Goal: Task Accomplishment & Management: Manage account settings

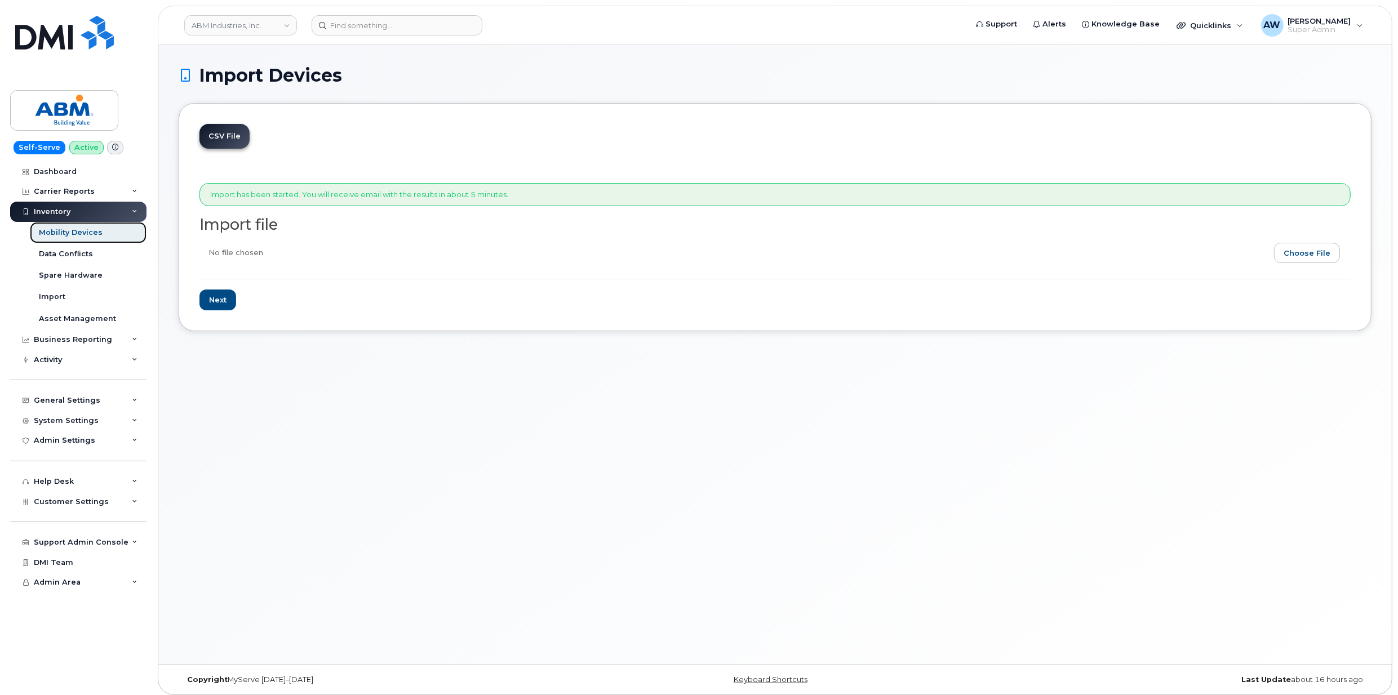
click at [90, 229] on div "Mobility Devices" at bounding box center [71, 233] width 64 height 10
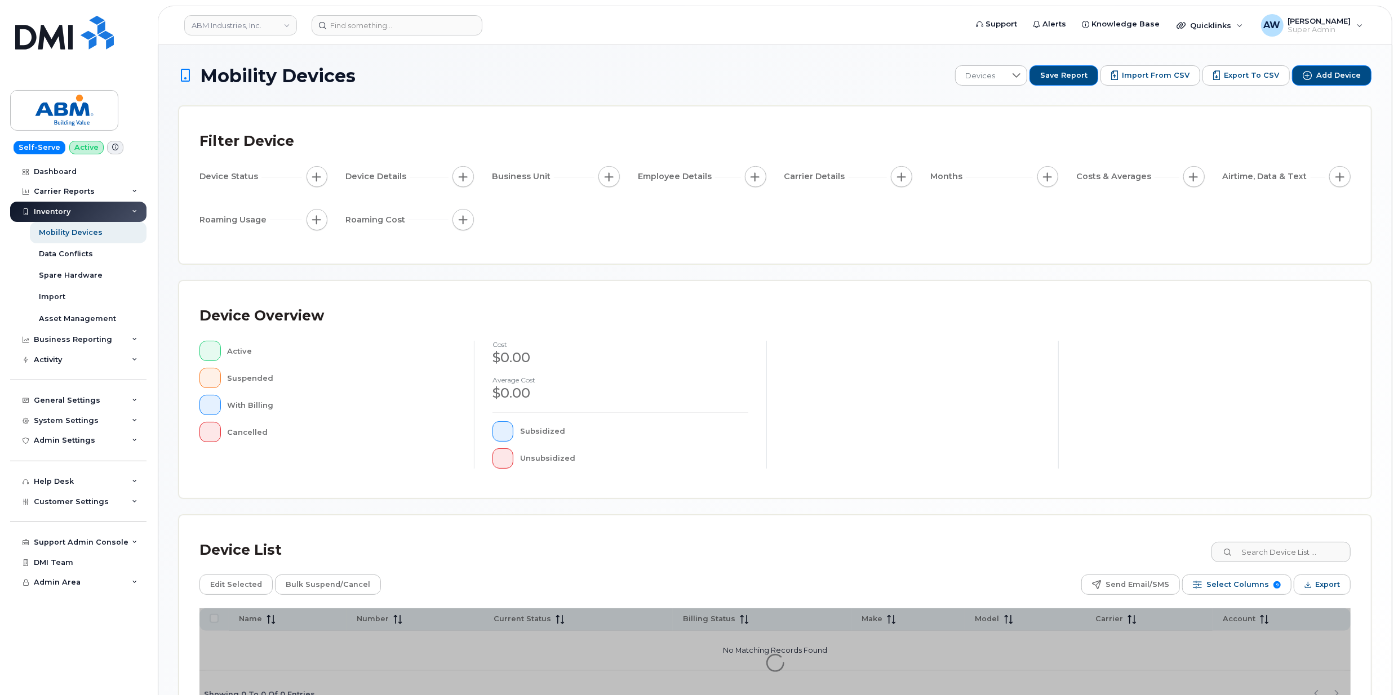
click at [1285, 498] on div "Device Overview Active Suspended With Billing Cancelled cost $0.00 Average cost…" at bounding box center [774, 389] width 1191 height 217
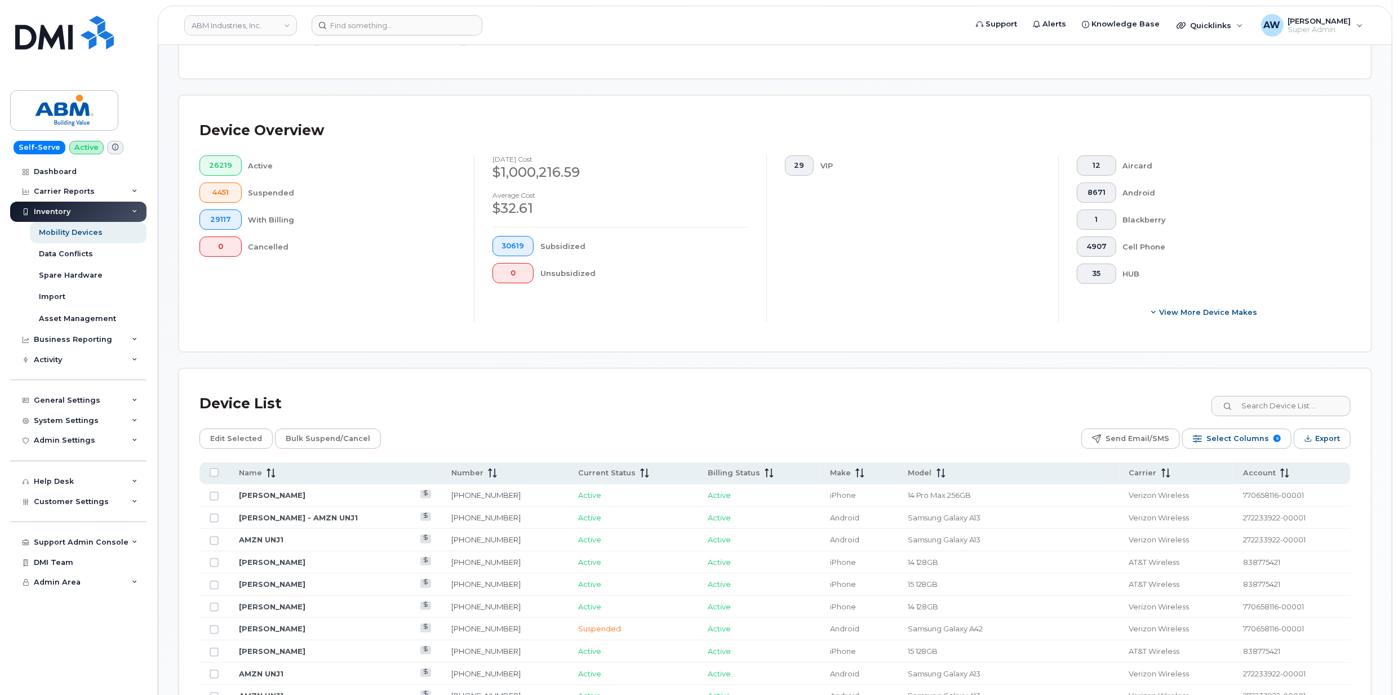
scroll to position [300, 0]
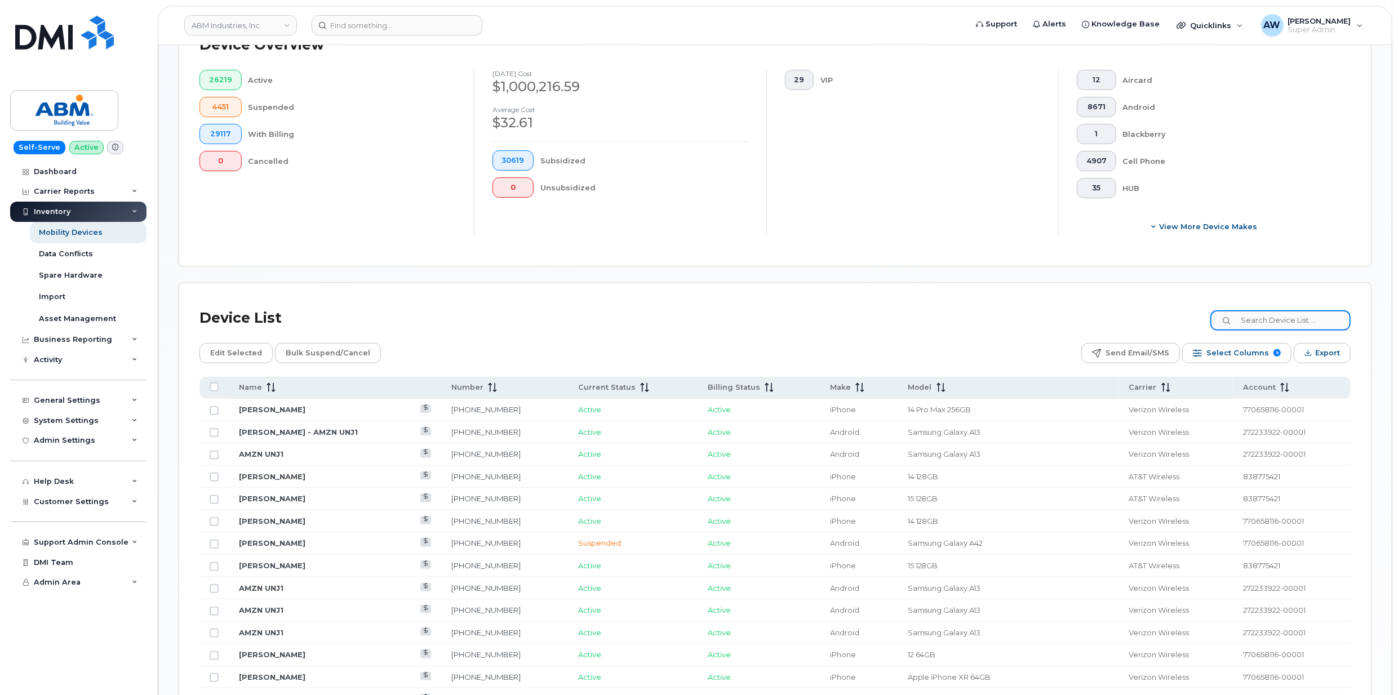
click at [1278, 321] on input at bounding box center [1280, 320] width 140 height 20
paste input "5716184931"
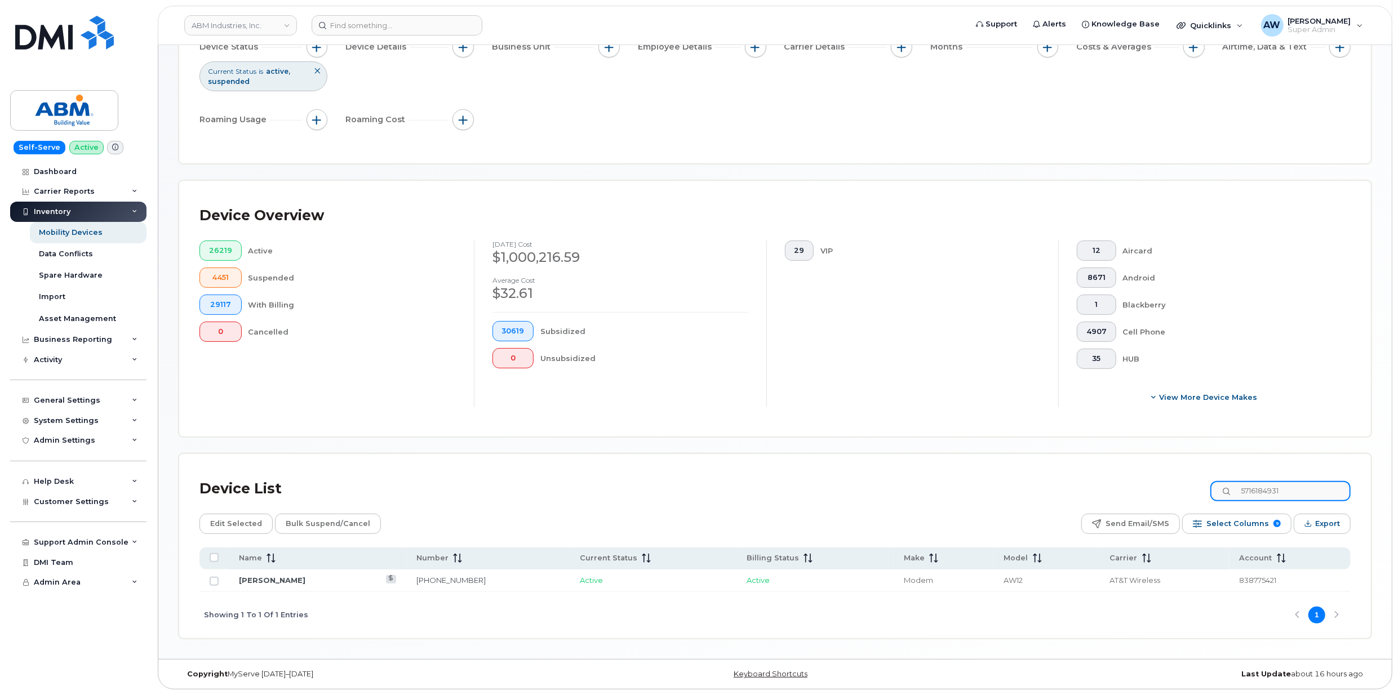
scroll to position [131, 0]
type input "5716184931"
click at [216, 582] on input "Row Unselected" at bounding box center [214, 581] width 9 height 9
checkbox input "true"
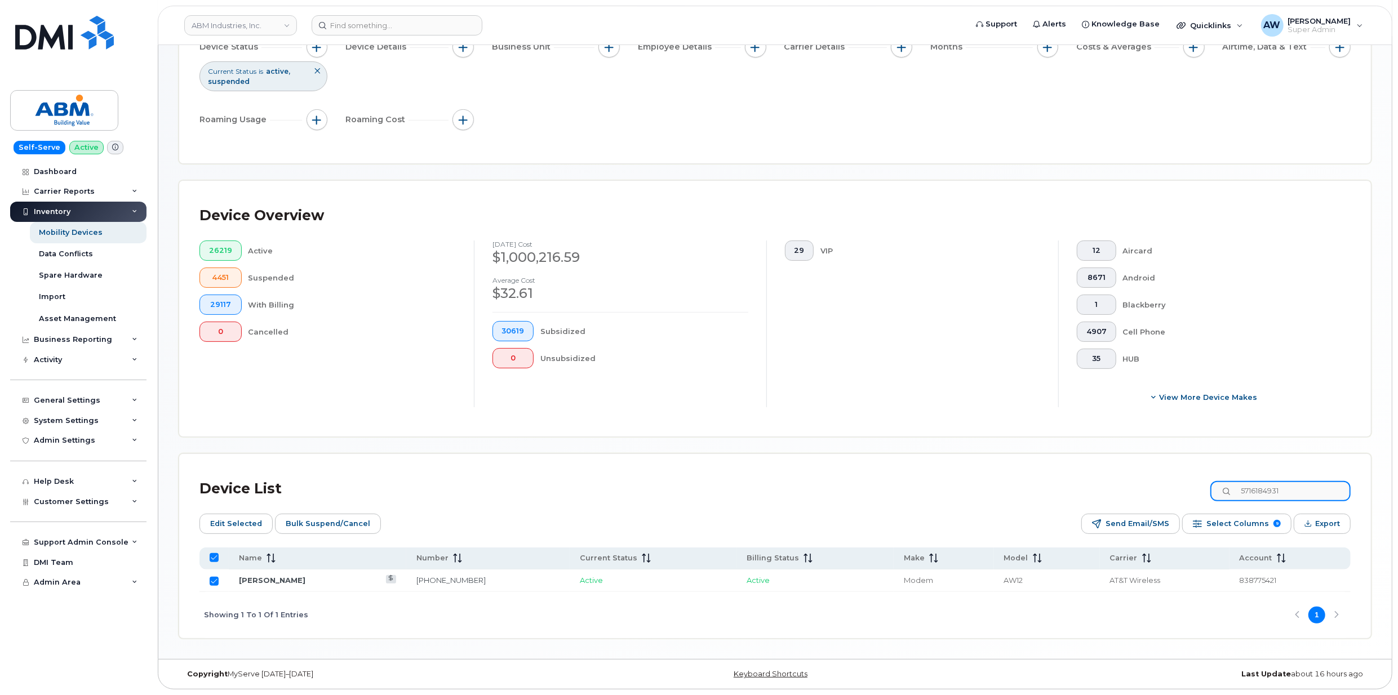
click at [1309, 494] on input "5716184931" at bounding box center [1280, 491] width 140 height 20
paste input "2565207586"
type input "2565207586"
checkbox input "false"
type input "2565207586"
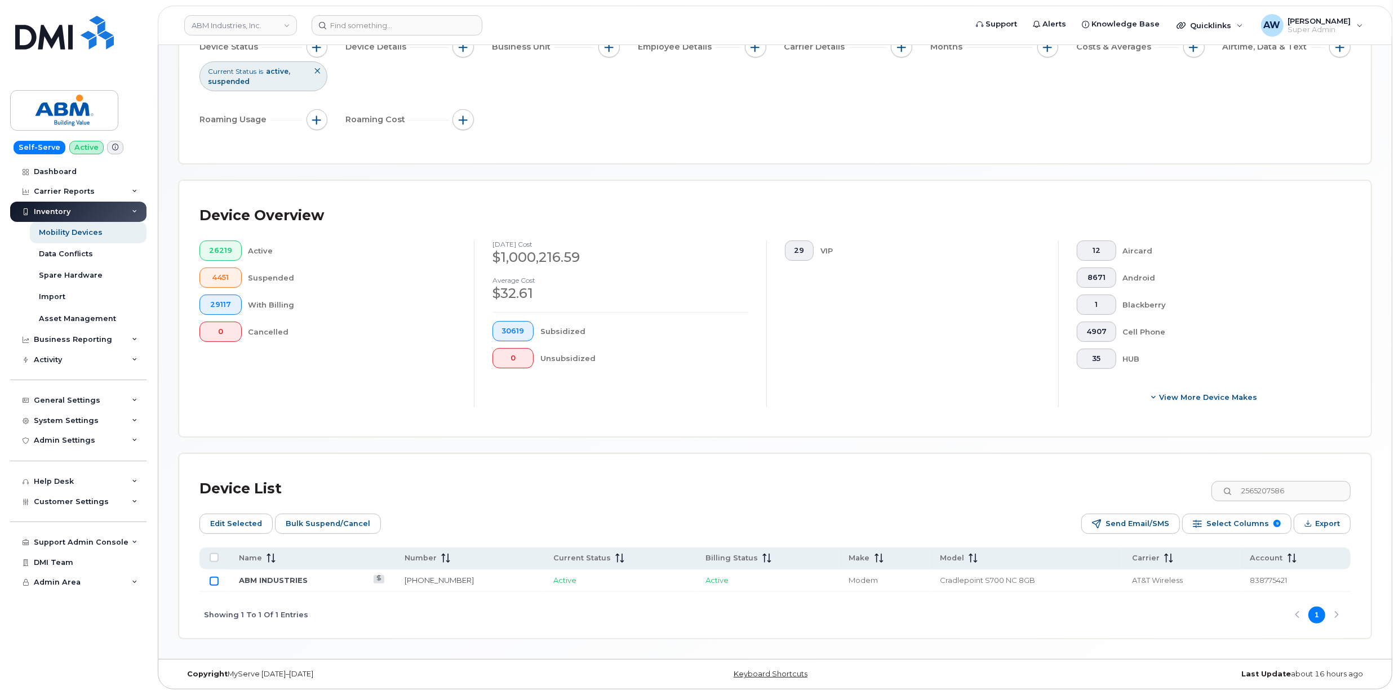
click at [212, 582] on input "Row Unselected" at bounding box center [214, 581] width 9 height 9
checkbox input "true"
click at [1281, 483] on input "2565207586" at bounding box center [1280, 491] width 140 height 20
paste input "704605023"
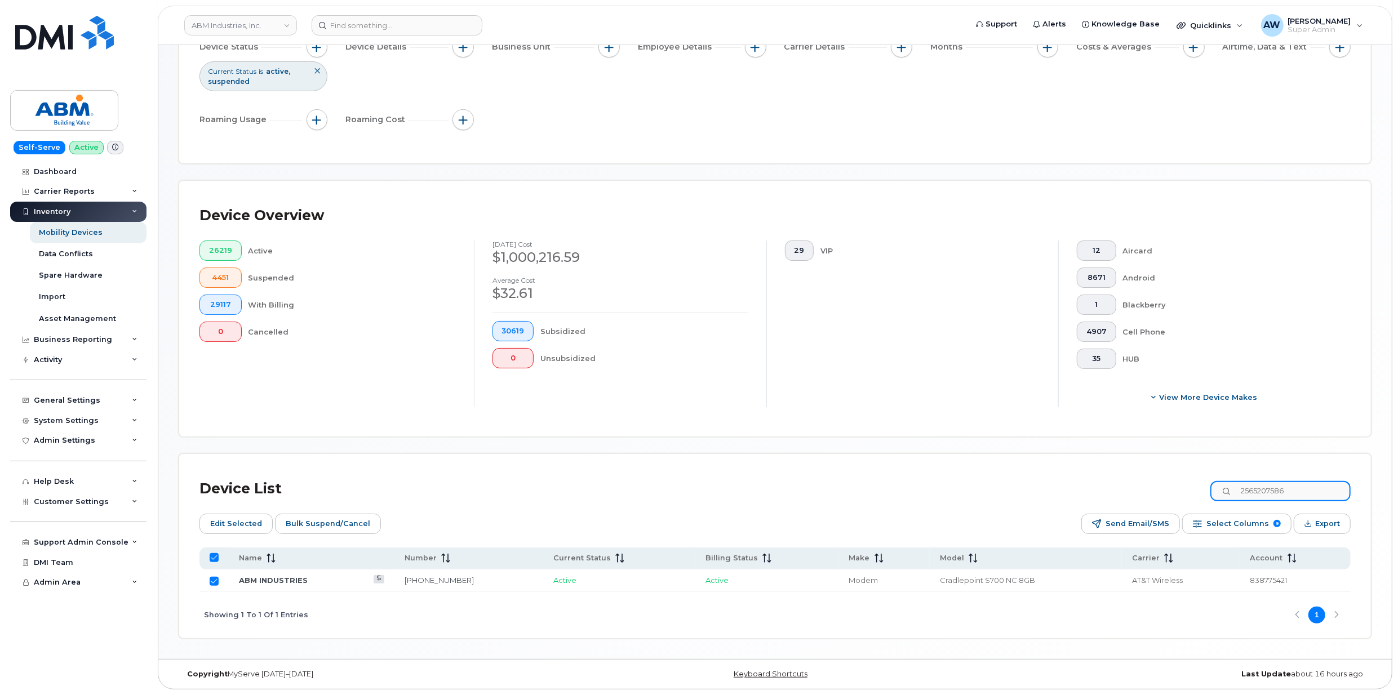
type input "7046050236"
checkbox input "false"
type input "7046050236"
click at [214, 578] on input "Row Unselected" at bounding box center [214, 581] width 9 height 9
checkbox input "true"
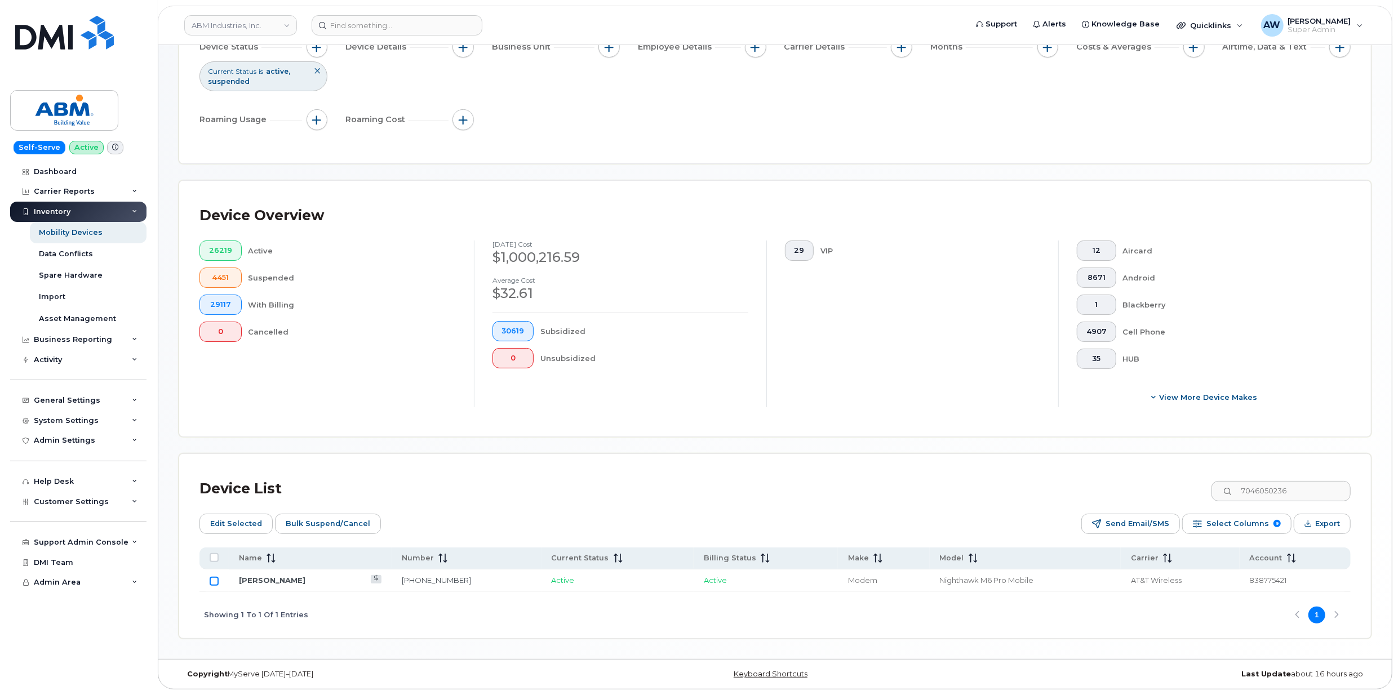
checkbox input "true"
drag, startPoint x: 1240, startPoint y: 475, endPoint x: 1269, endPoint y: 492, distance: 33.3
click at [1269, 492] on div "Device List 7046050236" at bounding box center [774, 488] width 1151 height 29
click at [1269, 492] on input "7046050236" at bounding box center [1280, 491] width 140 height 20
paste input "1809"
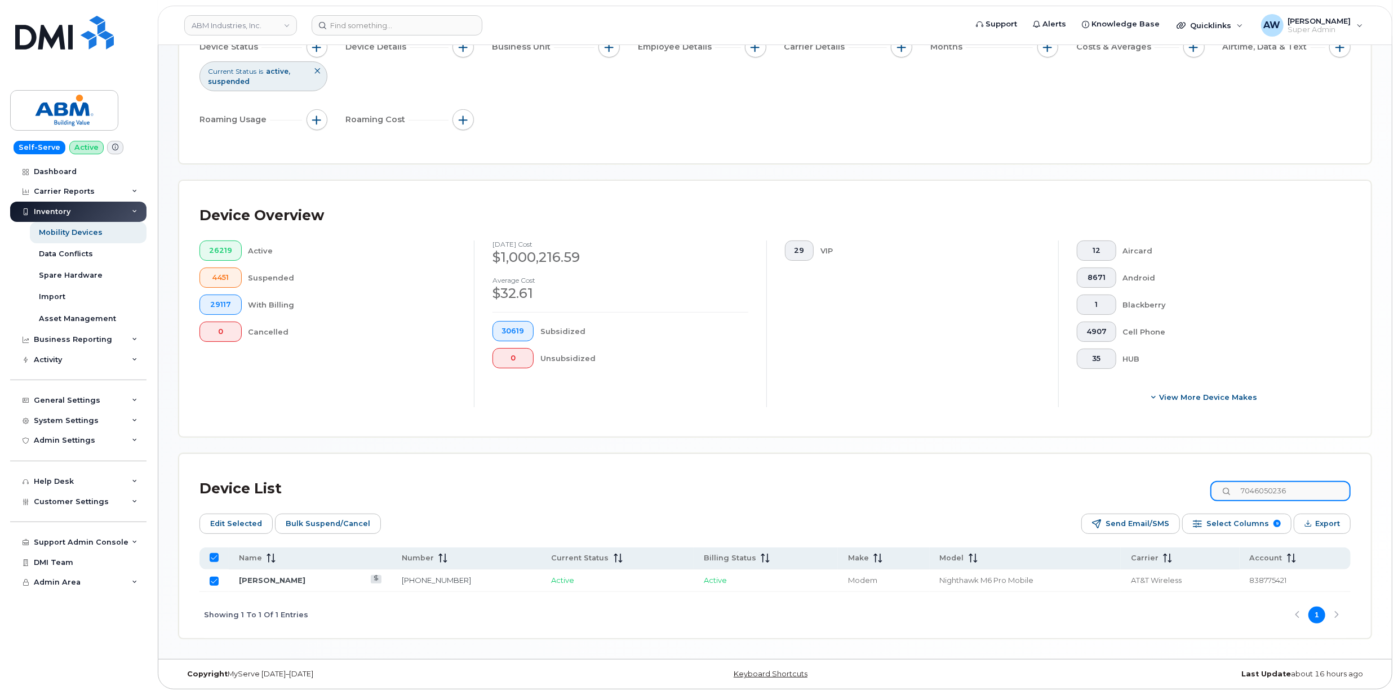
type input "7046051809"
checkbox input "false"
type input "7046051809"
click at [215, 579] on input "Row Unselected" at bounding box center [214, 581] width 9 height 9
checkbox input "true"
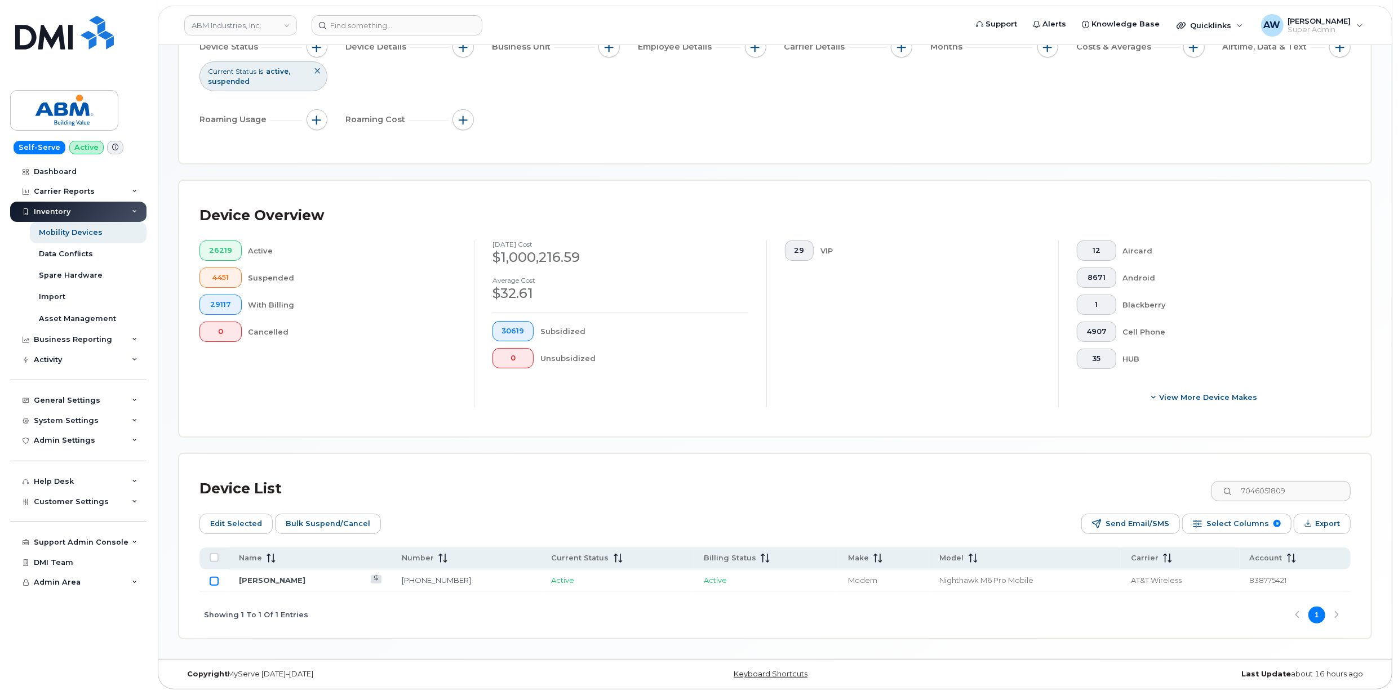
checkbox input "true"
click at [1255, 492] on input "7046051809" at bounding box center [1280, 491] width 140 height 20
paste input "65044"
type input "7046065044"
checkbox input "false"
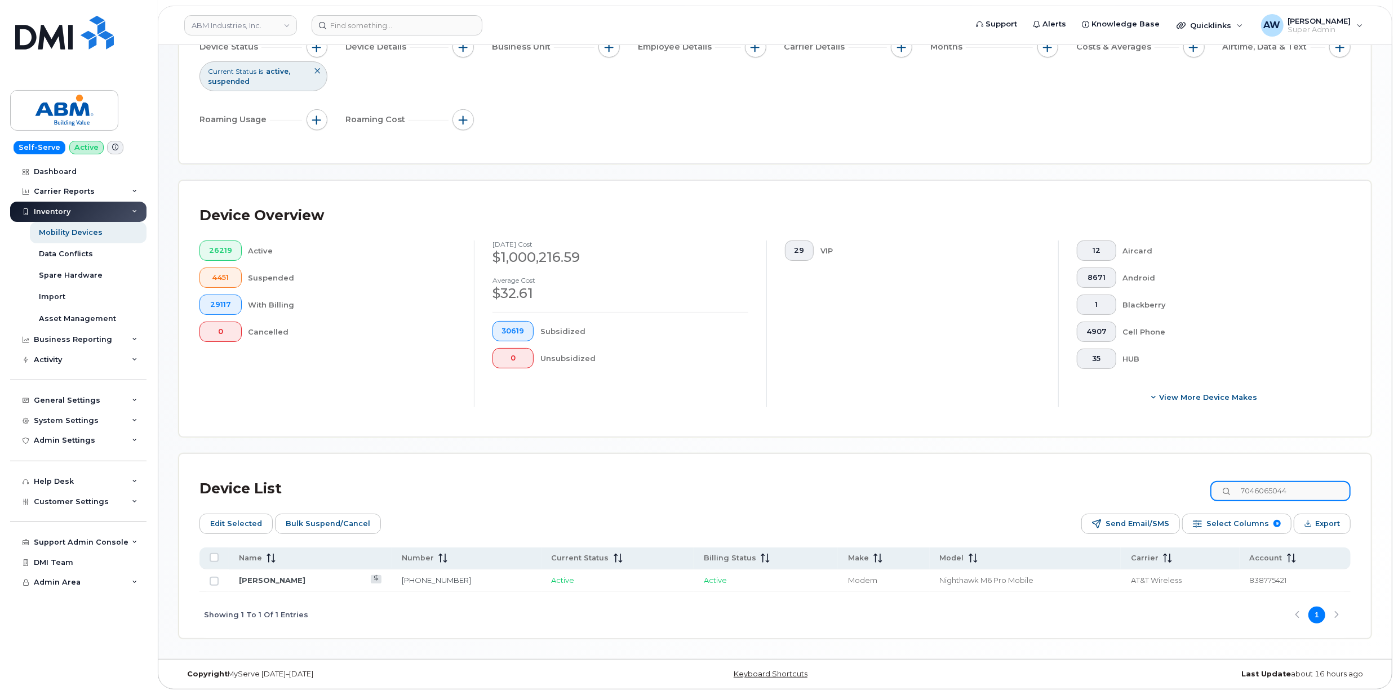
type input "7046065044"
click at [221, 581] on td at bounding box center [213, 581] width 29 height 23
click at [212, 581] on input "Row Unselected" at bounding box center [214, 581] width 9 height 9
checkbox input "true"
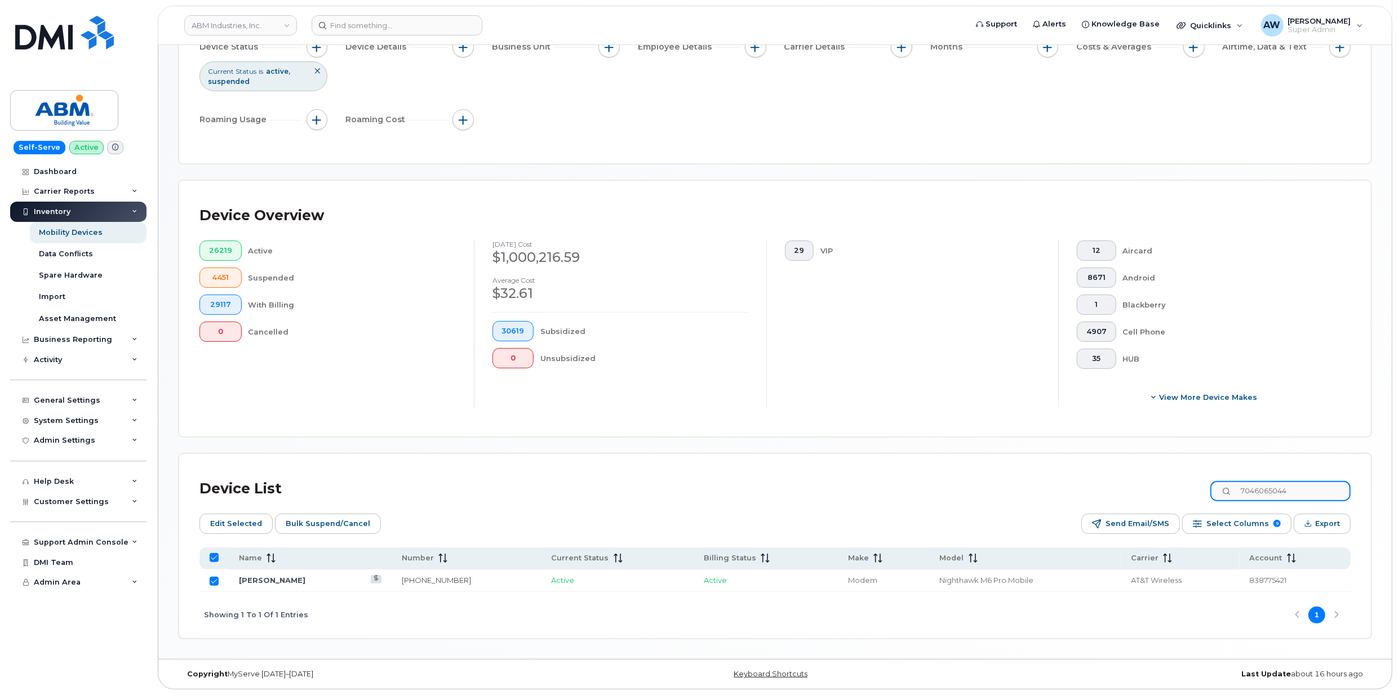
click at [1305, 483] on input "7046065044" at bounding box center [1280, 491] width 140 height 20
paste input "8050368"
type input "7048050368"
checkbox input "false"
type input "7048050368"
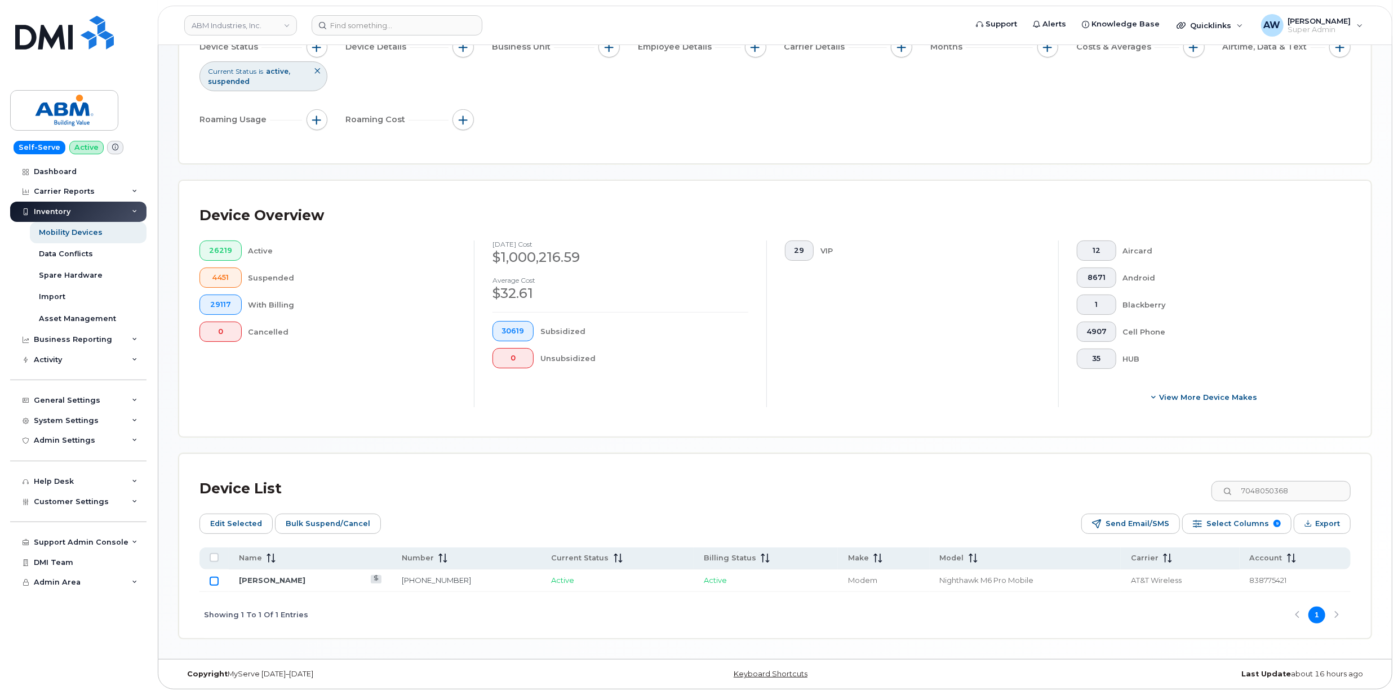
click at [215, 578] on input "Row Unselected" at bounding box center [214, 581] width 9 height 9
checkbox input "true"
click at [1307, 493] on input "7048050368" at bounding box center [1280, 491] width 140 height 20
paste input "4245157500"
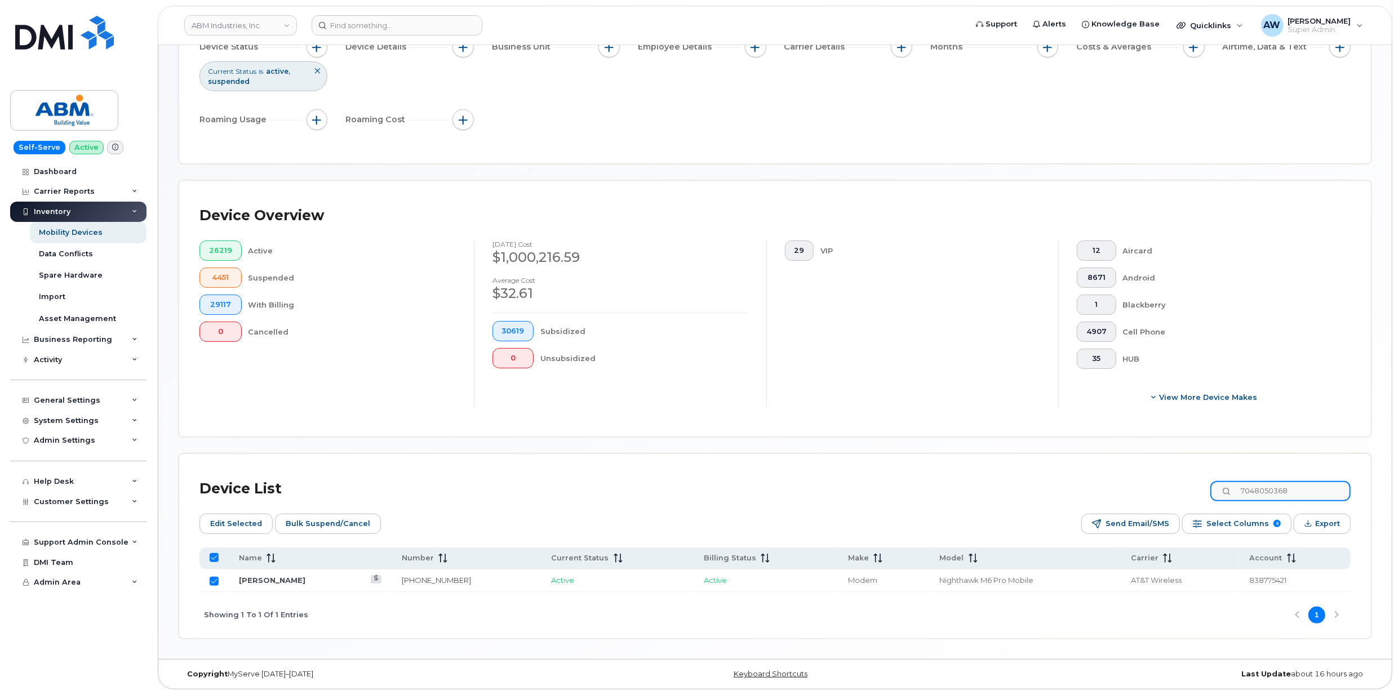
type input "4245157500"
checkbox input "false"
type input "4245157500"
click at [219, 585] on td at bounding box center [213, 581] width 29 height 23
click at [215, 582] on input "Row Unselected" at bounding box center [214, 581] width 9 height 9
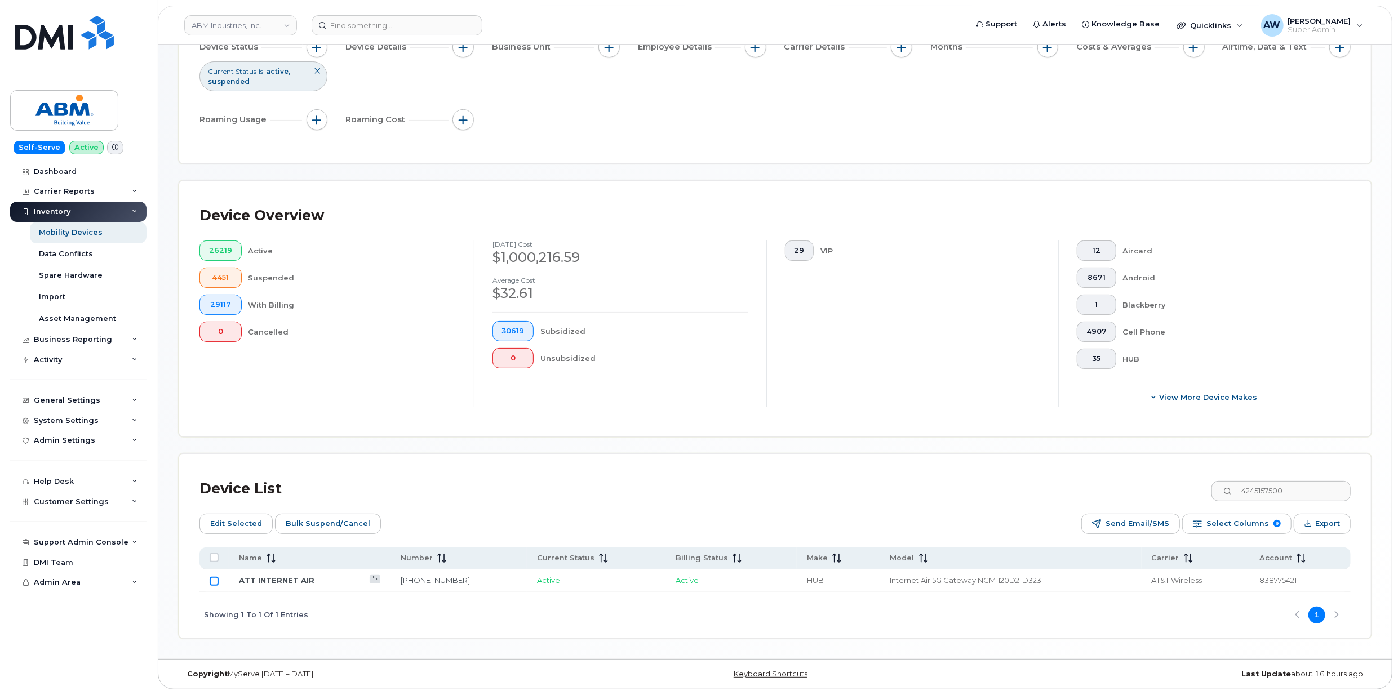
checkbox input "true"
click at [1314, 490] on input "4245157500" at bounding box center [1280, 491] width 140 height 20
paste input "7375870965"
type input "7375870965"
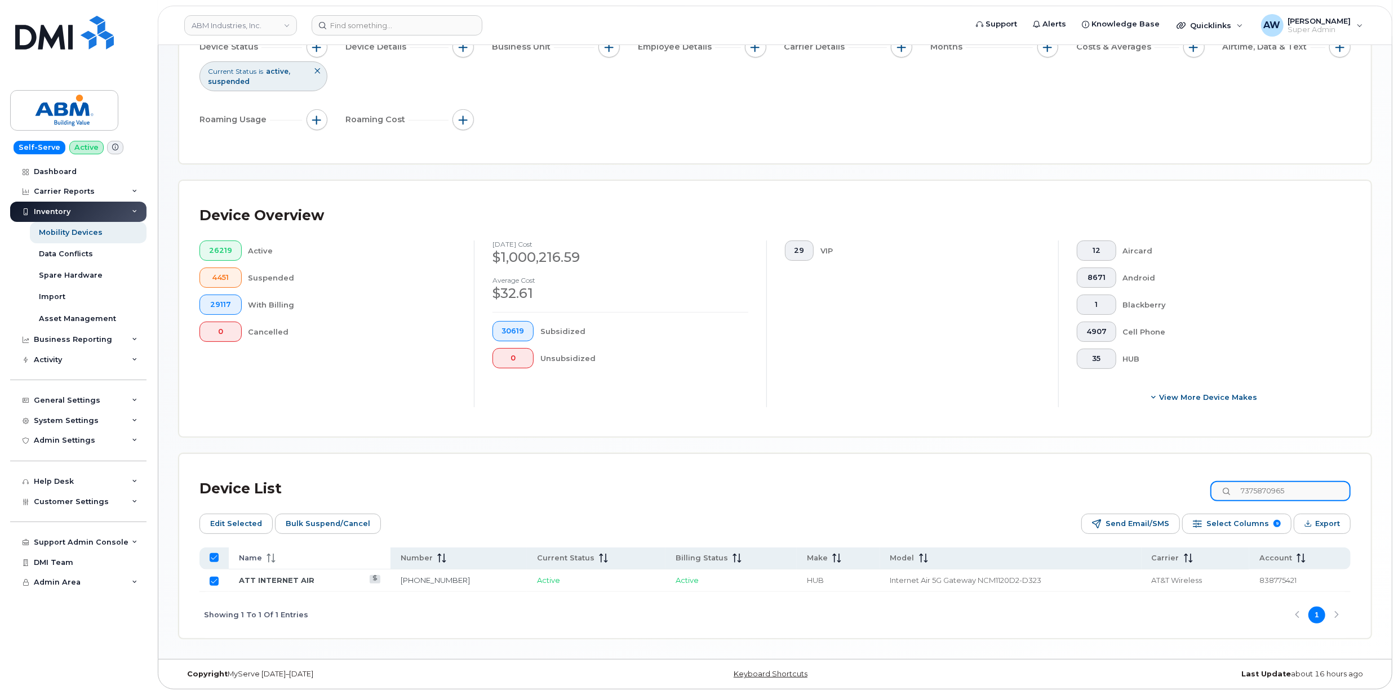
checkbox input "false"
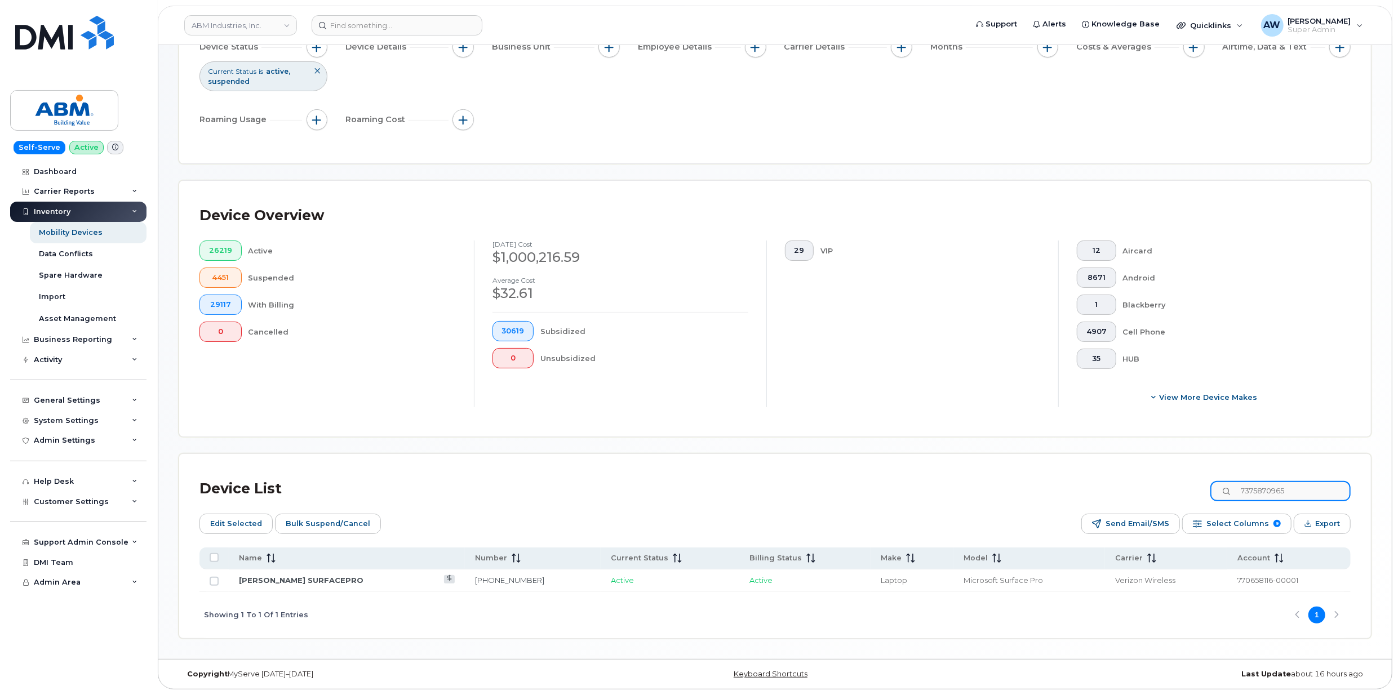
type input "7375870965"
click at [219, 578] on td at bounding box center [213, 581] width 29 height 23
click at [215, 580] on input "Row Unselected" at bounding box center [214, 581] width 9 height 9
checkbox input "true"
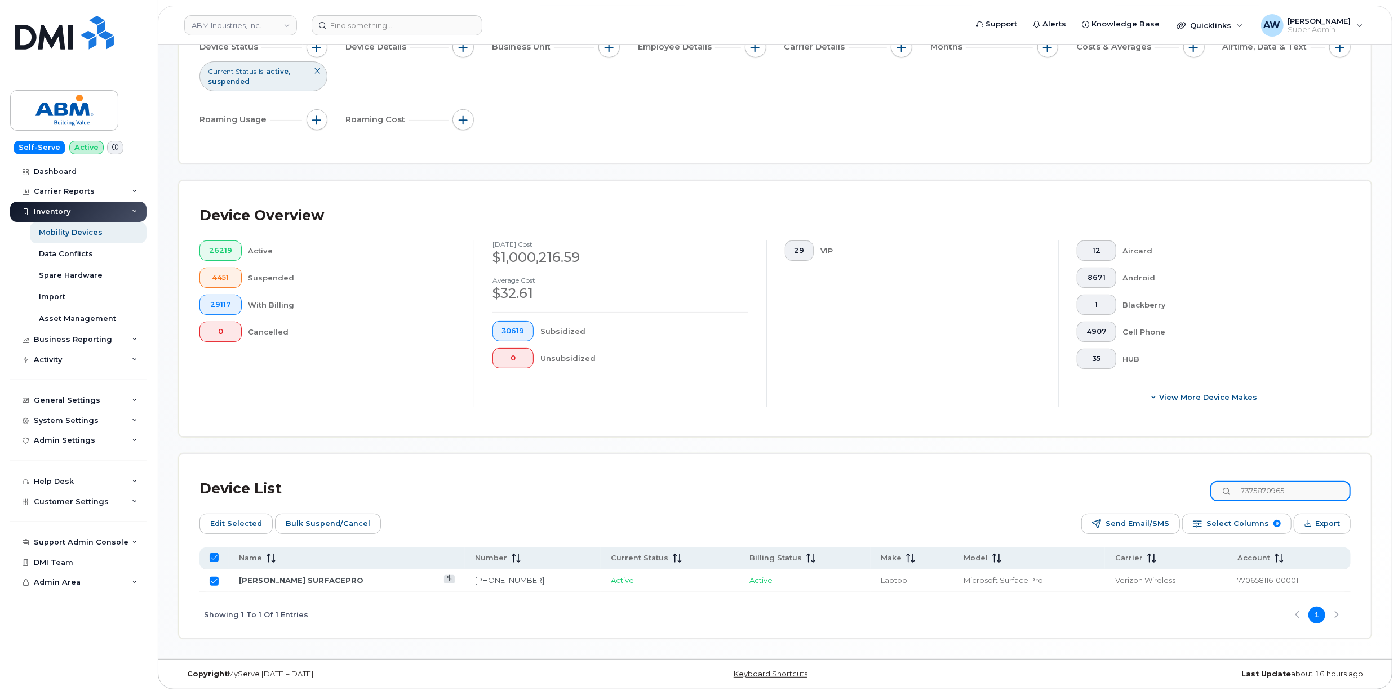
click at [1275, 485] on input "7375870965" at bounding box center [1280, 491] width 140 height 20
paste input "3478532632"
type input "3478532632"
checkbox input "false"
type input "3478532632"
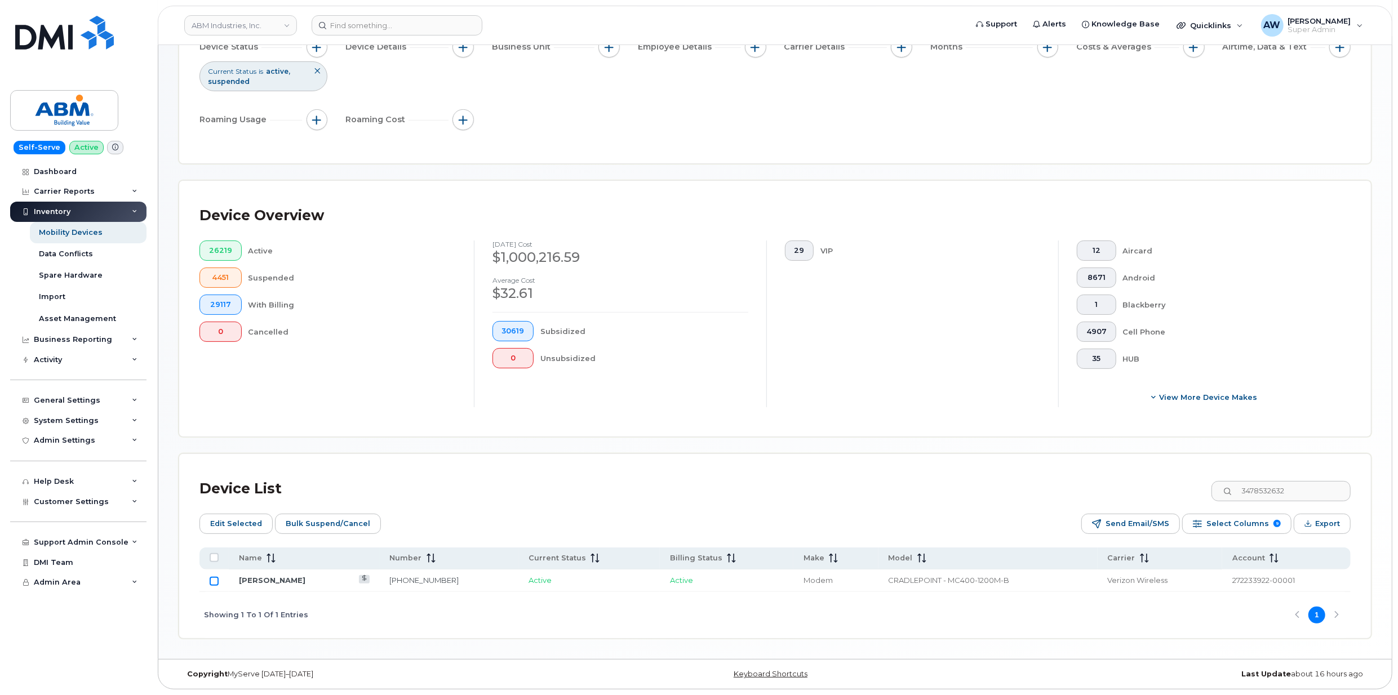
click at [214, 581] on input "Row Unselected" at bounding box center [214, 581] width 9 height 9
checkbox input "true"
click at [1277, 481] on input "3478532632" at bounding box center [1280, 491] width 140 height 20
paste input "853213309"
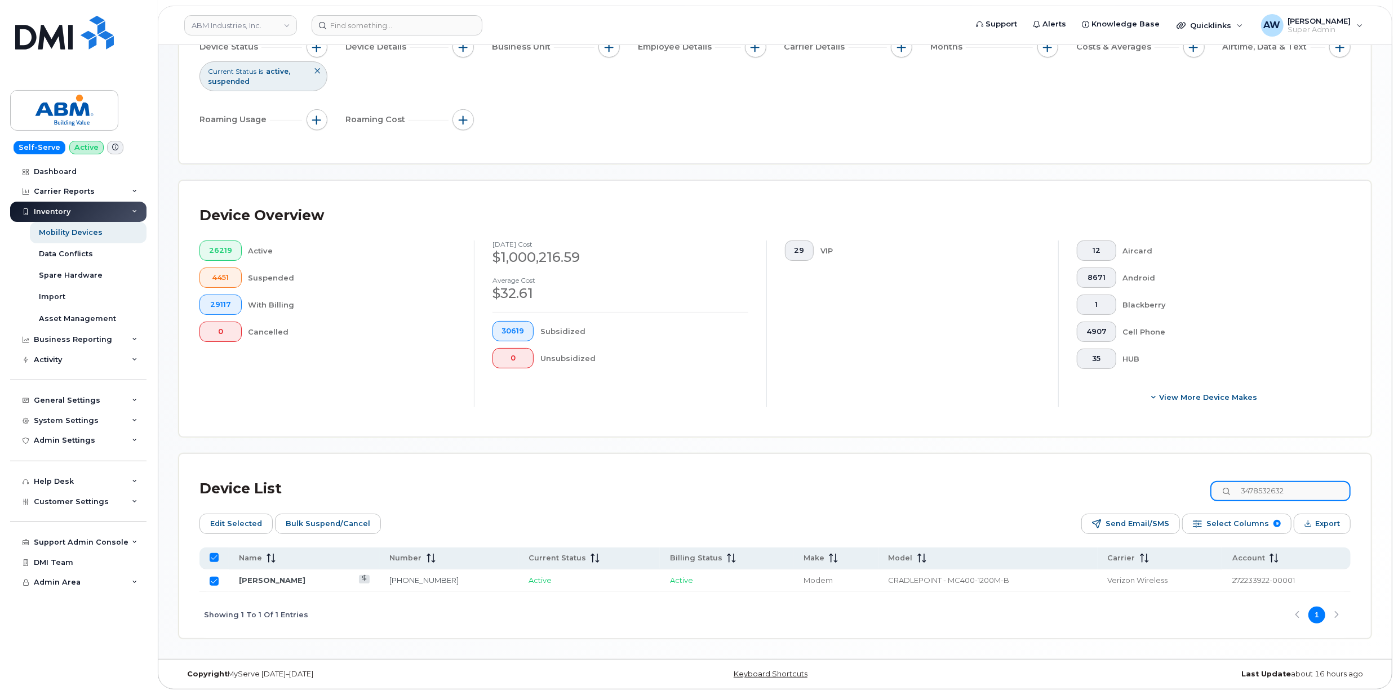
type input "3853213309"
checkbox input "false"
type input "3853213309"
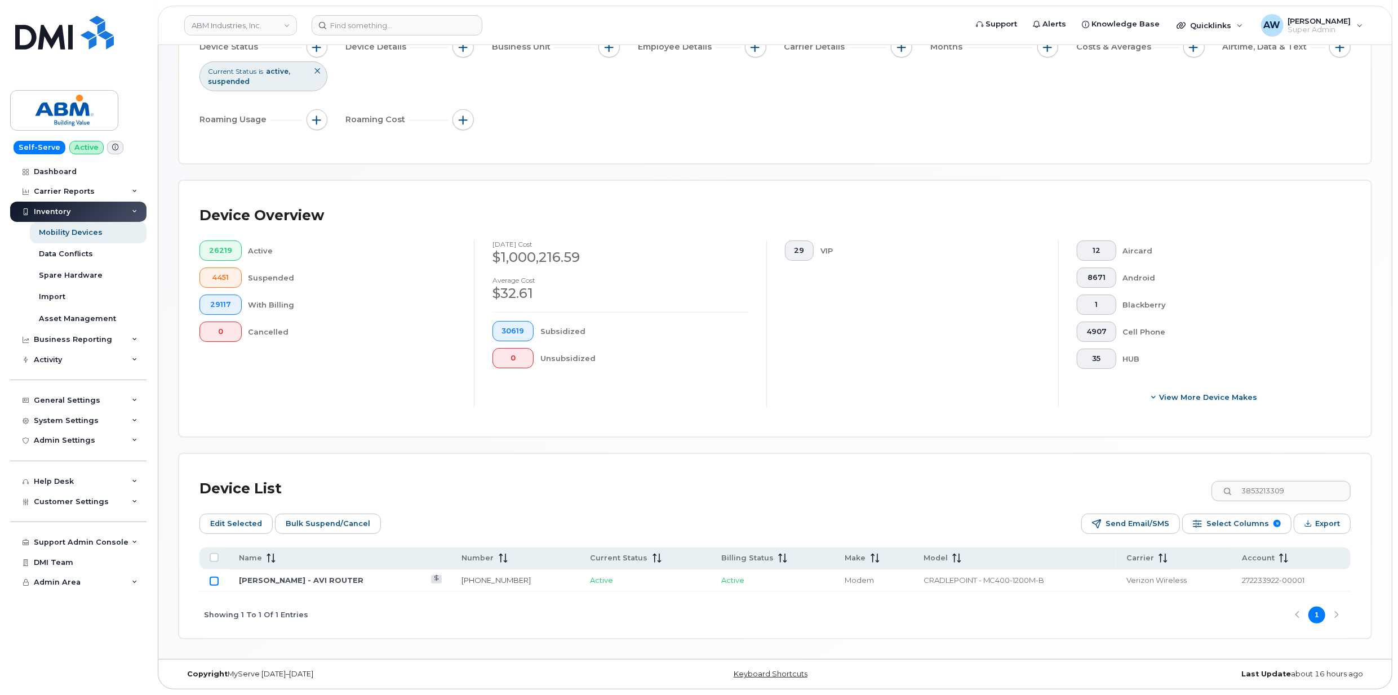
click at [215, 581] on input "Row Unselected" at bounding box center [214, 581] width 9 height 9
checkbox input "true"
click at [1300, 492] on input "3853213309" at bounding box center [1280, 491] width 140 height 20
paste input "2529179367"
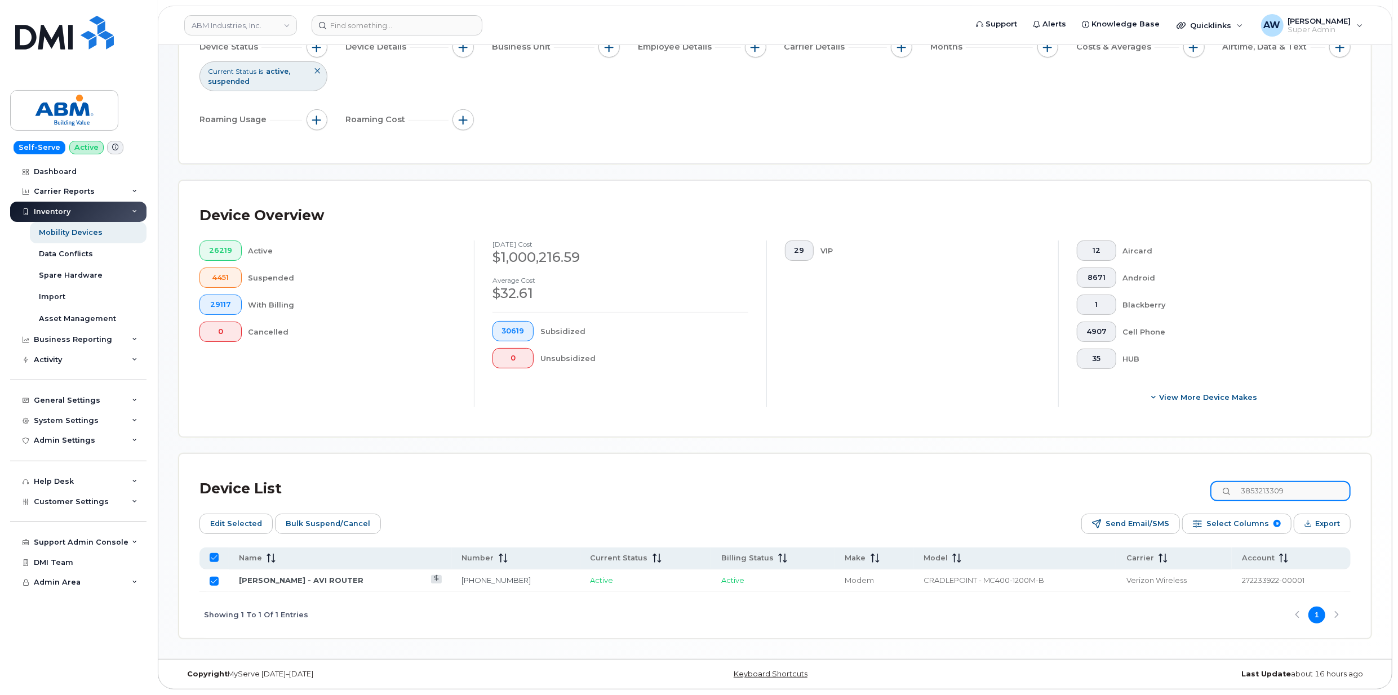
type input "2529179367"
checkbox input "false"
type input "2529179367"
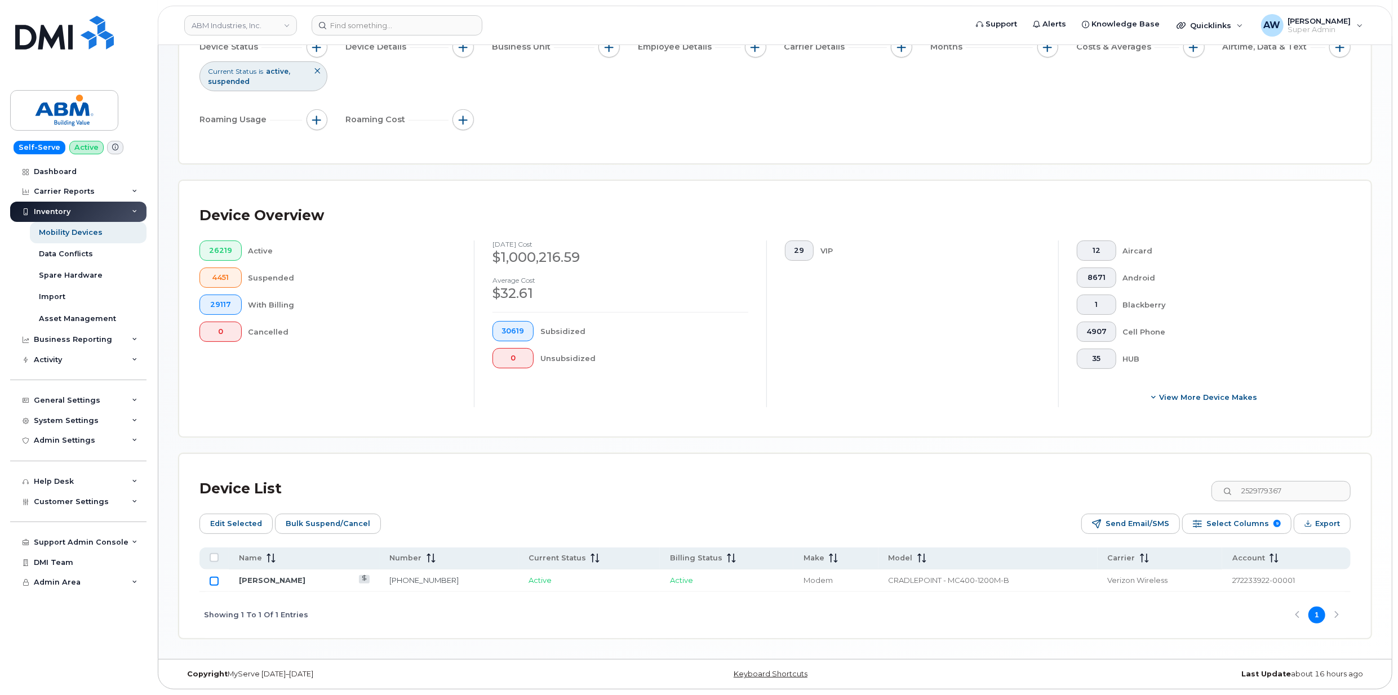
click at [217, 580] on input "Row Unselected" at bounding box center [214, 581] width 9 height 9
checkbox input "true"
click at [1274, 484] on input "2529179367" at bounding box center [1280, 491] width 140 height 20
paste input "5887115101"
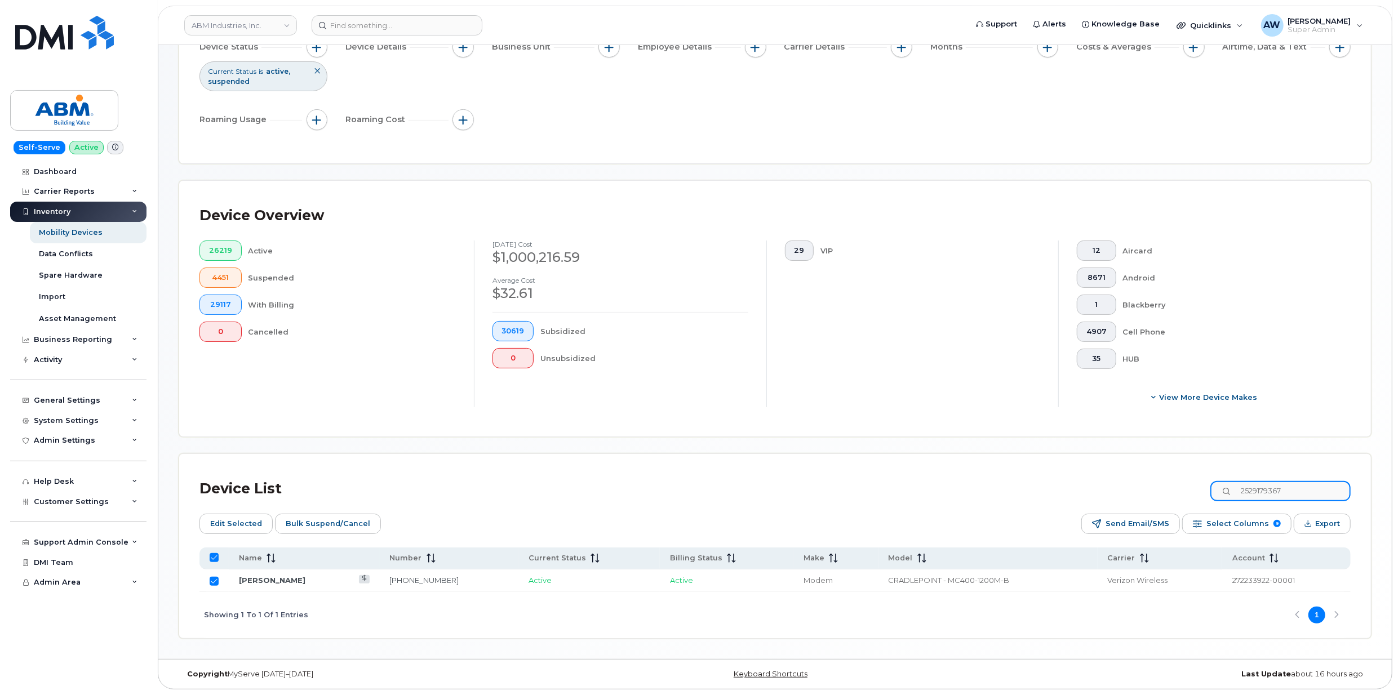
type input "5887115101"
checkbox input "false"
type input "5887115101"
click at [208, 580] on td at bounding box center [213, 581] width 29 height 23
click at [212, 581] on input "Row Unselected" at bounding box center [214, 581] width 9 height 9
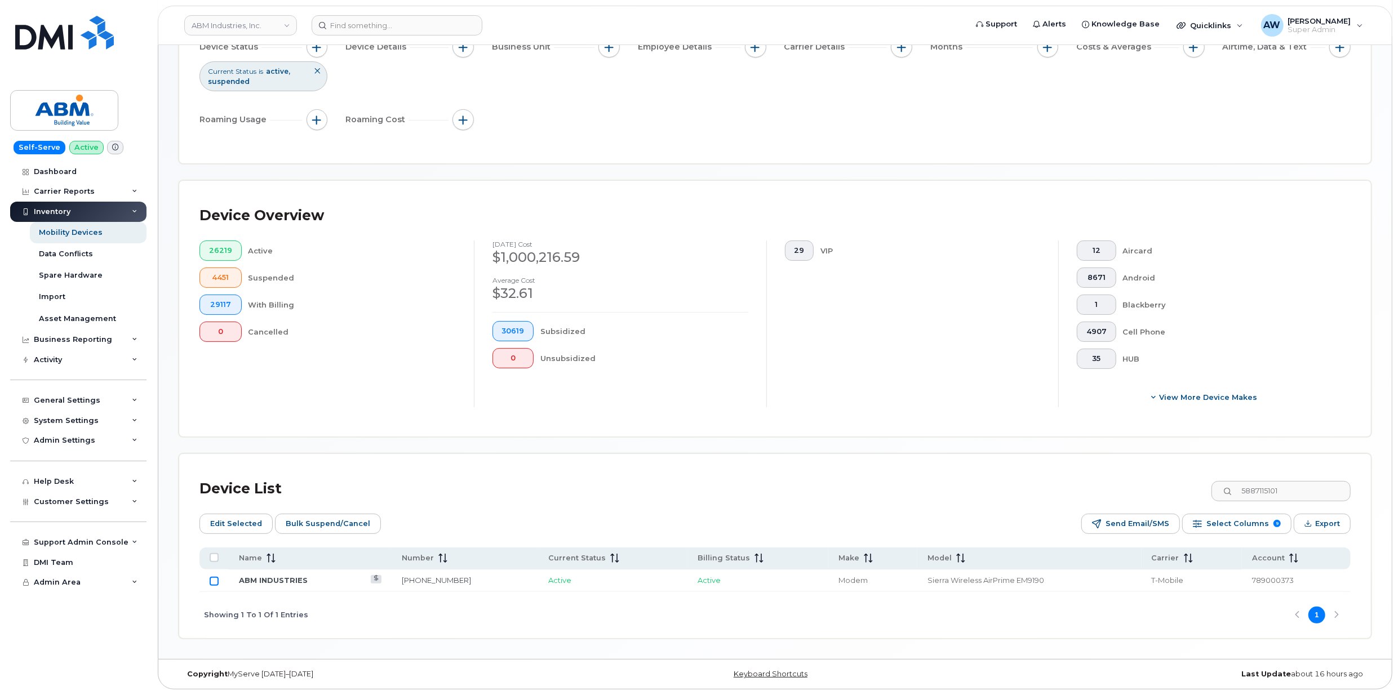
checkbox input "true"
click at [1308, 499] on input "5887115101" at bounding box center [1280, 491] width 140 height 20
drag, startPoint x: 1308, startPoint y: 499, endPoint x: 1136, endPoint y: 496, distance: 171.3
click at [1136, 496] on div "Device List 5887115101" at bounding box center [774, 488] width 1151 height 29
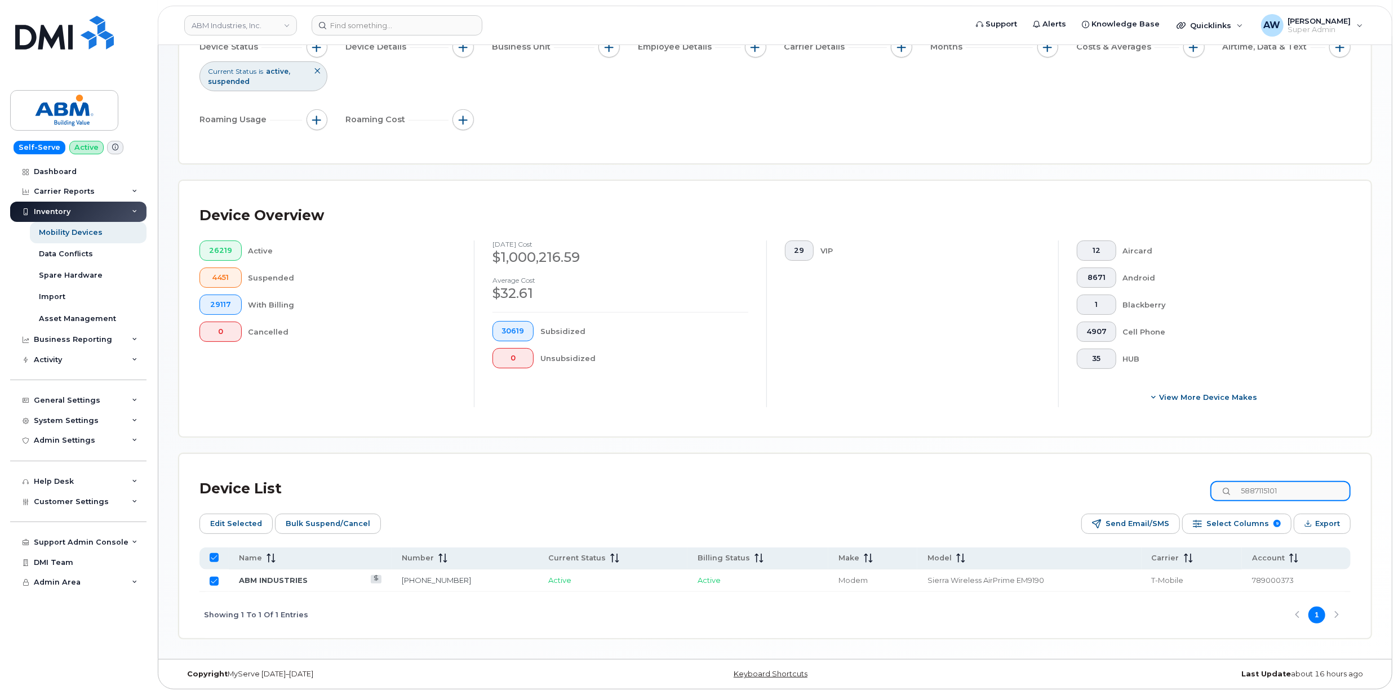
click at [1276, 497] on input "5887115101" at bounding box center [1280, 491] width 140 height 20
paste input "9014500276"
type input "9014500276"
checkbox input "false"
type input "9014500276"
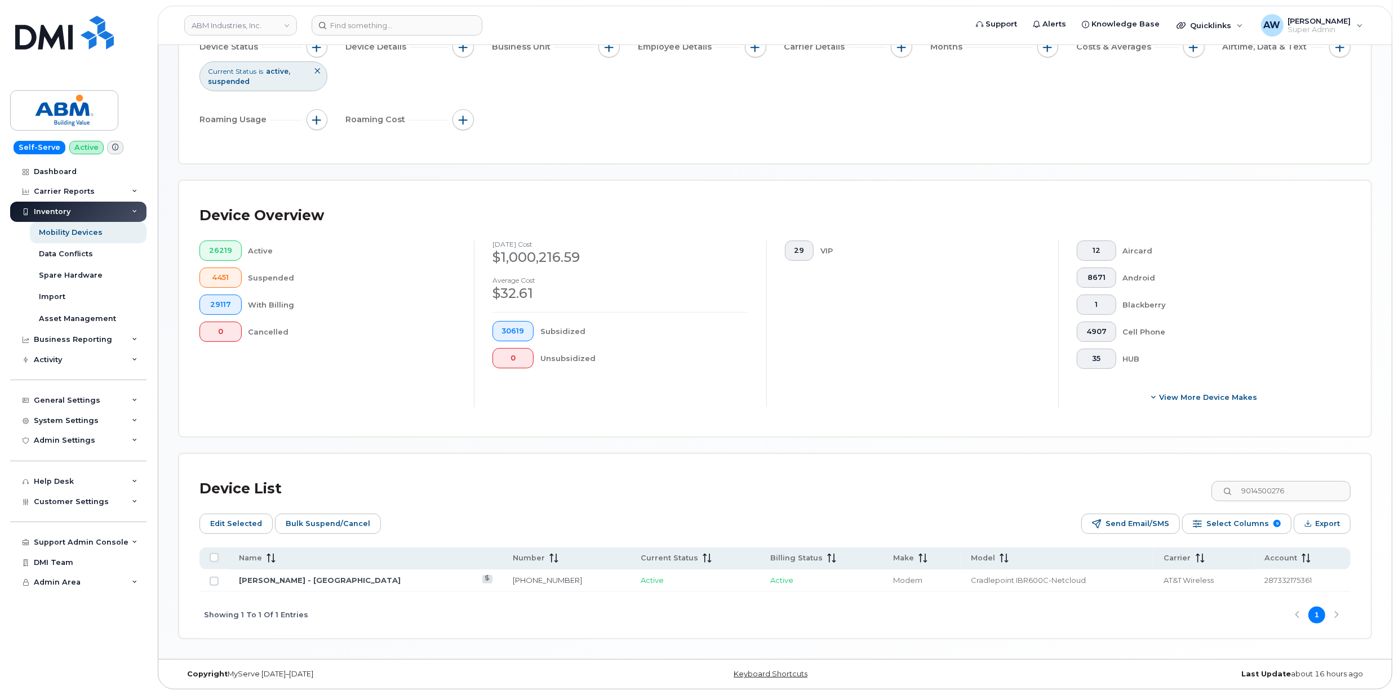
click at [207, 581] on td at bounding box center [213, 581] width 29 height 23
click at [217, 580] on input "Row Unselected" at bounding box center [214, 581] width 9 height 9
checkbox input "true"
click at [1292, 485] on input "9014500276" at bounding box center [1280, 491] width 140 height 20
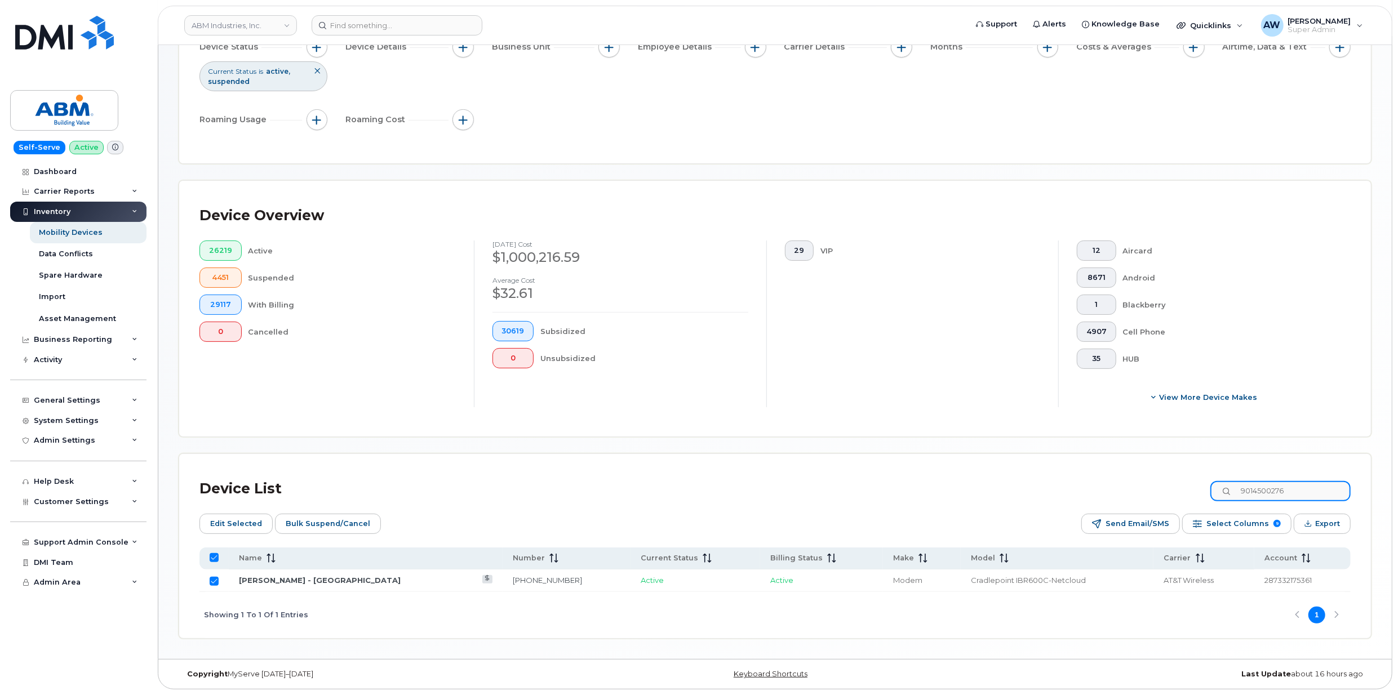
paste input "53783"
type input "9014553783"
checkbox input "false"
type input "9014553783"
click at [217, 580] on input "Row Unselected" at bounding box center [214, 581] width 9 height 9
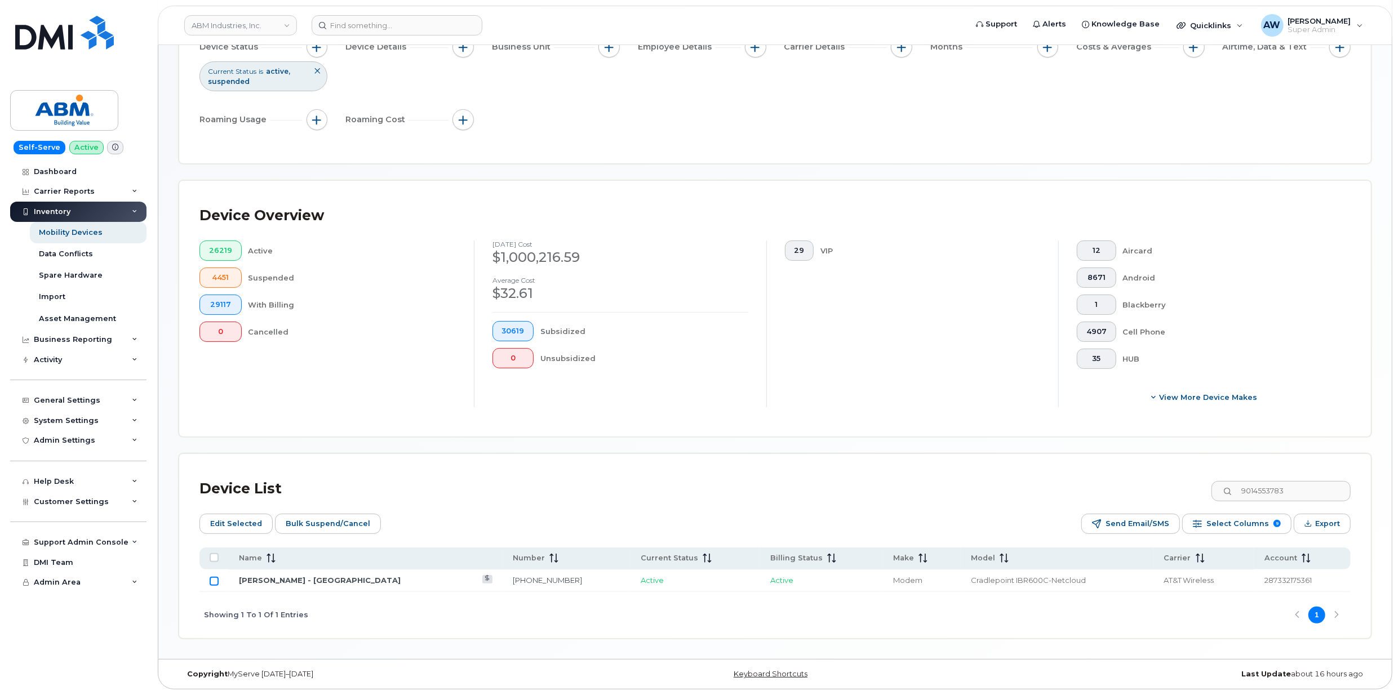
checkbox input "true"
click at [1285, 487] on input "9014553783" at bounding box center [1280, 491] width 140 height 20
paste input "3053108659"
type input "3053108659"
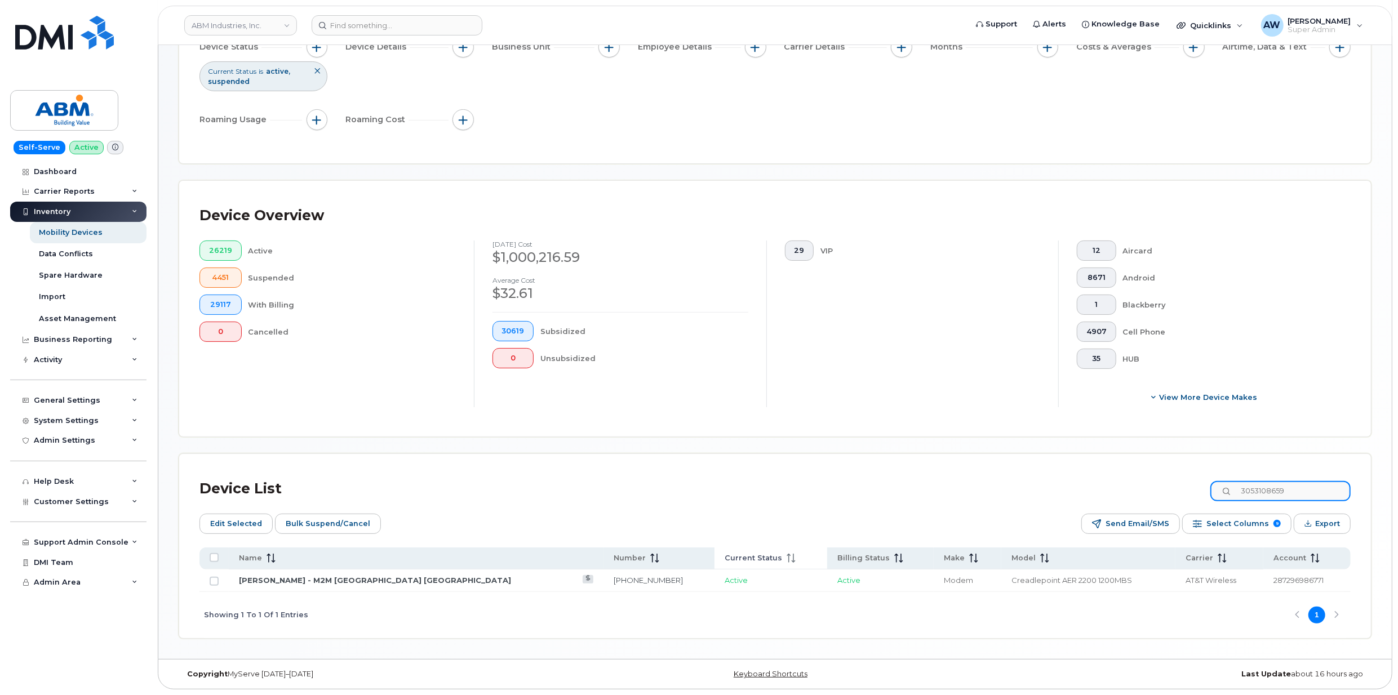
checkbox input "false"
type input "3053108659"
click at [210, 580] on input "Row Unselected" at bounding box center [214, 581] width 9 height 9
checkbox input "true"
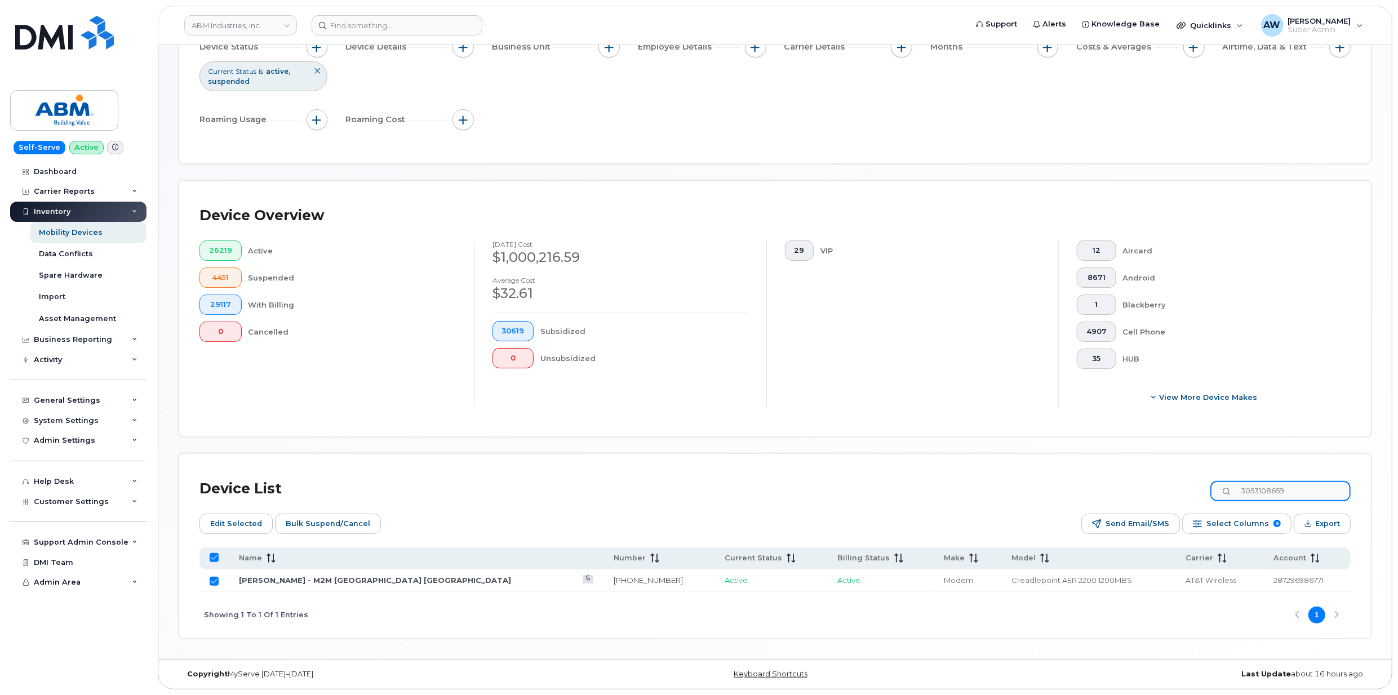
click at [1296, 491] on input "3053108659" at bounding box center [1280, 491] width 140 height 20
paste input "9292840587"
type input "9292840587"
checkbox input "false"
type input "9292840587"
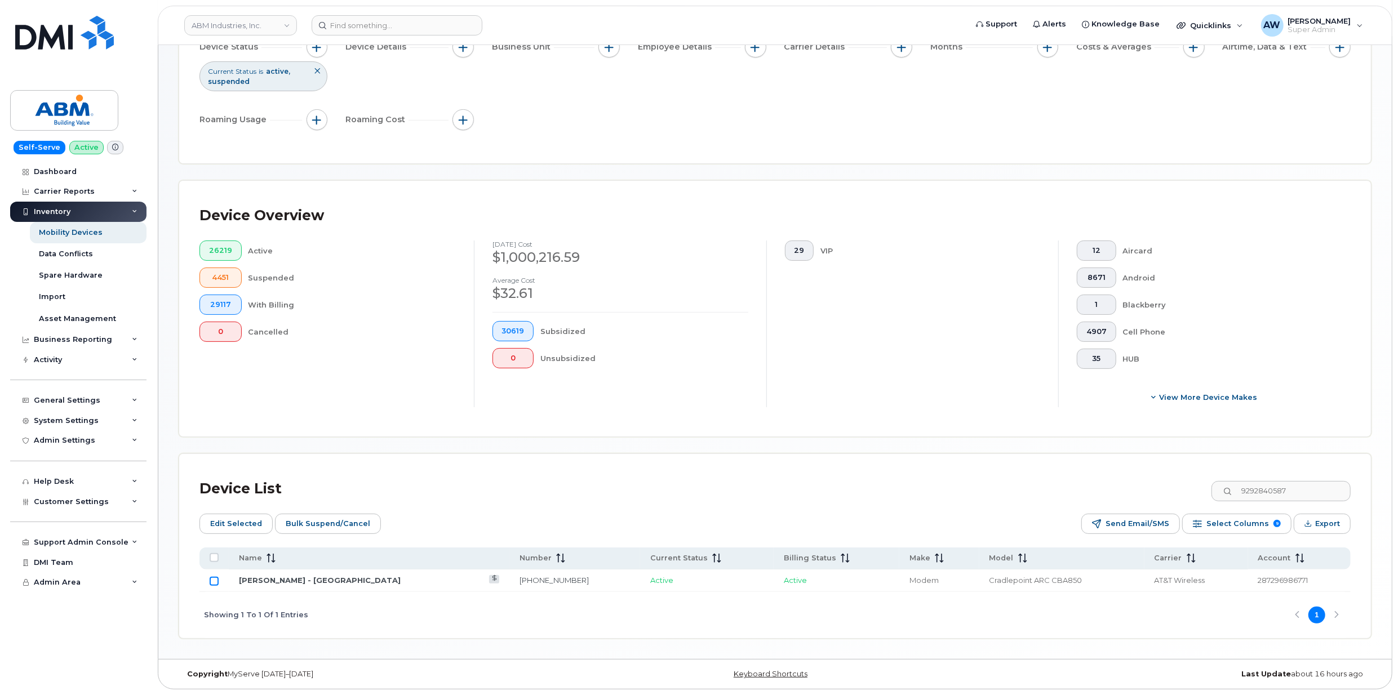
click at [215, 581] on input "Row Unselected" at bounding box center [214, 581] width 9 height 9
checkbox input "true"
click at [1300, 489] on input "9292840587" at bounding box center [1280, 491] width 140 height 20
paste input "3475830135"
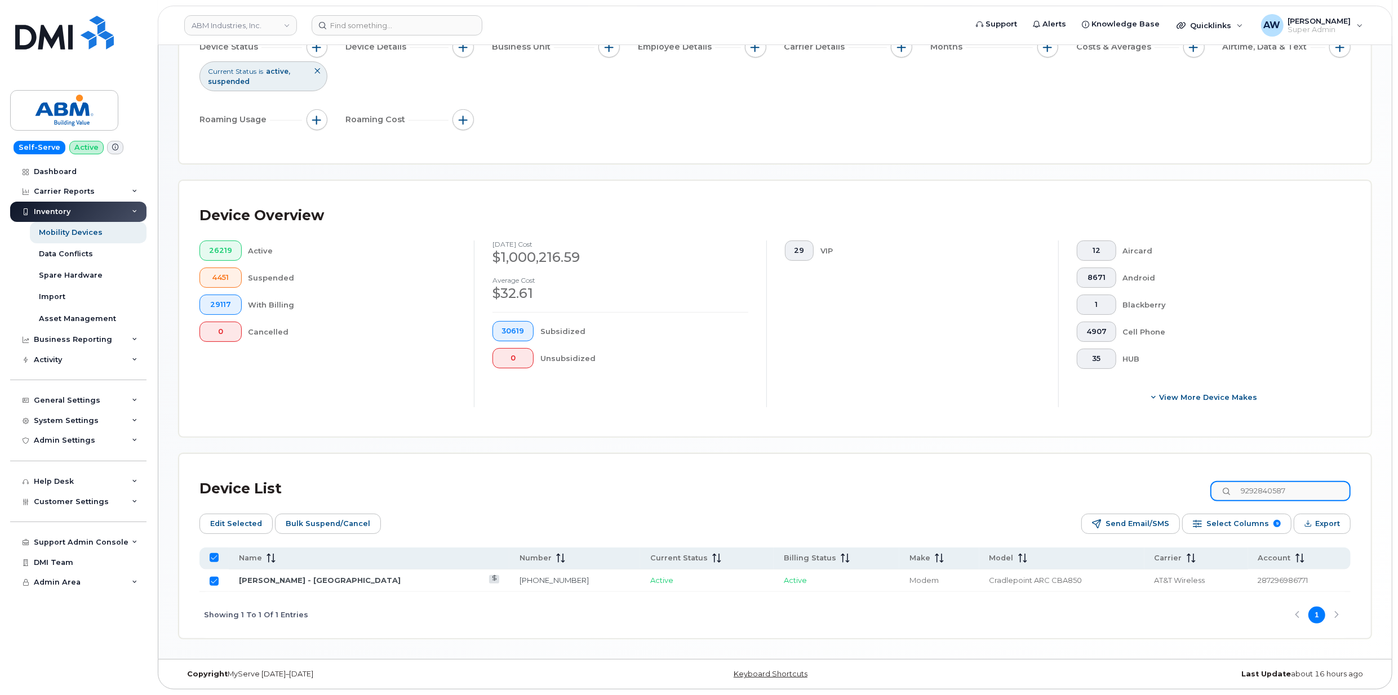
type input "3475830135"
checkbox input "false"
type input "3475830135"
click at [215, 579] on input "Row Unselected" at bounding box center [214, 581] width 9 height 9
checkbox input "true"
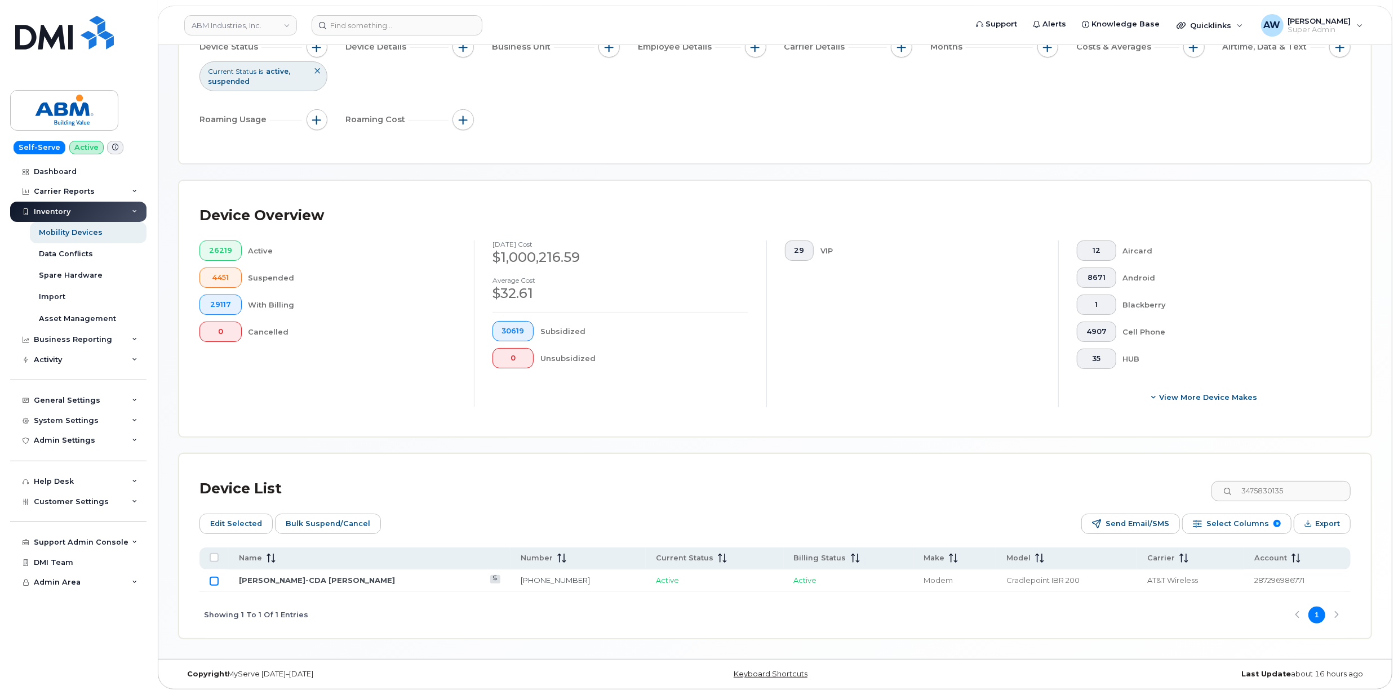
checkbox input "true"
click at [1309, 484] on input "3475830135" at bounding box center [1280, 491] width 140 height 20
paste input "7738120870"
type input "7738120870"
checkbox input "false"
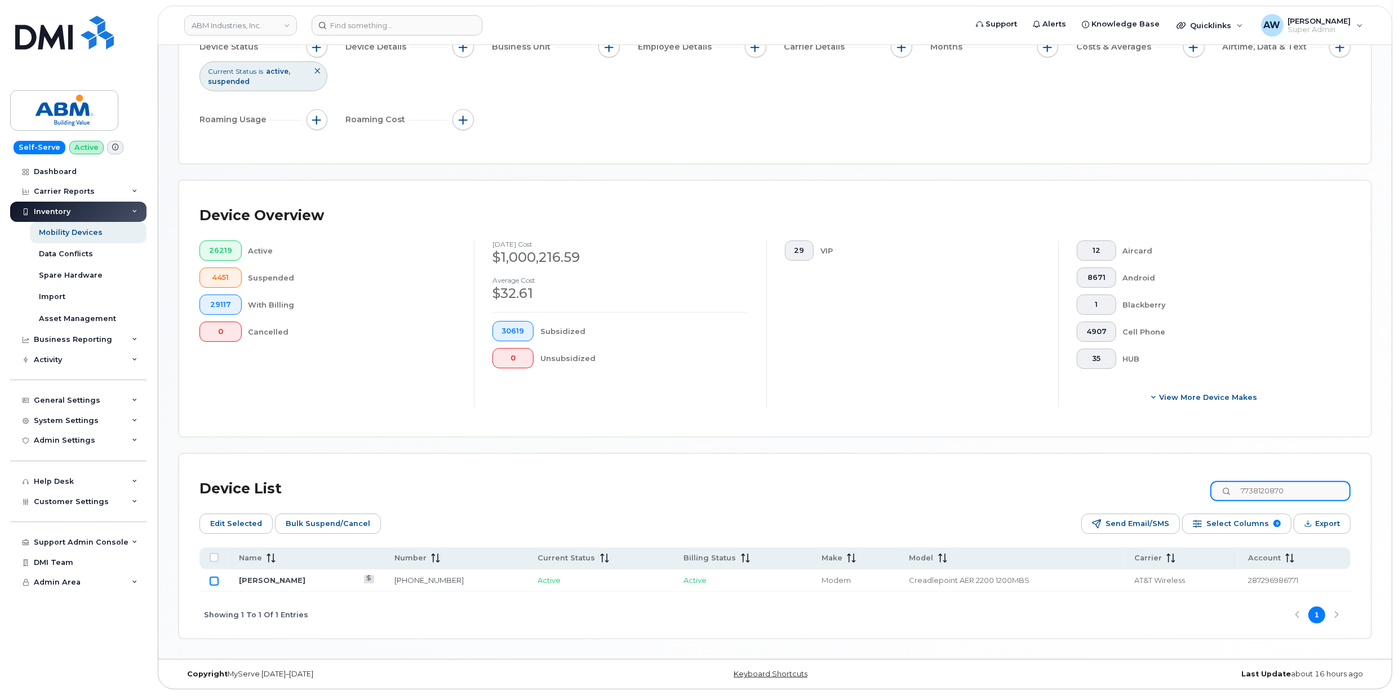
type input "7738120870"
click at [211, 581] on input "Row Unselected" at bounding box center [214, 581] width 9 height 9
checkbox input "true"
click at [1294, 490] on input "7738120870" at bounding box center [1280, 491] width 140 height 20
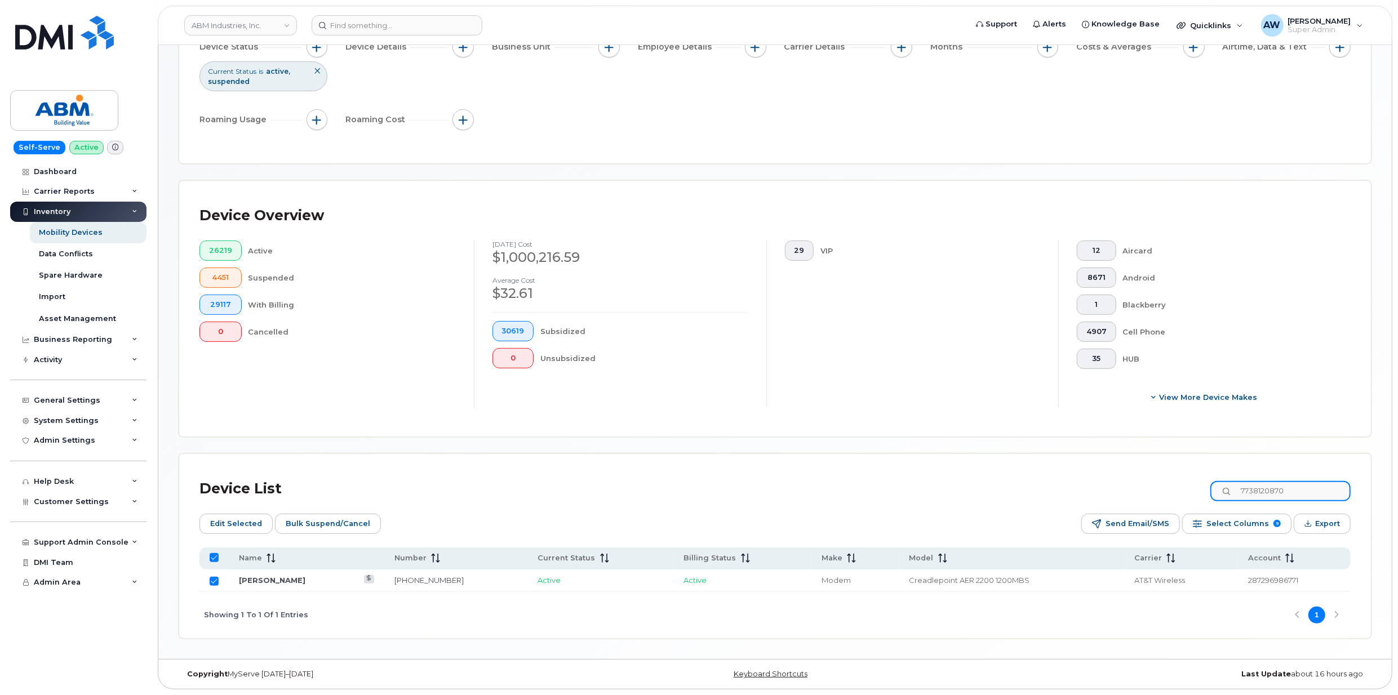
paste input "4705571489"
type input "4705571489"
checkbox input "false"
type input "4705571489"
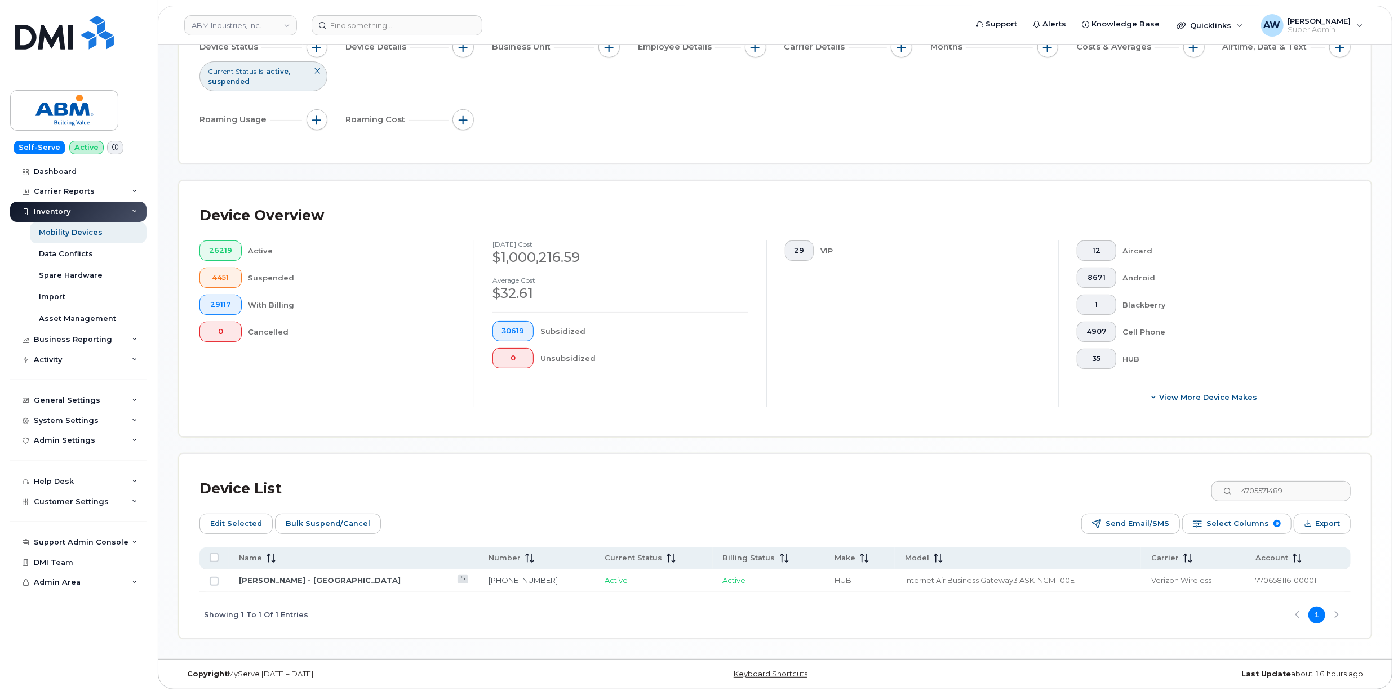
click at [221, 580] on td at bounding box center [213, 581] width 29 height 23
click at [207, 582] on td at bounding box center [213, 581] width 29 height 23
click at [215, 580] on input "Row Unselected" at bounding box center [214, 581] width 9 height 9
checkbox input "true"
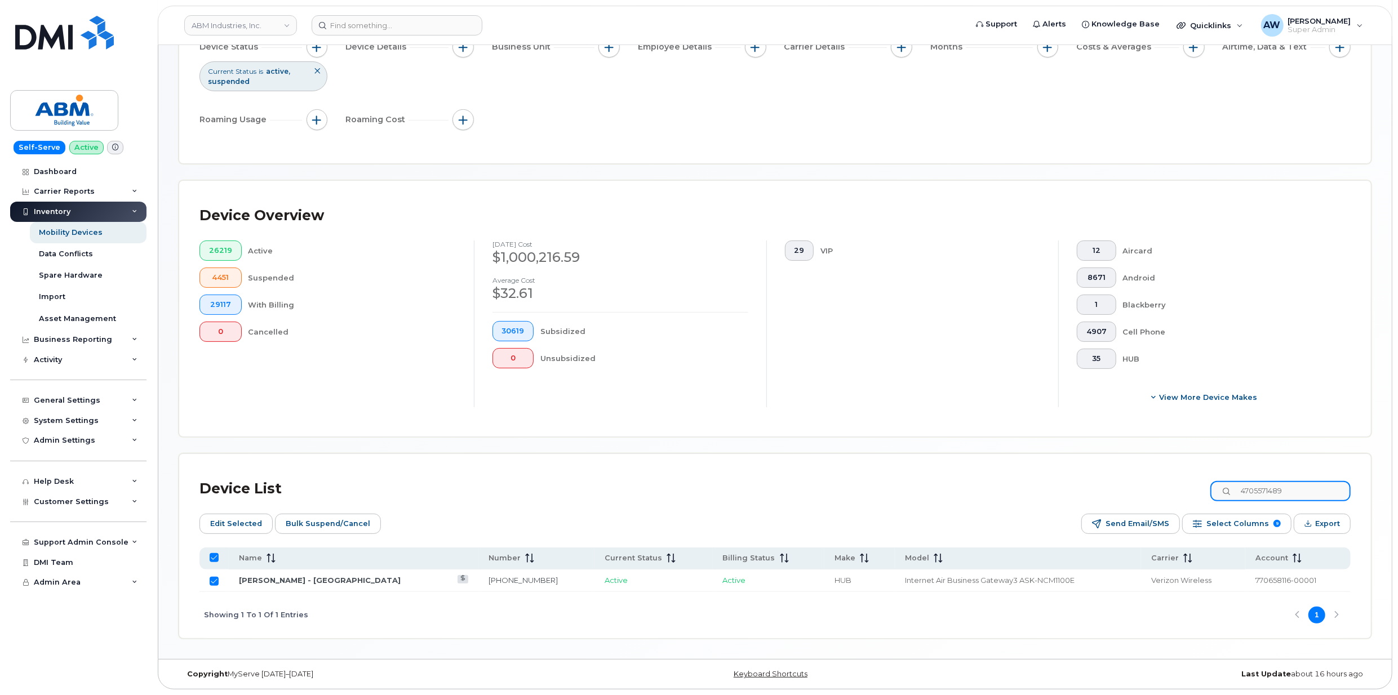
click at [1296, 488] on input "4705571489" at bounding box center [1280, 491] width 140 height 20
paste input "6574153052"
type input "6574153052"
checkbox input "false"
type input "6574153052"
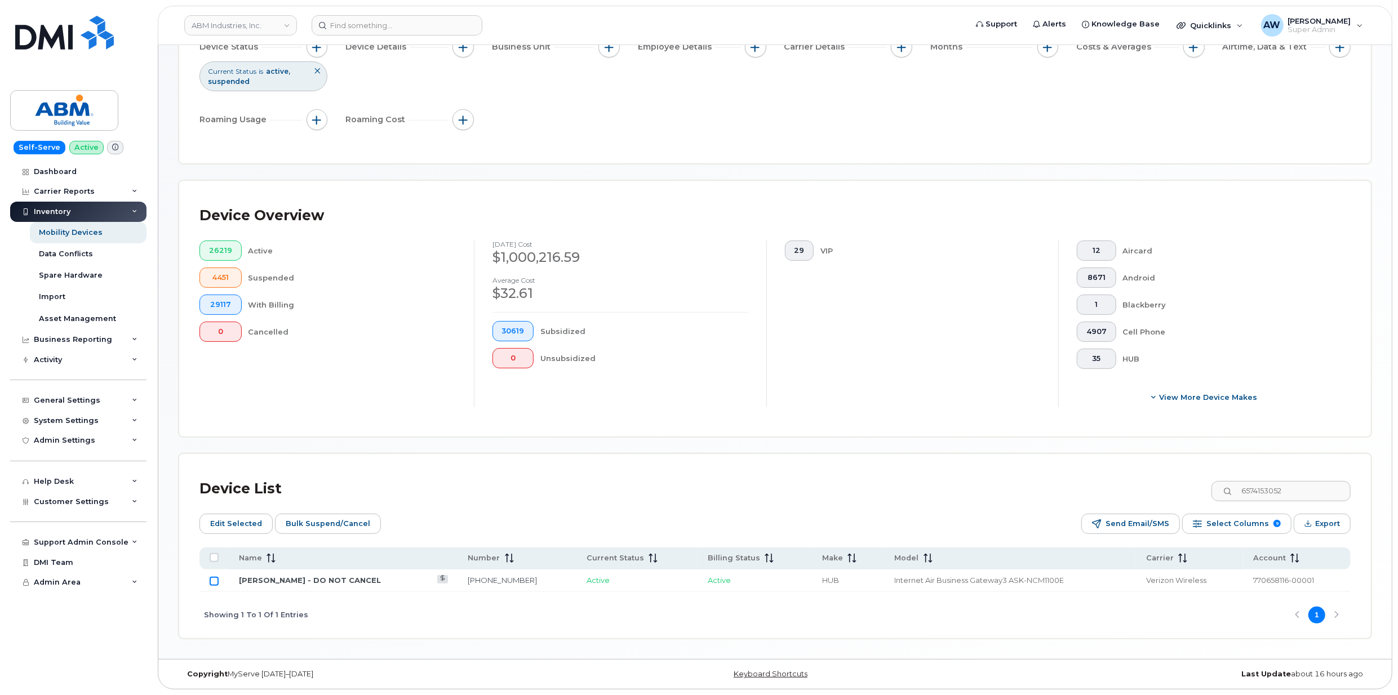
click at [219, 582] on input "Row Unselected" at bounding box center [214, 581] width 9 height 9
checkbox input "true"
click at [1306, 496] on input "6574153052" at bounding box center [1280, 491] width 140 height 20
paste input "4705964391"
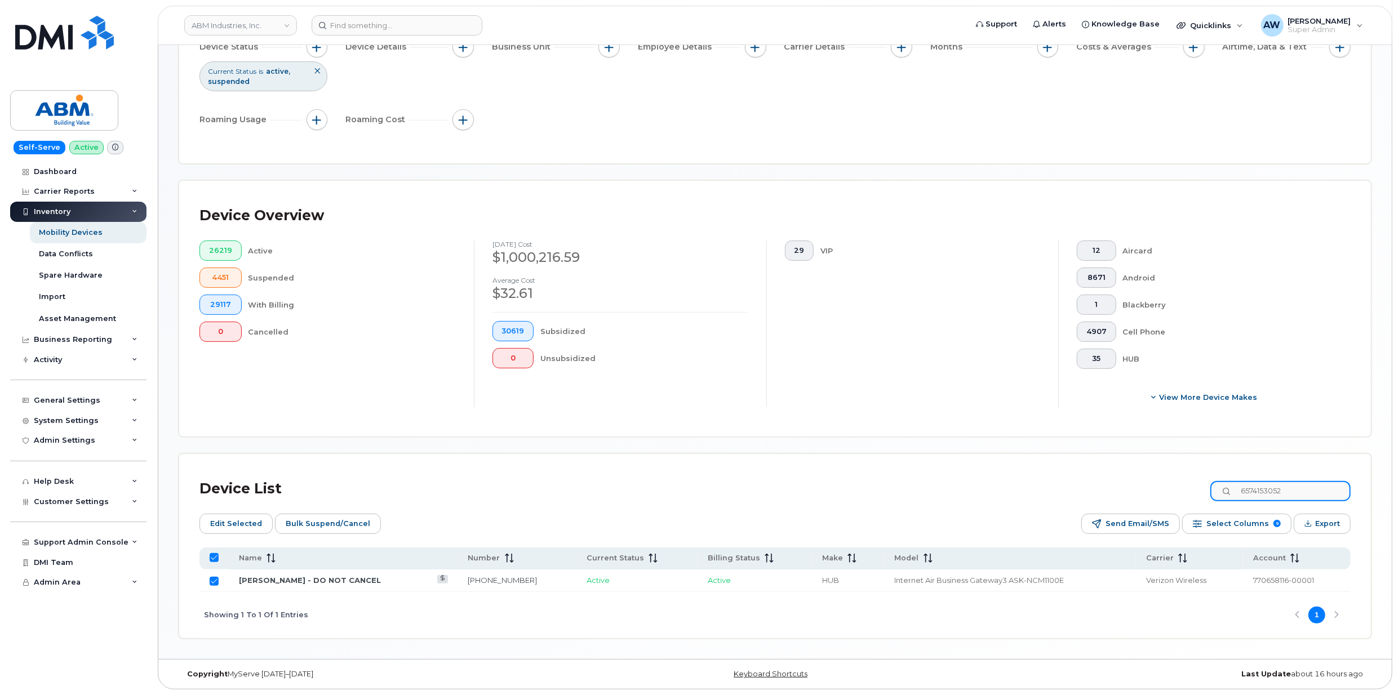
type input "4705964391"
checkbox input "false"
type input "4705964391"
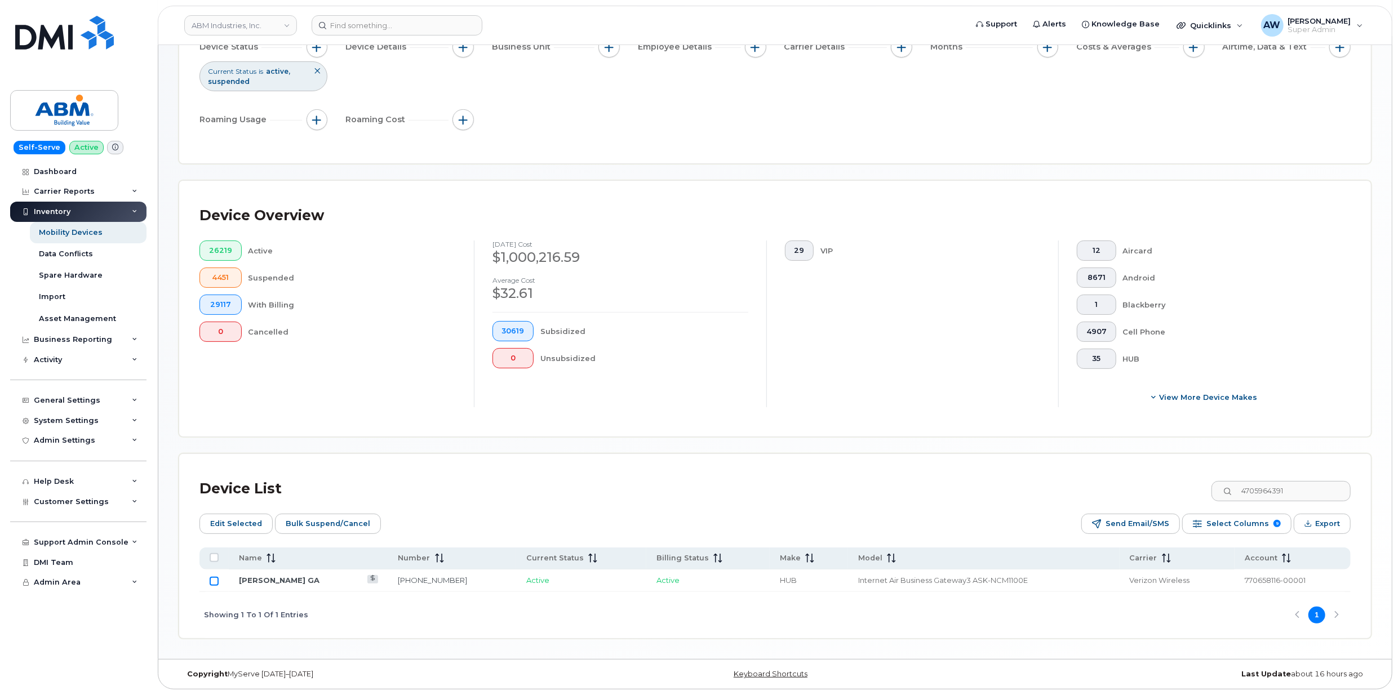
click at [211, 580] on input "Row Unselected" at bounding box center [214, 581] width 9 height 9
checkbox input "true"
click at [1274, 489] on input "4705964391" at bounding box center [1280, 491] width 140 height 20
paste input "2032419624"
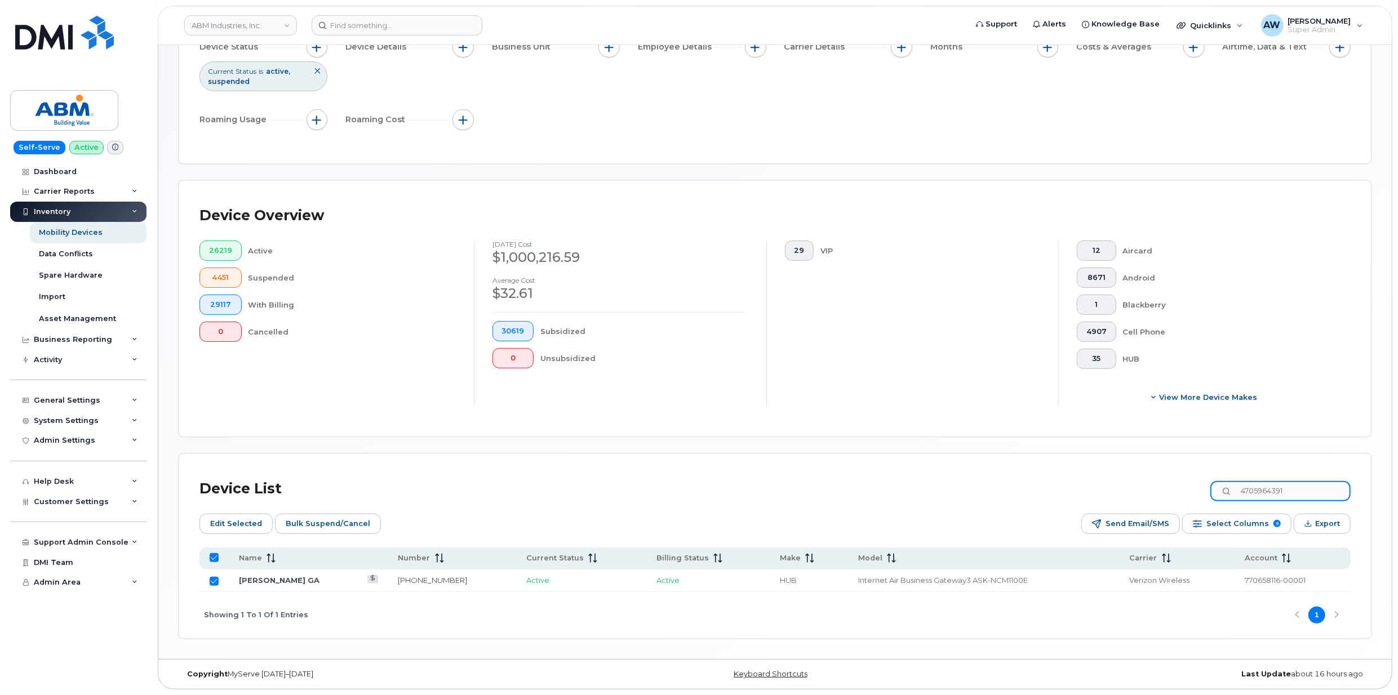
type input "2032419624"
checkbox input "false"
type input "2032419624"
click at [212, 580] on input "Row Unselected" at bounding box center [214, 581] width 9 height 9
checkbox input "true"
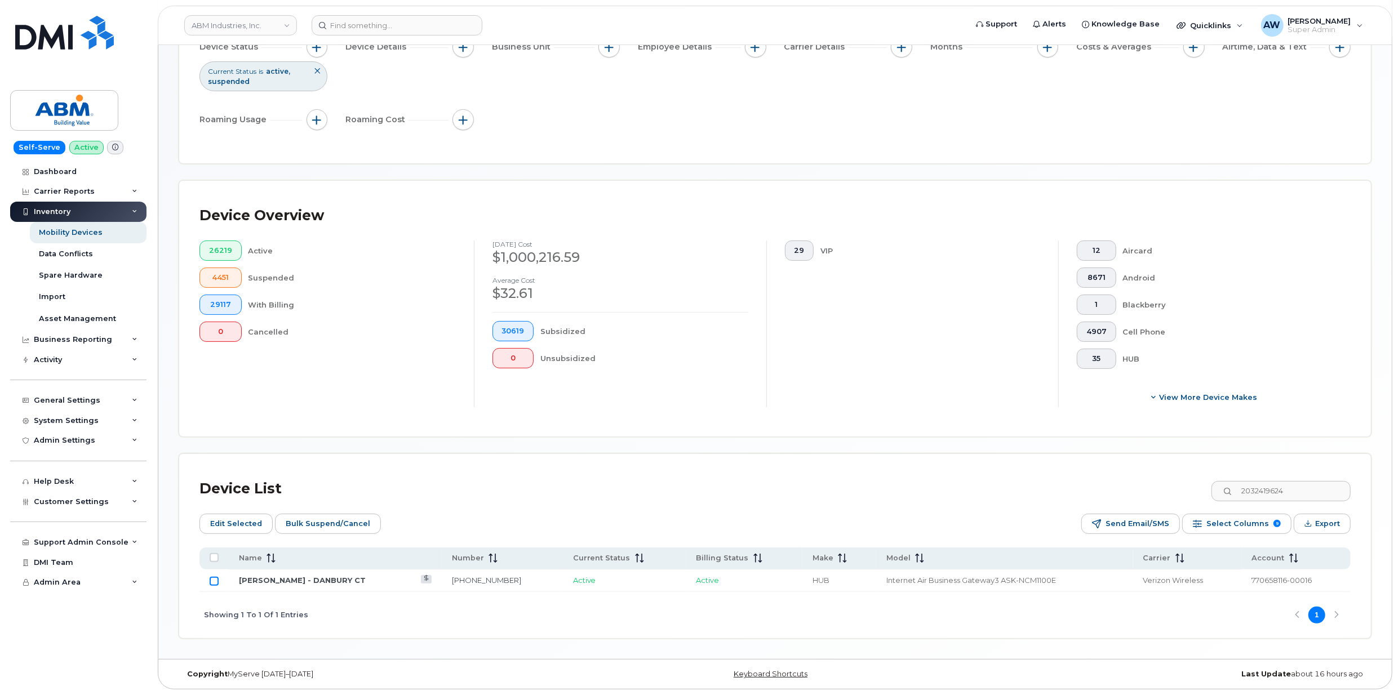
checkbox input "true"
click at [1308, 483] on input "2032419624" at bounding box center [1280, 491] width 140 height 20
paste input "3123951"
type input "2033123951"
checkbox input "false"
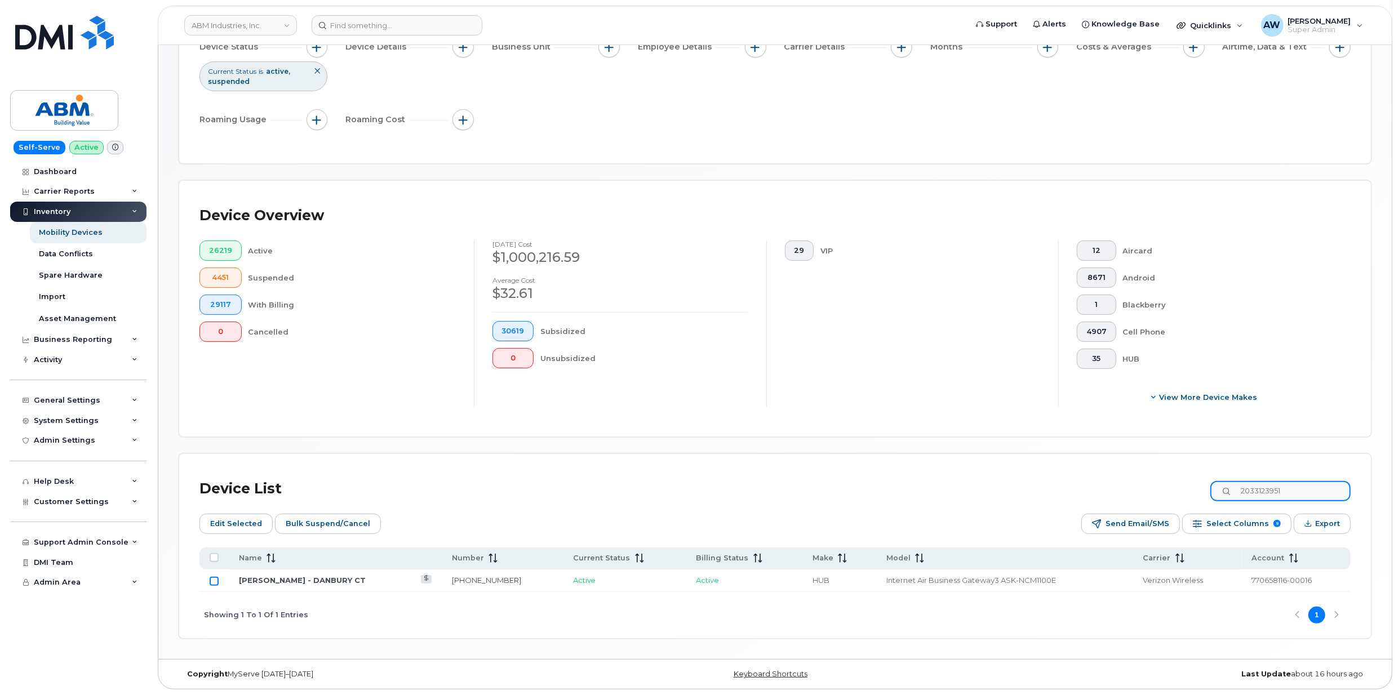
type input "2033123951"
click at [211, 579] on input "Row Unselected" at bounding box center [214, 581] width 9 height 9
checkbox input "true"
click at [1319, 486] on input "2033123951" at bounding box center [1280, 491] width 140 height 20
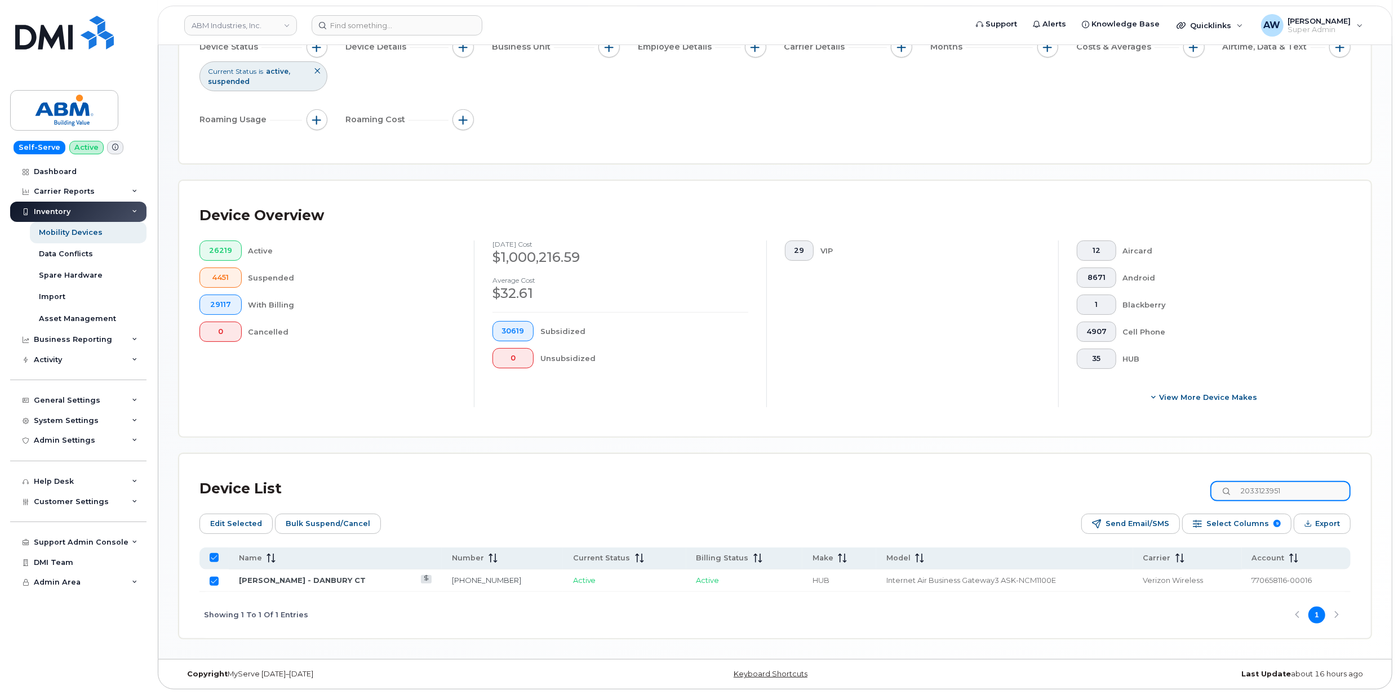
paste input "6468991687"
type input "6468991687"
checkbox input "false"
type input "6468991687"
click at [208, 580] on td at bounding box center [213, 581] width 29 height 23
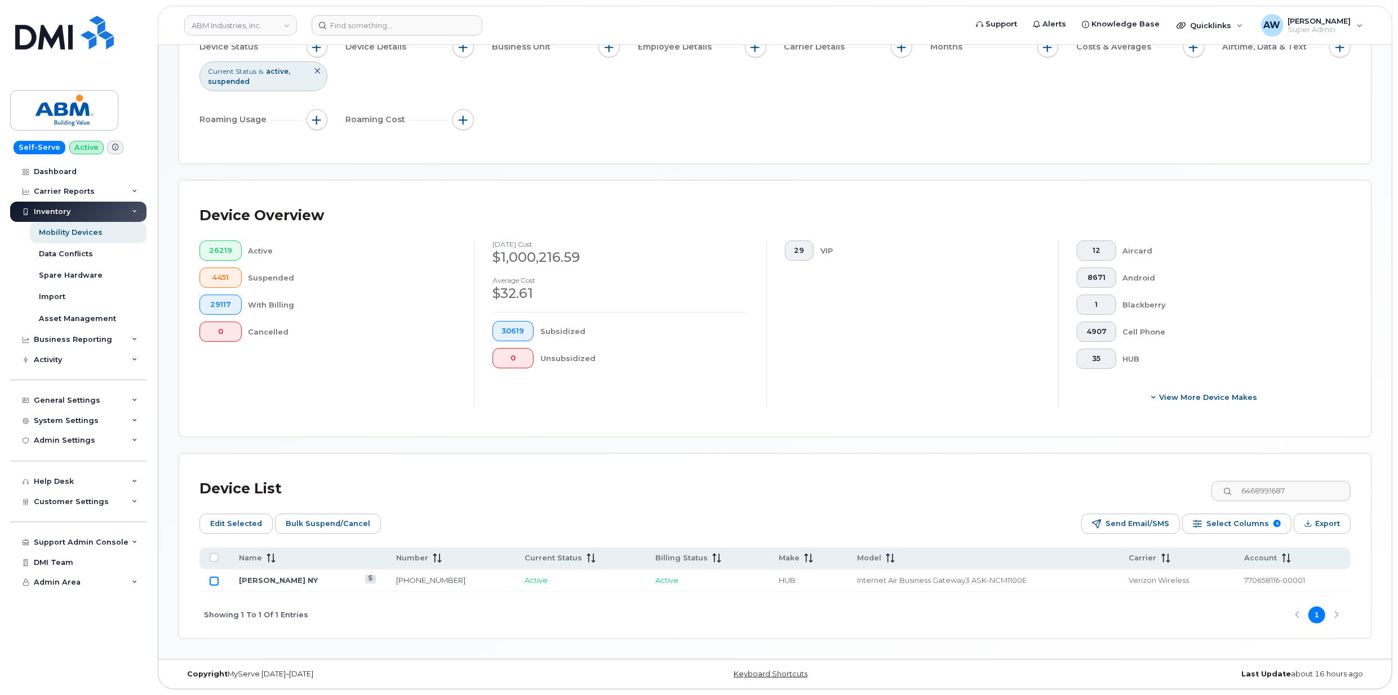
click at [217, 579] on input "Row Unselected" at bounding box center [214, 581] width 9 height 9
checkbox input "true"
click at [1303, 492] on input "6468991687" at bounding box center [1280, 491] width 140 height 20
paste input "2539"
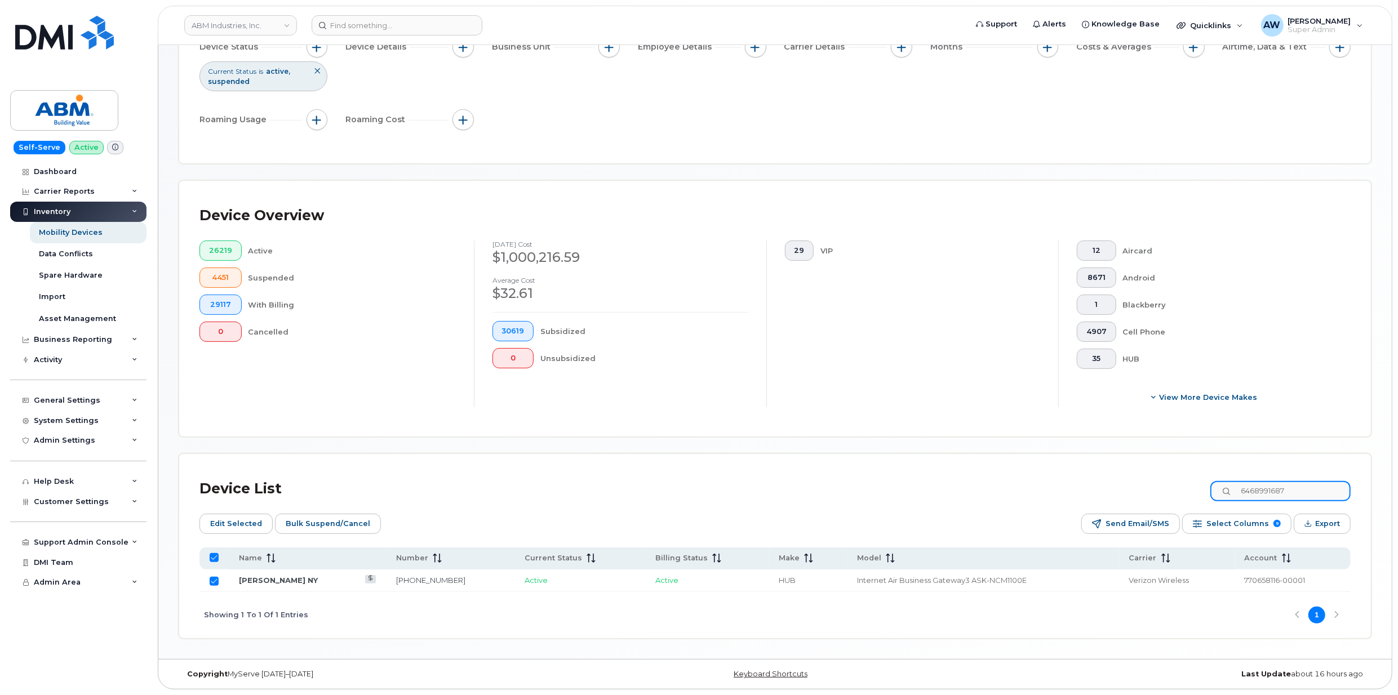
type input "6468992539"
checkbox input "false"
type input "6468992539"
click at [214, 582] on input "Row Unselected" at bounding box center [214, 581] width 9 height 9
checkbox input "true"
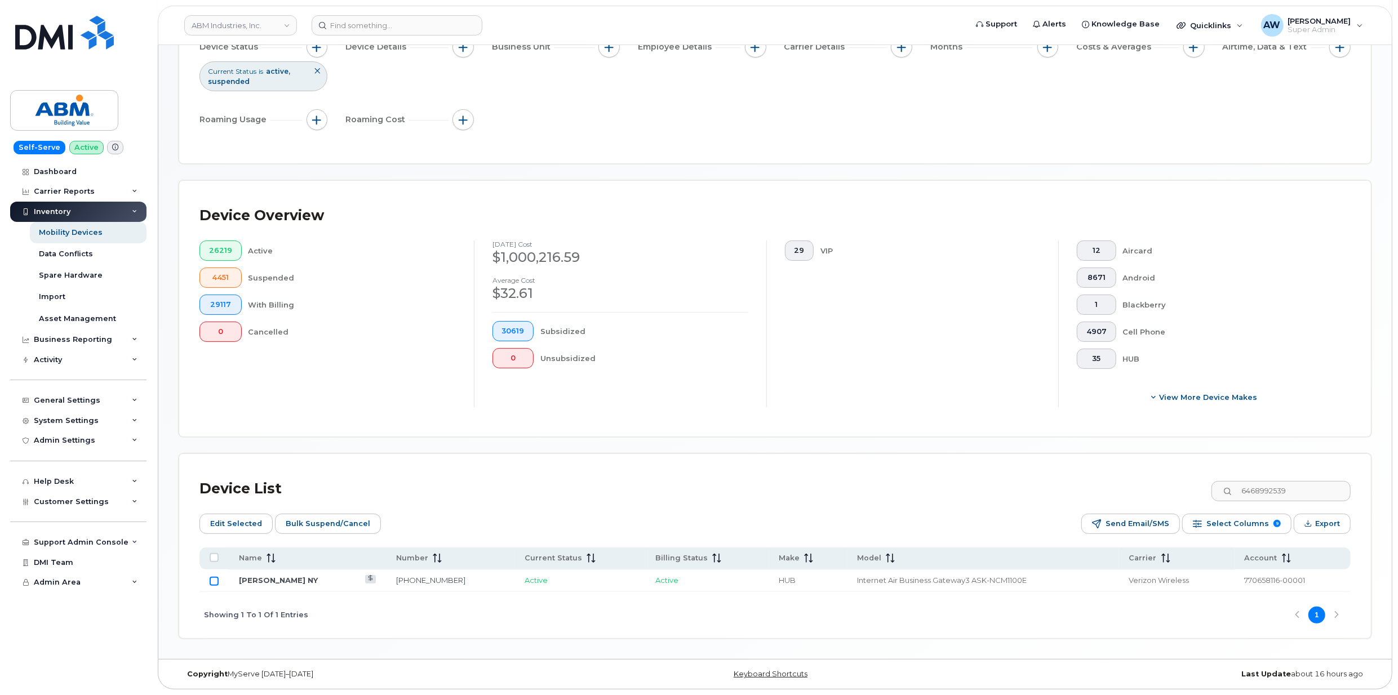
checkbox input "true"
click at [1296, 478] on div "Device List 6468992539" at bounding box center [774, 488] width 1151 height 29
click at [1291, 487] on input "6468992539" at bounding box center [1280, 491] width 140 height 20
paste input "4157444585"
type input "4157444585"
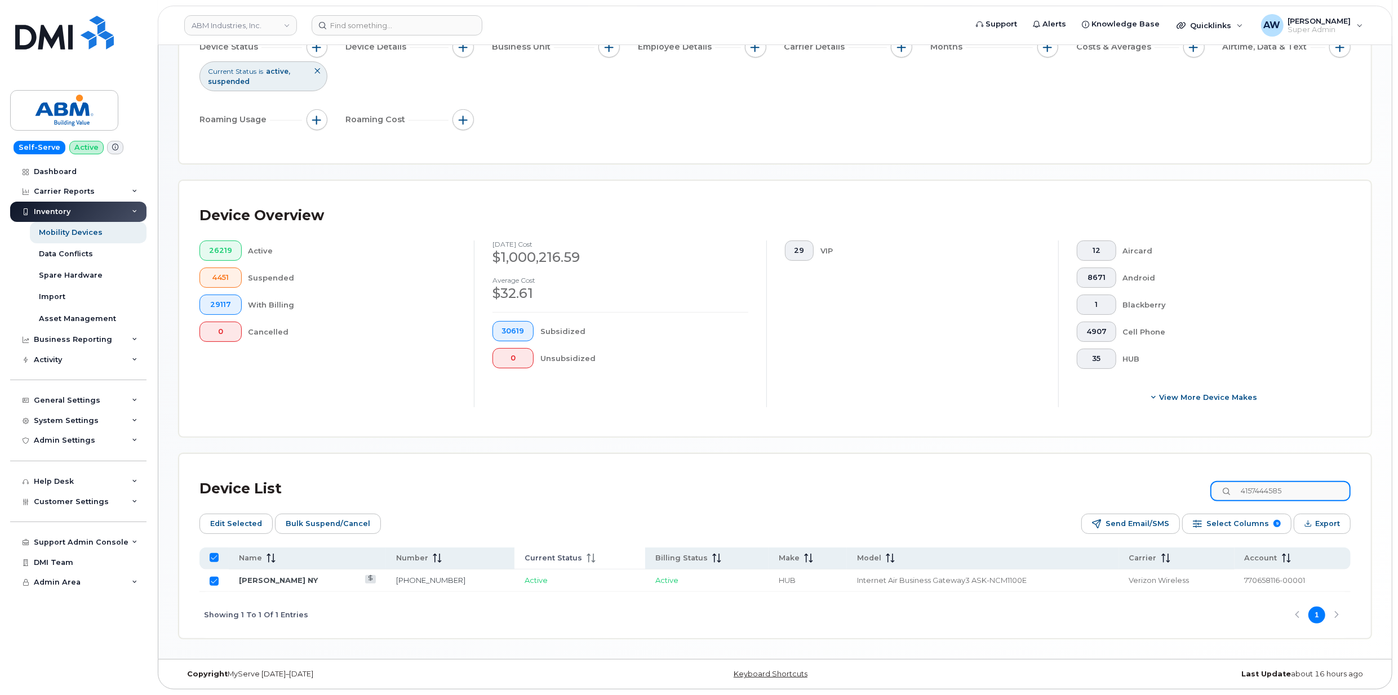
checkbox input "false"
type input "4157444585"
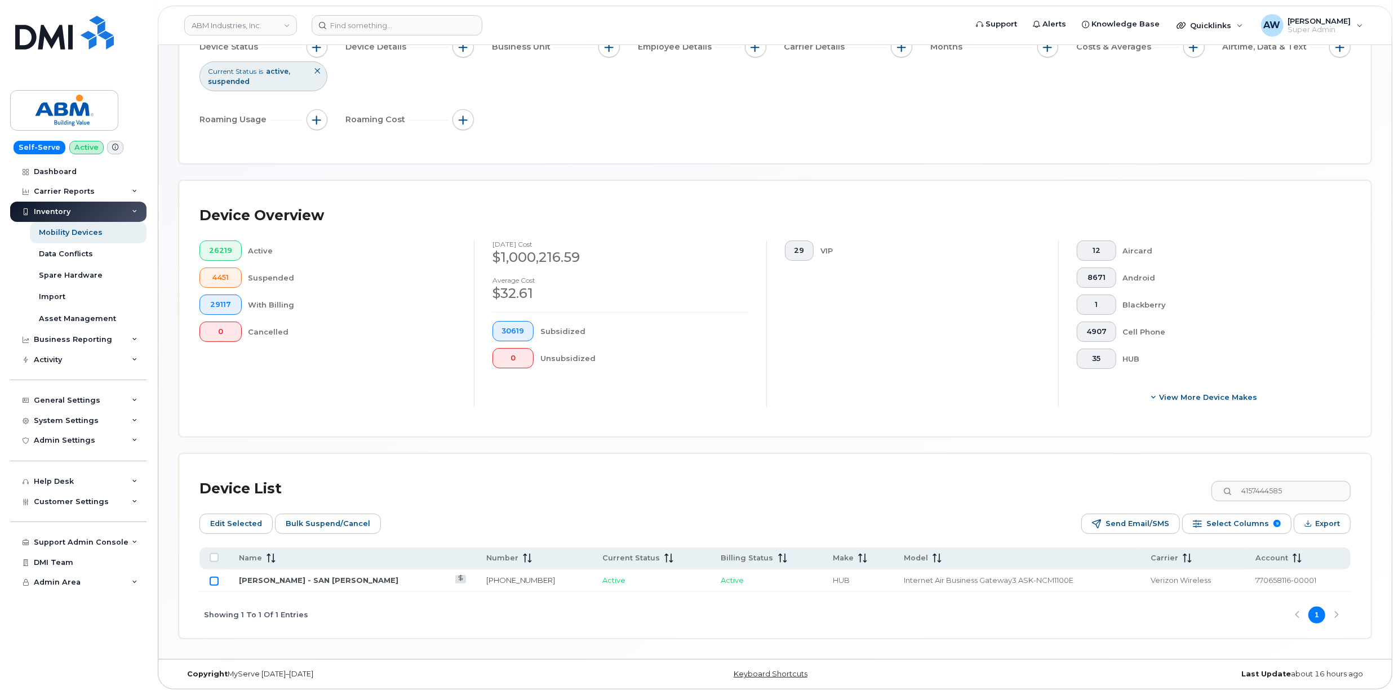
click at [212, 584] on input "Row Unselected" at bounding box center [214, 581] width 9 height 9
checkbox input "true"
click at [1269, 481] on input "4157444585" at bounding box center [1280, 491] width 140 height 20
paste input "2525400581"
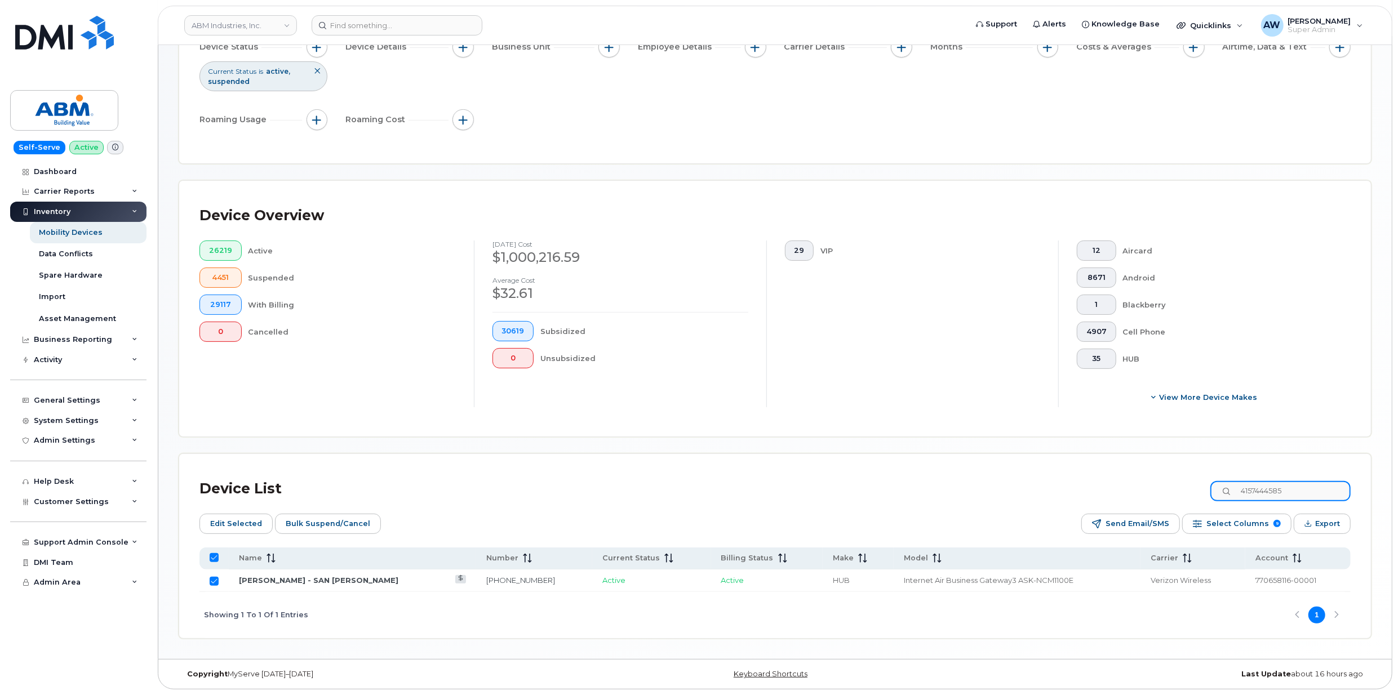
type input "2525400581"
checkbox input "false"
type input "2525400581"
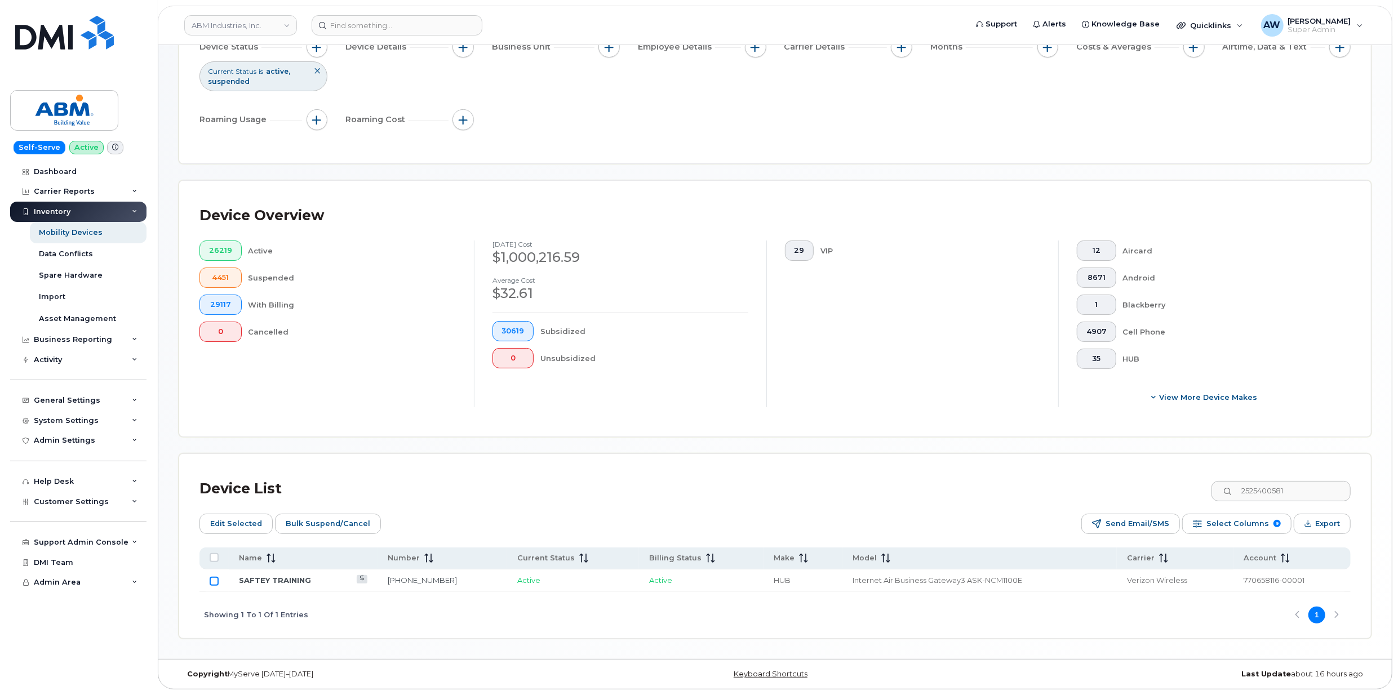
click at [215, 580] on input "Row Unselected" at bounding box center [214, 581] width 9 height 9
checkbox input "true"
click at [1269, 490] on input "2525400581" at bounding box center [1280, 491] width 140 height 20
paste input "1082"
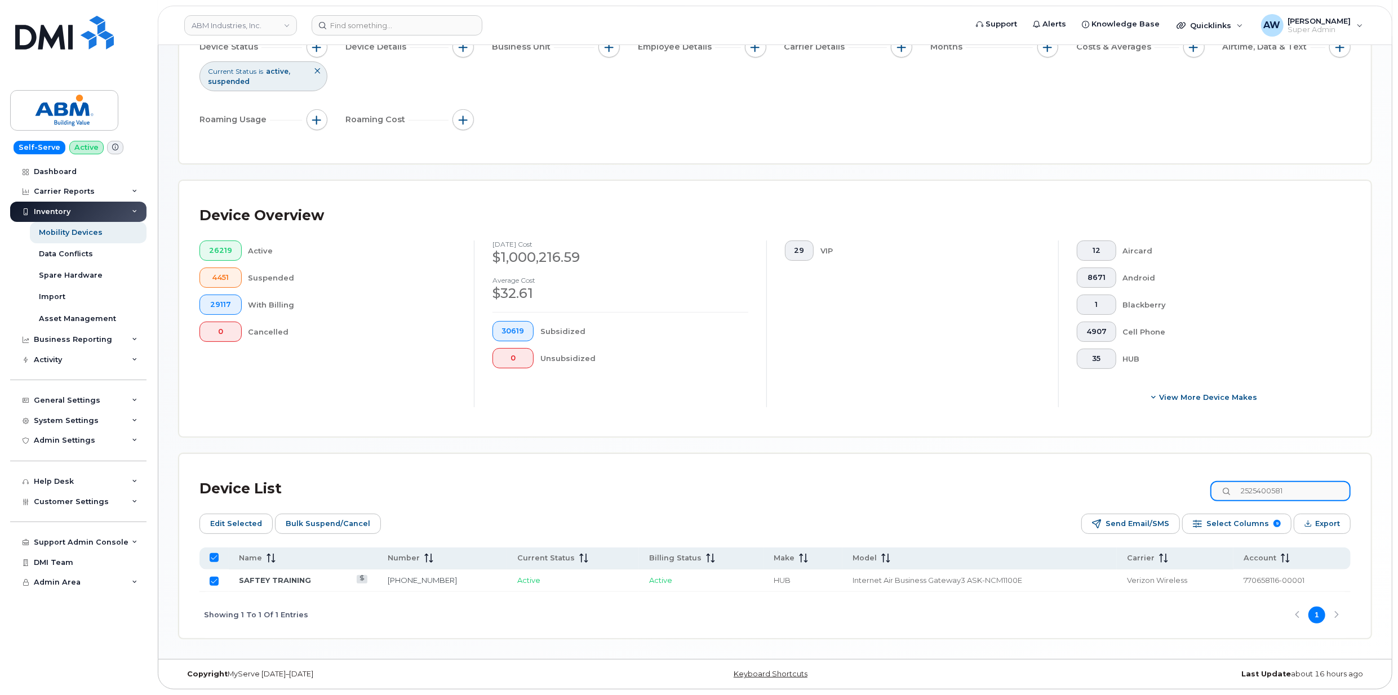
type input "2525401082"
checkbox input "false"
type input "2525401082"
click at [215, 577] on input "Row Unselected" at bounding box center [214, 581] width 9 height 9
checkbox input "true"
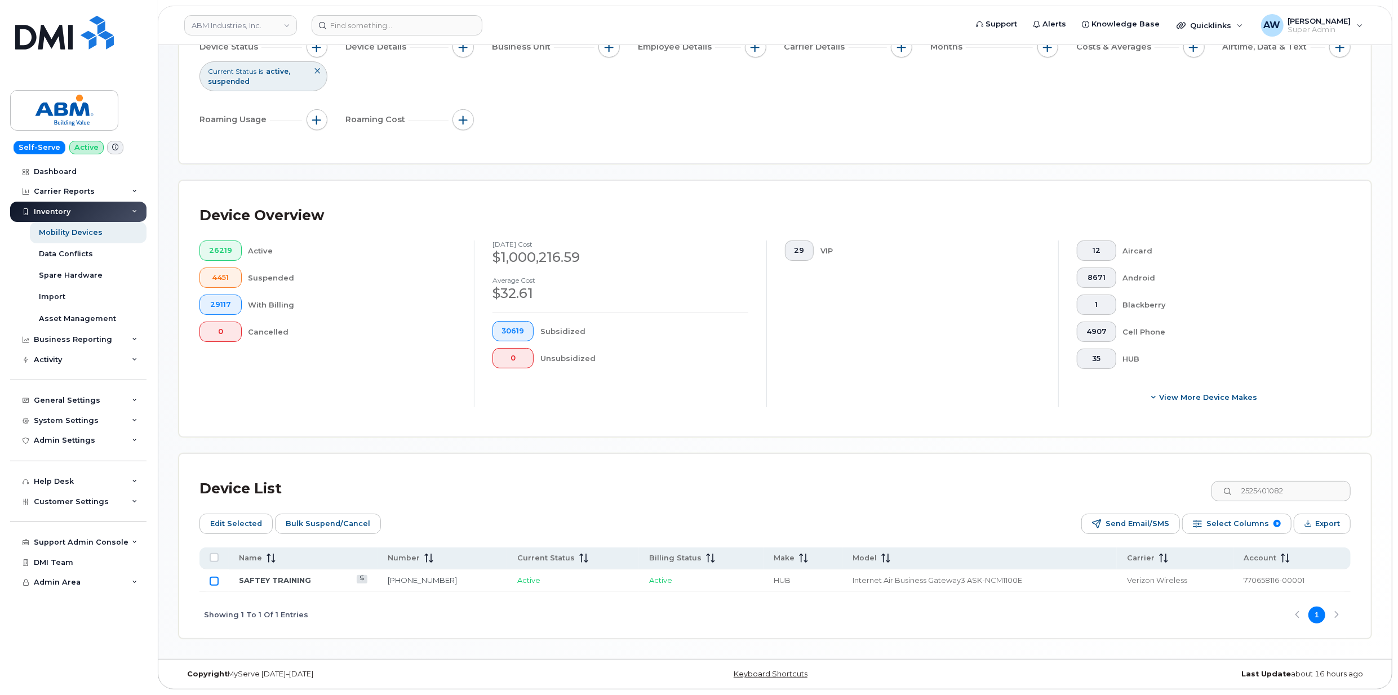
checkbox input "true"
click at [1314, 487] on input "2525401082" at bounding box center [1280, 491] width 140 height 20
paste input "659"
type input "2525401659"
checkbox input "false"
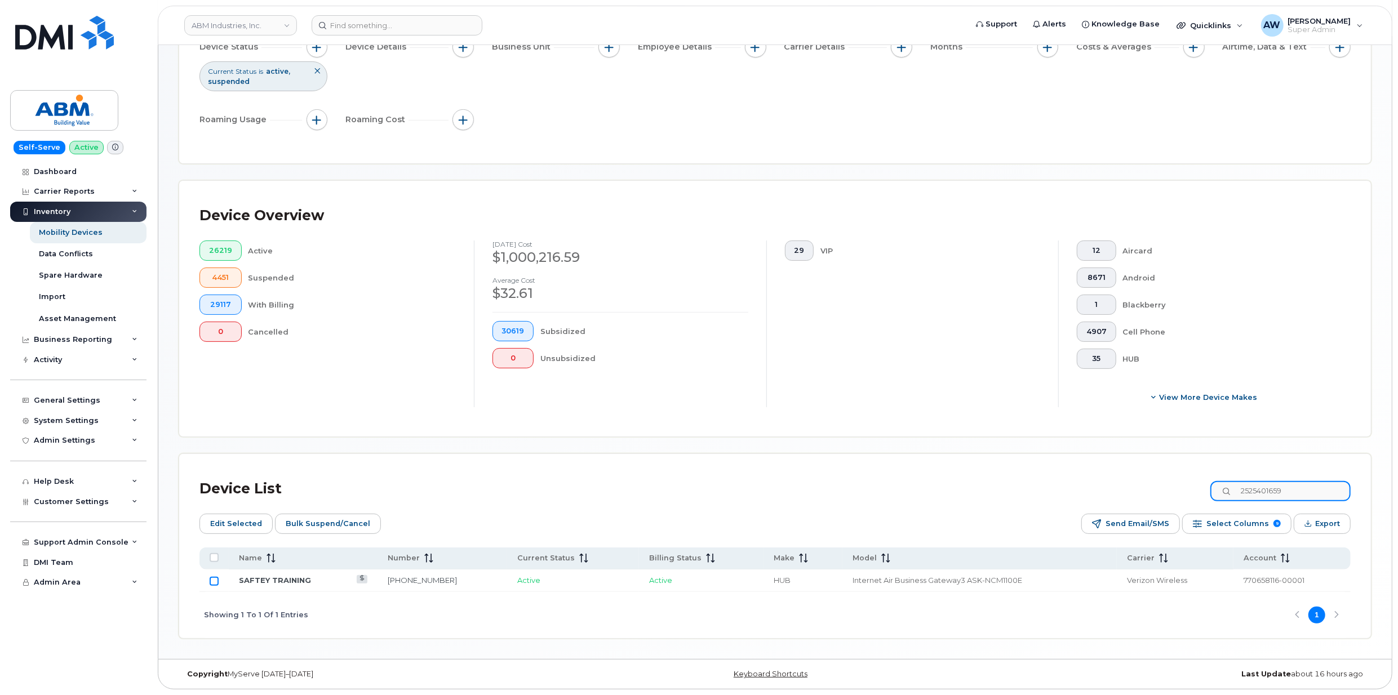
type input "2525401659"
click at [213, 584] on input "Row Unselected" at bounding box center [214, 581] width 9 height 9
checkbox input "true"
click at [1272, 487] on input "2525401659" at bounding box center [1280, 491] width 140 height 20
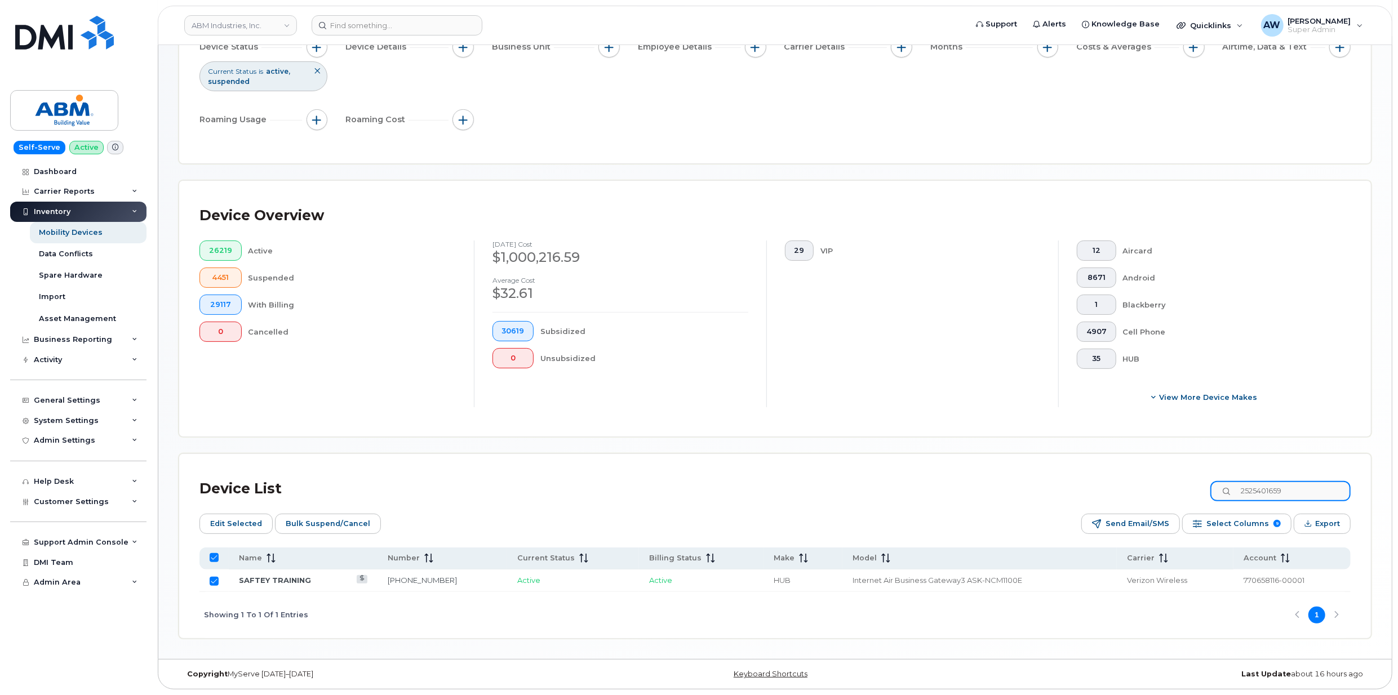
paste input "798"
type input "2525401798"
checkbox input "false"
type input "2525401798"
click at [212, 584] on input "Row Unselected" at bounding box center [214, 581] width 9 height 9
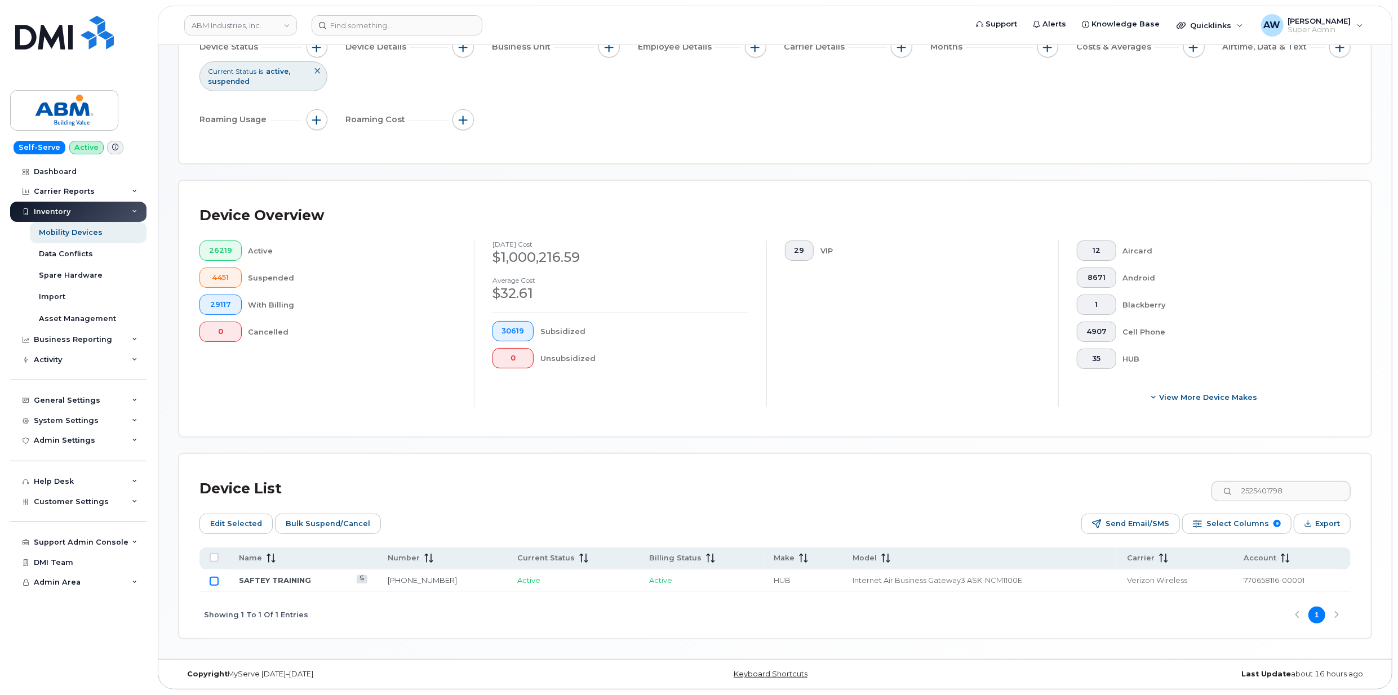
checkbox input "true"
click at [1262, 488] on input "2525401798" at bounding box center [1280, 491] width 140 height 20
paste input "9166306"
type input "2529166306"
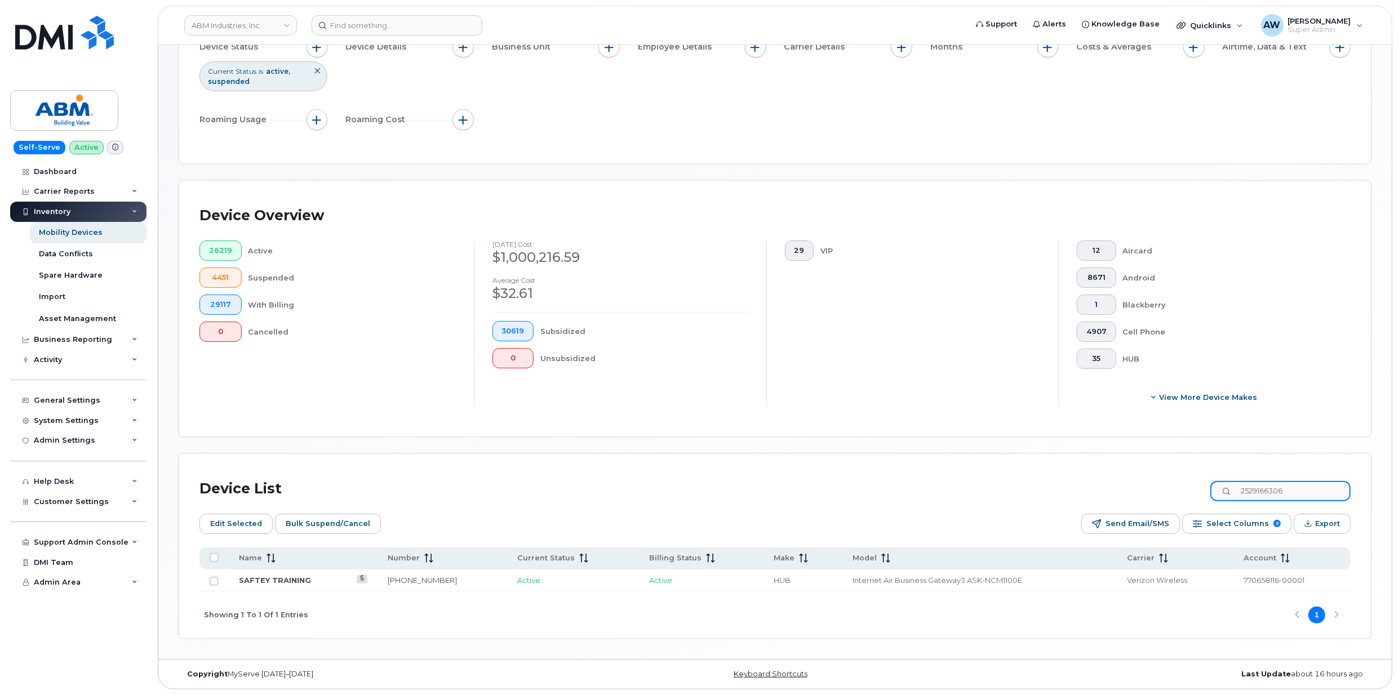
checkbox input "false"
type input "2529166306"
click at [212, 584] on input "Row Unselected" at bounding box center [214, 581] width 9 height 9
checkbox input "true"
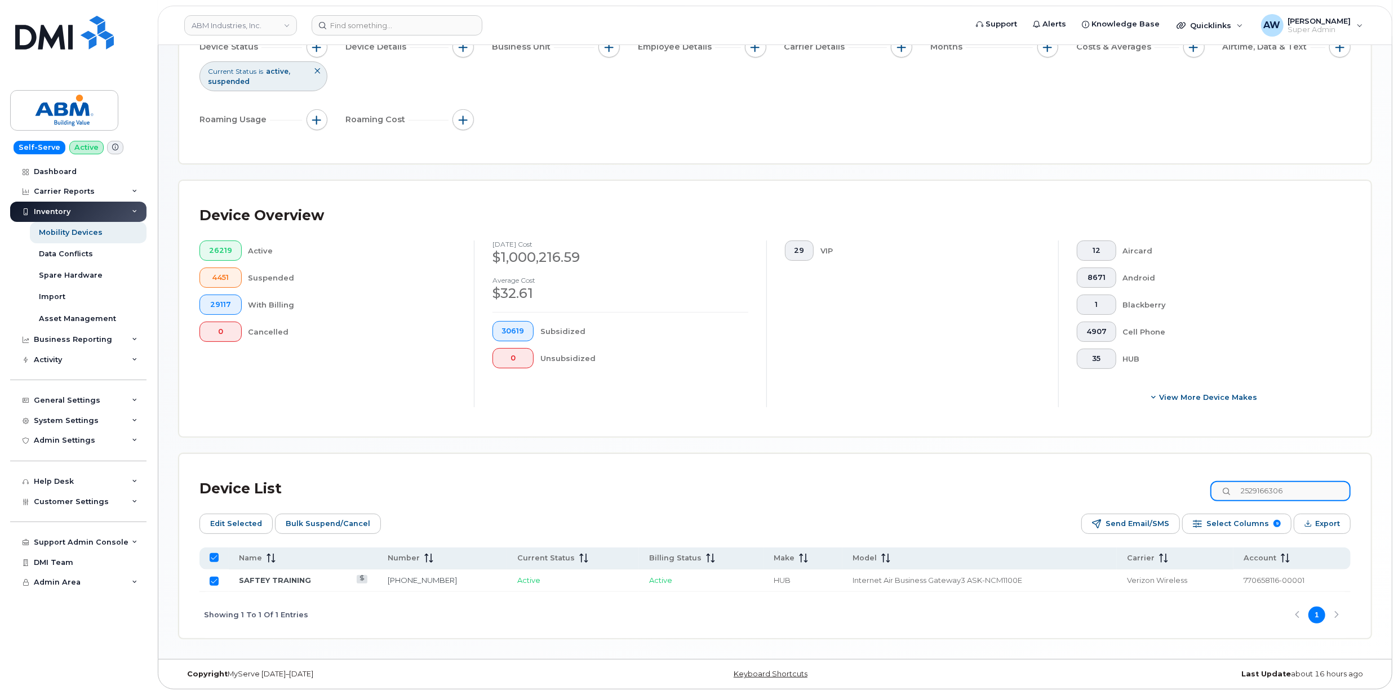
click at [1288, 485] on input "2529166306" at bounding box center [1280, 491] width 140 height 20
paste input "990352"
type input "2529990352"
checkbox input "false"
type input "2529990352"
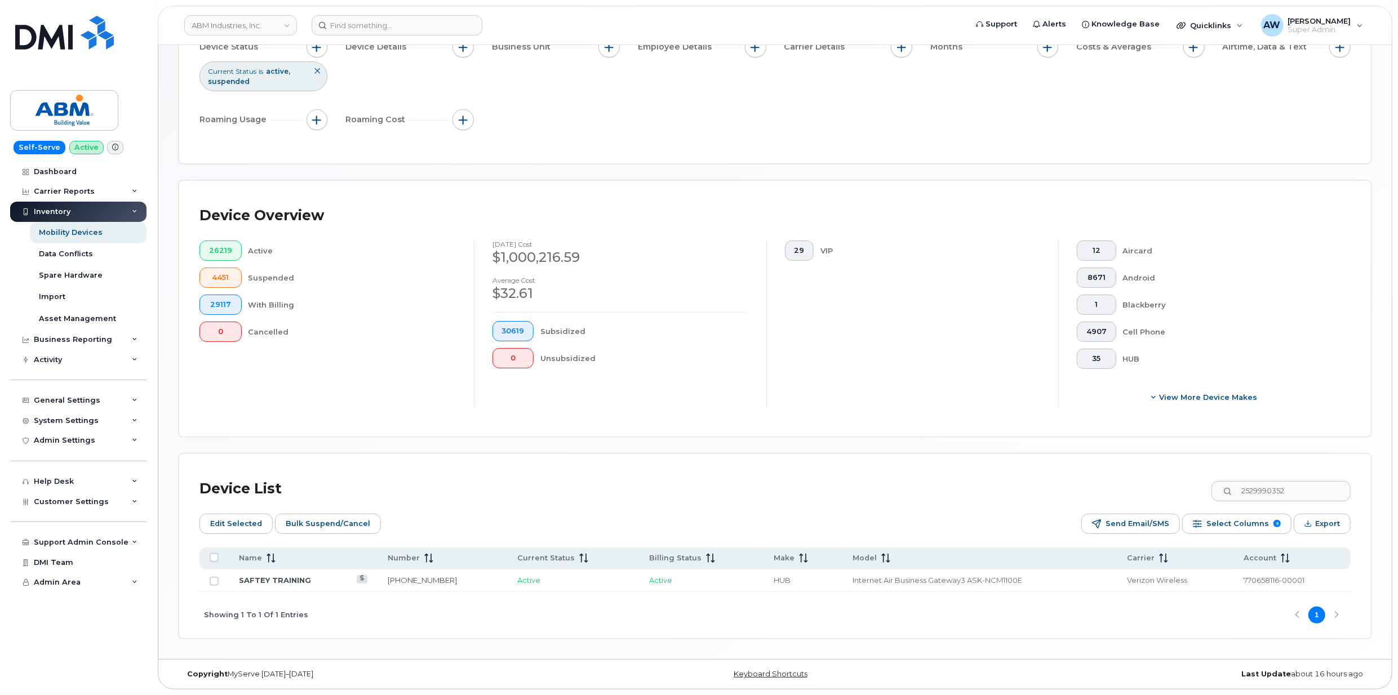
click at [210, 577] on div at bounding box center [214, 581] width 9 height 9
click at [213, 577] on input "Row Unselected" at bounding box center [214, 581] width 9 height 9
checkbox input "true"
click at [1294, 487] on input "2529990352" at bounding box center [1280, 491] width 140 height 20
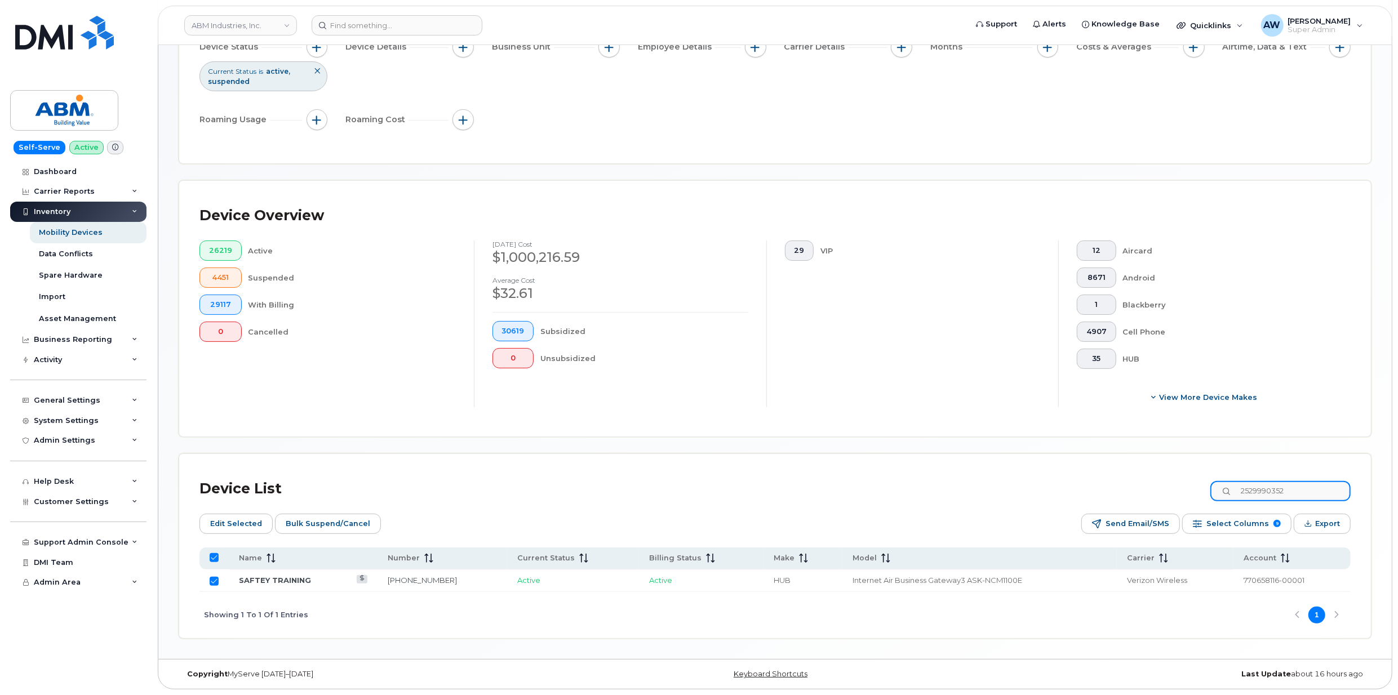
paste input "3017"
type input "2529993017"
checkbox input "false"
type input "2529993017"
click at [210, 583] on input "Row Unselected" at bounding box center [214, 581] width 9 height 9
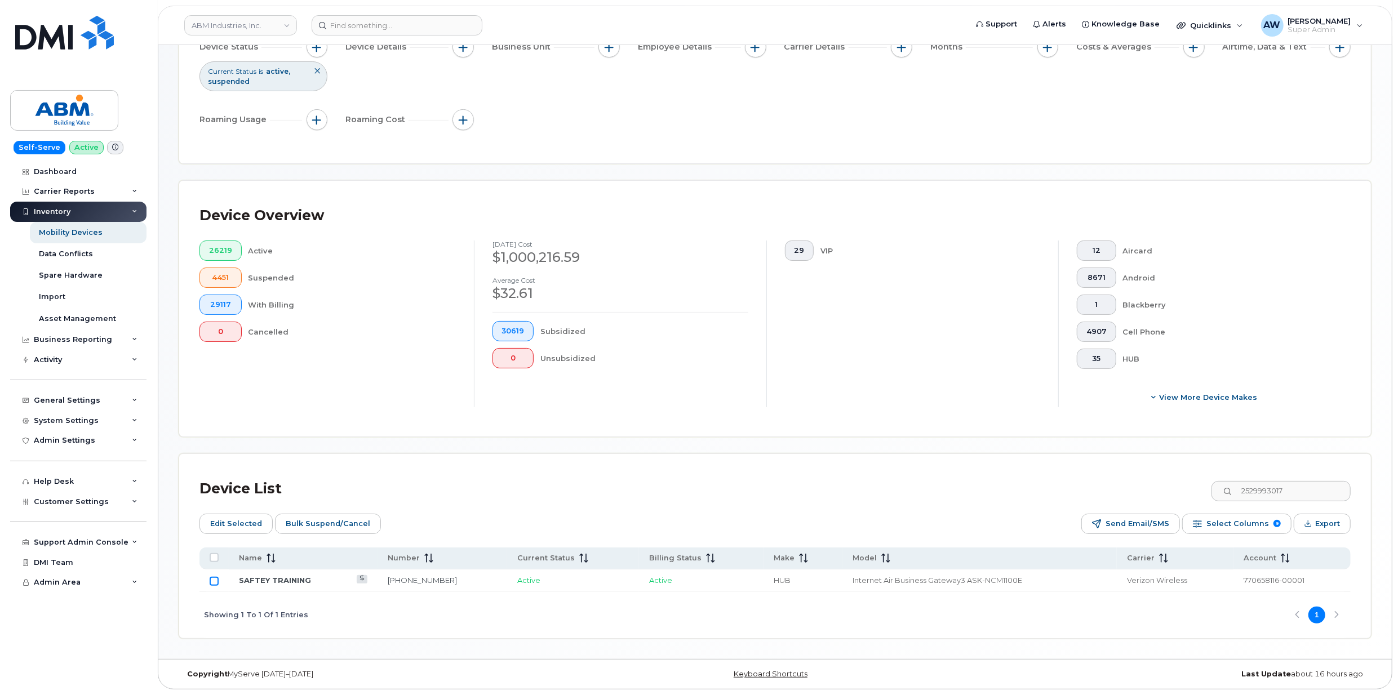
checkbox input "true"
click at [1274, 493] on input "2529993017" at bounding box center [1280, 491] width 140 height 20
paste input "72"
type input "2529993072"
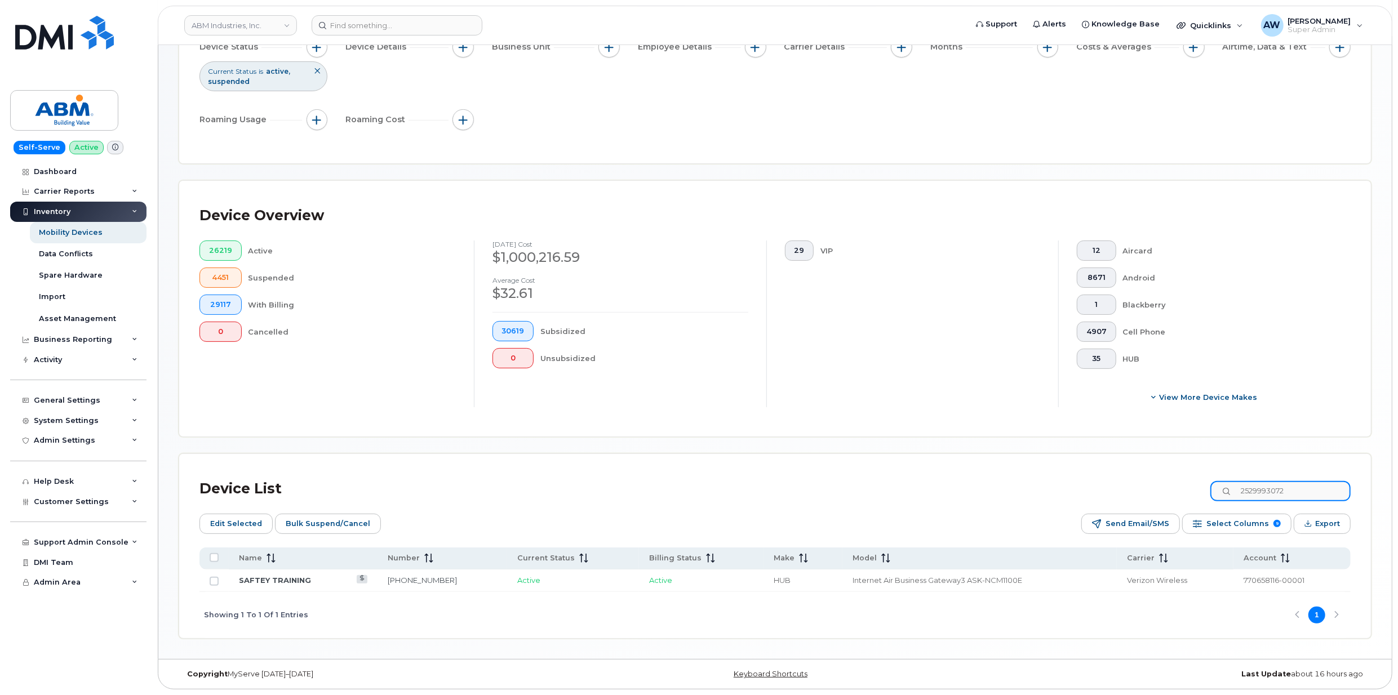
checkbox input "false"
type input "2529993072"
click at [213, 578] on input "Row Unselected" at bounding box center [214, 581] width 9 height 9
checkbox input "true"
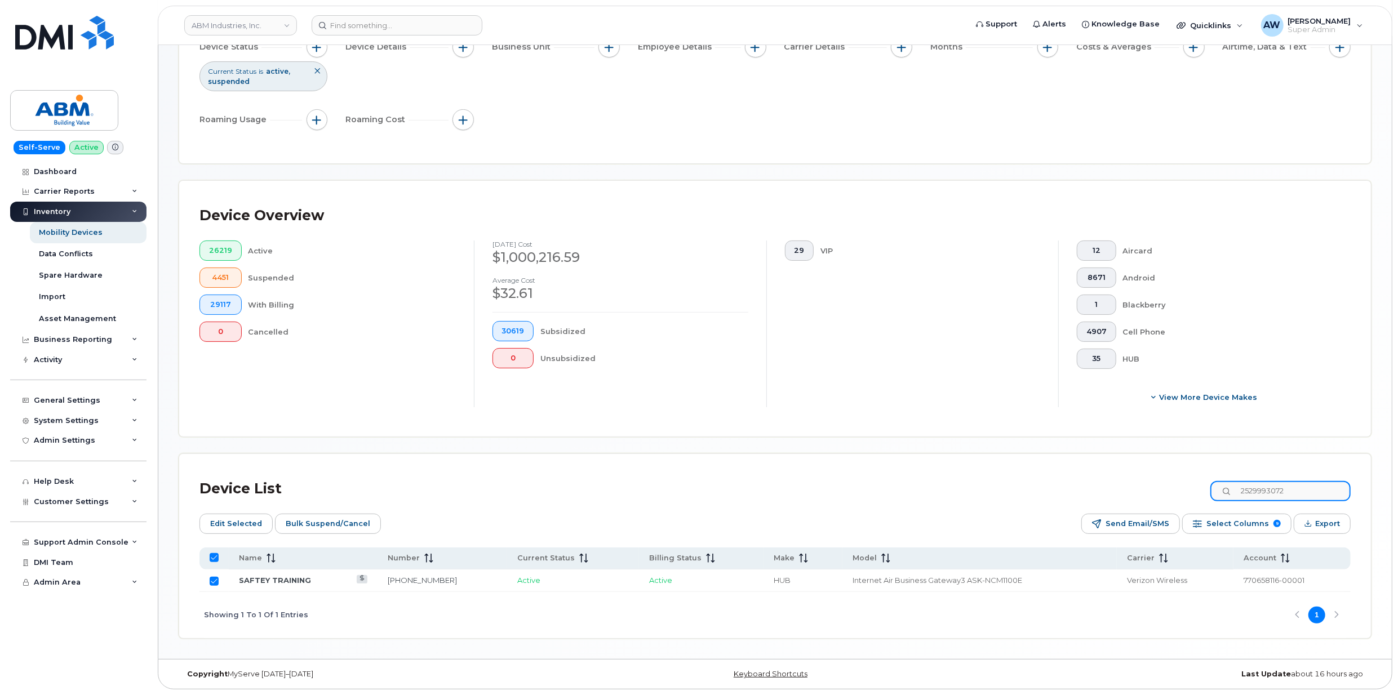
click at [1293, 490] on input "2529993072" at bounding box center [1280, 491] width 140 height 20
paste input "540152"
type input "2525401522"
checkbox input "false"
type input "2525401522"
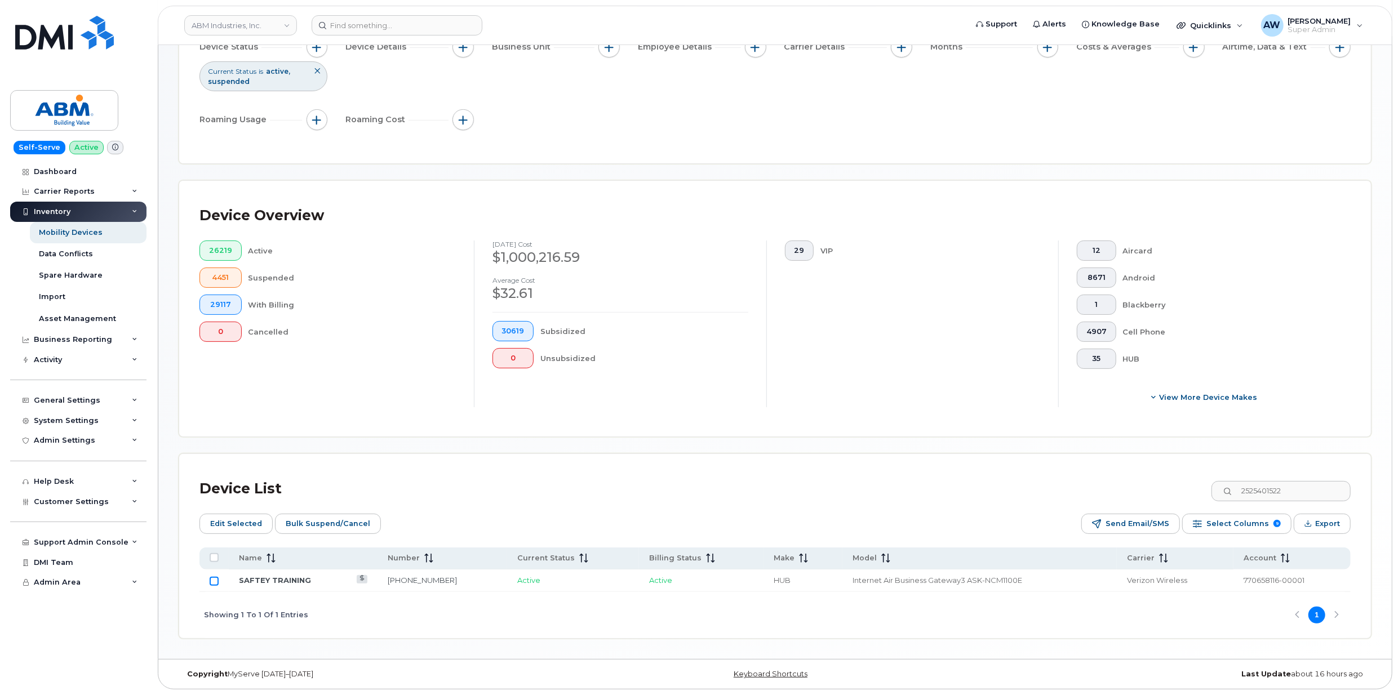
click at [213, 580] on input "Row Unselected" at bounding box center [214, 581] width 9 height 9
checkbox input "true"
click at [1256, 488] on input "2525401522" at bounding box center [1280, 491] width 140 height 20
paste input "11"
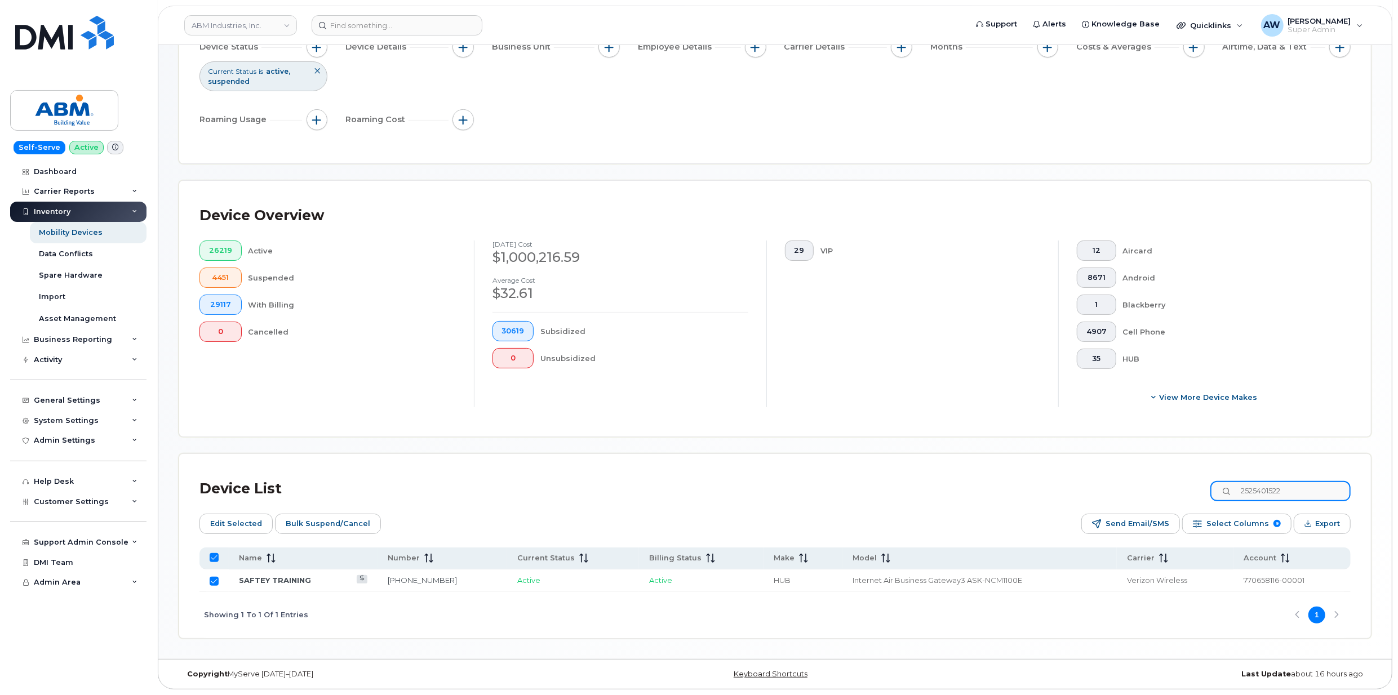
type input "2525401112"
checkbox input "false"
type input "2525401112"
click at [213, 578] on input "Row Unselected" at bounding box center [214, 581] width 9 height 9
checkbox input "true"
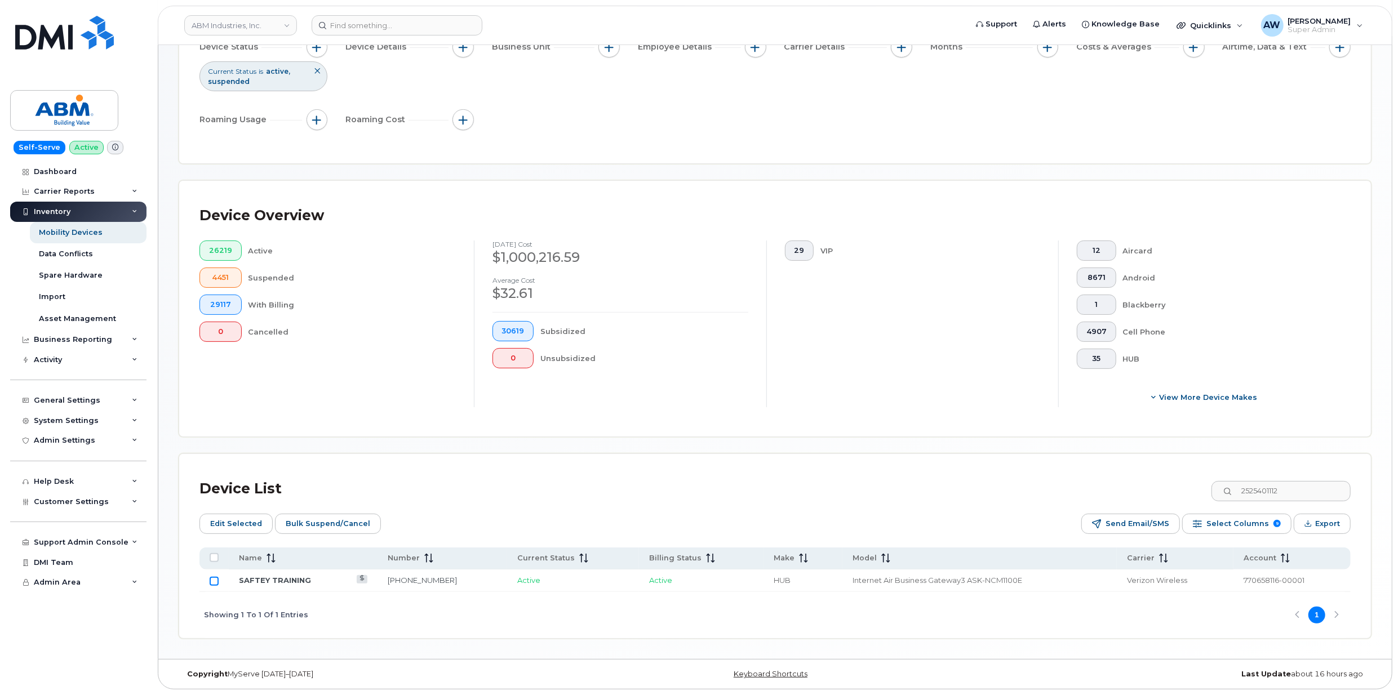
checkbox input "true"
click at [1307, 490] on input "2525401112" at bounding box center [1280, 491] width 140 height 20
paste input "9993737"
type input "2529993737"
checkbox input "false"
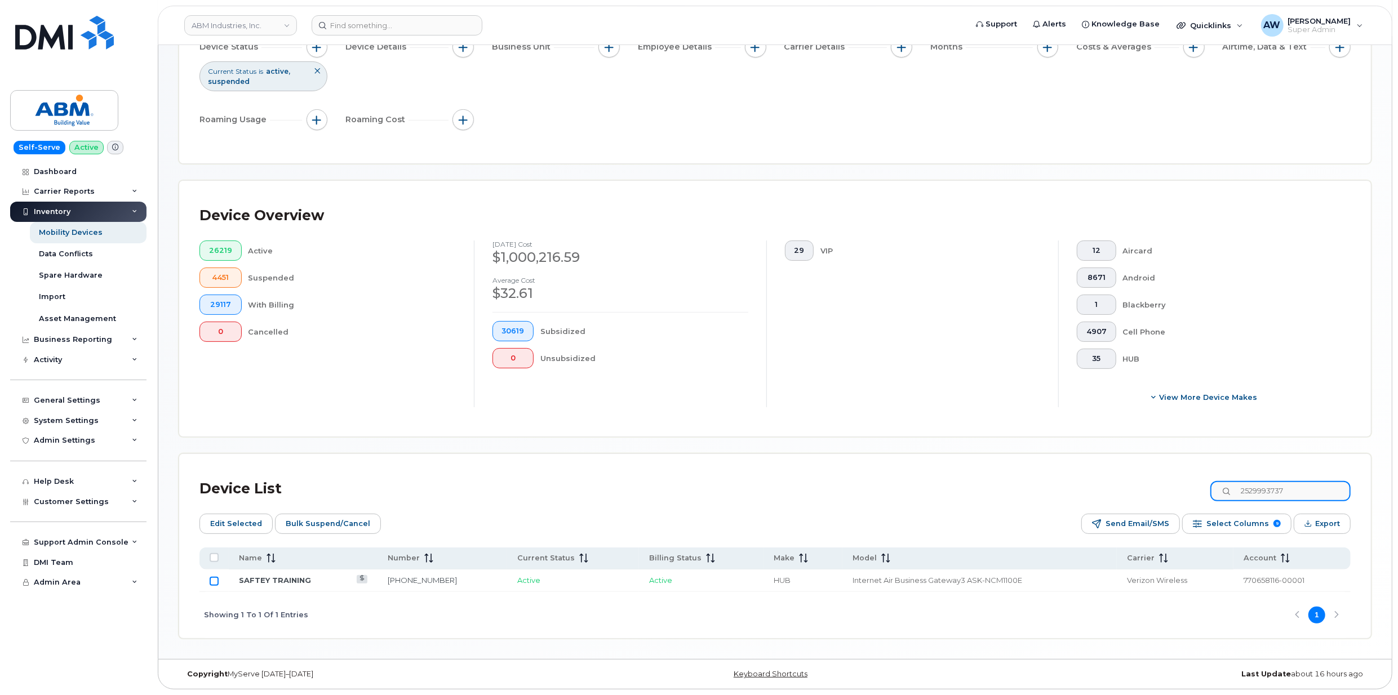
type input "2529993737"
click at [217, 580] on input "Row Unselected" at bounding box center [214, 581] width 9 height 9
checkbox input "true"
click at [1302, 490] on input "2529993737" at bounding box center [1280, 491] width 140 height 20
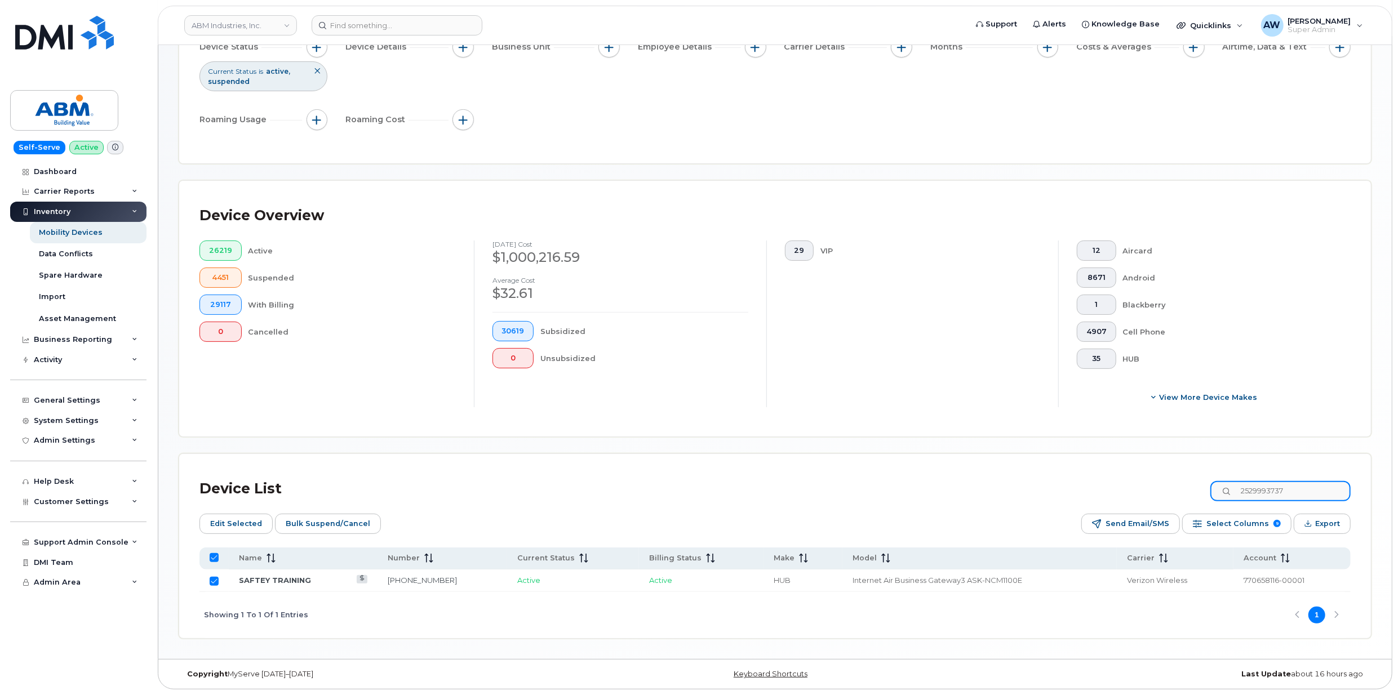
paste input "8574679923"
type input "8574679923"
checkbox input "false"
type input "8574679923"
click at [213, 581] on input "Row Unselected" at bounding box center [214, 581] width 9 height 9
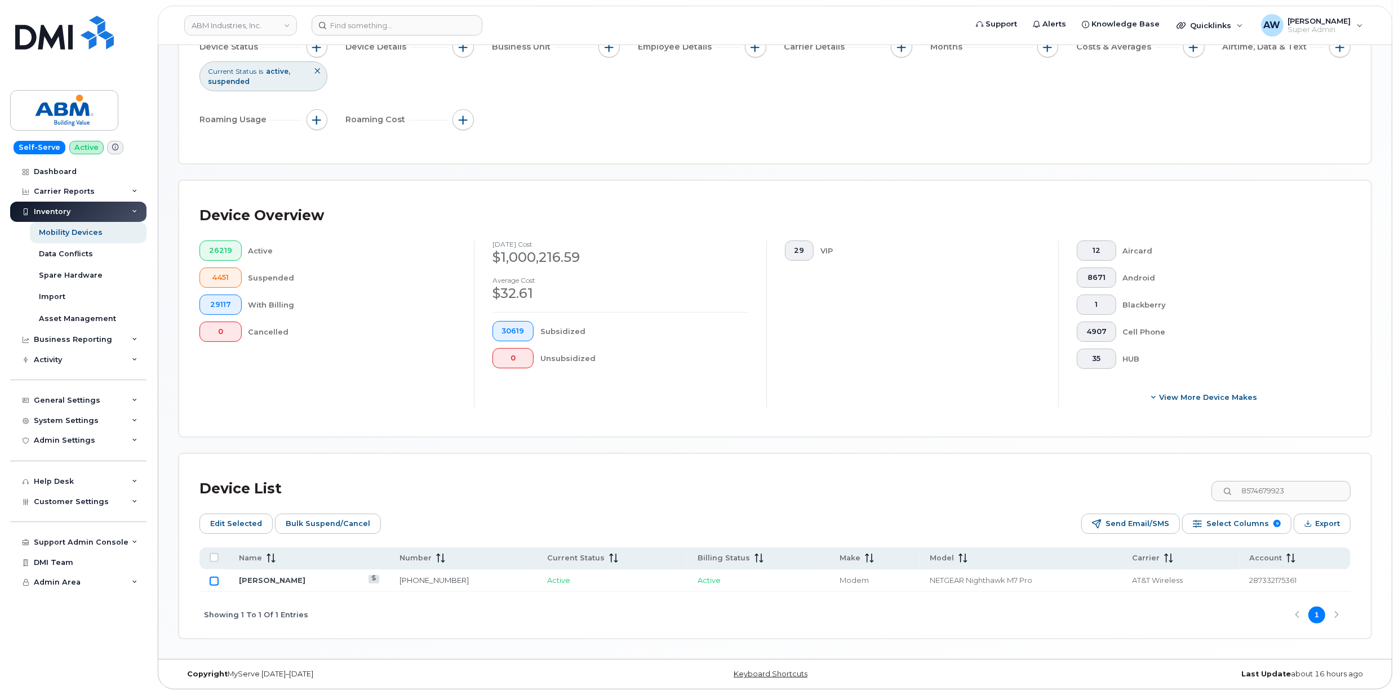
checkbox input "true"
click at [1283, 490] on input "8574679923" at bounding box center [1280, 491] width 140 height 20
paste input "41571326"
type input "4157132623"
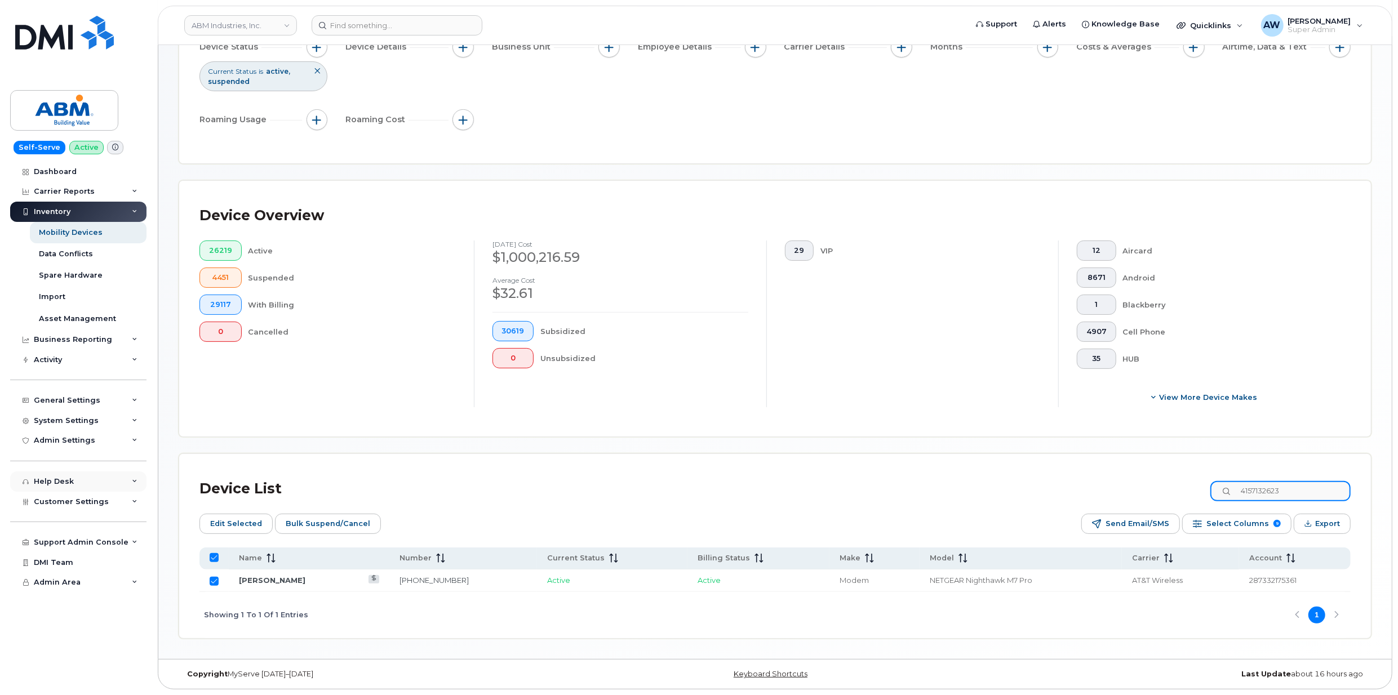
checkbox input "false"
type input "4157132623"
click at [215, 580] on input "Row Unselected" at bounding box center [214, 581] width 9 height 9
checkbox input "true"
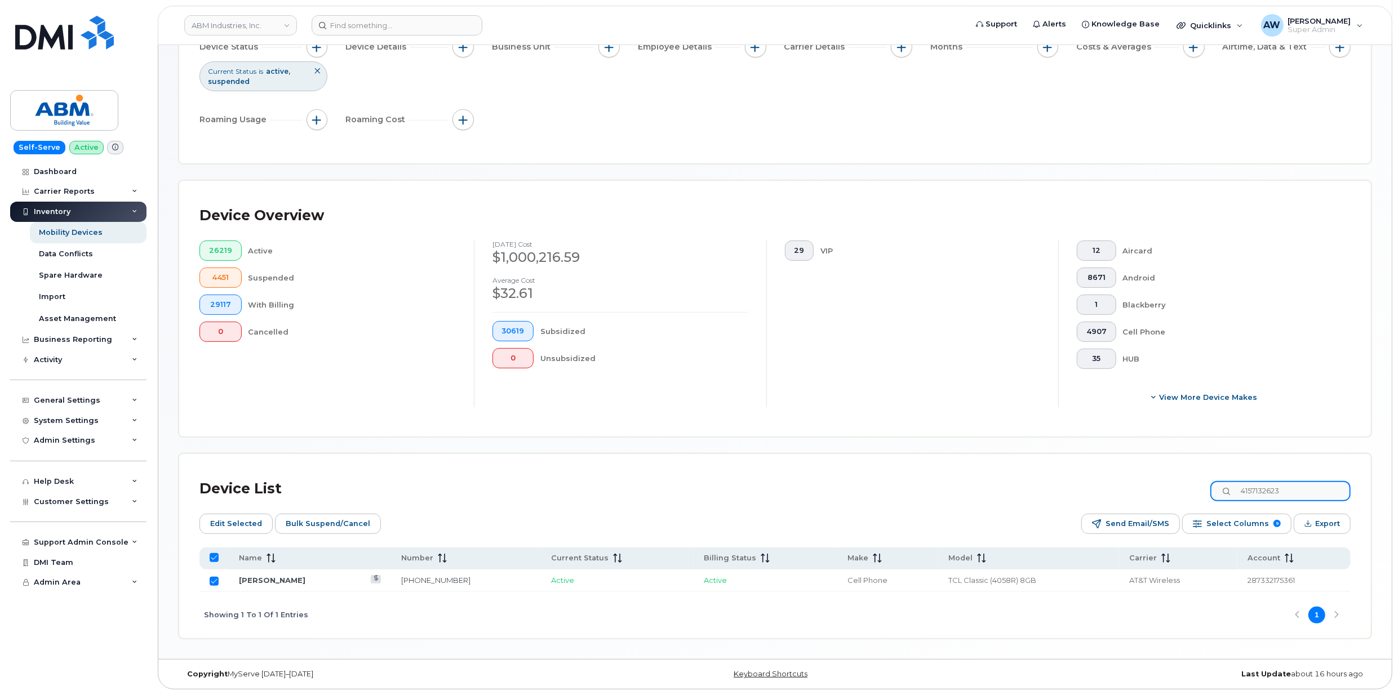
click at [1287, 490] on input "4157132623" at bounding box center [1280, 491] width 140 height 20
paste input "5572081344"
type input "5572081344"
checkbox input "false"
type input "5572081344"
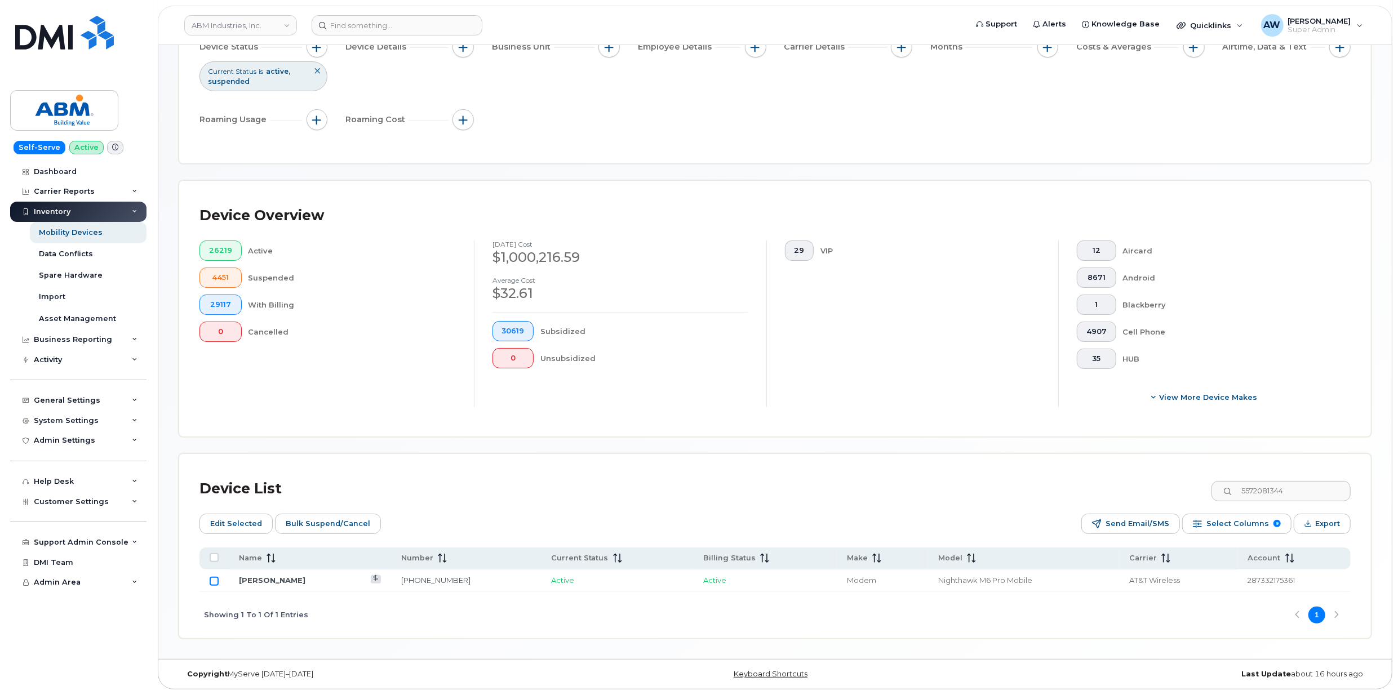
click at [212, 580] on input "Row Unselected" at bounding box center [214, 581] width 9 height 9
checkbox input "true"
click at [1293, 491] on input "5572081344" at bounding box center [1280, 491] width 140 height 20
paste input "7"
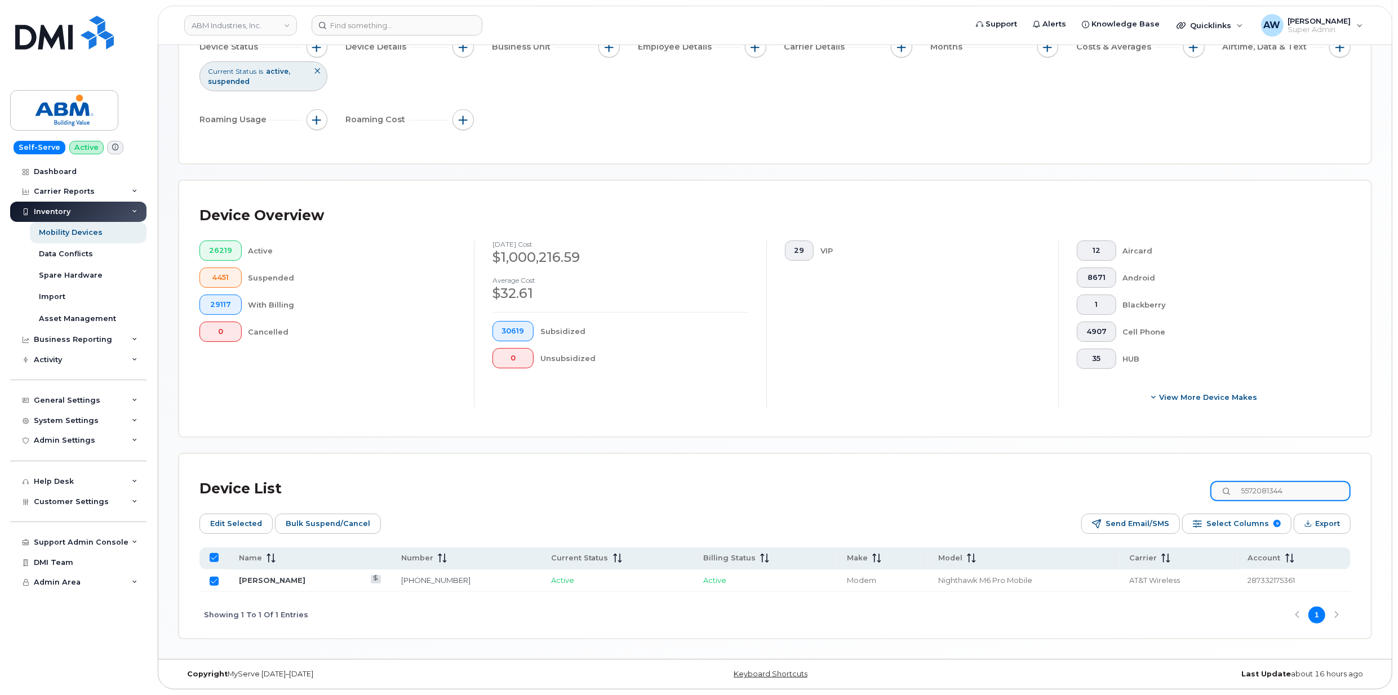
type input "5572081347"
checkbox input "false"
click at [213, 579] on input "Row Unselected" at bounding box center [214, 581] width 9 height 9
click at [1262, 497] on input "5572081347" at bounding box center [1280, 491] width 140 height 20
paste input "188608"
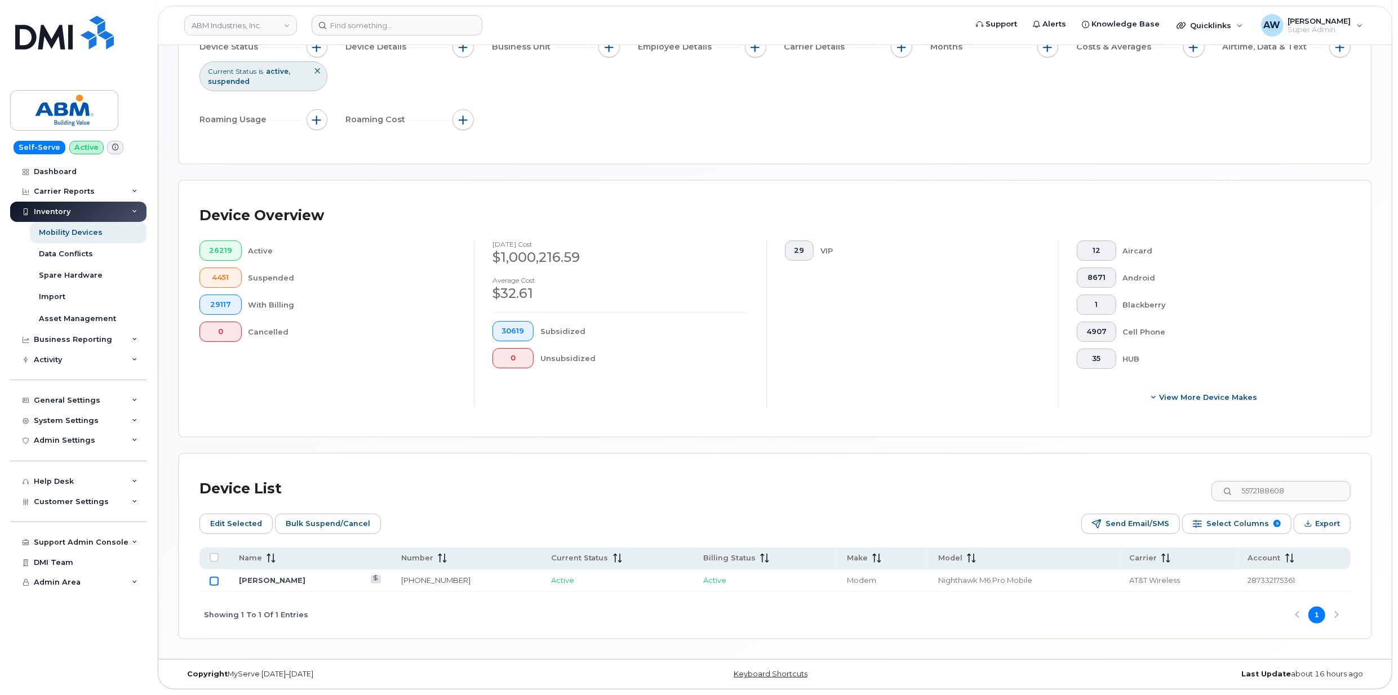
click at [212, 581] on input "Row Unselected" at bounding box center [214, 581] width 9 height 9
click at [1287, 478] on div "Device List 5572188608" at bounding box center [774, 488] width 1151 height 29
click at [1288, 483] on input "5572188608" at bounding box center [1280, 491] width 140 height 20
paste input "720"
click at [212, 584] on input "Row Unselected" at bounding box center [214, 581] width 9 height 9
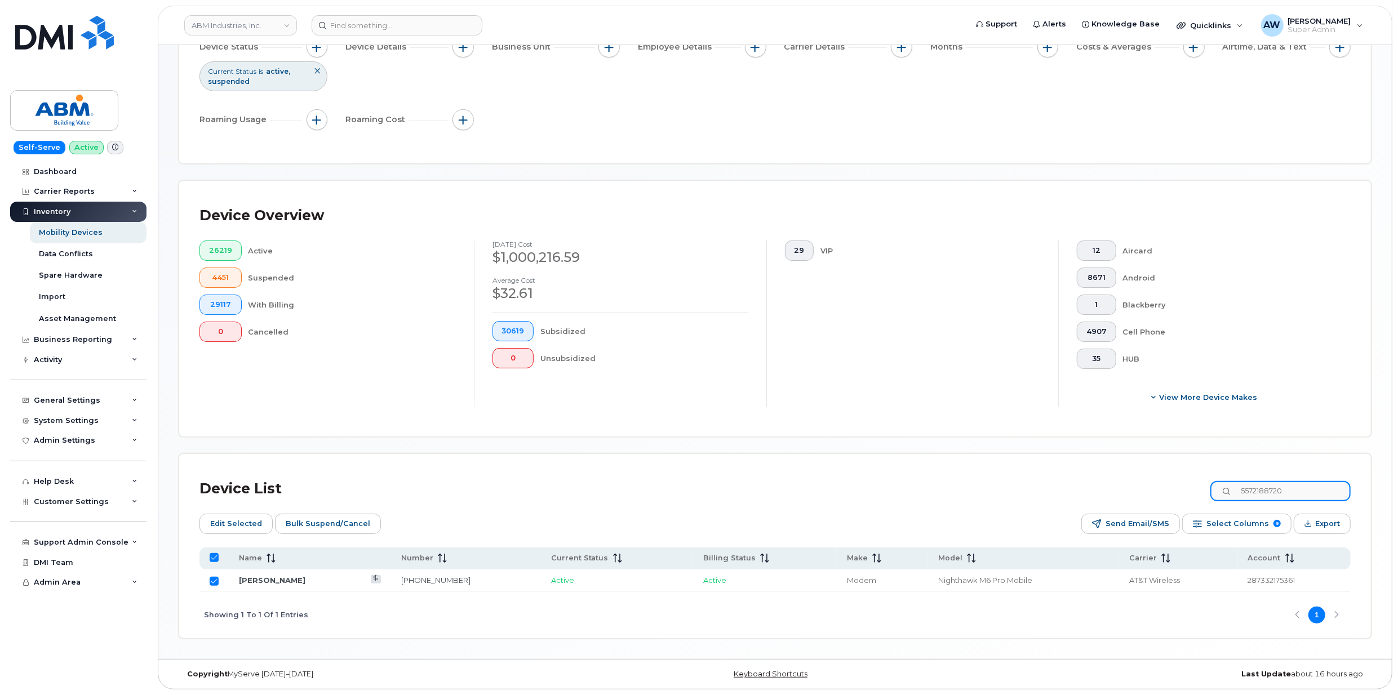
click at [1256, 493] on input "5572188720" at bounding box center [1280, 491] width 140 height 20
paste input "6504506073"
click at [222, 583] on td at bounding box center [213, 581] width 29 height 23
click at [217, 580] on input "Row Unselected" at bounding box center [214, 581] width 9 height 9
click at [1308, 485] on input "6504506073" at bounding box center [1280, 491] width 140 height 20
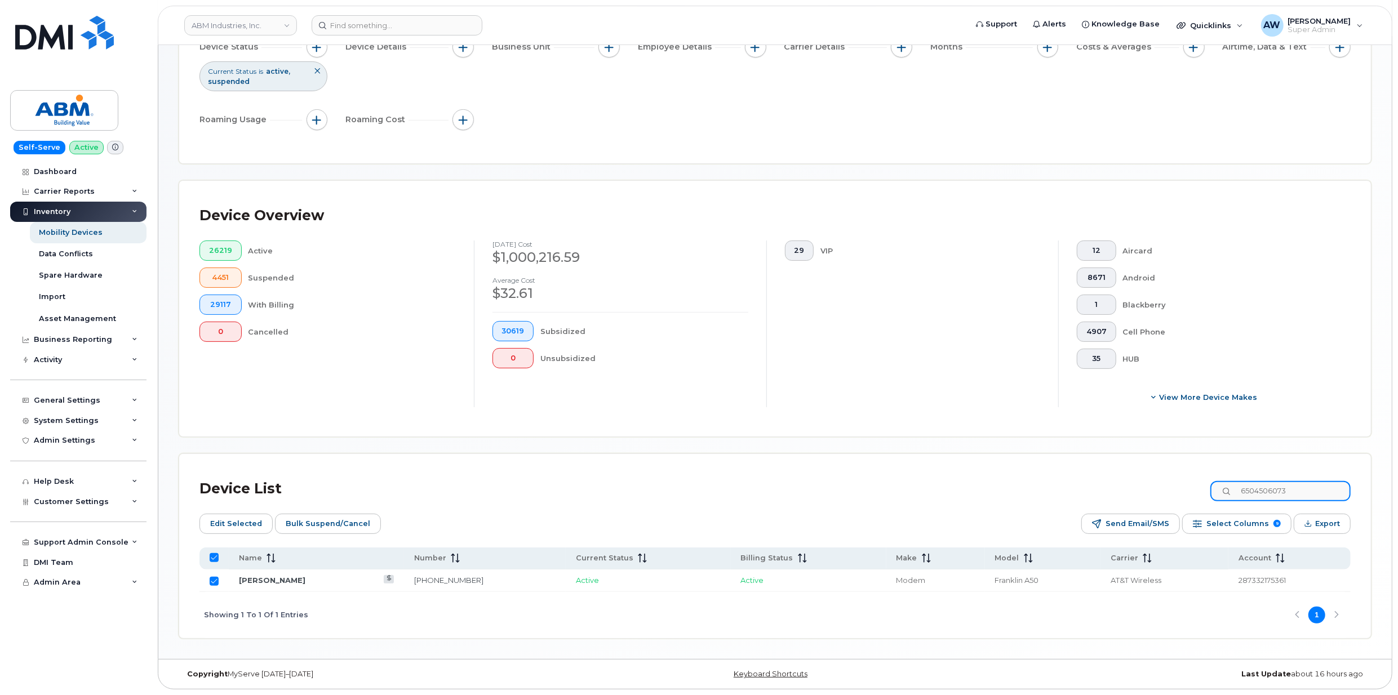
paste input "5714598175"
click at [216, 581] on input "Row Unselected" at bounding box center [214, 581] width 9 height 9
click at [1296, 474] on div "Device List 5714598175" at bounding box center [774, 488] width 1151 height 29
click at [1288, 488] on input "5714598175" at bounding box center [1280, 491] width 140 height 20
paste input "745536"
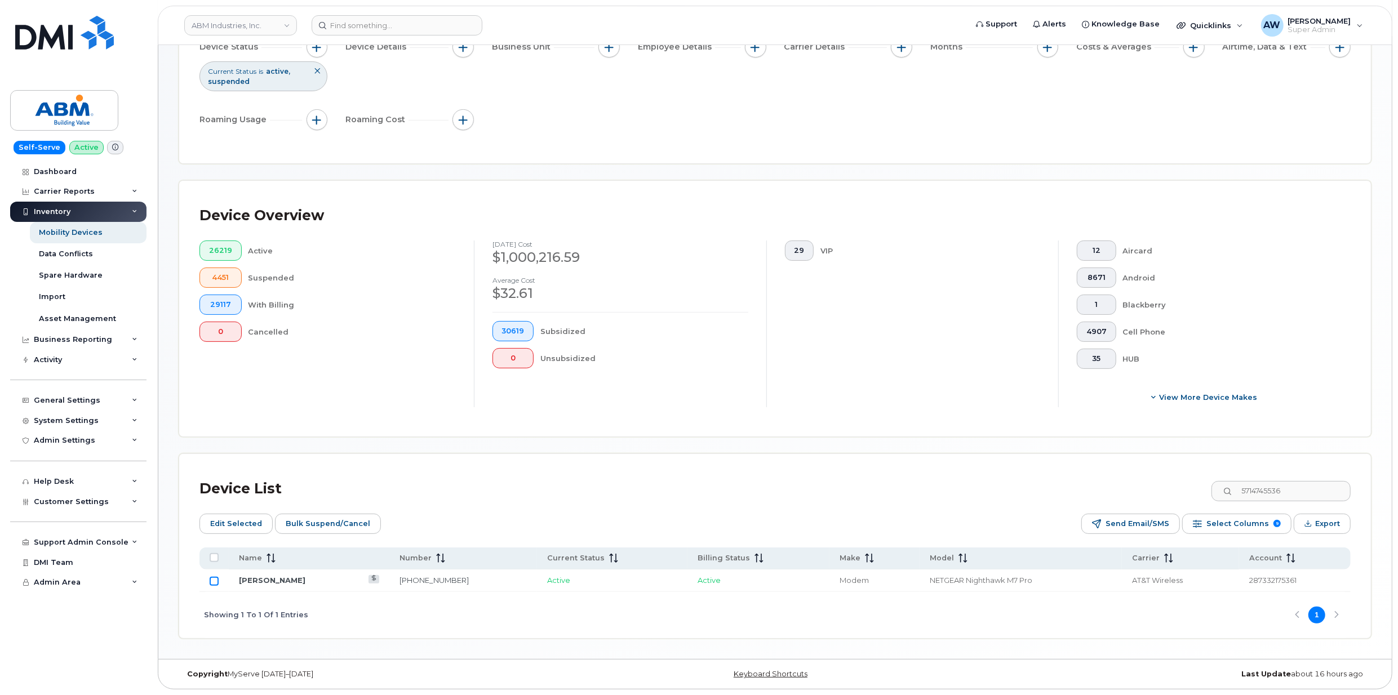
click at [215, 580] on input "Row Unselected" at bounding box center [214, 581] width 9 height 9
click at [1296, 491] on input "5714745536" at bounding box center [1280, 491] width 140 height 20
paste input "609460"
click at [212, 578] on input "Row Unselected" at bounding box center [214, 581] width 9 height 9
click at [1283, 493] on input "5714609460" at bounding box center [1280, 491] width 140 height 20
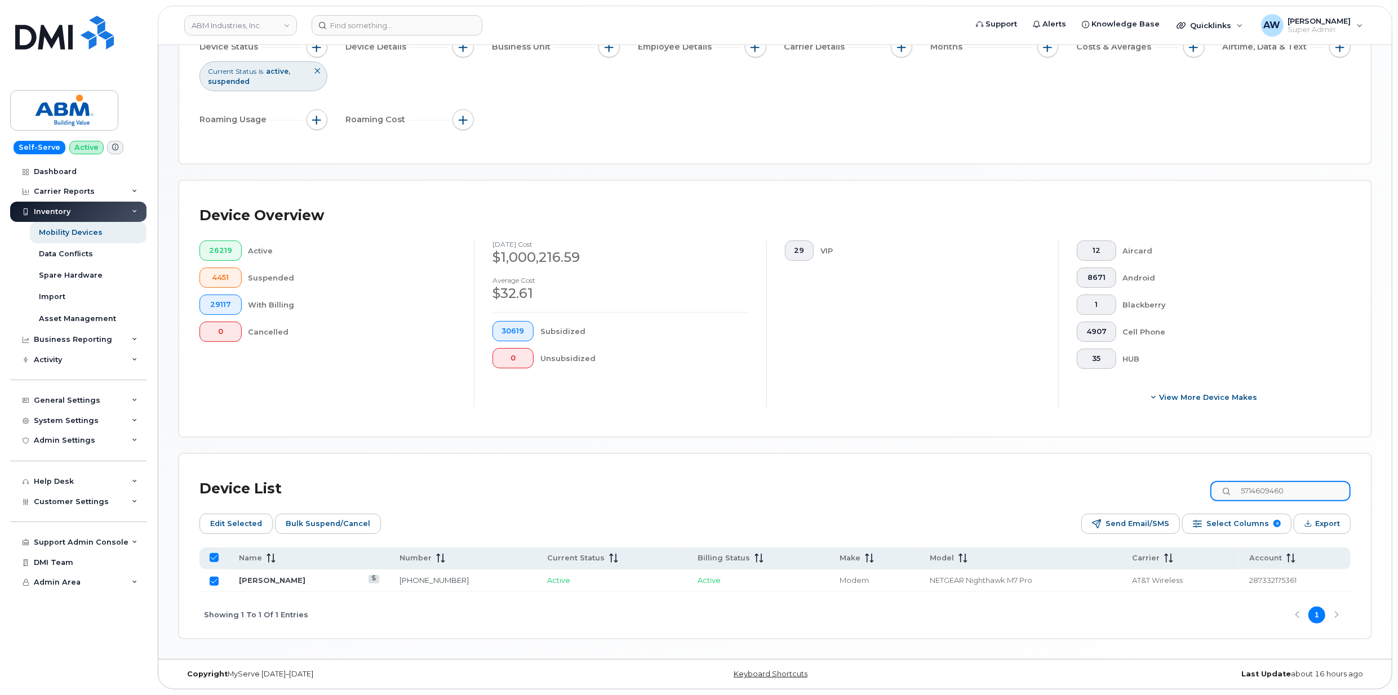
paste input "033147154"
click at [213, 580] on input "Row Unselected" at bounding box center [214, 581] width 9 height 9
click at [1255, 496] on input "5033147154" at bounding box center [1280, 491] width 140 height 20
paste input "9015626672"
click at [219, 580] on input "Row Unselected" at bounding box center [214, 581] width 9 height 9
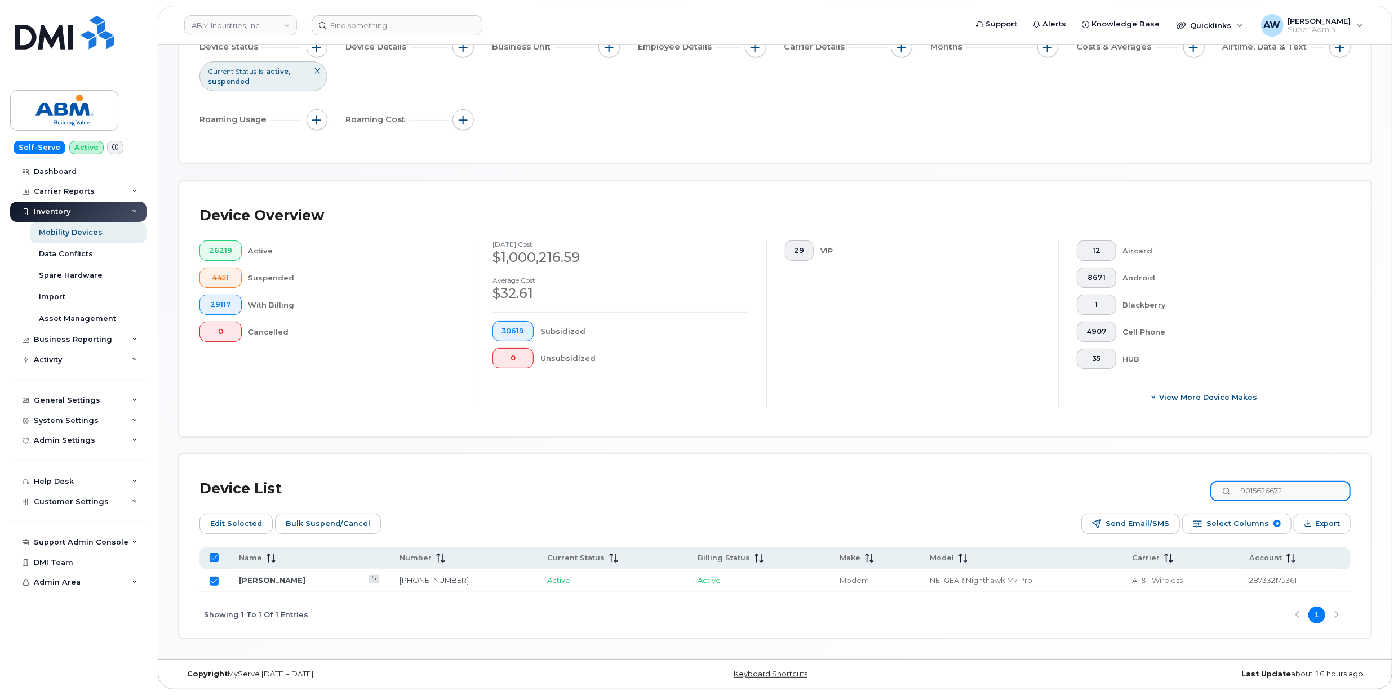
click at [1286, 494] on input "9015626672" at bounding box center [1280, 491] width 140 height 20
paste input "00890"
click at [211, 584] on input "Row Unselected" at bounding box center [214, 581] width 9 height 9
click at [1261, 484] on input "9015600890" at bounding box center [1280, 491] width 140 height 20
paste input "6177174721"
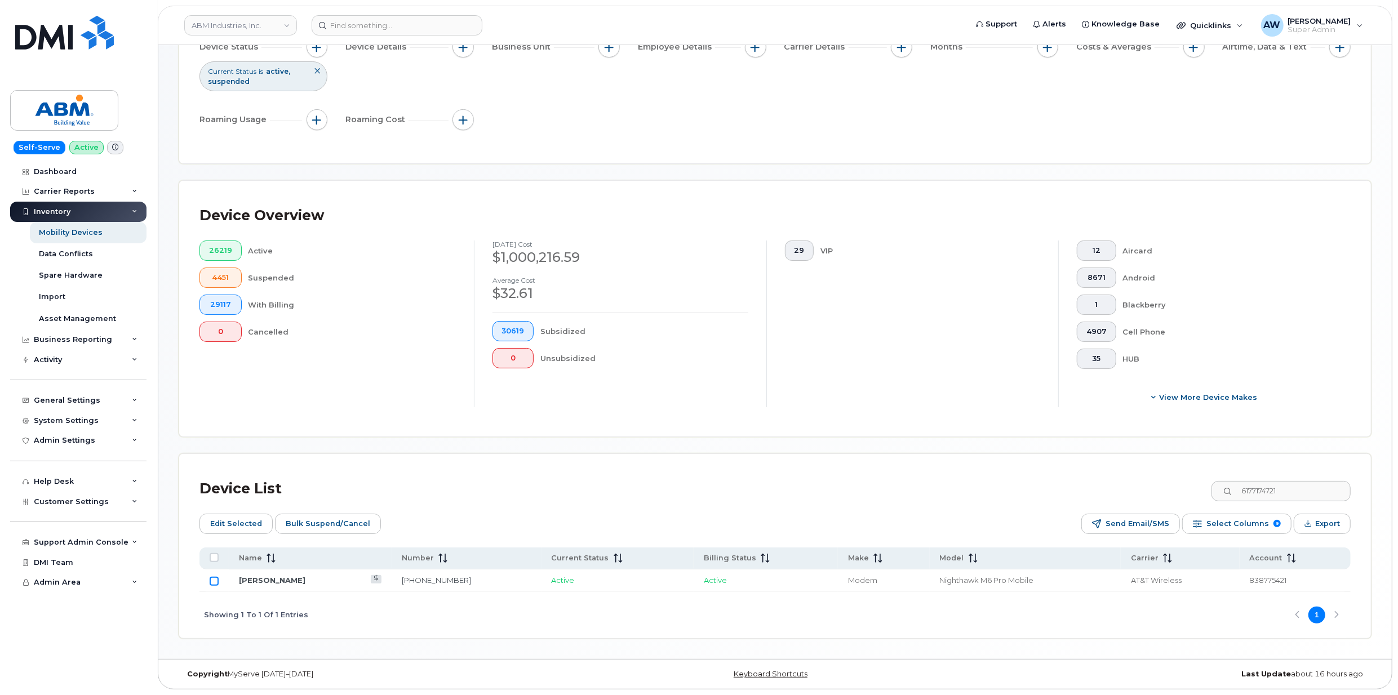
click at [213, 577] on input "Row Unselected" at bounding box center [214, 581] width 9 height 9
click at [1322, 490] on input "6177174721" at bounding box center [1280, 491] width 140 height 20
paste input "2678793756"
click at [214, 583] on input "Row Unselected" at bounding box center [214, 581] width 9 height 9
click at [1231, 488] on icon at bounding box center [1227, 491] width 7 height 7
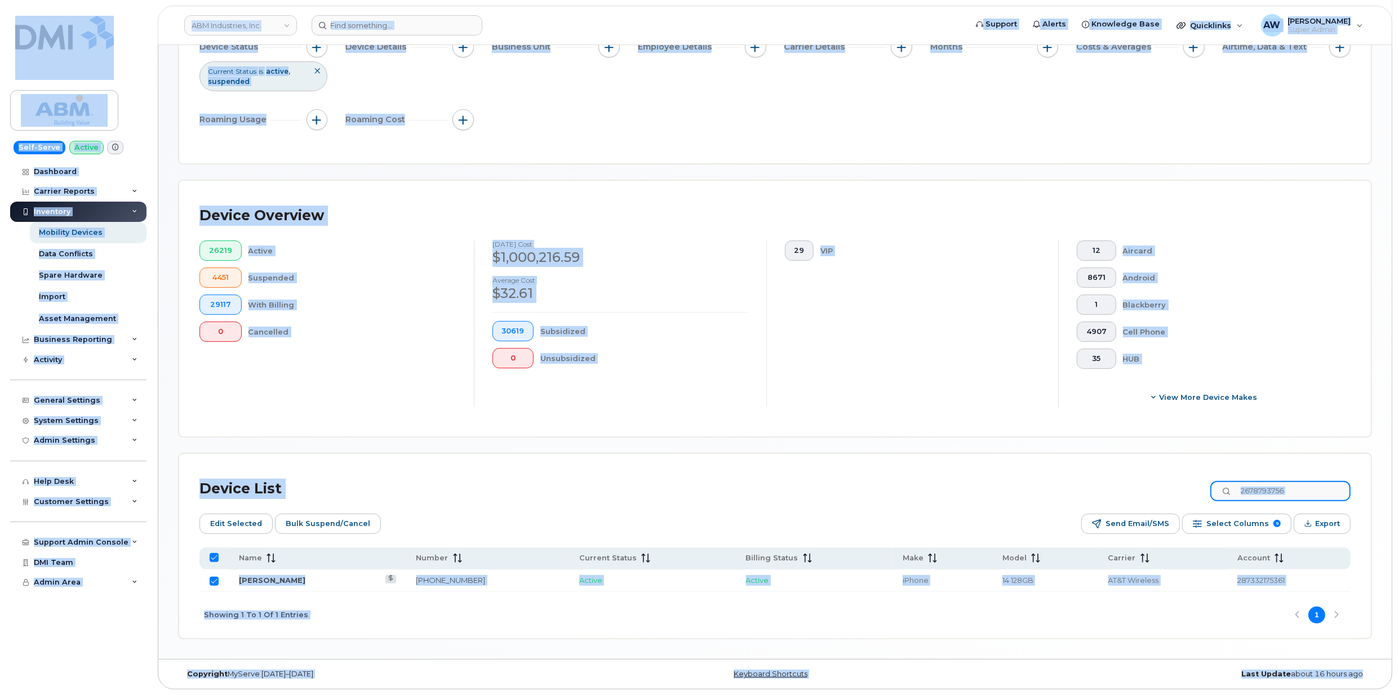
click at [1266, 491] on input "2678793756" at bounding box center [1280, 491] width 140 height 20
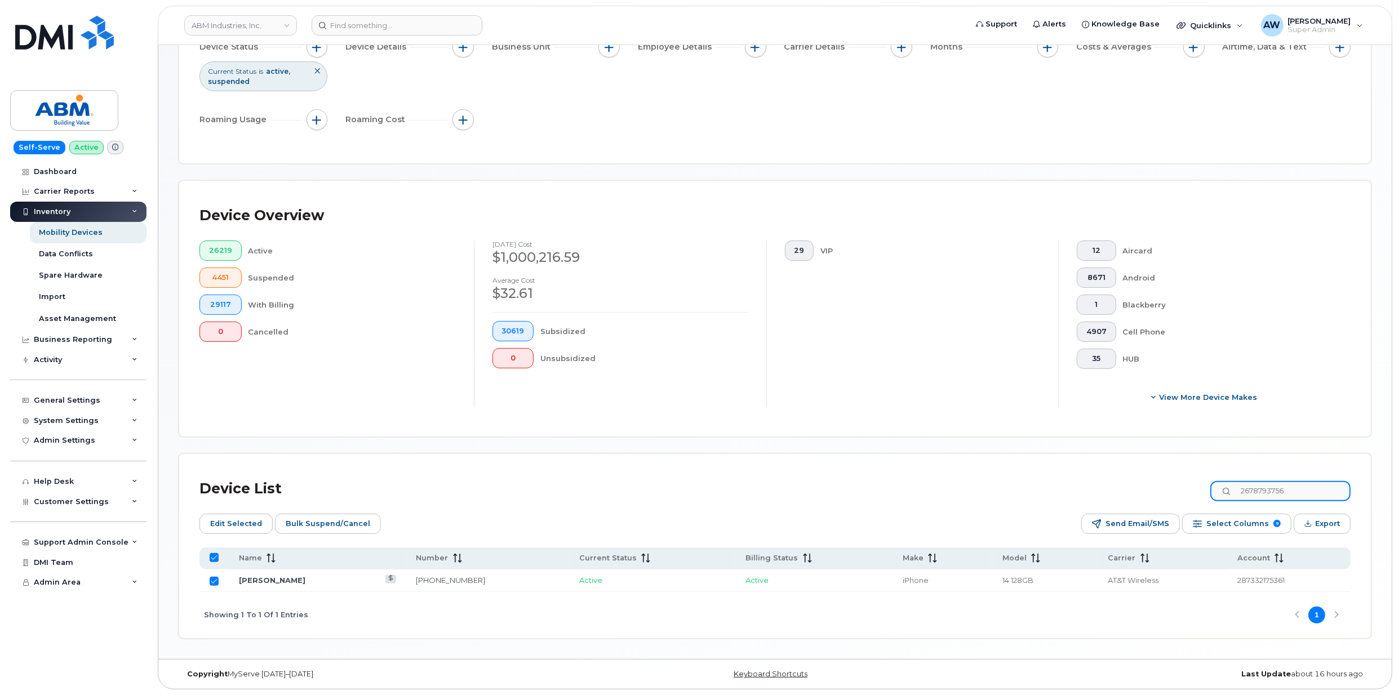
paste input "4452154829"
click at [213, 579] on input "Row Unselected" at bounding box center [214, 581] width 9 height 9
click at [1287, 495] on input "4452154829" at bounding box center [1280, 491] width 140 height 20
paste input "388666"
click at [212, 580] on input "Row Unselected" at bounding box center [214, 581] width 9 height 9
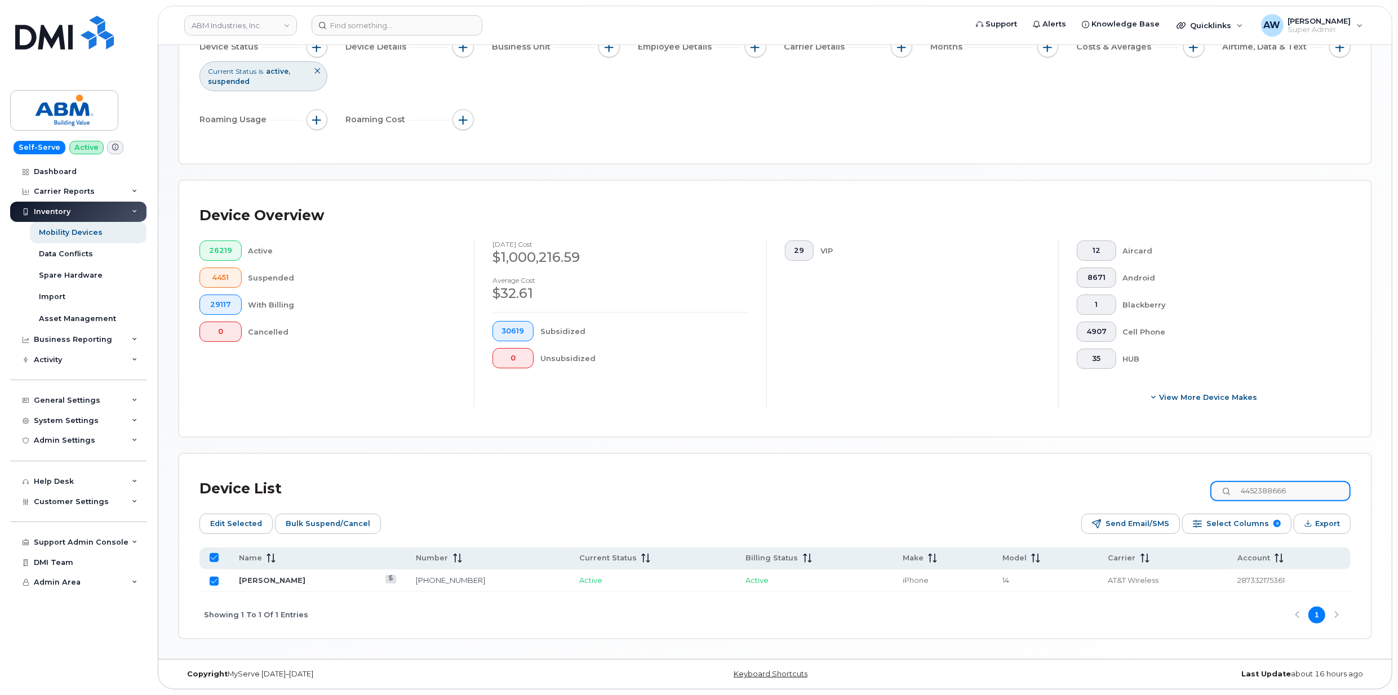
drag, startPoint x: 1310, startPoint y: 490, endPoint x: 1303, endPoint y: 489, distance: 6.8
click at [1310, 490] on input "4452388666" at bounding box center [1280, 491] width 140 height 20
paste input "712"
click at [212, 579] on input "Row Unselected" at bounding box center [214, 581] width 9 height 9
click at [1296, 501] on div "Device List 4452388712" at bounding box center [774, 488] width 1151 height 29
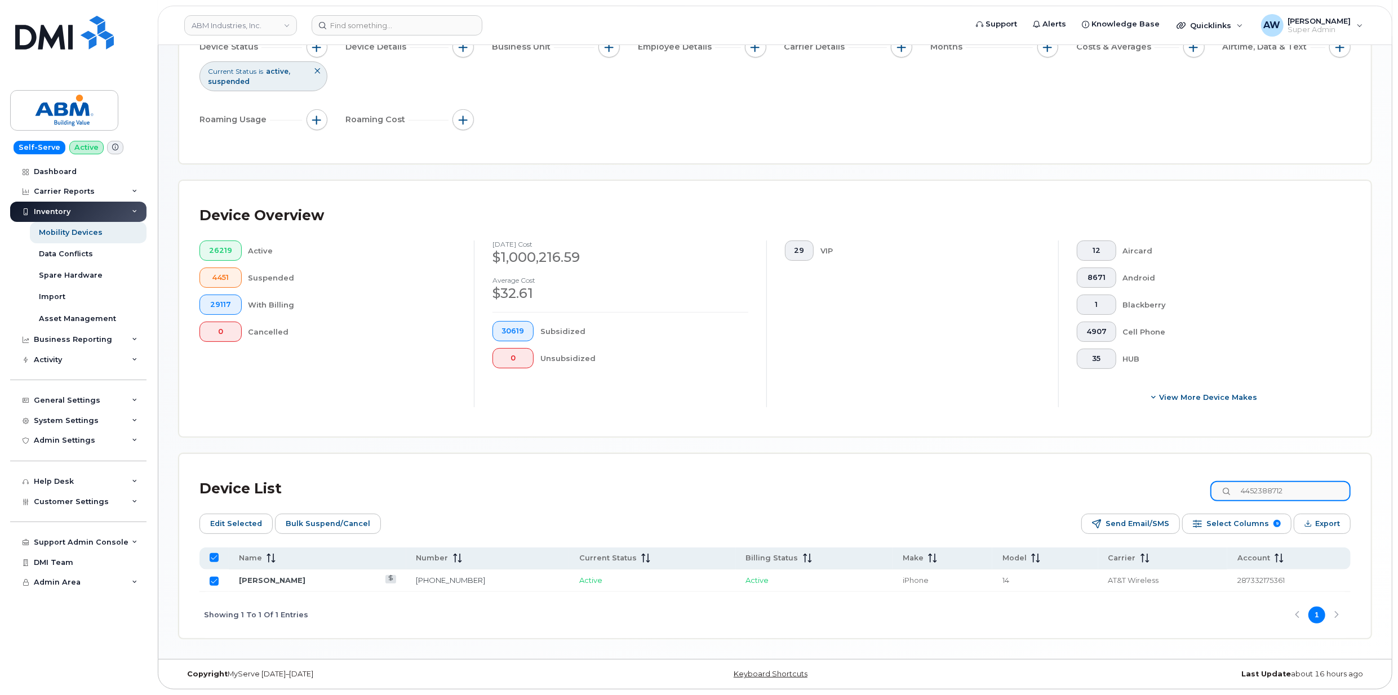
click at [1296, 495] on input "4452388712" at bounding box center [1280, 491] width 140 height 20
paste input "9"
click at [212, 578] on input "Row Unselected" at bounding box center [214, 581] width 9 height 9
click at [1285, 481] on input "4452388719" at bounding box center [1280, 491] width 140 height 20
paste input "44"
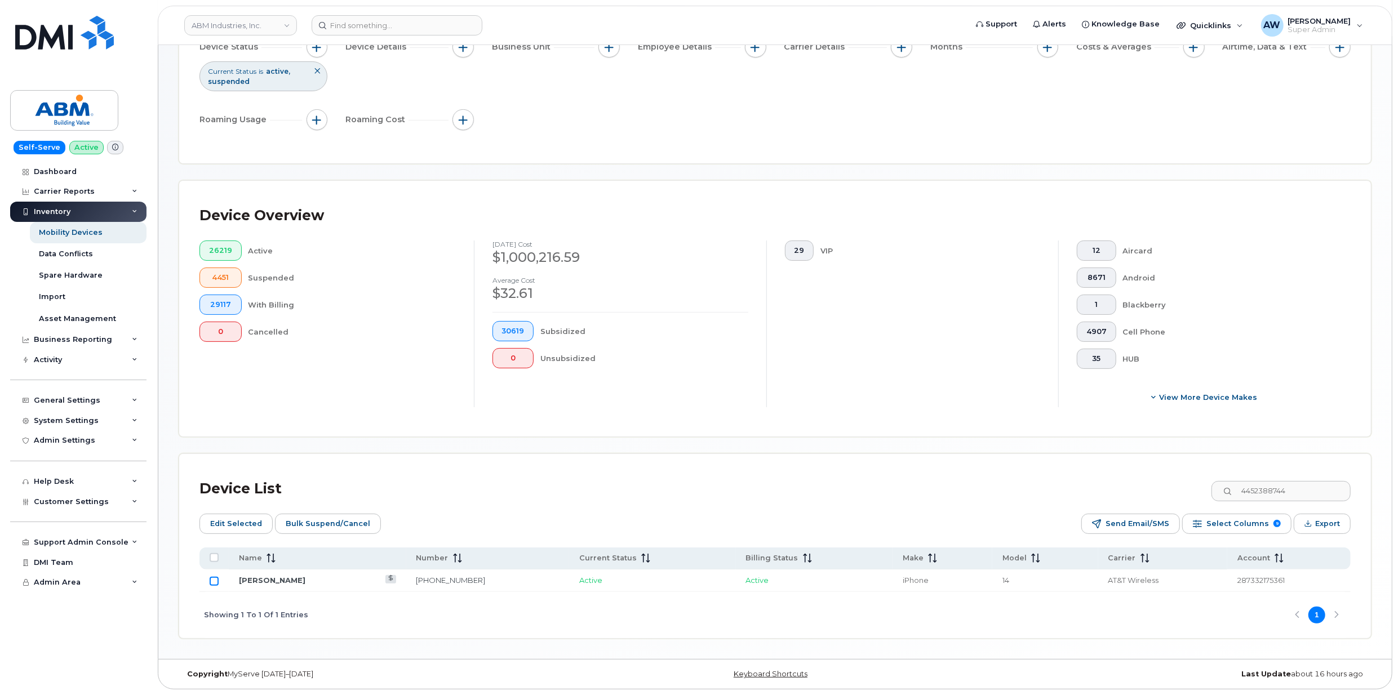
click at [212, 582] on input "Row Unselected" at bounding box center [214, 581] width 9 height 9
click at [1303, 485] on input "4452388744" at bounding box center [1280, 491] width 140 height 20
paste input "69"
click at [215, 579] on input "Row Unselected" at bounding box center [214, 581] width 9 height 9
click at [1302, 491] on input "4452388769" at bounding box center [1280, 491] width 140 height 20
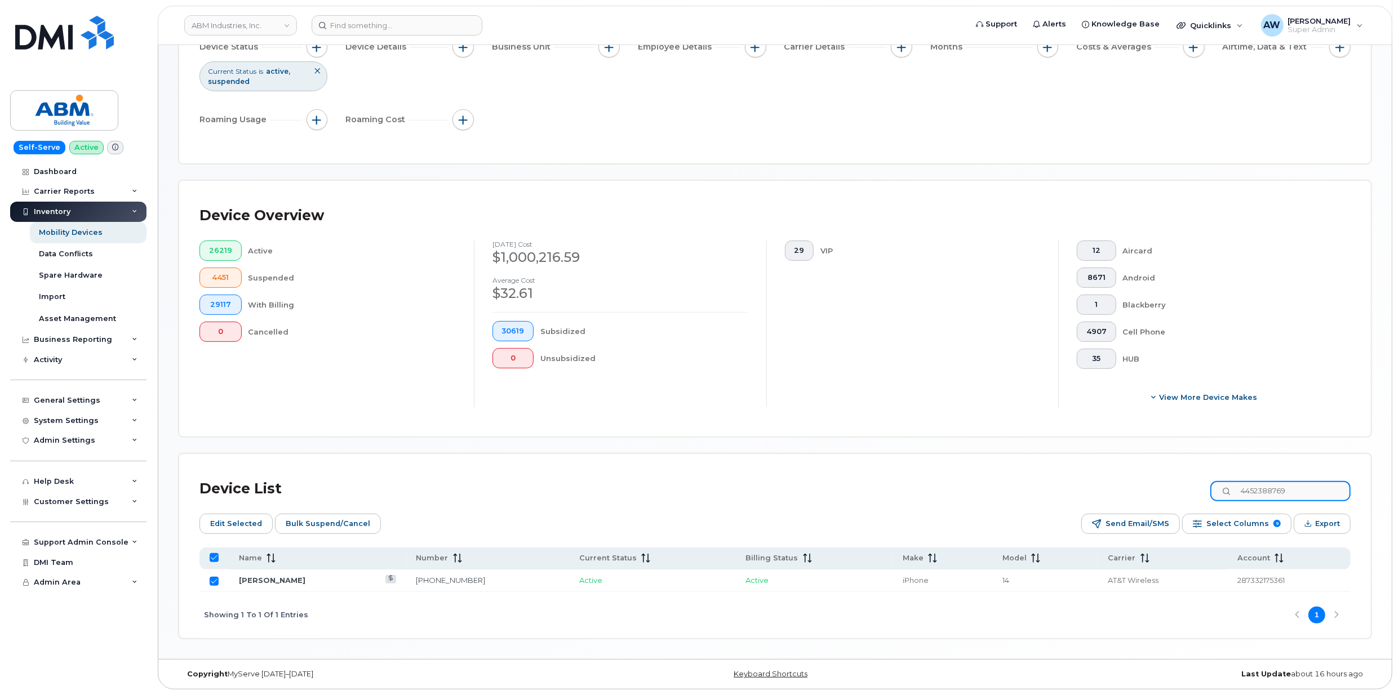
paste input "484324"
click at [215, 580] on input "Row Unselected" at bounding box center [214, 581] width 9 height 9
click at [1280, 491] on input "4452484324" at bounding box center [1280, 491] width 140 height 20
paste input "085159255"
click at [217, 577] on input "Row Unselected" at bounding box center [214, 581] width 9 height 9
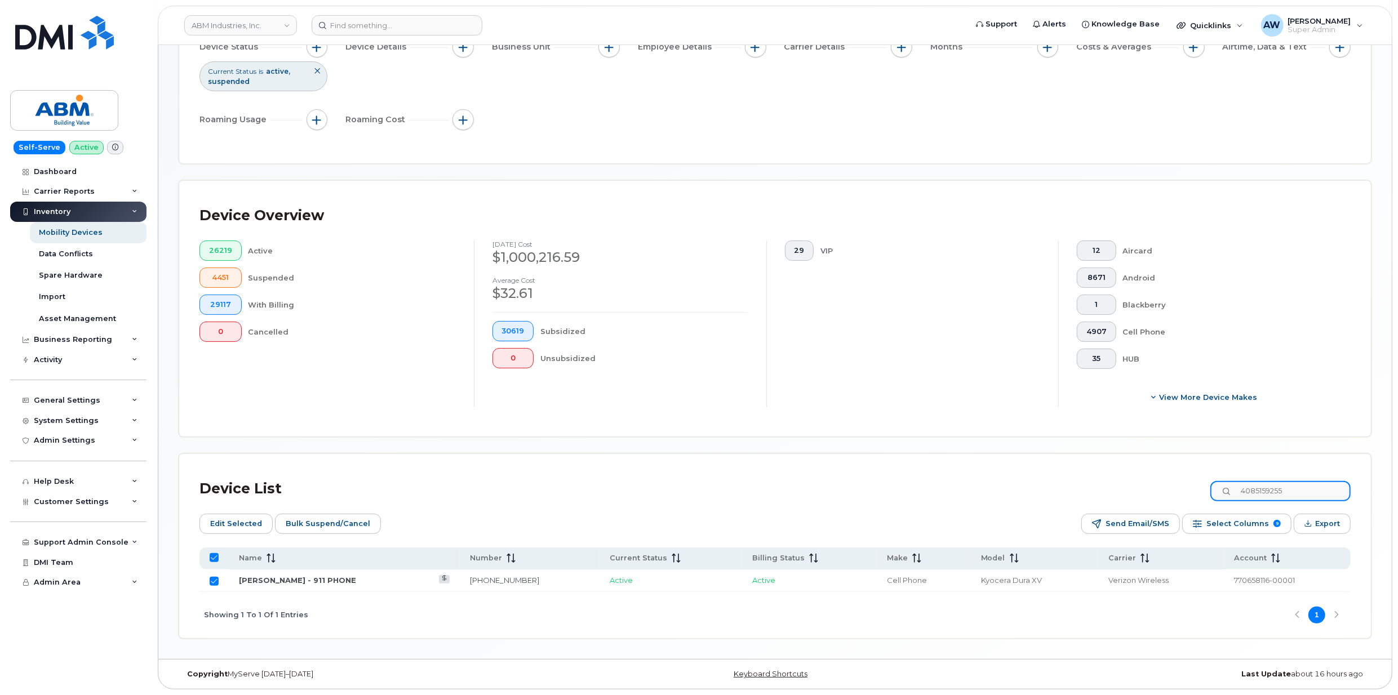
click at [1259, 490] on input "4085159255" at bounding box center [1280, 491] width 140 height 20
paste input "8157083890"
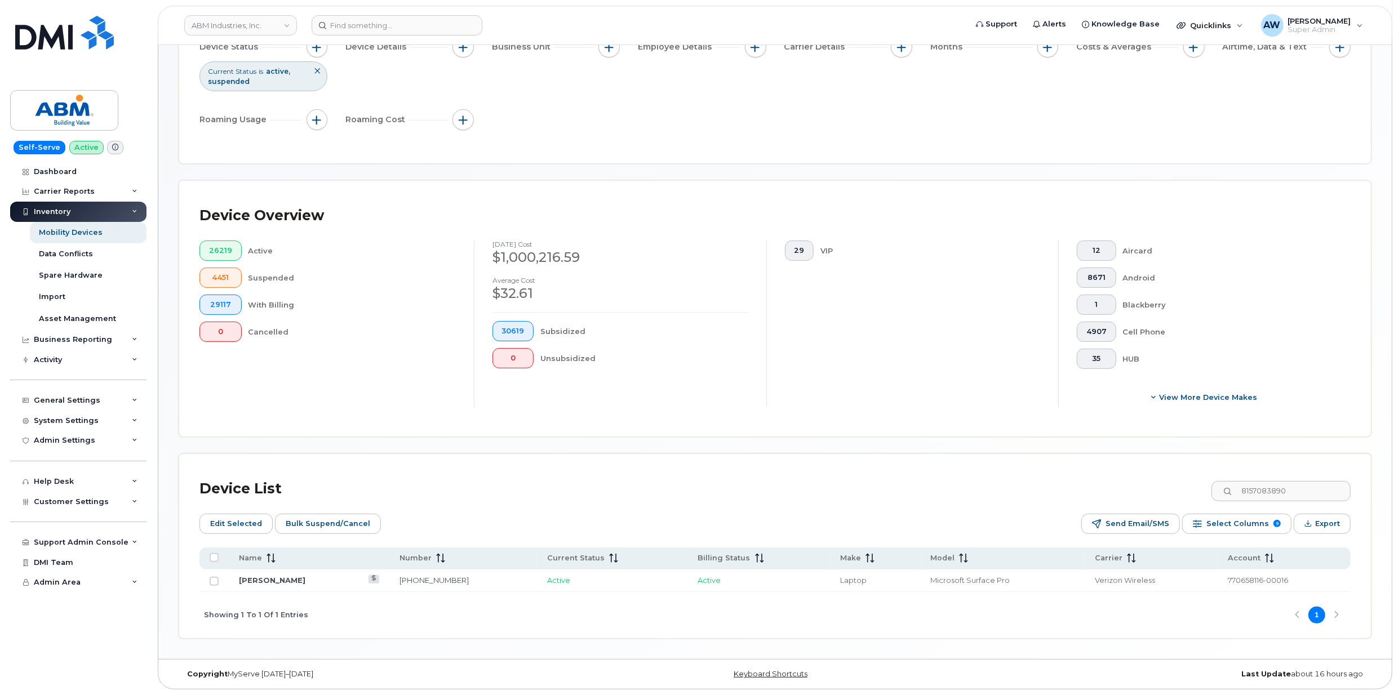
drag, startPoint x: 215, startPoint y: 579, endPoint x: 199, endPoint y: 580, distance: 15.8
click at [215, 579] on input "Row Unselected" at bounding box center [214, 581] width 9 height 9
click at [1317, 490] on input "8157083890" at bounding box center [1280, 491] width 140 height 20
paste input "4200458"
click at [210, 580] on input "Row Unselected" at bounding box center [214, 581] width 9 height 9
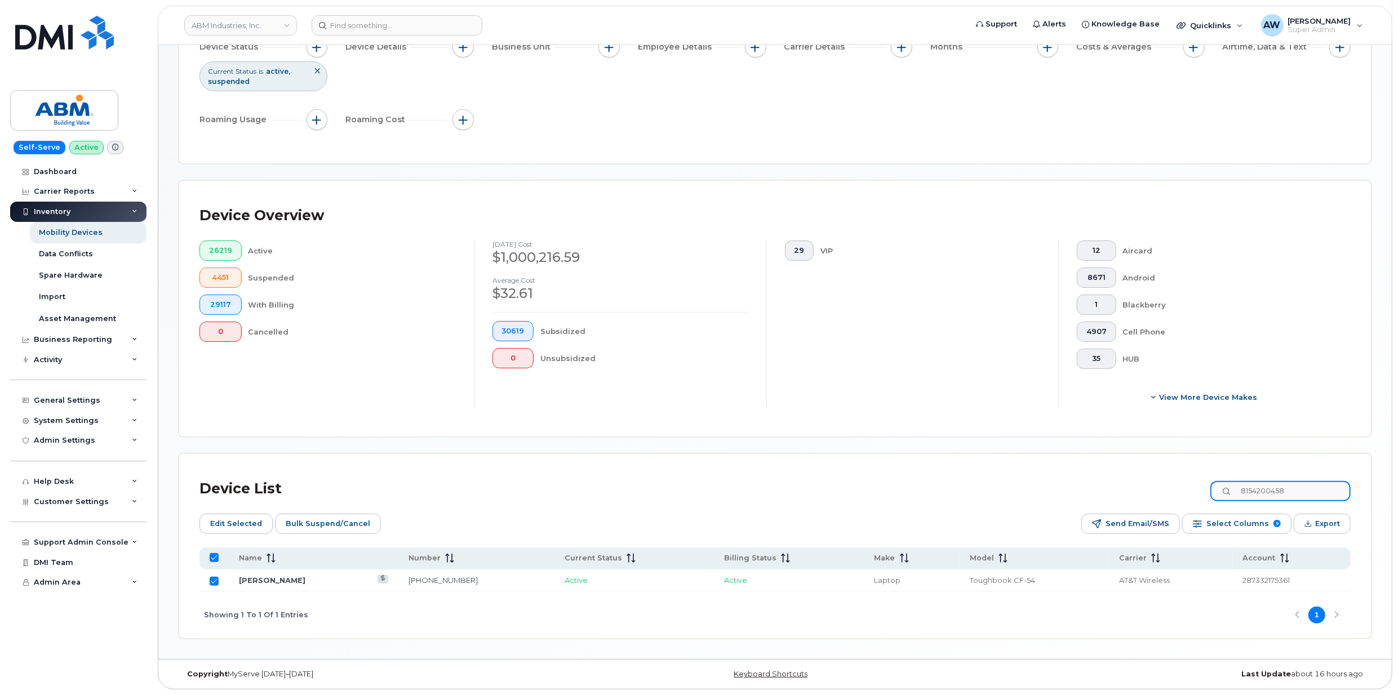
click at [1287, 484] on input "8154200458" at bounding box center [1280, 491] width 140 height 20
paste input "252375922"
click at [212, 579] on input "Row Unselected" at bounding box center [214, 581] width 9 height 9
click at [1293, 482] on input "2523759228" at bounding box center [1280, 491] width 140 height 20
paste input "6177646634"
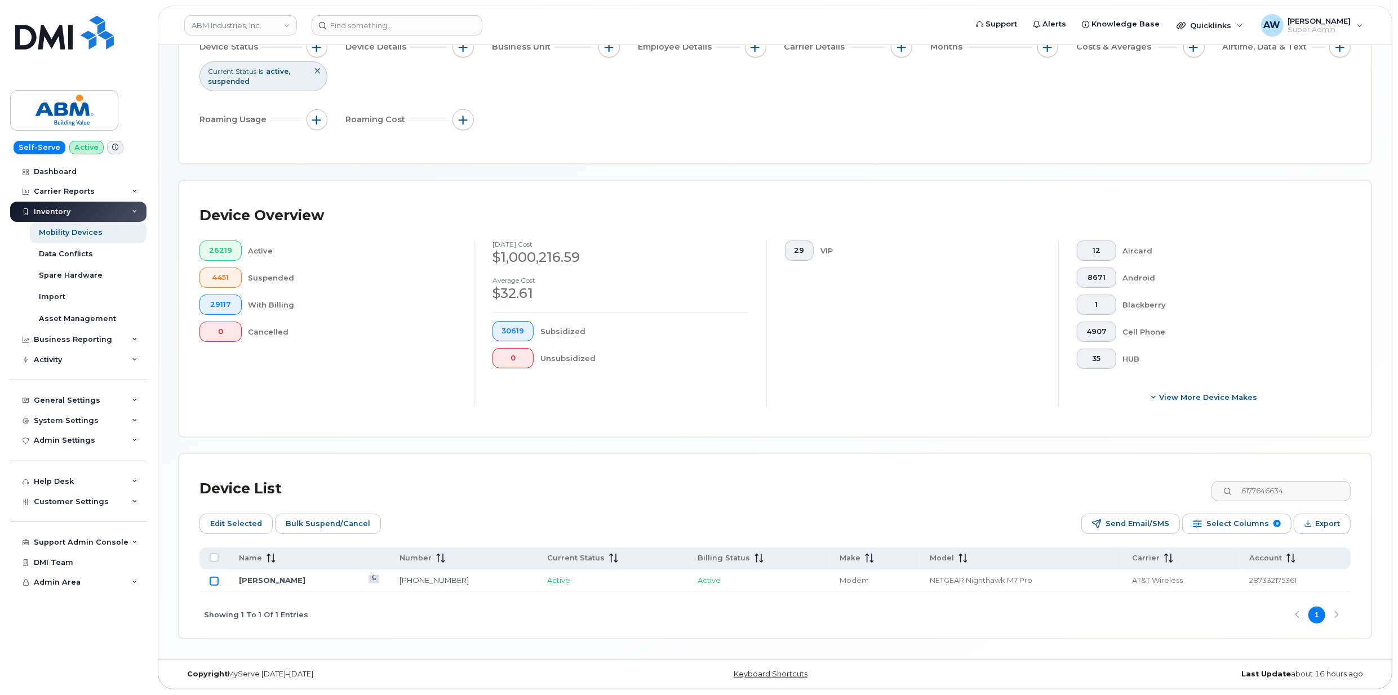
click at [215, 580] on input "Row Unselected" at bounding box center [214, 581] width 9 height 9
click at [1257, 482] on input "6177646634" at bounding box center [1280, 491] width 140 height 20
paste input "8575235675"
click at [216, 579] on input "Row Unselected" at bounding box center [214, 581] width 9 height 9
click at [1294, 500] on div "Device List 8575235675" at bounding box center [774, 488] width 1151 height 29
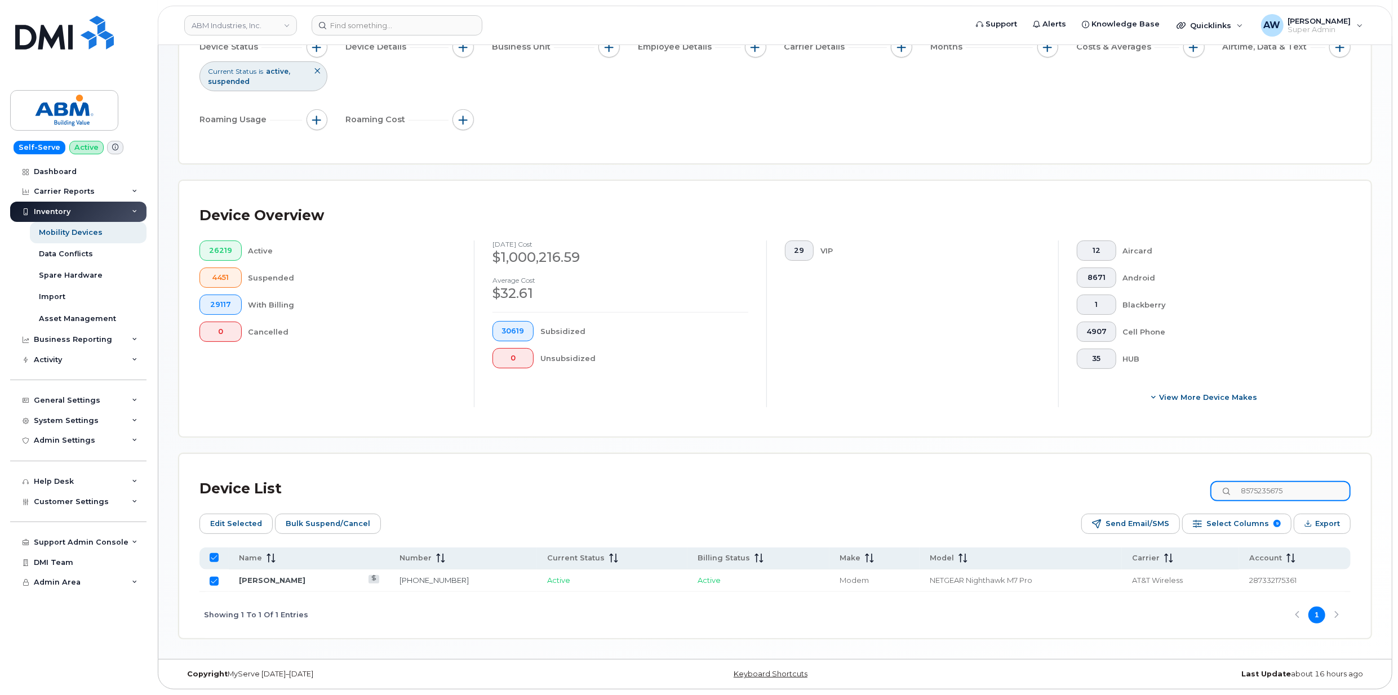
click at [1291, 491] on input "8575235675" at bounding box center [1280, 491] width 140 height 20
paste input "67160201"
click at [210, 582] on input "Row Unselected" at bounding box center [214, 581] width 9 height 9
click at [1290, 487] on input "8567160201" at bounding box center [1280, 491] width 140 height 20
paste input "6177174015"
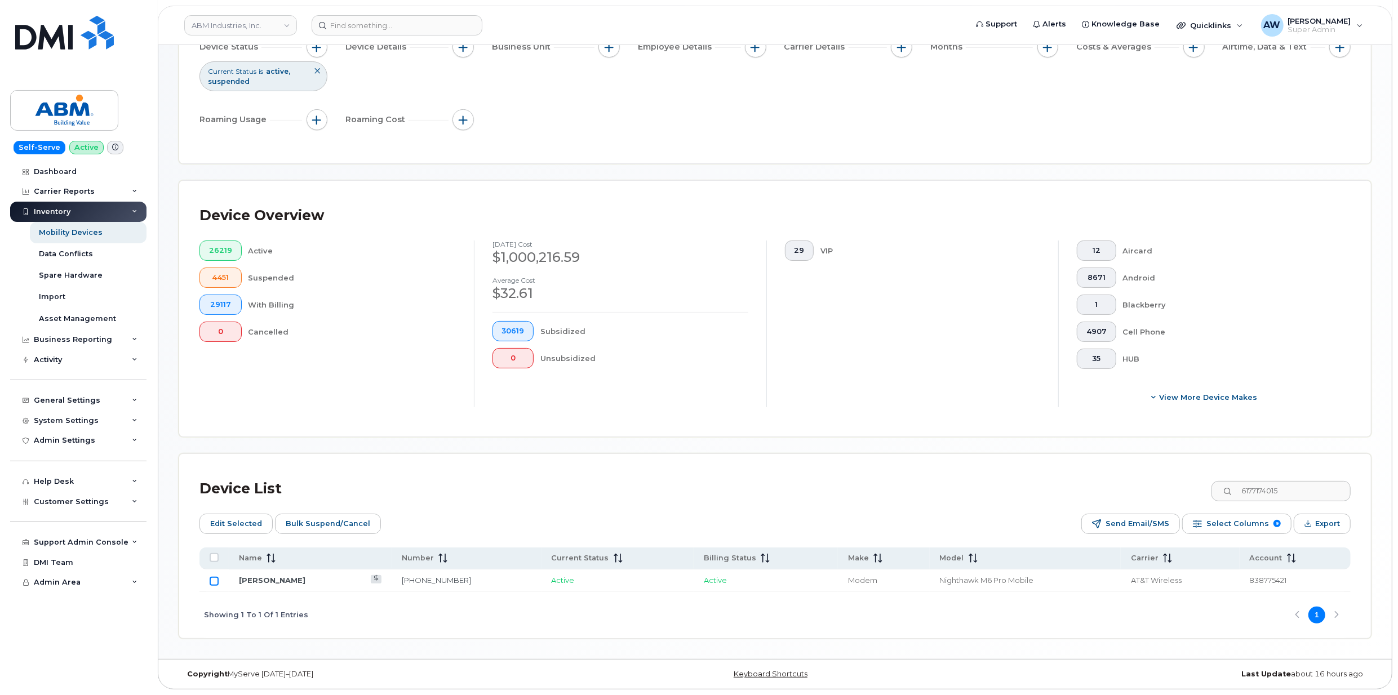
click at [210, 579] on input "Row Unselected" at bounding box center [214, 581] width 9 height 9
click at [1281, 482] on input "6177174015" at bounding box center [1280, 491] width 140 height 20
paste input "8574679938"
click at [212, 580] on input "Row Unselected" at bounding box center [214, 581] width 9 height 9
click at [1258, 487] on input "8574679938" at bounding box center [1280, 491] width 140 height 20
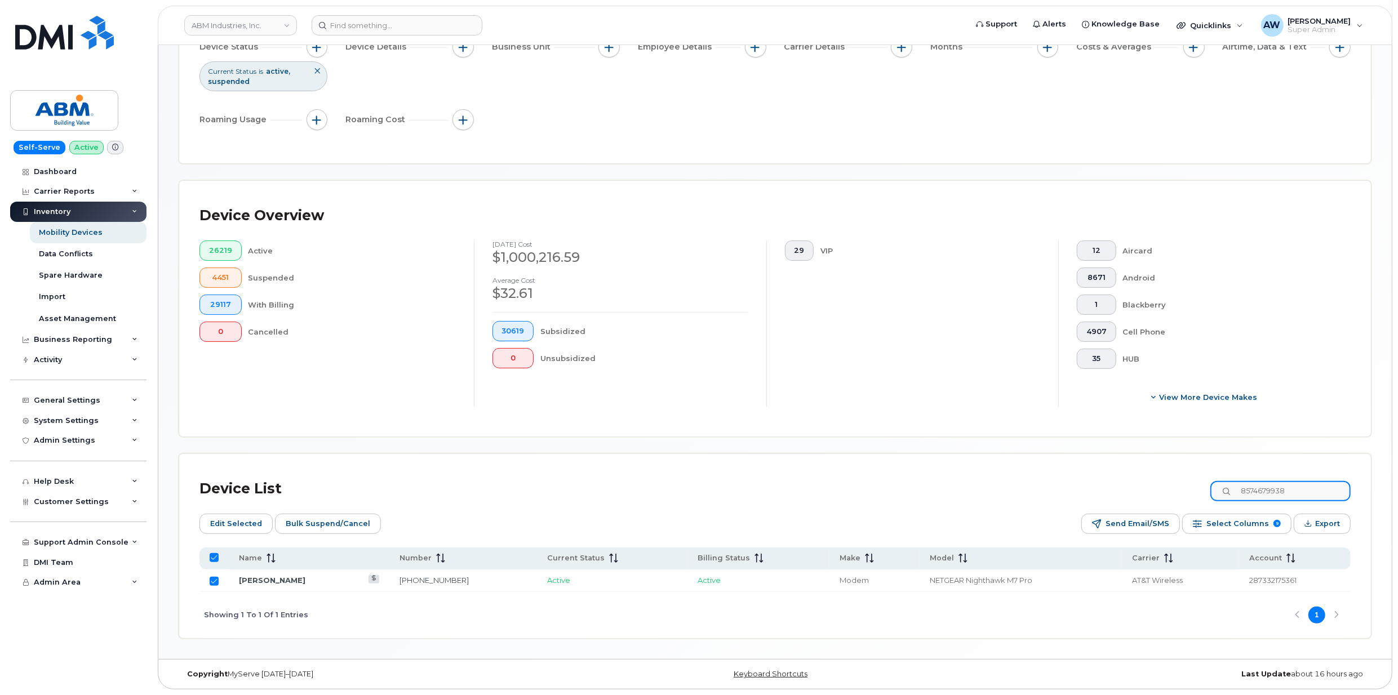
paste input "7374080281"
click at [214, 584] on input "Row Unselected" at bounding box center [214, 581] width 9 height 9
click at [1272, 492] on input "7374080281" at bounding box center [1280, 491] width 140 height 20
paste input "3891845"
click at [212, 581] on input "Row Unselected" at bounding box center [214, 581] width 9 height 9
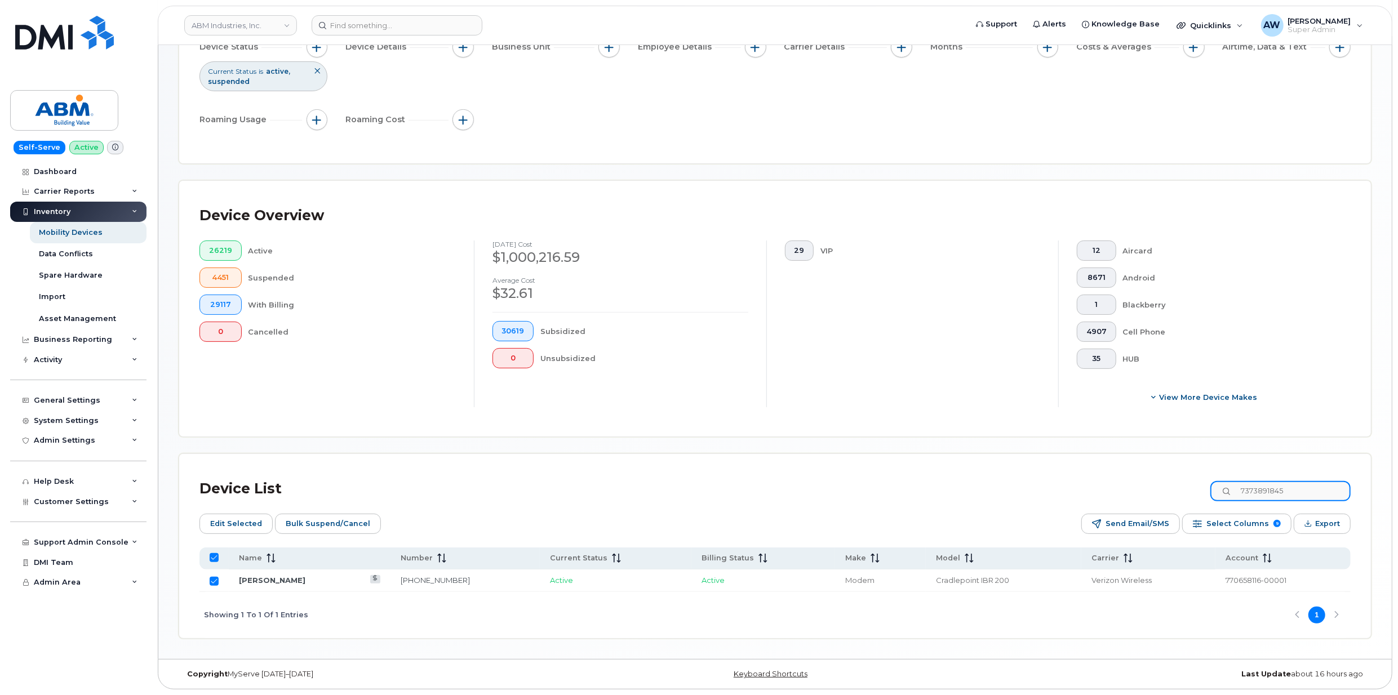
click at [1256, 494] on input "7373891845" at bounding box center [1280, 491] width 140 height 20
paste input "8617"
click at [213, 582] on input "Row Unselected" at bounding box center [214, 581] width 9 height 9
click at [1297, 488] on input "7373898617" at bounding box center [1280, 491] width 140 height 20
paste input "28"
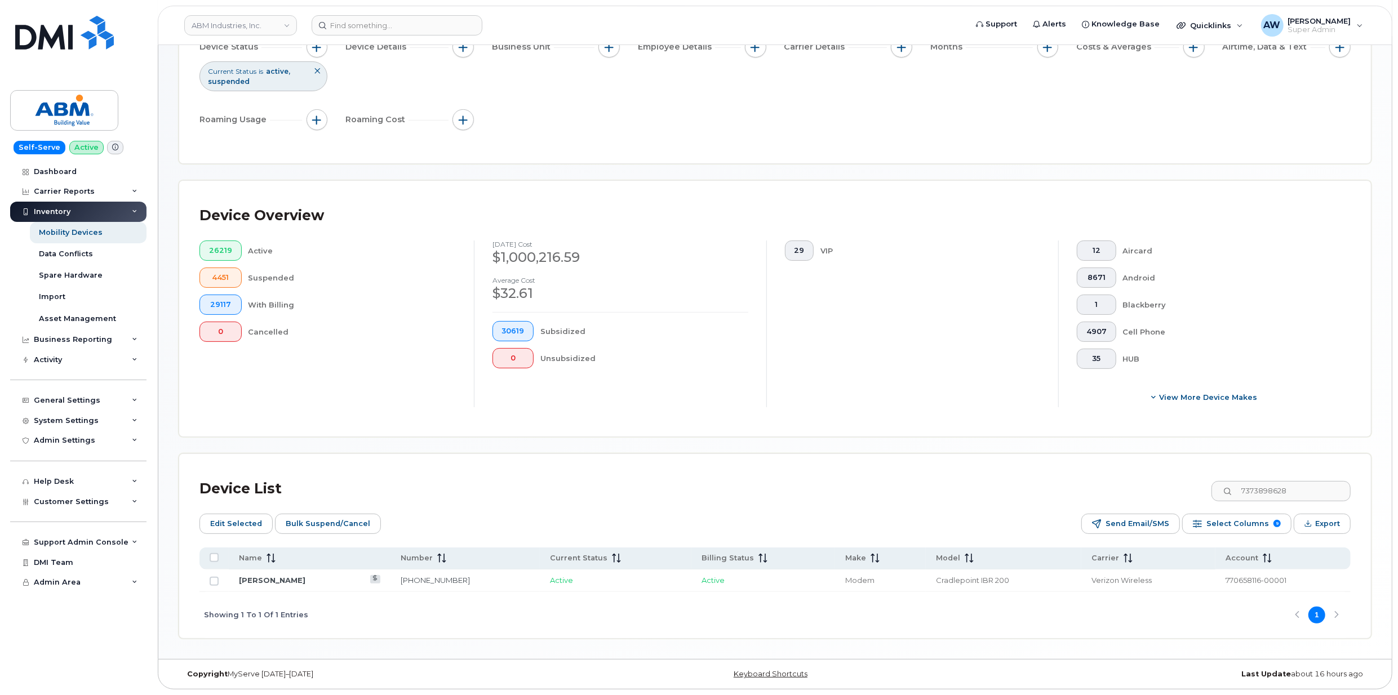
click at [223, 585] on td at bounding box center [213, 581] width 29 height 23
click at [208, 576] on td at bounding box center [213, 581] width 29 height 23
click at [213, 579] on input "Row Unselected" at bounding box center [214, 581] width 9 height 9
click at [1279, 490] on input "7373898628" at bounding box center [1280, 491] width 140 height 20
paste input "32"
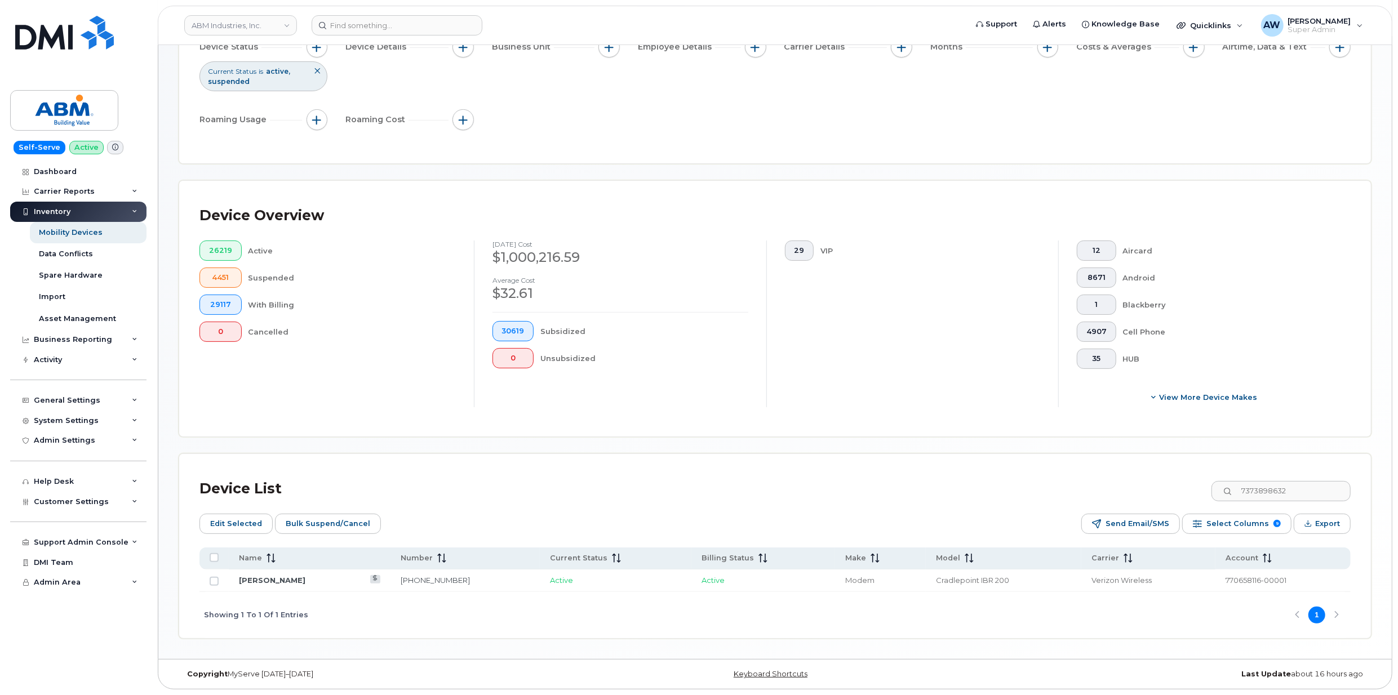
click at [219, 577] on td at bounding box center [213, 581] width 29 height 23
click at [214, 581] on input "Row Unselected" at bounding box center [214, 581] width 9 height 9
click at [1281, 486] on input "7373898632" at bounding box center [1280, 491] width 140 height 20
paste input "5"
click at [212, 580] on input "Row Unselected" at bounding box center [214, 581] width 9 height 9
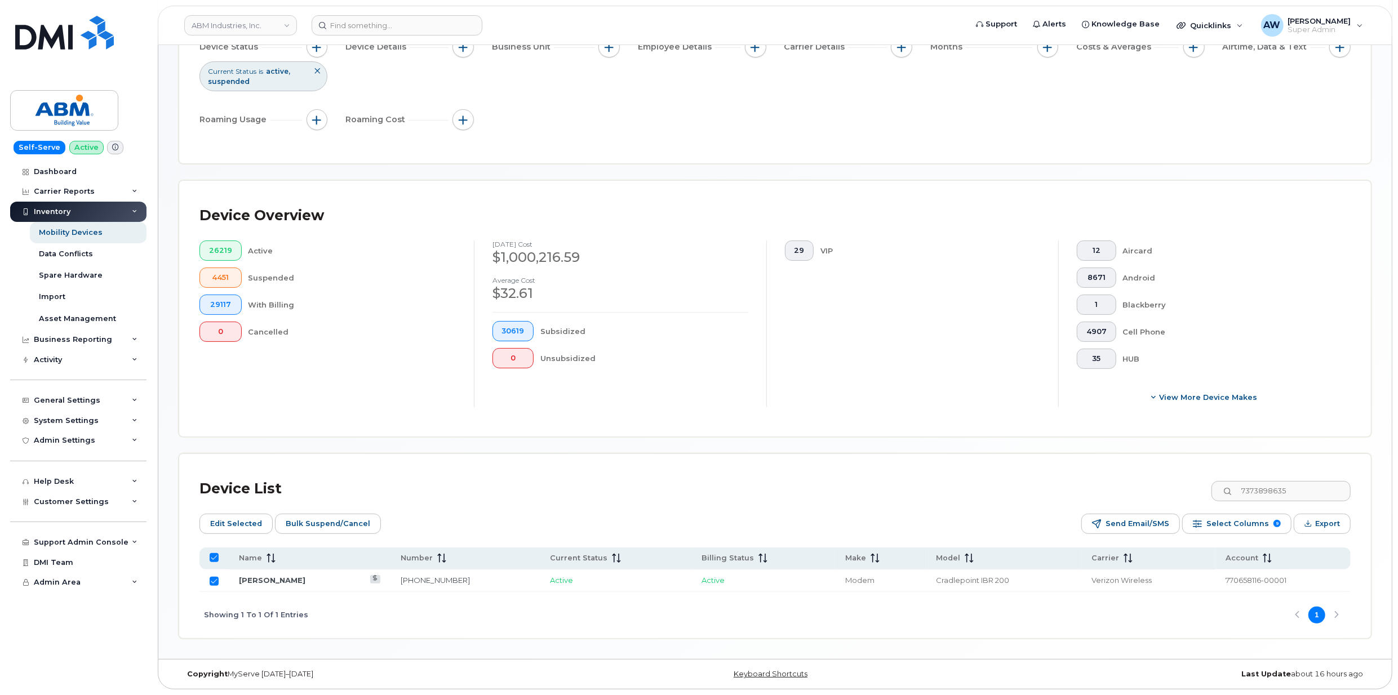
click at [1220, 490] on div "Device List 7373898635" at bounding box center [774, 488] width 1151 height 29
click at [1304, 490] on input "7373898635" at bounding box center [1280, 491] width 140 height 20
paste input "9"
click at [215, 580] on input "Row Unselected" at bounding box center [214, 581] width 9 height 9
click at [1261, 492] on input "7373898639" at bounding box center [1280, 491] width 140 height 20
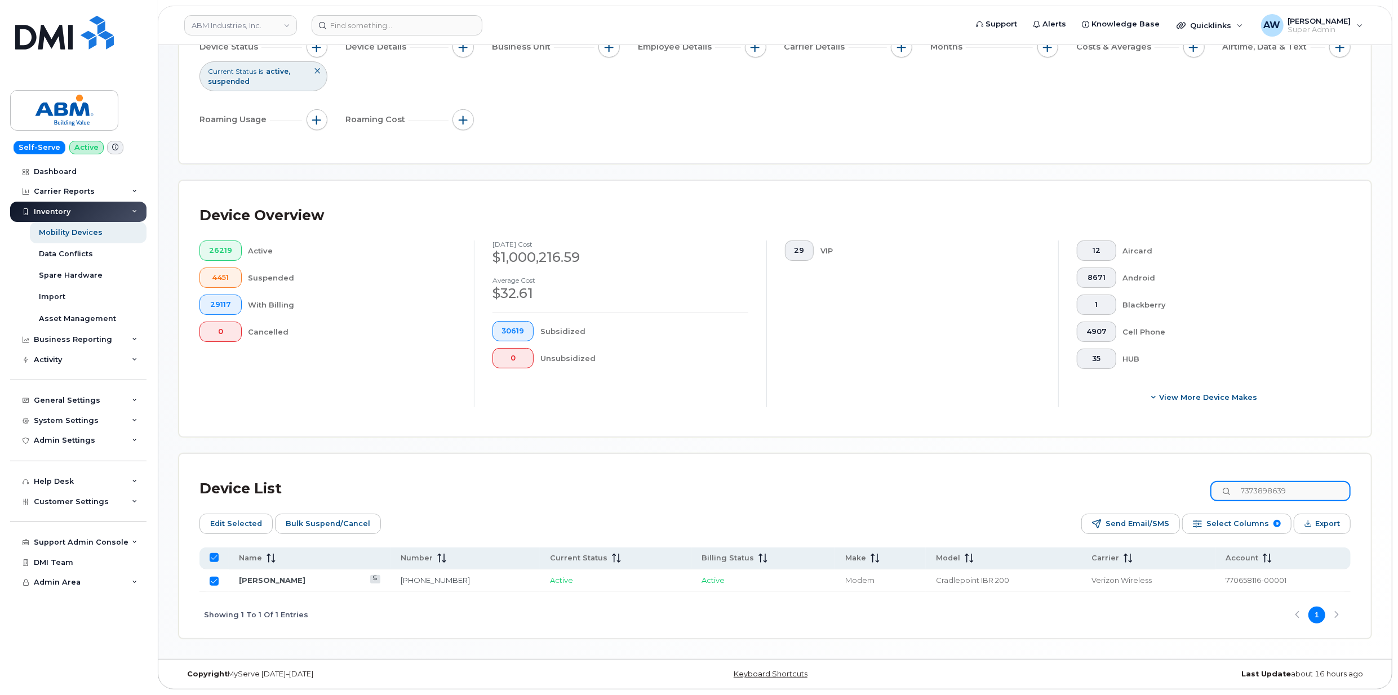
paste input "42"
click at [212, 582] on input "Row Unselected" at bounding box center [214, 581] width 9 height 9
click at [1306, 491] on input "7373898642" at bounding box center [1280, 491] width 140 height 20
paste input "4"
click at [212, 582] on input "Row Unselected" at bounding box center [214, 581] width 9 height 9
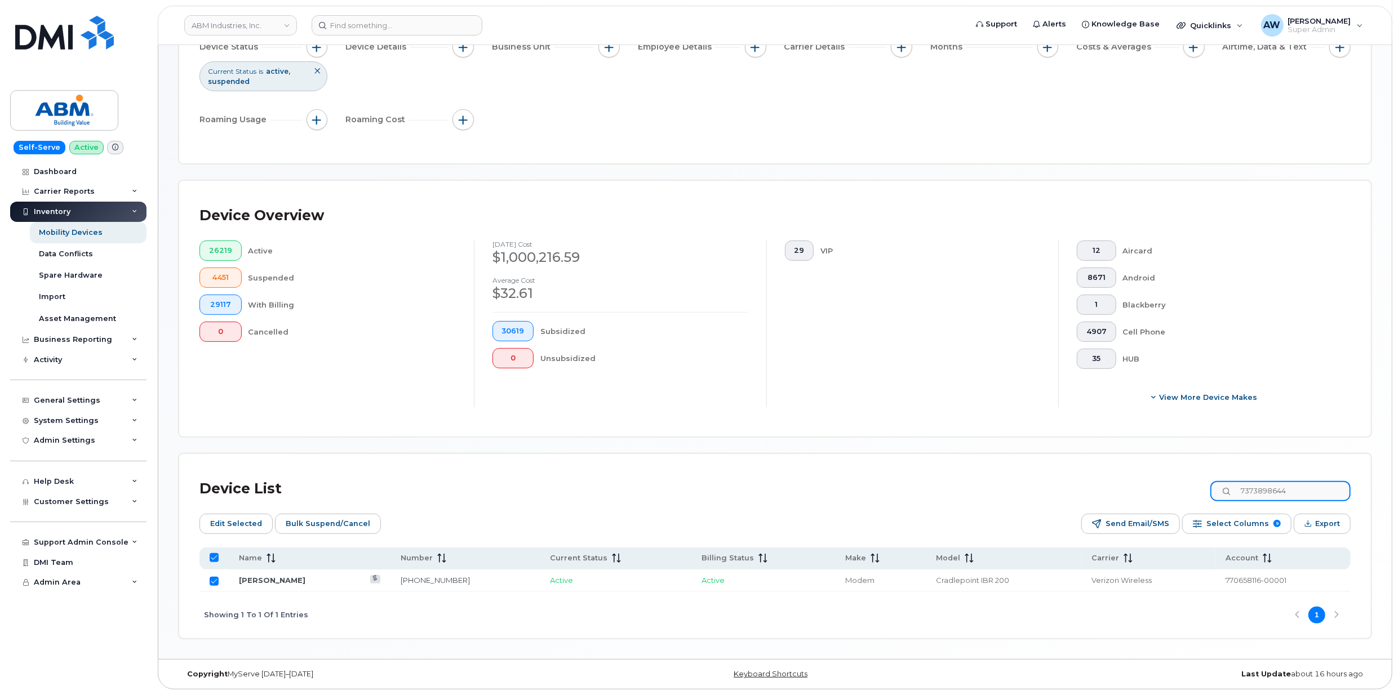
click at [1272, 485] on input "7373898644" at bounding box center [1280, 491] width 140 height 20
paste input "5"
click at [212, 580] on input "Row Unselected" at bounding box center [214, 581] width 9 height 9
click at [1280, 490] on input "7373898645" at bounding box center [1280, 491] width 140 height 20
paste input "6"
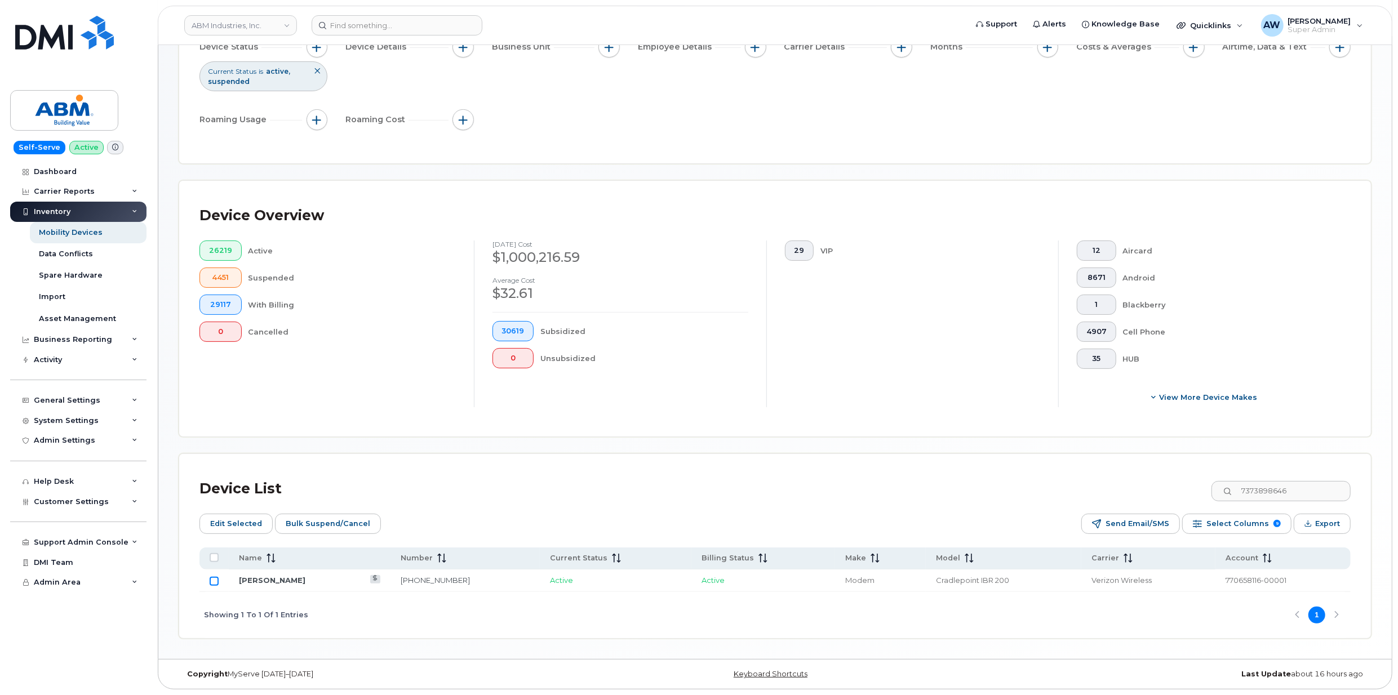
click at [210, 582] on input "Row Unselected" at bounding box center [214, 581] width 9 height 9
click at [1281, 485] on input "7373898646" at bounding box center [1280, 491] width 140 height 20
paste input "3058704271"
click at [215, 577] on input "Row Unselected" at bounding box center [214, 581] width 9 height 9
click at [1279, 487] on input "3058704271" at bounding box center [1280, 491] width 140 height 20
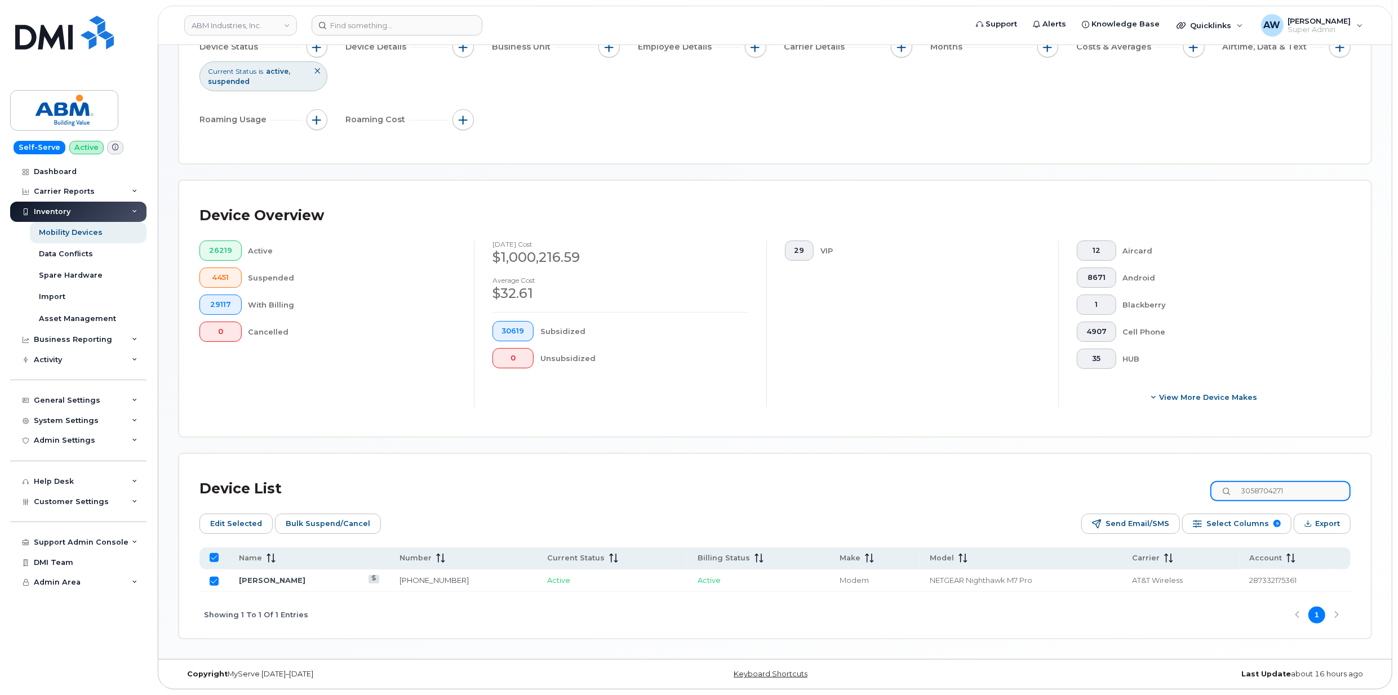
paste input "9798315"
click at [221, 580] on td at bounding box center [213, 581] width 29 height 23
click at [207, 580] on td at bounding box center [213, 581] width 29 height 23
click at [219, 580] on td at bounding box center [213, 581] width 29 height 23
click at [211, 581] on input "Row Unselected" at bounding box center [214, 581] width 9 height 9
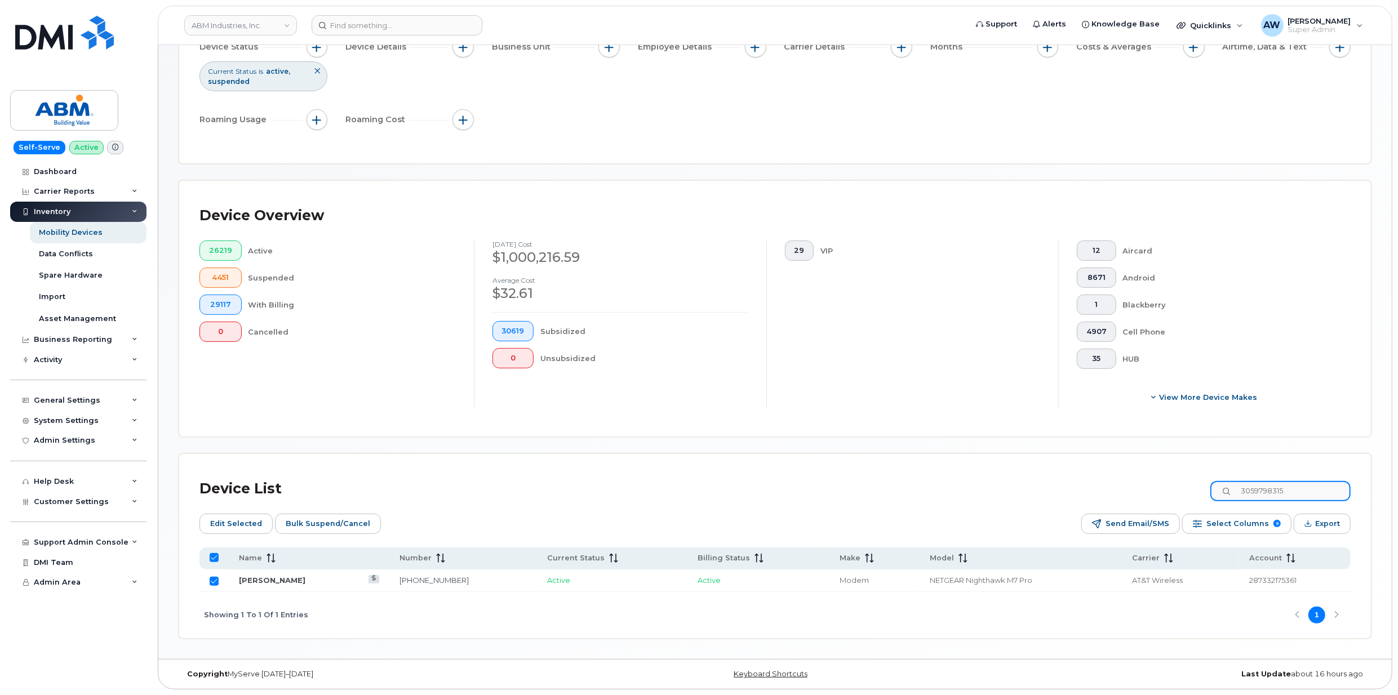
click at [1308, 491] on input "3059798315" at bounding box center [1280, 491] width 140 height 20
paste input "2527020583"
click at [217, 578] on input "Row Unselected" at bounding box center [214, 581] width 9 height 9
click at [1303, 497] on input "2527020583" at bounding box center [1280, 491] width 140 height 20
paste input "640"
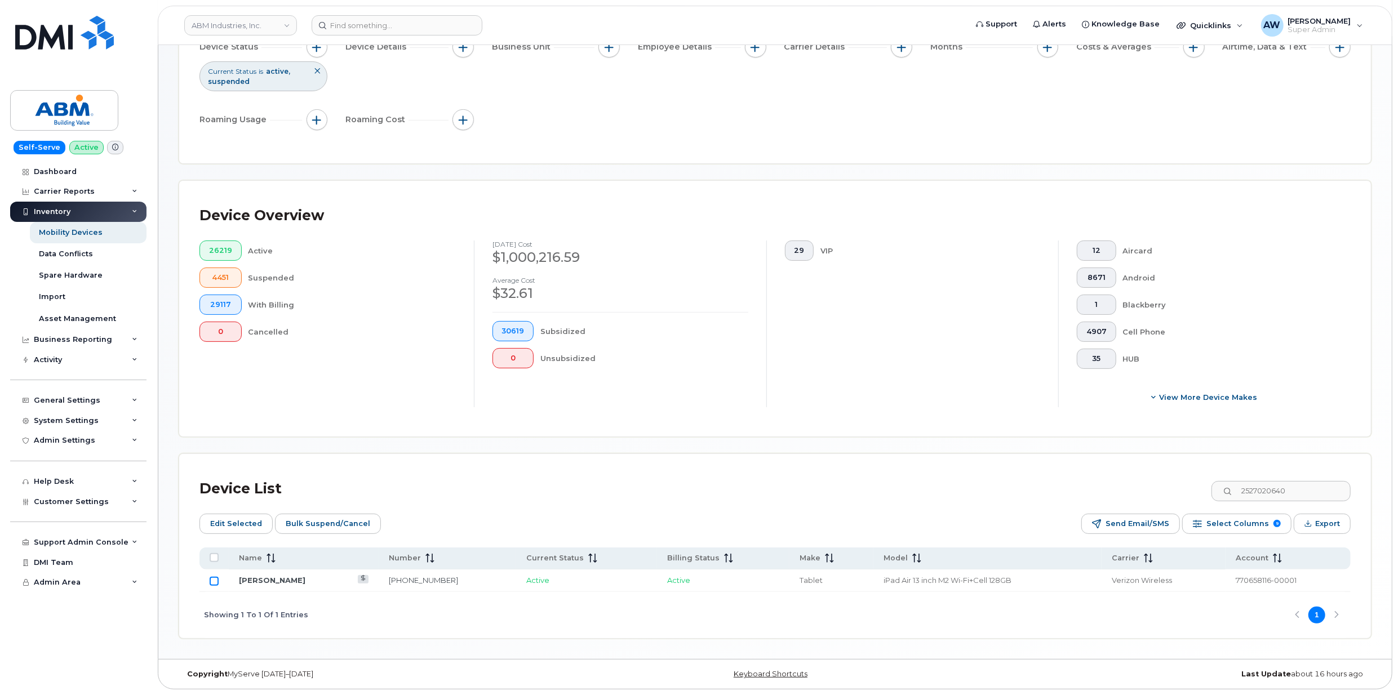
click at [215, 580] on input "Row Unselected" at bounding box center [214, 581] width 9 height 9
click at [1300, 486] on input "2527020640" at bounding box center [1280, 491] width 140 height 20
paste input "94"
click at [212, 580] on input "Row Unselected" at bounding box center [214, 581] width 9 height 9
click at [1304, 499] on input "2527020694" at bounding box center [1280, 491] width 140 height 20
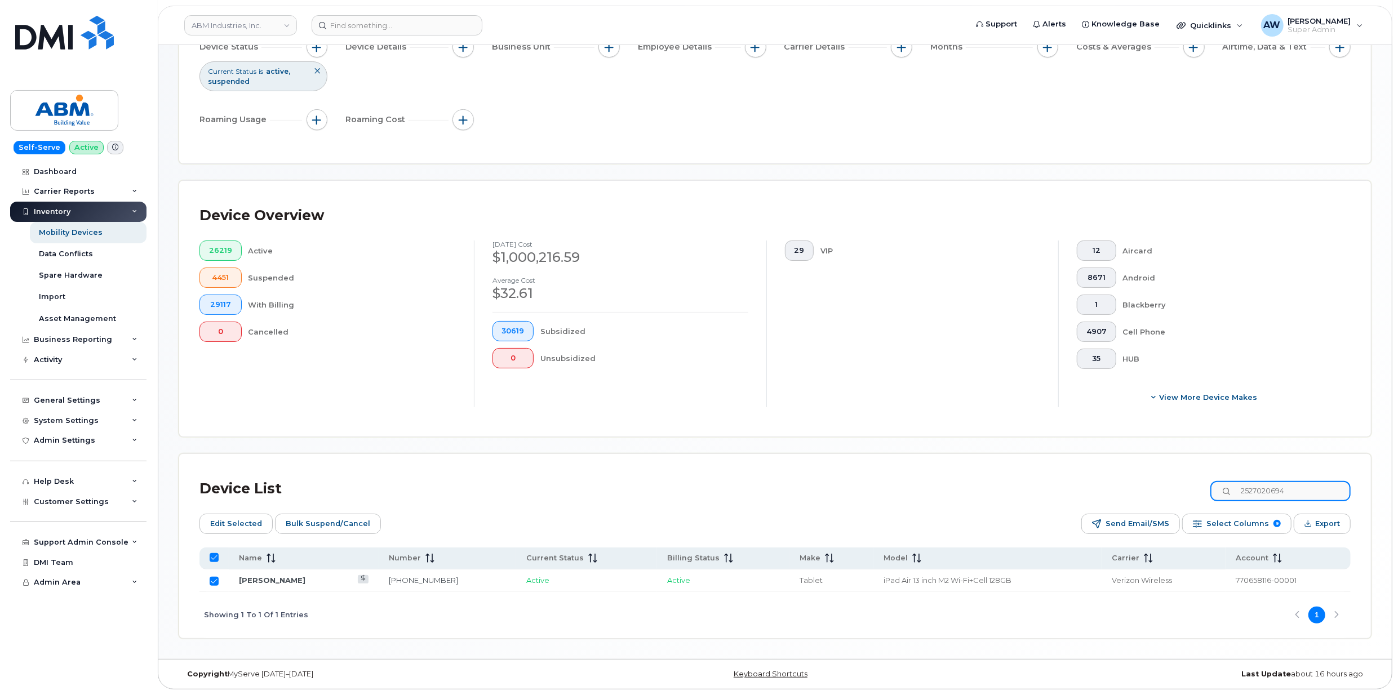
paste input "513546"
click at [208, 580] on td at bounding box center [213, 581] width 29 height 23
click at [210, 580] on input "Row Unselected" at bounding box center [214, 581] width 9 height 9
click at [1311, 489] on input "2527513546" at bounding box center [1280, 491] width 140 height 20
paste input "812381737"
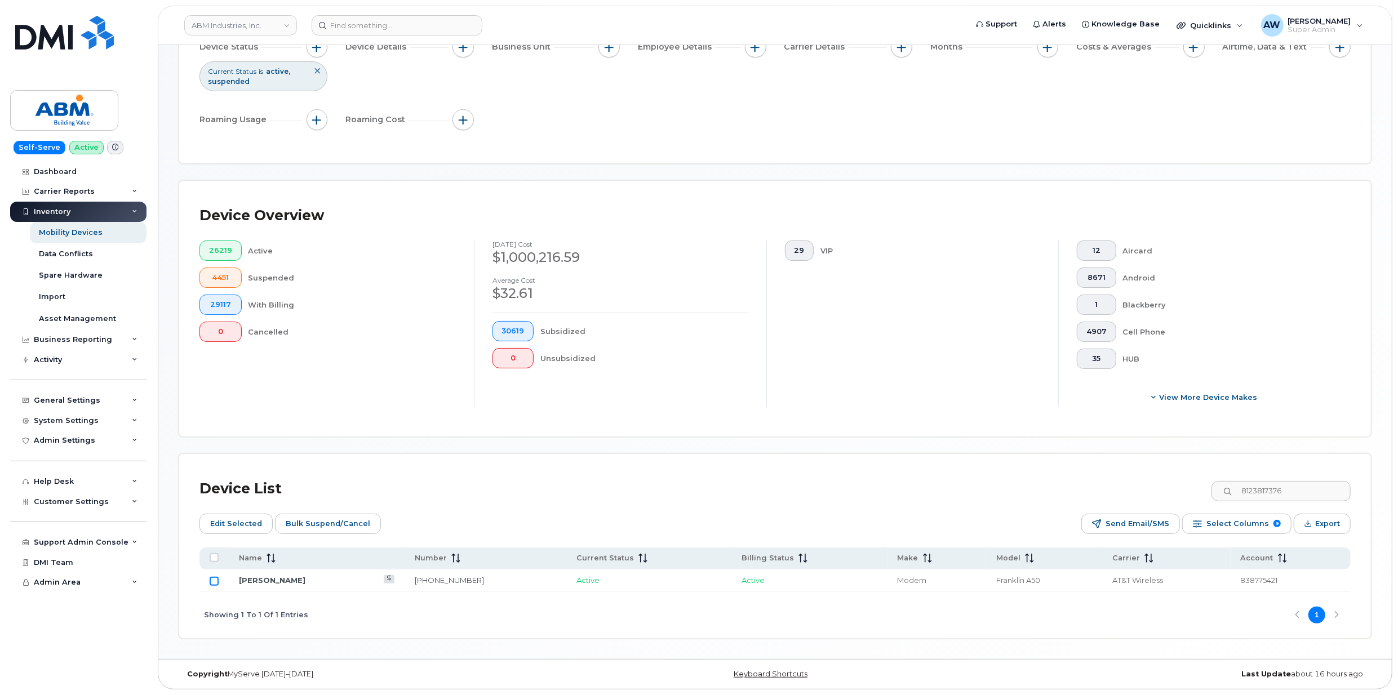
click at [211, 582] on input "Row Unselected" at bounding box center [214, 581] width 9 height 9
click at [1280, 492] on input "8123817376" at bounding box center [1280, 491] width 140 height 20
paste input "617459108"
click at [211, 580] on input "Row Unselected" at bounding box center [214, 581] width 9 height 9
click at [1267, 494] on input "6174591086" at bounding box center [1280, 491] width 140 height 20
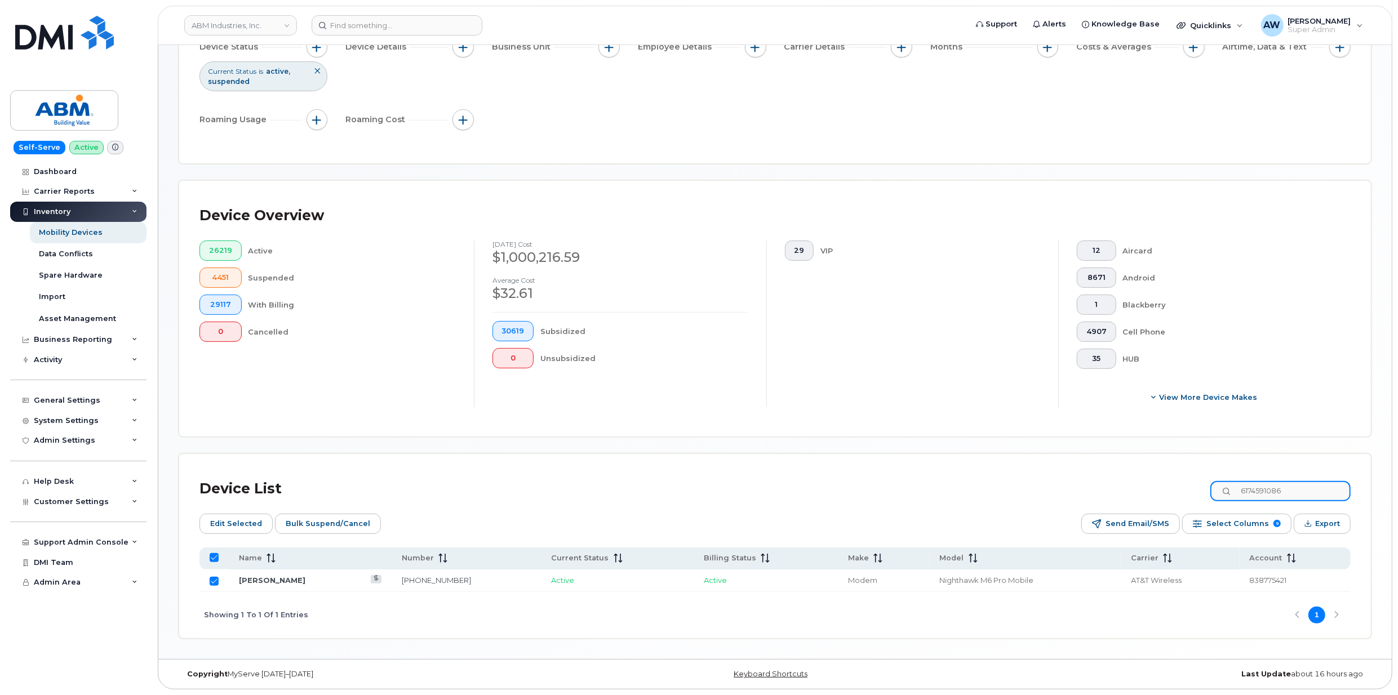
paste input "807562"
click at [210, 579] on input "Row Unselected" at bounding box center [214, 581] width 9 height 9
click at [1295, 488] on input "6174807562" at bounding box center [1280, 491] width 140 height 20
paste input "7941088"
click at [214, 578] on input "Row Unselected" at bounding box center [214, 581] width 9 height 9
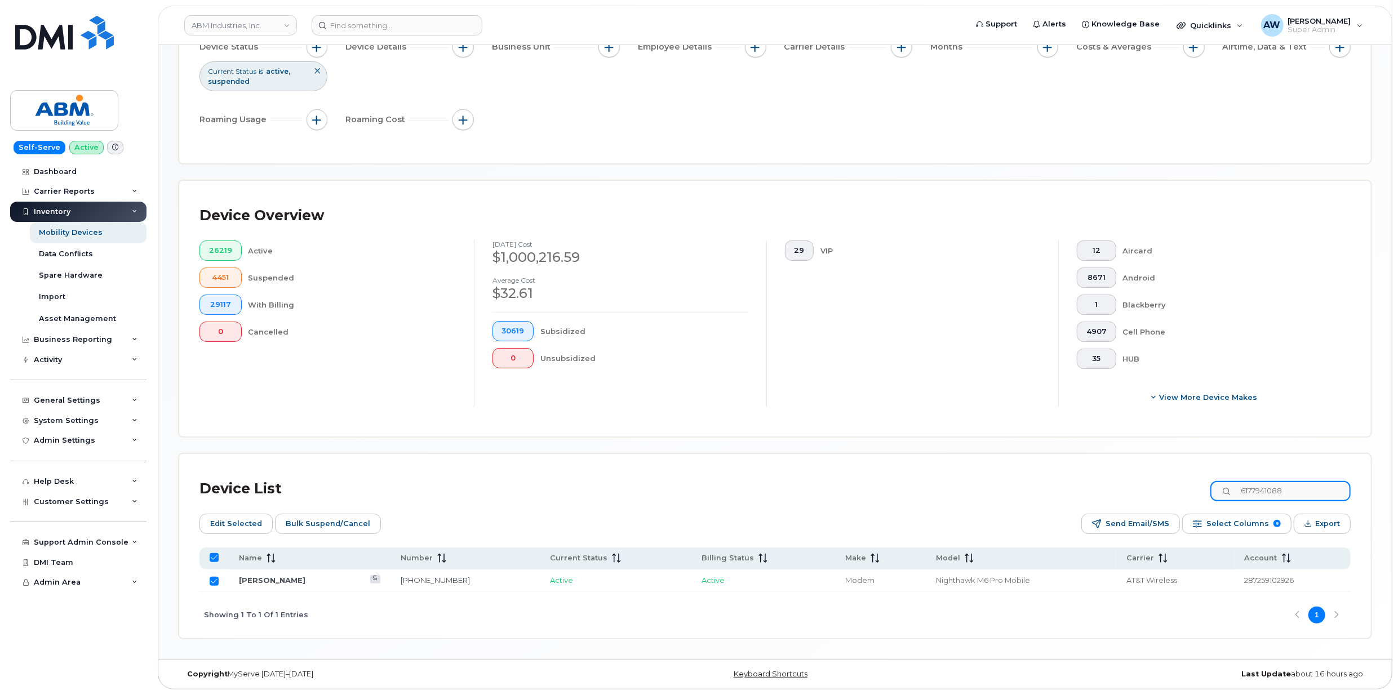
click at [1280, 483] on input "6177941088" at bounding box center [1280, 491] width 140 height 20
paste input "162"
click at [219, 580] on td at bounding box center [213, 581] width 29 height 23
click at [217, 580] on input "Row Unselected" at bounding box center [214, 581] width 9 height 9
click at [1276, 494] on input "6177941162" at bounding box center [1280, 491] width 140 height 20
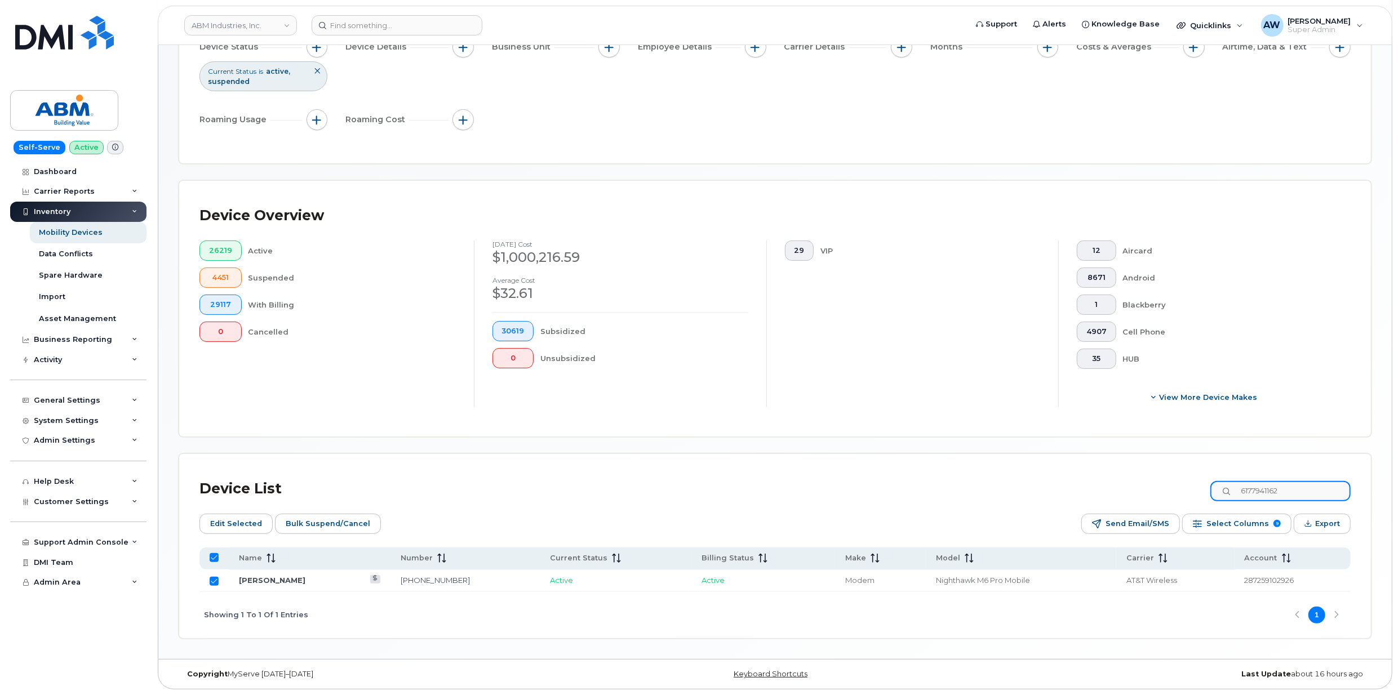
paste input "346608582"
click at [212, 581] on input "Row Unselected" at bounding box center [214, 581] width 9 height 9
click at [1278, 496] on input "3466085822" at bounding box center [1280, 491] width 140 height 20
paste input "6178505857"
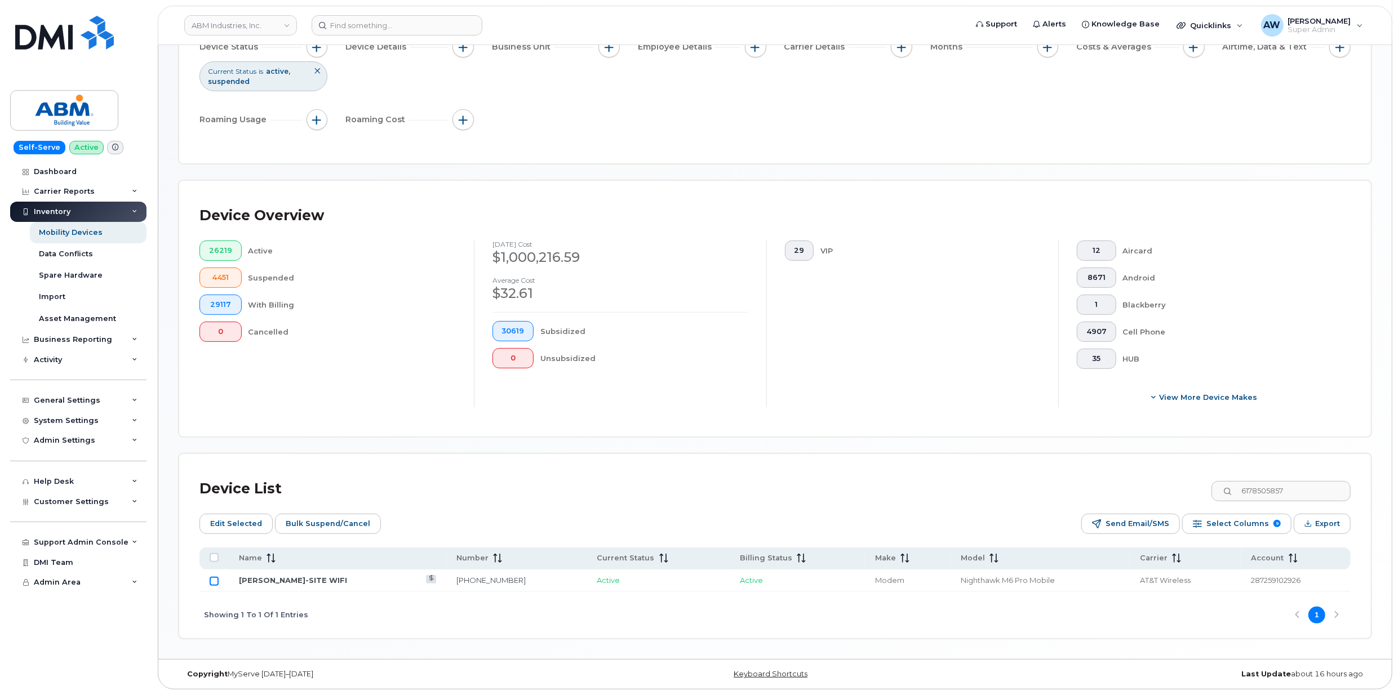
click at [212, 584] on input "Row Unselected" at bounding box center [214, 581] width 9 height 9
click at [1265, 490] on input "6178505857" at bounding box center [1280, 491] width 140 height 20
paste input "9173714580"
click at [217, 581] on input "Row Unselected" at bounding box center [214, 581] width 9 height 9
click at [1271, 490] on input "9173714580" at bounding box center [1280, 491] width 140 height 20
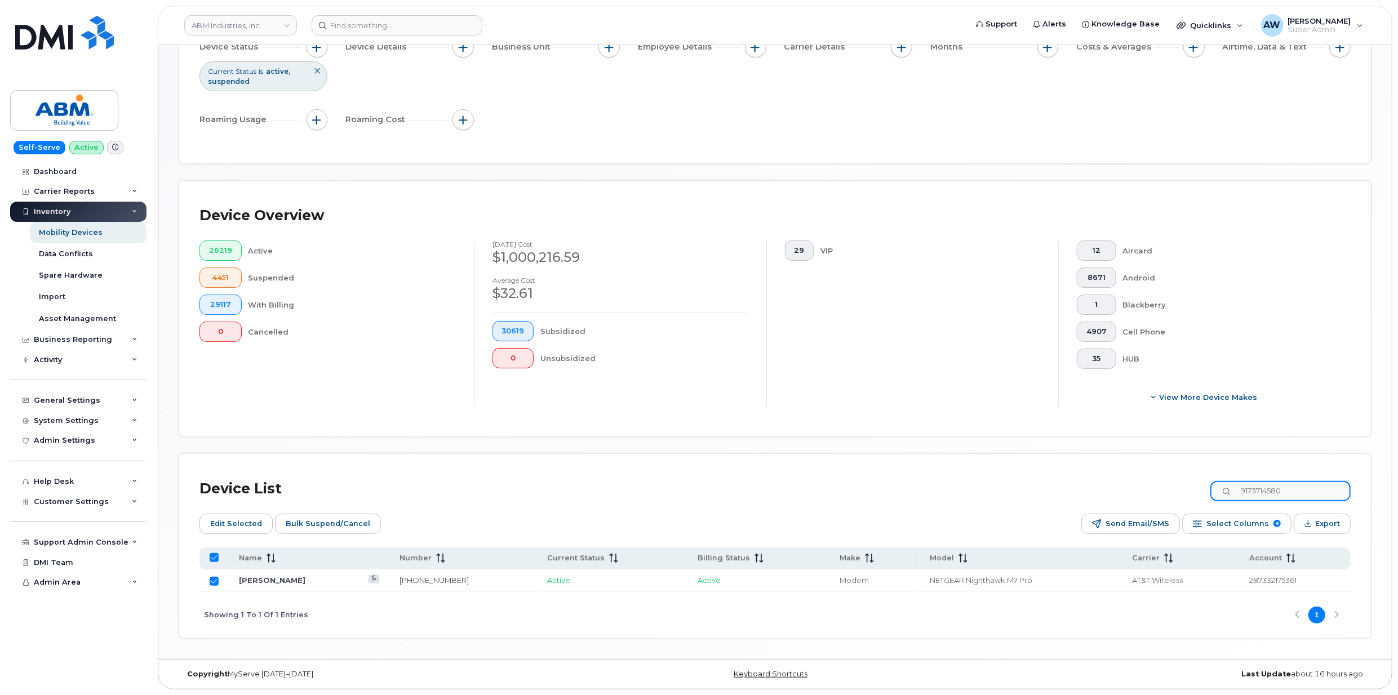
paste input "5715676468"
click at [212, 582] on input "Row Unselected" at bounding box center [214, 581] width 9 height 9
click at [1294, 493] on input "5715676468" at bounding box center [1280, 491] width 140 height 20
paste input "2847"
click at [215, 578] on input "Row Unselected" at bounding box center [214, 581] width 9 height 9
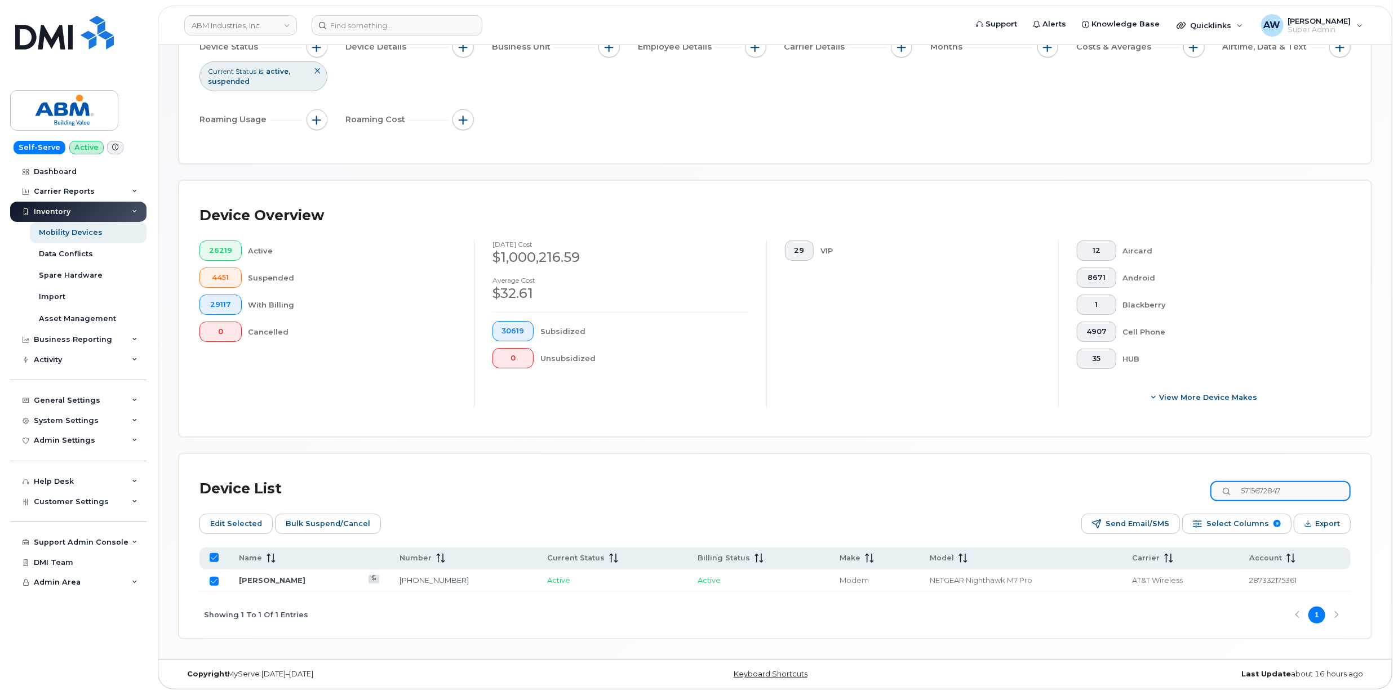
click at [1291, 485] on input "5715672847" at bounding box center [1280, 491] width 140 height 20
paste input "5439"
click at [214, 584] on input "Row Unselected" at bounding box center [214, 581] width 9 height 9
click at [1254, 487] on input "5715675439" at bounding box center [1280, 491] width 140 height 20
paste input "7047130061"
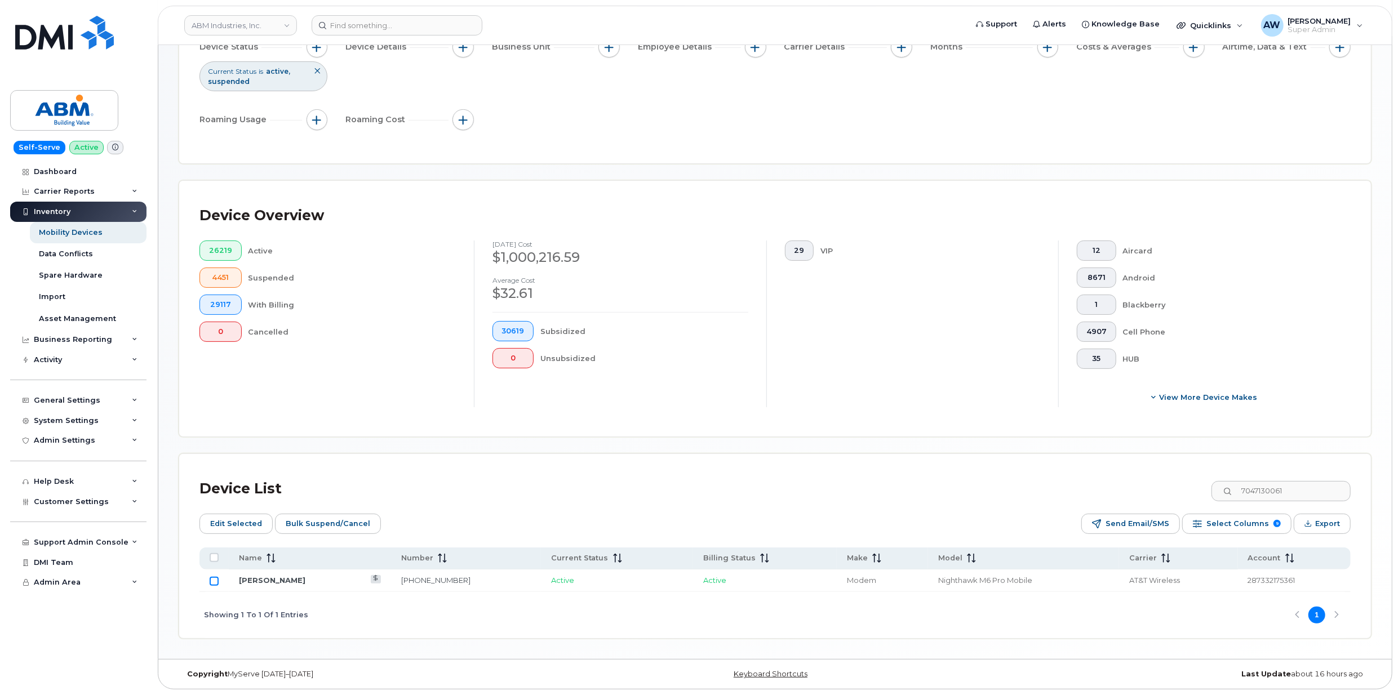
click at [212, 580] on input "Row Unselected" at bounding box center [214, 581] width 9 height 9
click at [1231, 491] on icon at bounding box center [1227, 491] width 7 height 7
click at [1256, 496] on input "7047130061" at bounding box center [1280, 491] width 140 height 20
paste input "9572"
click at [215, 578] on input "Row Unselected" at bounding box center [214, 581] width 9 height 9
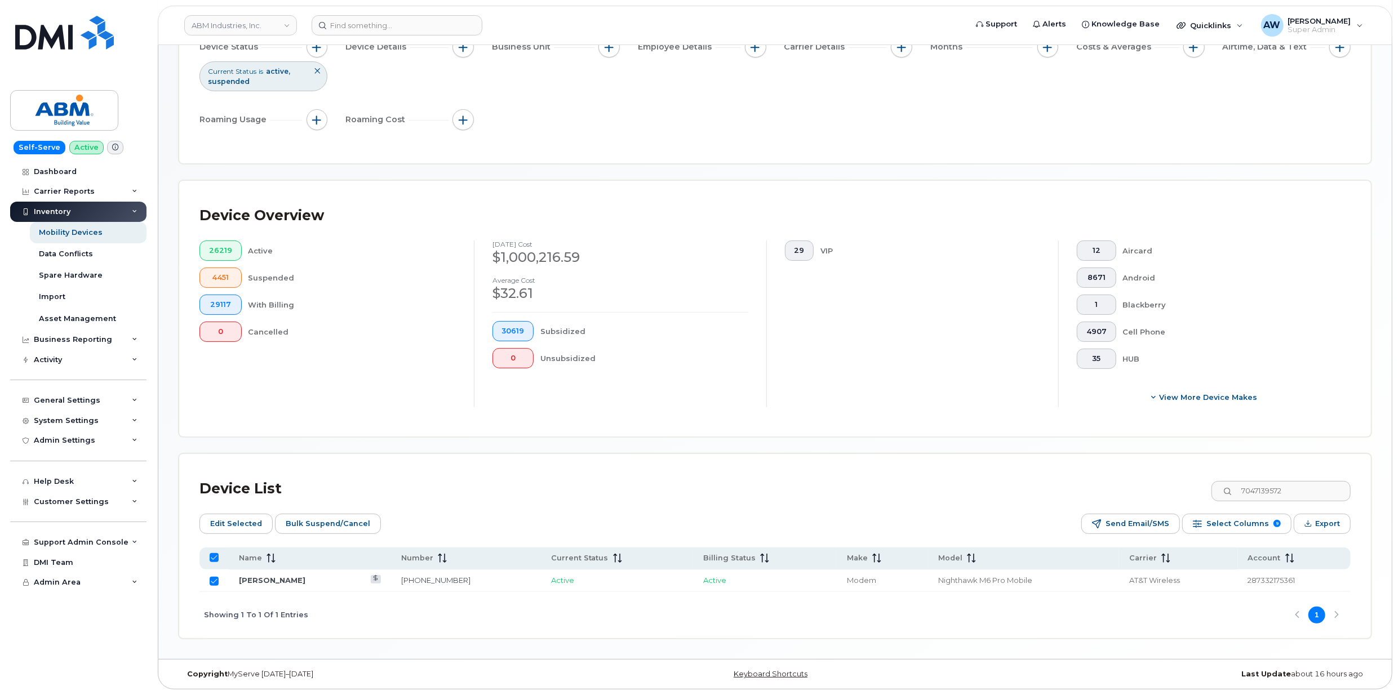
drag, startPoint x: 1300, startPoint y: 505, endPoint x: 1296, endPoint y: 501, distance: 6.0
click at [1300, 505] on div "Device List 7047139572 Edit Selected Bulk Suspend/Cancel Send Email/SMS Select …" at bounding box center [774, 556] width 1151 height 164
click at [1293, 496] on input "7047139572" at bounding box center [1280, 491] width 140 height 20
paste input "789837"
click at [212, 578] on input "Row Unselected" at bounding box center [214, 581] width 9 height 9
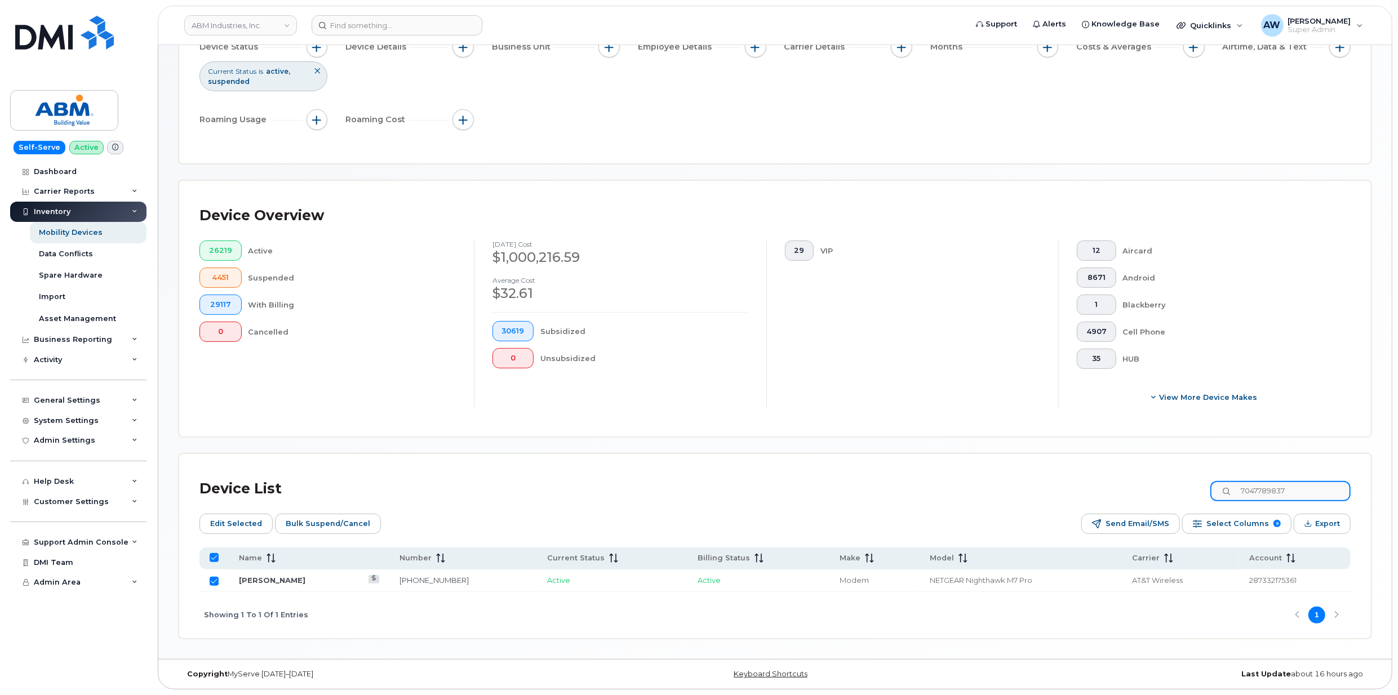
click at [1271, 492] on input "7047789837" at bounding box center [1280, 491] width 140 height 20
paste input "809050"
click at [217, 582] on input "Row Unselected" at bounding box center [214, 581] width 9 height 9
click at [1279, 490] on input "7047809050" at bounding box center [1280, 491] width 140 height 20
paste
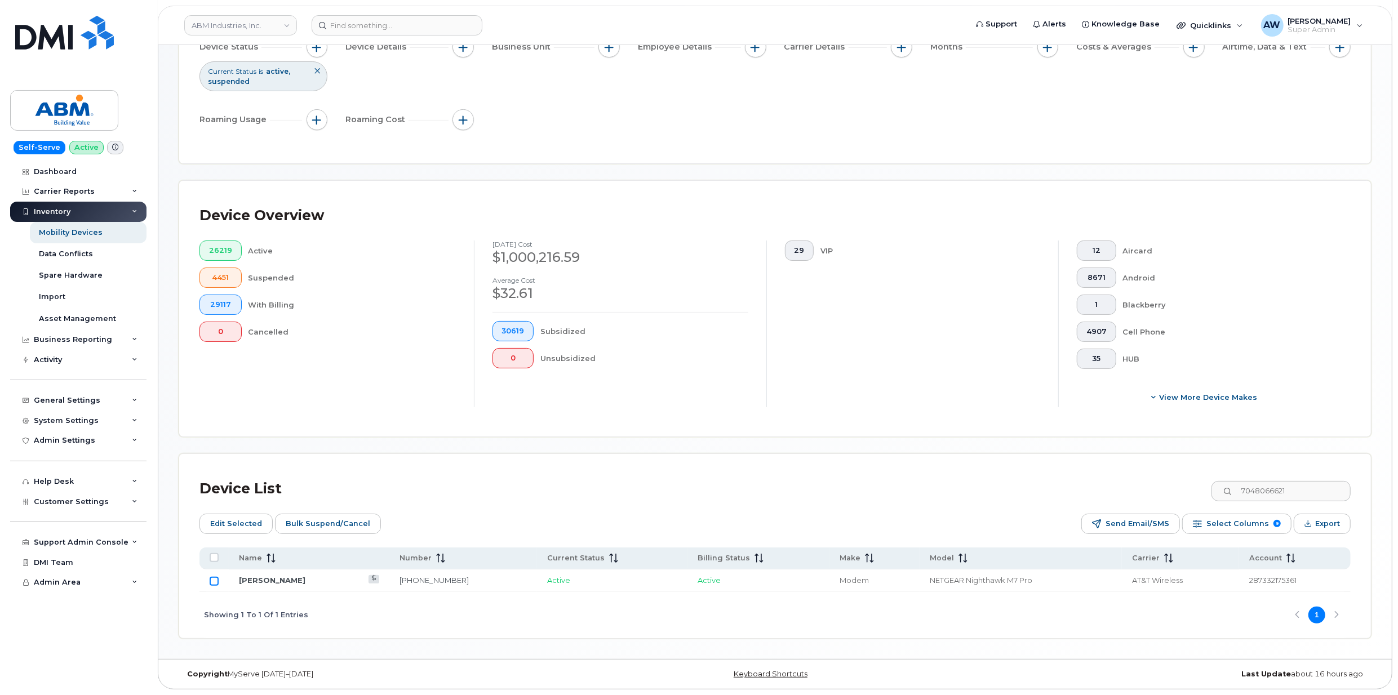
click at [212, 580] on input "Row Unselected" at bounding box center [214, 581] width 9 height 9
click at [1233, 487] on input "7048066621" at bounding box center [1280, 491] width 140 height 20
click at [210, 577] on input "Row Unselected" at bounding box center [214, 581] width 9 height 9
click at [1292, 487] on input "9803926269" at bounding box center [1280, 491] width 140 height 20
click at [212, 580] on input "Row Unselected" at bounding box center [214, 581] width 9 height 9
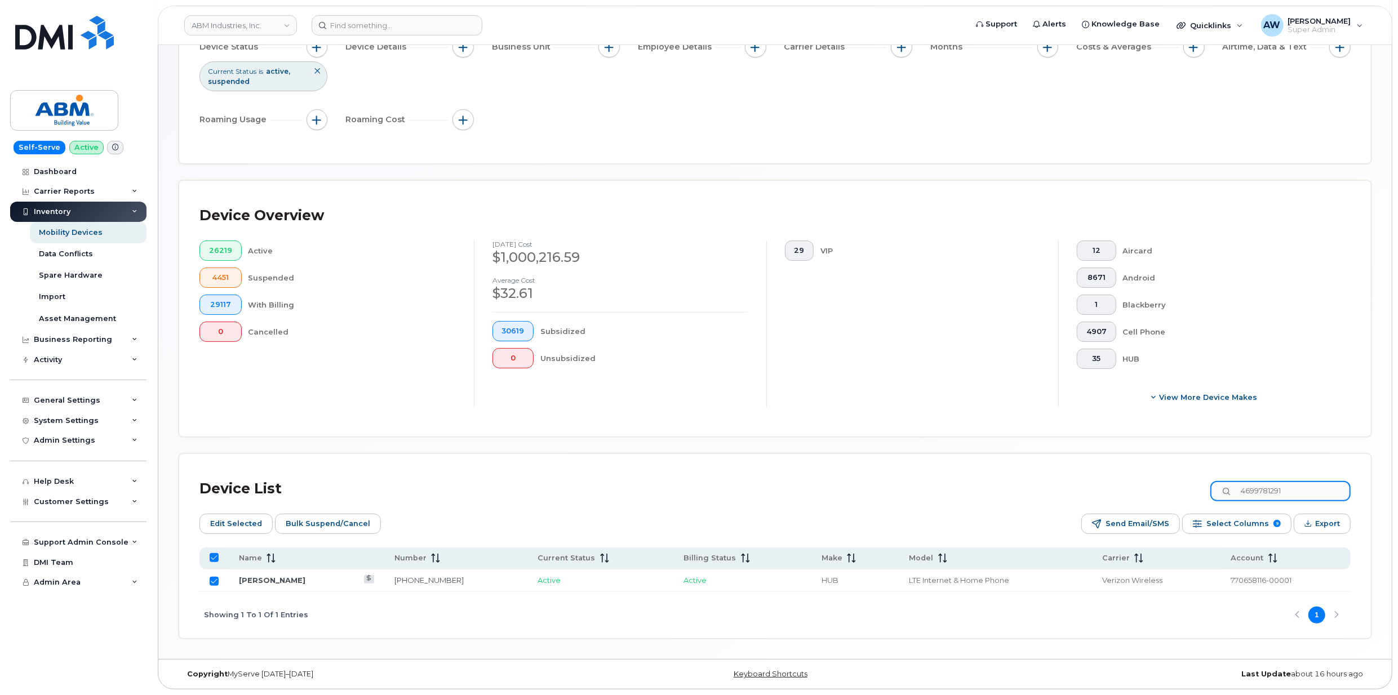
click at [1276, 498] on input "4699781291" at bounding box center [1280, 491] width 140 height 20
click at [211, 584] on input "Row Unselected" at bounding box center [214, 581] width 9 height 9
click at [1305, 489] on input "4699787370" at bounding box center [1280, 491] width 140 height 20
click at [215, 581] on input "Row Unselected" at bounding box center [214, 581] width 9 height 9
click at [1276, 488] on input "5716477496" at bounding box center [1280, 491] width 140 height 20
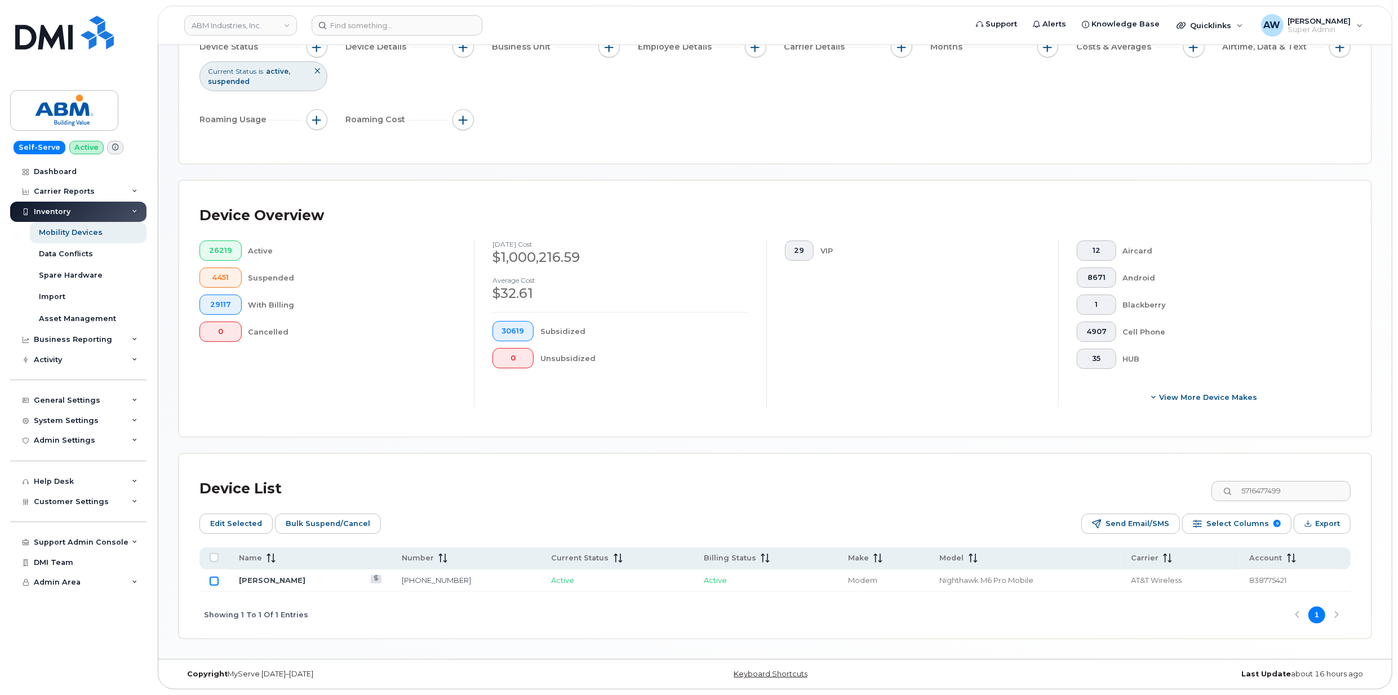
click at [217, 577] on input "Row Unselected" at bounding box center [214, 581] width 9 height 9
click at [1290, 485] on input "5716477499" at bounding box center [1280, 491] width 140 height 20
click at [214, 584] on input "Row Unselected" at bounding box center [214, 581] width 9 height 9
click at [1290, 490] on input "5716477578" at bounding box center [1280, 491] width 140 height 20
click at [213, 580] on input "Row Unselected" at bounding box center [214, 581] width 9 height 9
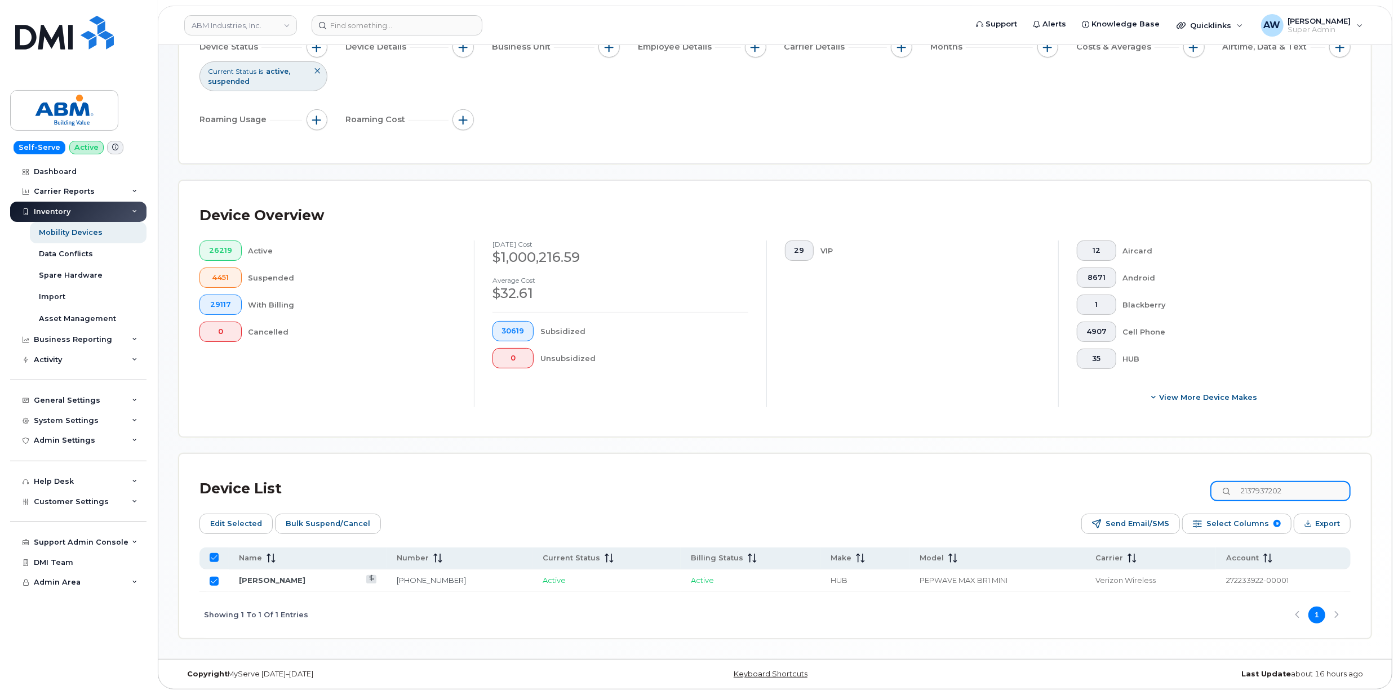
click at [1299, 494] on input "2137937202" at bounding box center [1280, 491] width 140 height 20
click at [215, 580] on input "Row Unselected" at bounding box center [214, 581] width 9 height 9
drag, startPoint x: 1252, startPoint y: 503, endPoint x: 1253, endPoint y: 497, distance: 6.3
click at [1252, 503] on div "Device List 2137937208 Edit Selected Bulk Suspend/Cancel Send Email/SMS Select …" at bounding box center [774, 556] width 1151 height 164
click at [1253, 492] on input "2137937208" at bounding box center [1280, 491] width 140 height 20
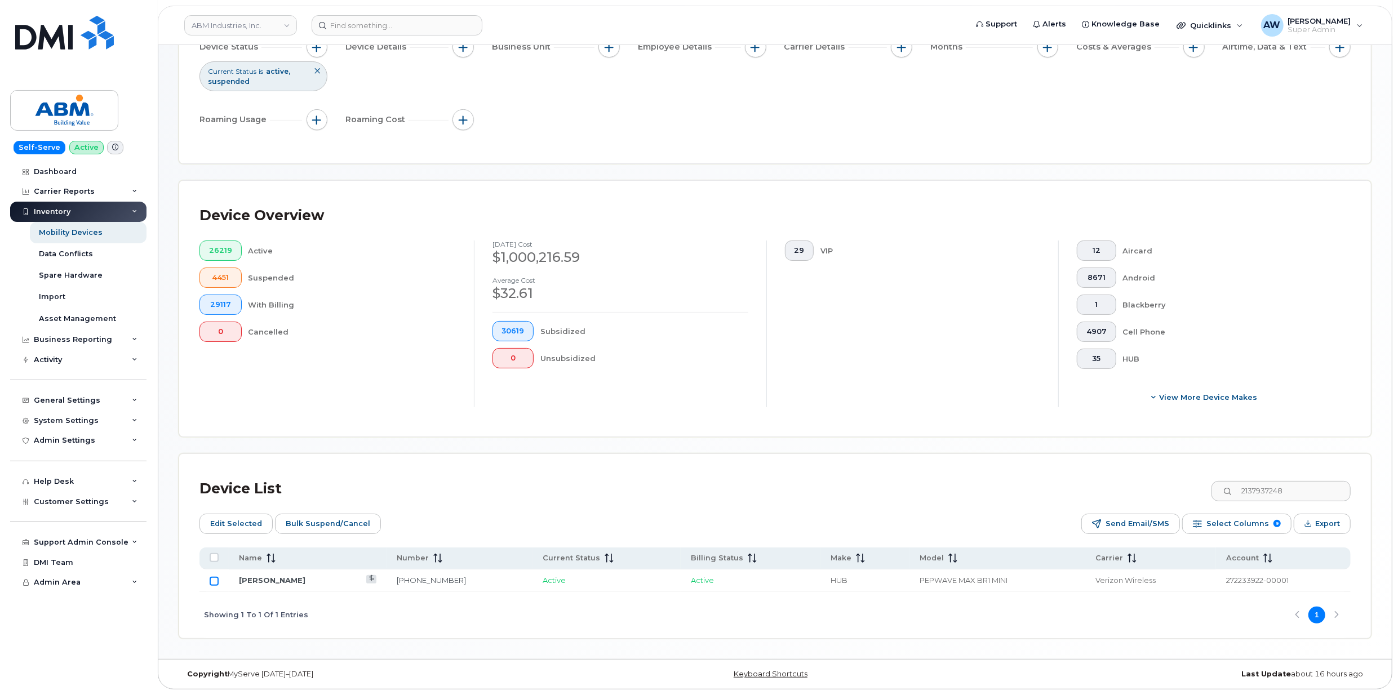
click at [214, 581] on input "Row Unselected" at bounding box center [214, 581] width 9 height 9
click at [1289, 489] on input "2137937248" at bounding box center [1280, 491] width 140 height 20
click at [211, 579] on input "Row Unselected" at bounding box center [214, 581] width 9 height 9
click at [1281, 493] on input "2137937250" at bounding box center [1280, 491] width 140 height 20
click at [213, 584] on input "Row Unselected" at bounding box center [214, 581] width 9 height 9
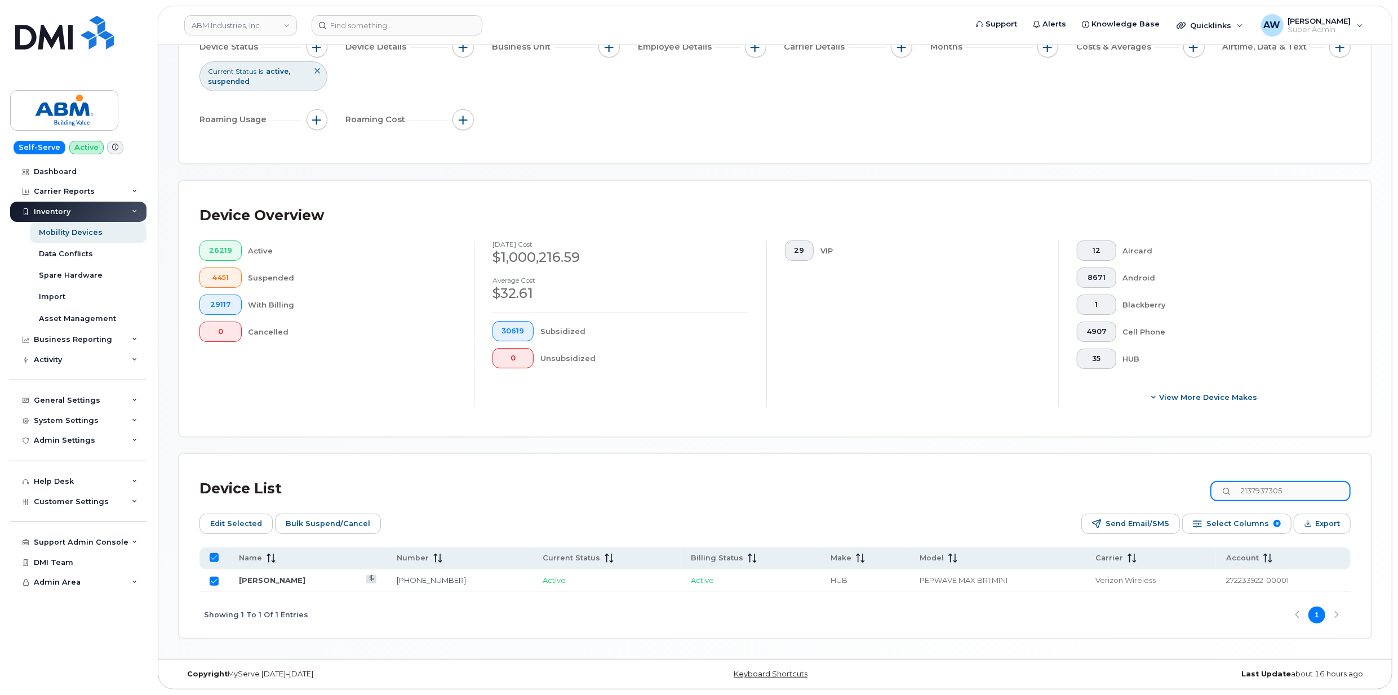
click at [1304, 481] on input "2137937305" at bounding box center [1280, 491] width 140 height 20
click at [214, 582] on input "Row Unselected" at bounding box center [214, 581] width 9 height 9
click at [1270, 475] on div "Device List 6156604232" at bounding box center [774, 488] width 1151 height 29
click at [1272, 492] on input "6156604232" at bounding box center [1280, 491] width 140 height 20
click at [213, 584] on input "Row Unselected" at bounding box center [214, 581] width 9 height 9
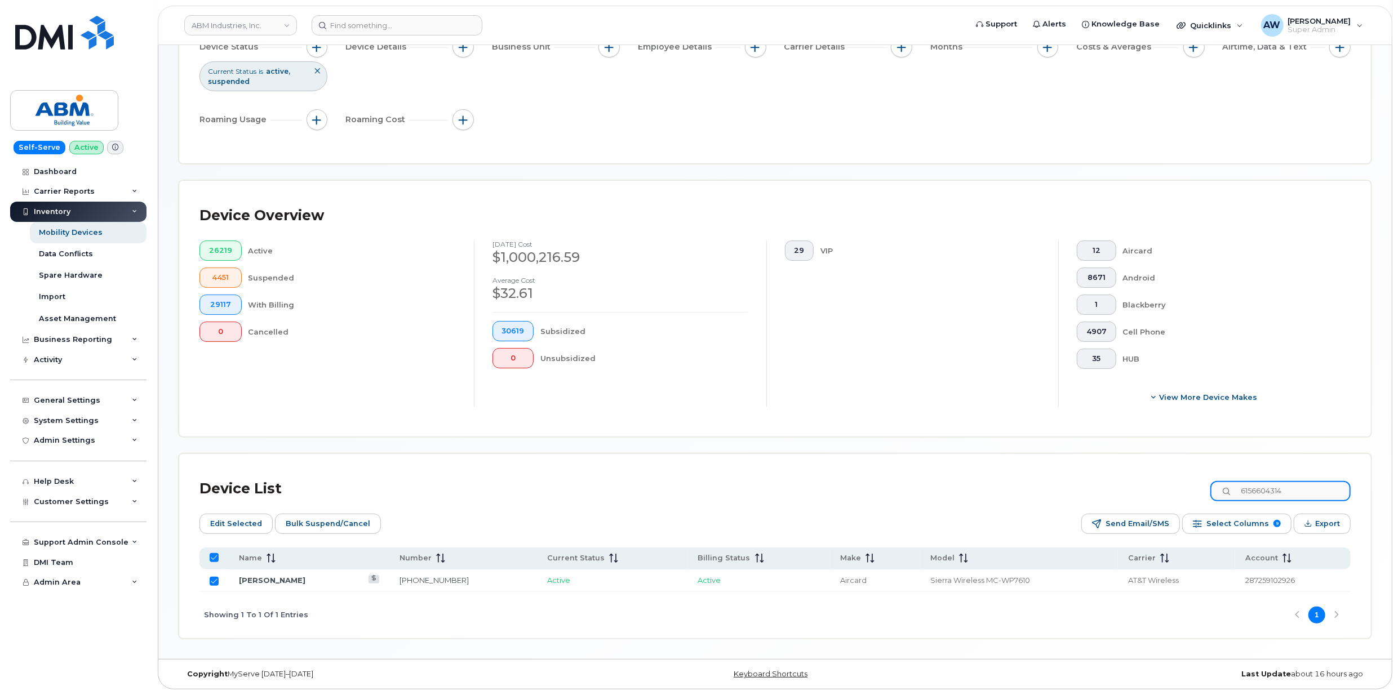
click at [1263, 484] on input "6156604314" at bounding box center [1280, 491] width 140 height 20
click at [208, 582] on td at bounding box center [213, 581] width 29 height 23
click at [212, 581] on input "Row Unselected" at bounding box center [214, 581] width 9 height 9
click at [1282, 491] on input "6156604315" at bounding box center [1280, 491] width 140 height 20
click at [208, 576] on td at bounding box center [213, 581] width 29 height 23
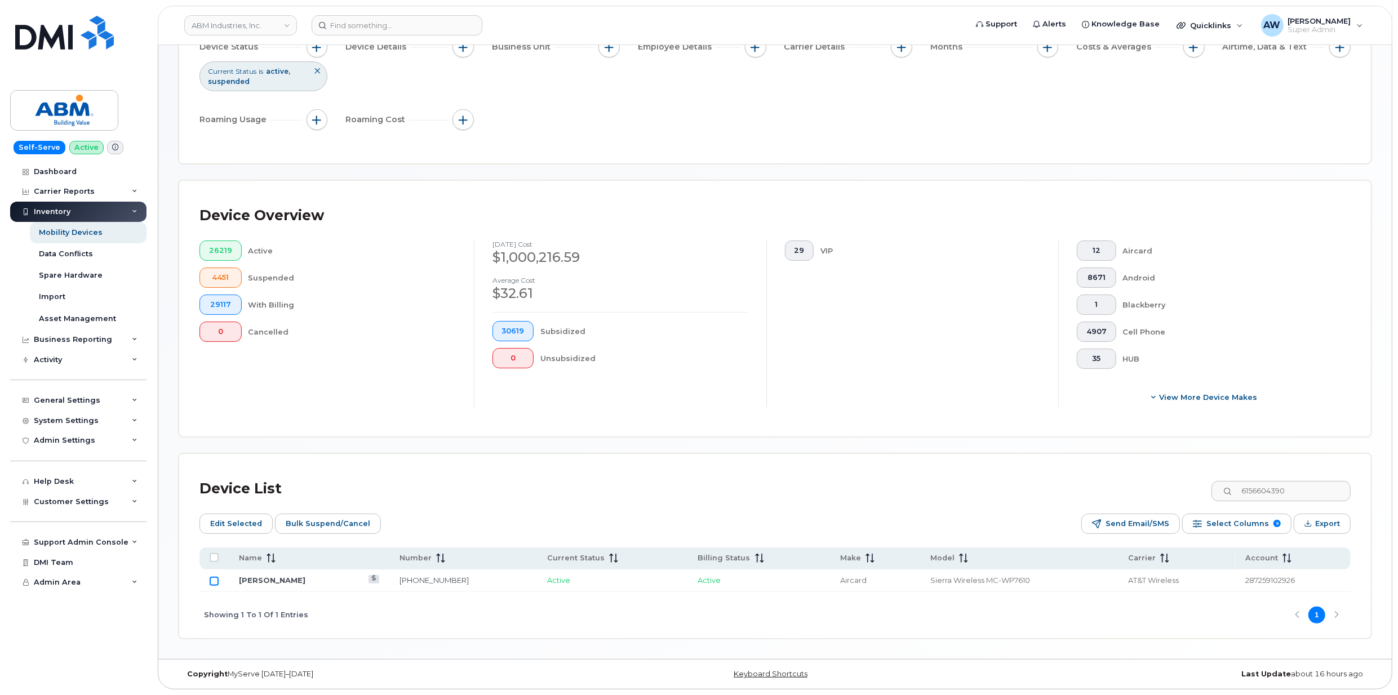
click at [211, 582] on input "Row Unselected" at bounding box center [214, 581] width 9 height 9
click at [1330, 495] on input "6156604390" at bounding box center [1280, 491] width 140 height 20
click at [212, 581] on input "Row Unselected" at bounding box center [214, 581] width 9 height 9
click at [1283, 495] on input "6156604412" at bounding box center [1280, 491] width 140 height 20
click at [217, 582] on input "Row Unselected" at bounding box center [214, 581] width 9 height 9
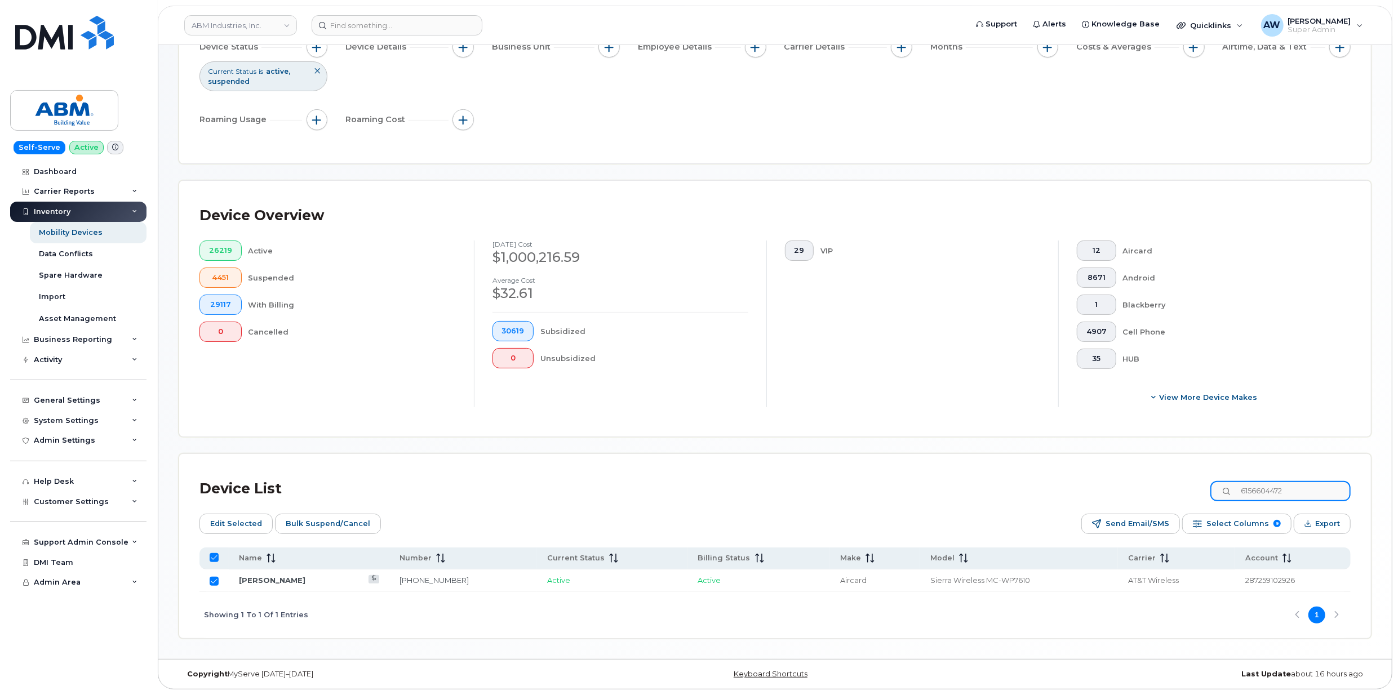
click at [1260, 484] on input "6156604472" at bounding box center [1280, 491] width 140 height 20
click at [216, 579] on input "Row Unselected" at bounding box center [214, 581] width 9 height 9
click at [1266, 490] on input "6156604602" at bounding box center [1280, 491] width 140 height 20
click at [212, 581] on input "Row Unselected" at bounding box center [214, 581] width 9 height 9
click at [1265, 484] on input "6156604784" at bounding box center [1280, 491] width 140 height 20
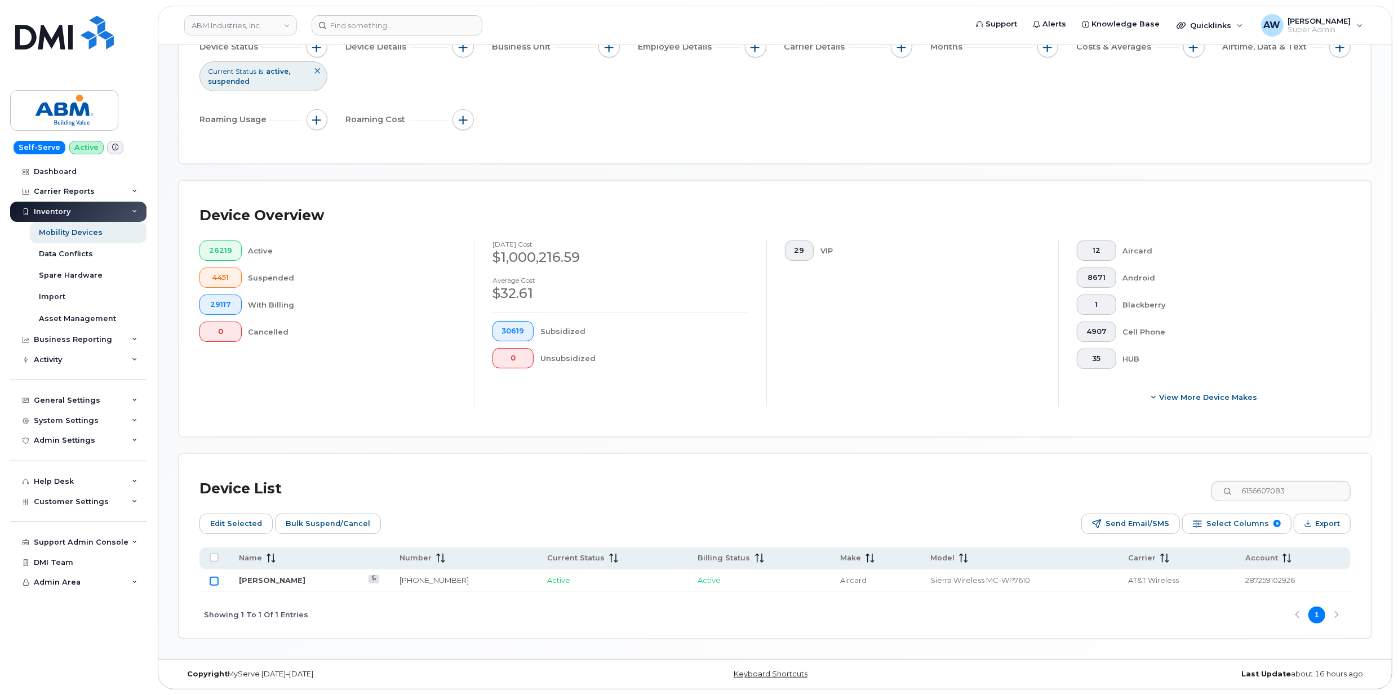
click at [215, 580] on input "Row Unselected" at bounding box center [214, 581] width 9 height 9
click at [1290, 489] on input "6156607083" at bounding box center [1280, 491] width 140 height 20
click at [216, 578] on input "Row Unselected" at bounding box center [214, 581] width 9 height 9
click at [1278, 491] on input "4129254117" at bounding box center [1280, 491] width 140 height 20
click at [217, 579] on input "Row Unselected" at bounding box center [214, 581] width 9 height 9
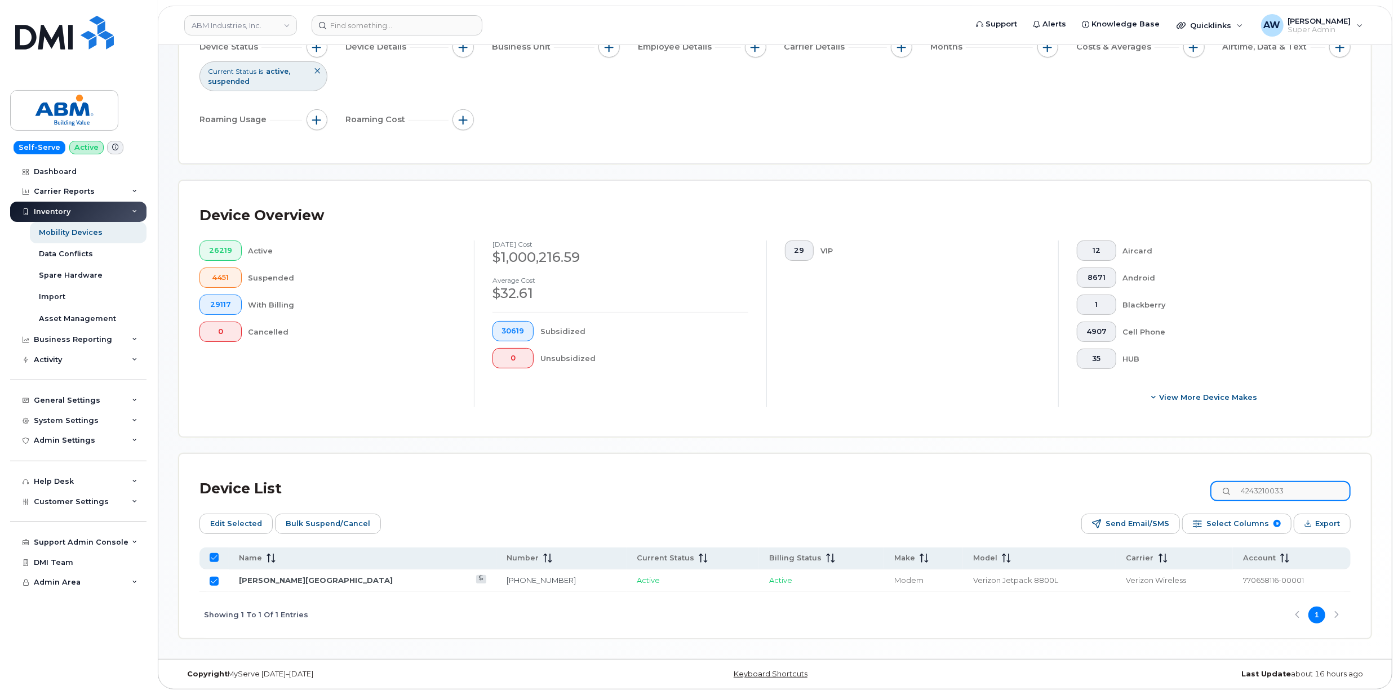
click at [1271, 487] on input "4243210033" at bounding box center [1280, 491] width 140 height 20
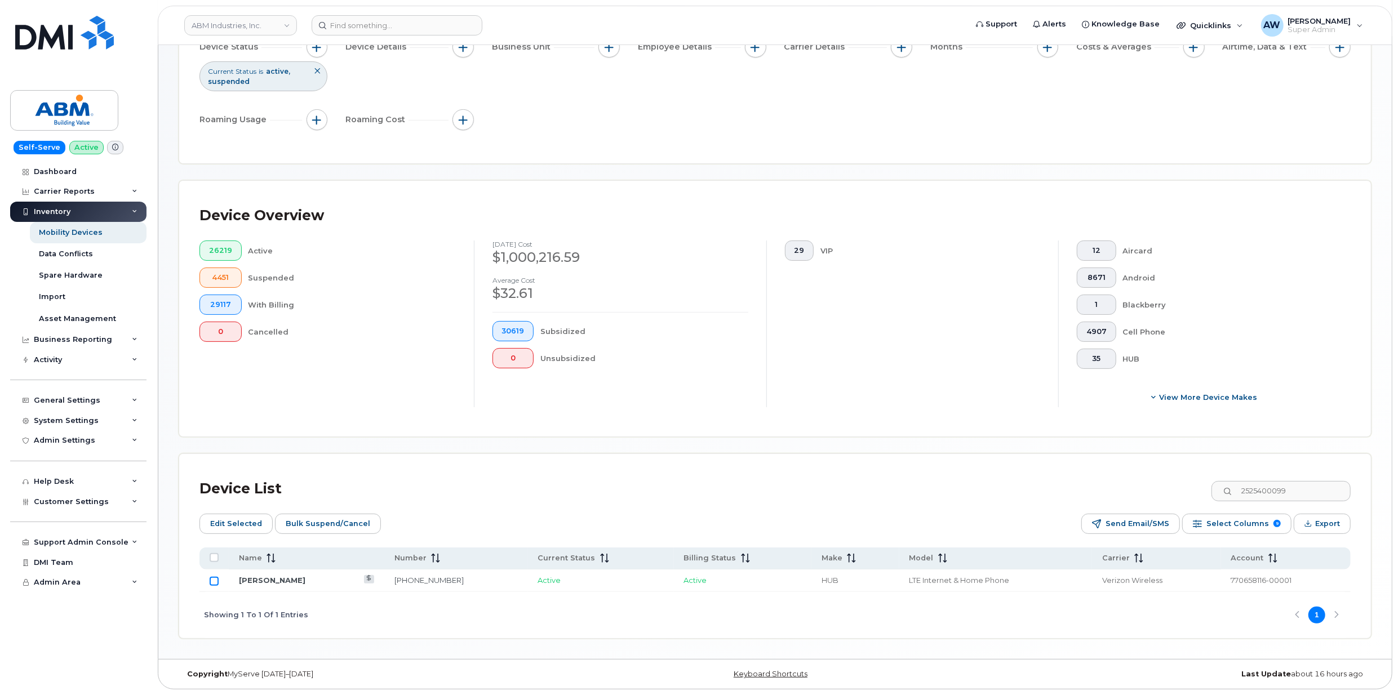
click at [211, 578] on input "Row Unselected" at bounding box center [214, 581] width 9 height 9
click at [1290, 485] on input "2525400099" at bounding box center [1280, 491] width 140 height 20
click at [214, 583] on input "Row Unselected" at bounding box center [214, 581] width 9 height 9
click at [1267, 490] on input "2525400104" at bounding box center [1280, 491] width 140 height 20
click at [210, 581] on input "Row Unselected" at bounding box center [214, 581] width 9 height 9
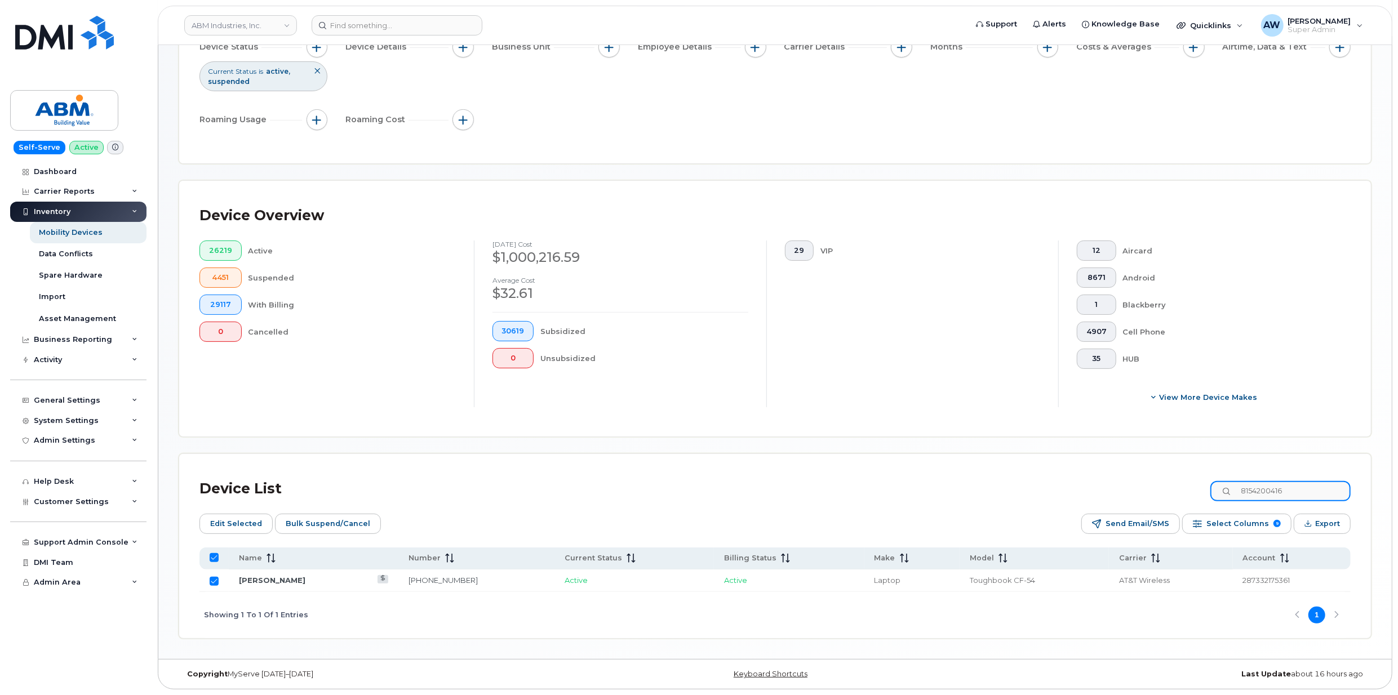
click at [1267, 494] on input "8154200416" at bounding box center [1280, 491] width 140 height 20
click at [212, 583] on input "Row Unselected" at bounding box center [214, 581] width 9 height 9
click at [1265, 487] on input "9089563204" at bounding box center [1280, 491] width 140 height 20
click at [211, 580] on input "Row Unselected" at bounding box center [214, 581] width 9 height 9
click at [1244, 486] on input "2527513914" at bounding box center [1280, 491] width 140 height 20
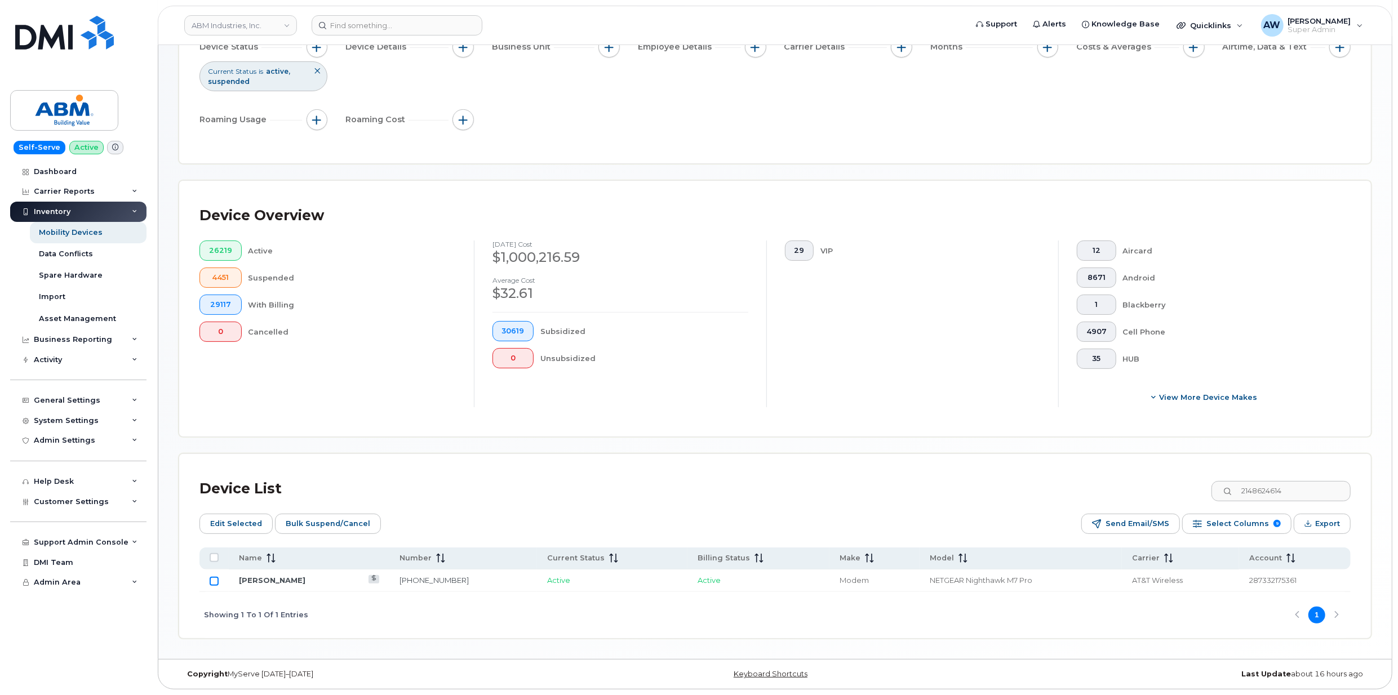
click at [211, 579] on input "Row Unselected" at bounding box center [214, 581] width 9 height 9
click at [1263, 492] on input "2148624614" at bounding box center [1280, 491] width 140 height 20
click at [216, 577] on input "Row Unselected" at bounding box center [214, 581] width 9 height 9
click at [1285, 495] on input "4708149478" at bounding box center [1280, 491] width 140 height 20
click at [212, 580] on input "Row Unselected" at bounding box center [214, 581] width 9 height 9
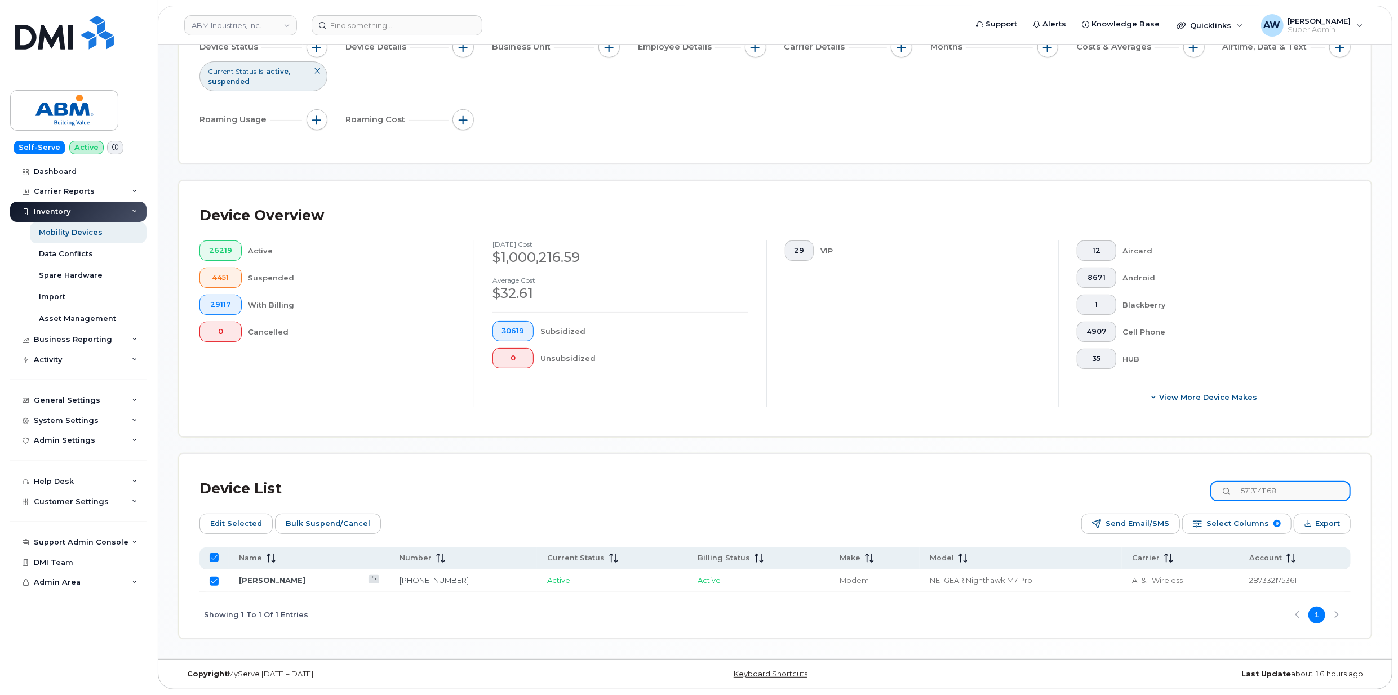
click at [1260, 490] on input "5713141168" at bounding box center [1280, 491] width 140 height 20
click at [216, 581] on input "Row Unselected" at bounding box center [214, 581] width 9 height 9
click at [237, 524] on span "Edit Selected" at bounding box center [236, 523] width 52 height 17
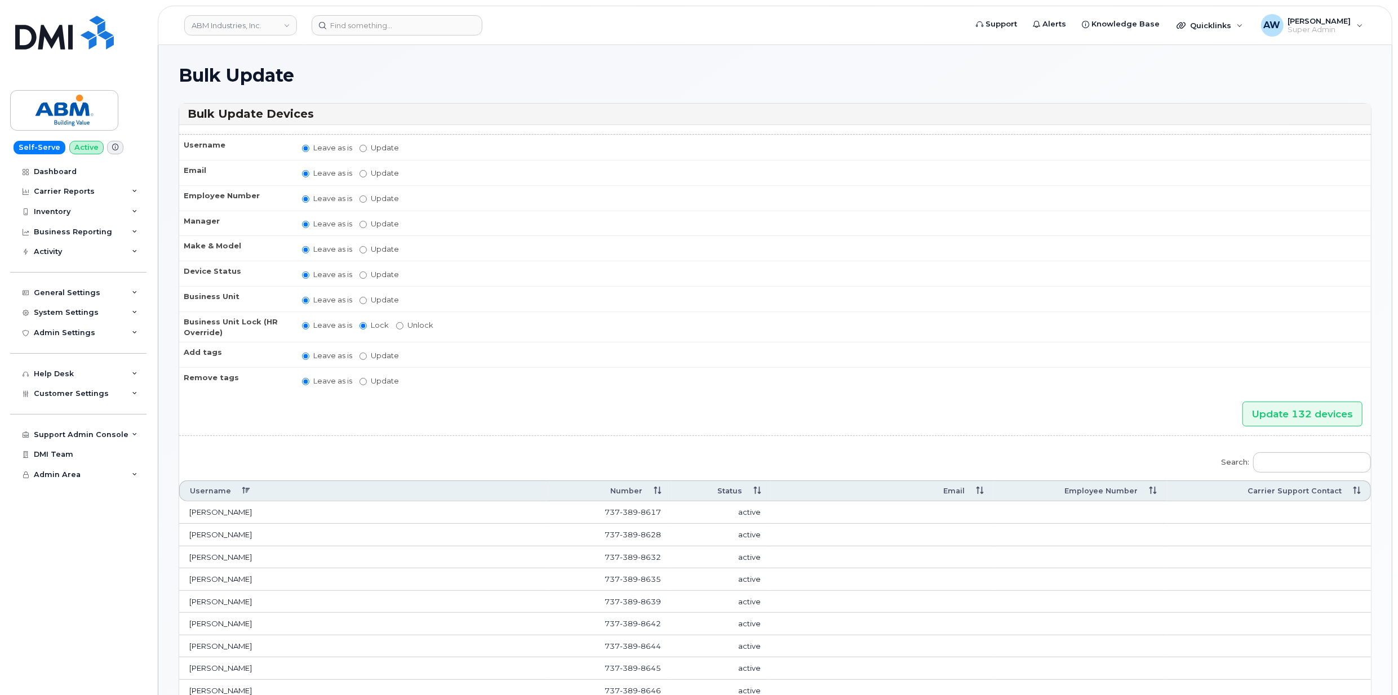
click at [373, 352] on label "Update" at bounding box center [378, 355] width 39 height 11
click at [367, 353] on input "Update" at bounding box center [362, 356] width 7 height 7
radio input "true"
radio input "false"
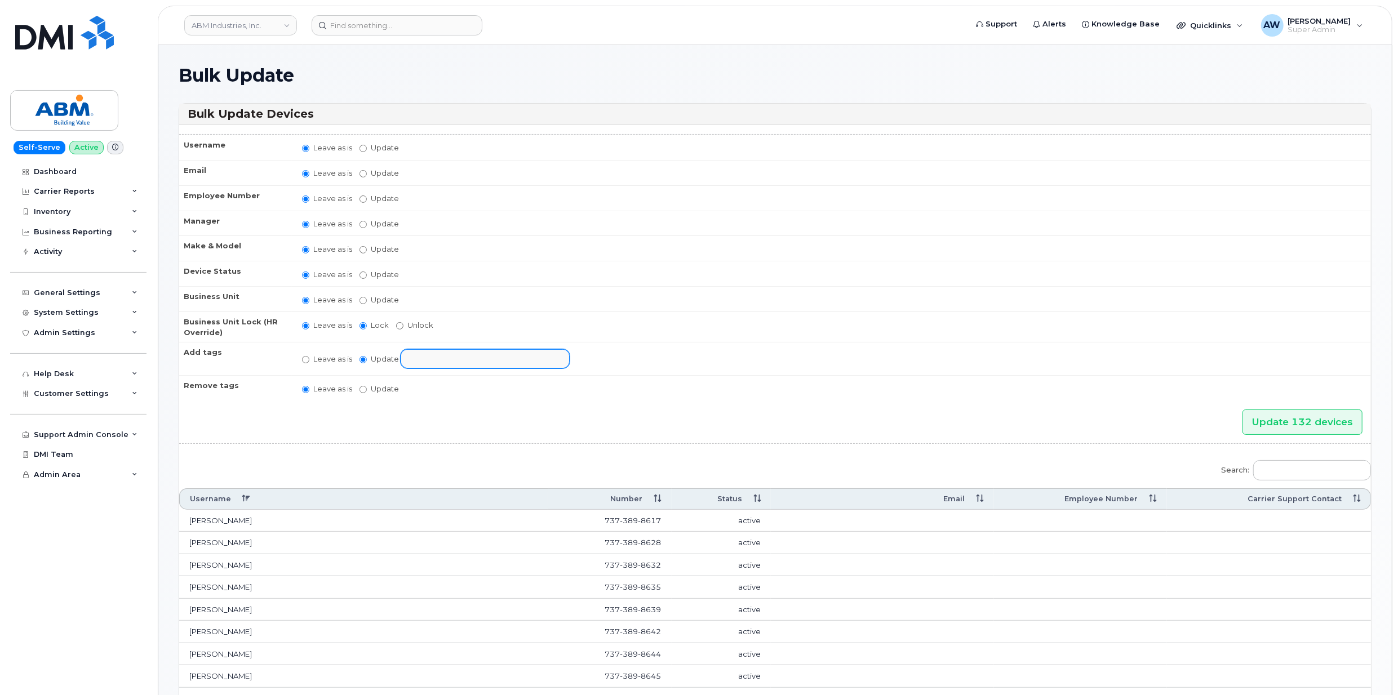
click at [509, 355] on input "text" at bounding box center [494, 358] width 175 height 16
select select "do not cancel"
click at [527, 361] on ul "do not cancel" at bounding box center [485, 359] width 168 height 18
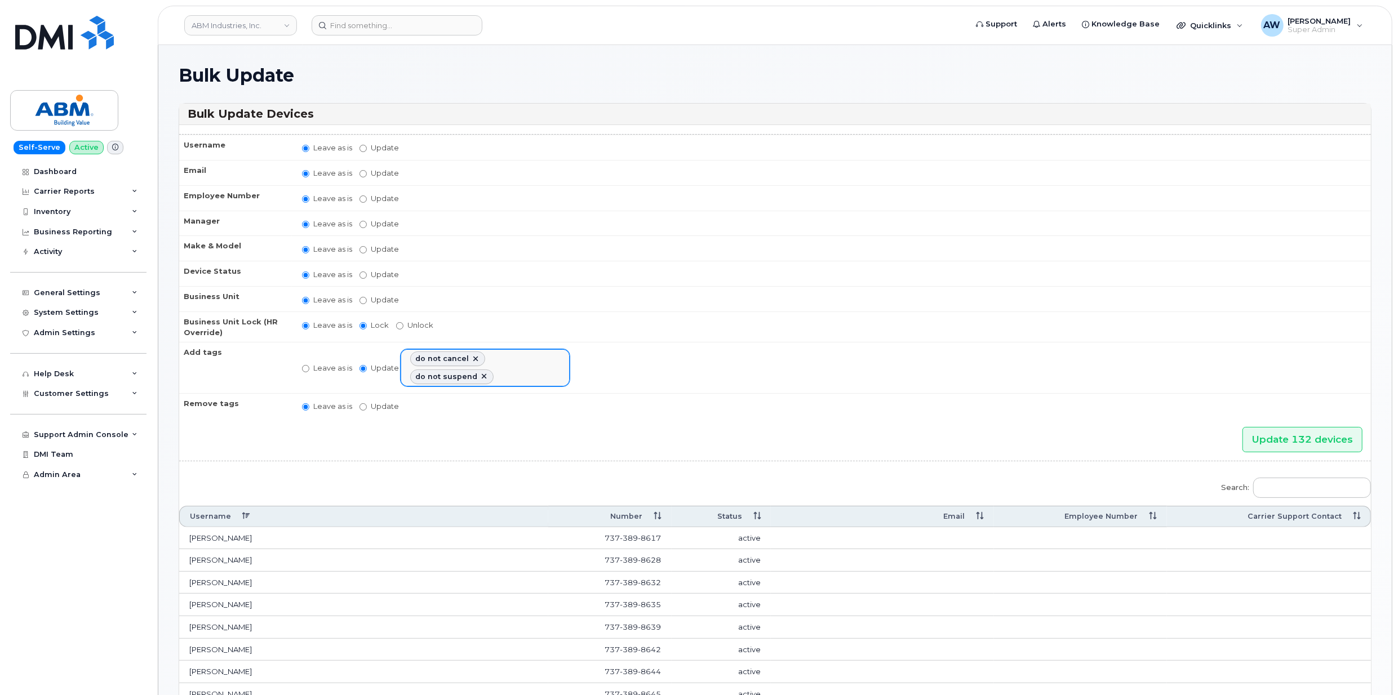
click at [525, 379] on ul "do not cancel do not suspend" at bounding box center [485, 367] width 168 height 35
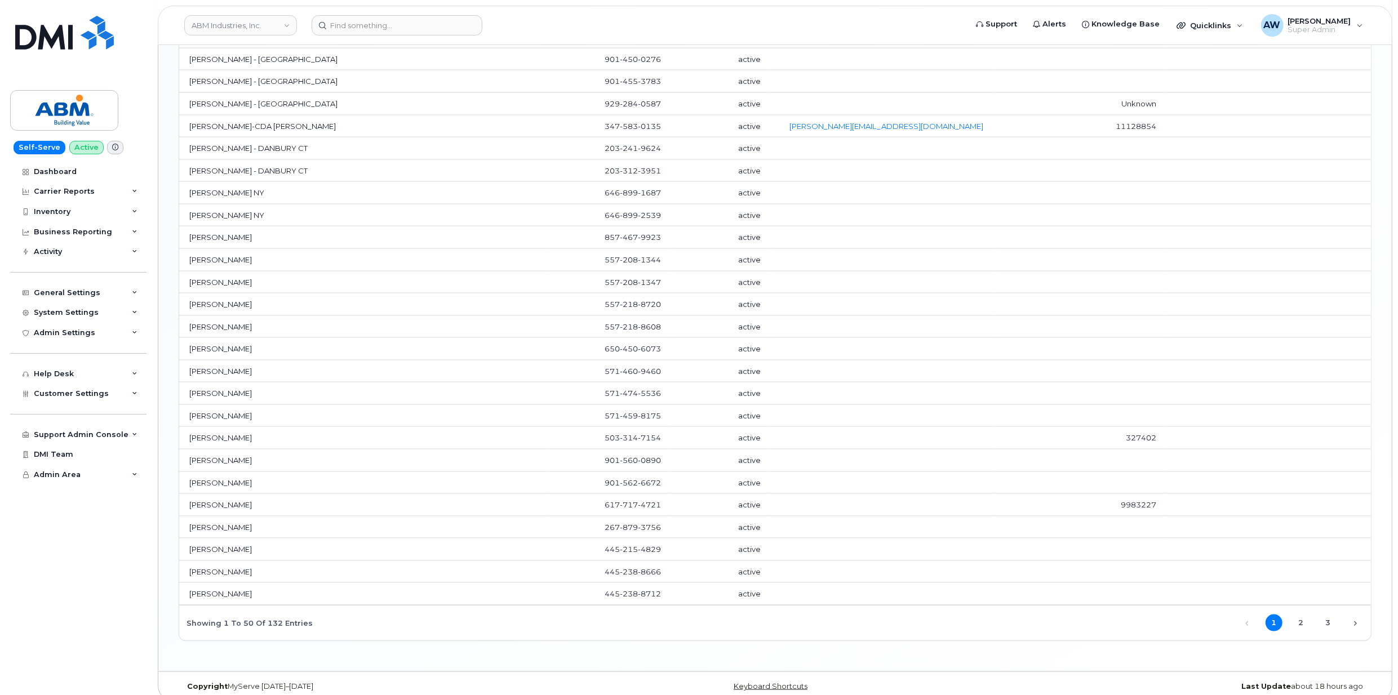
scroll to position [1057, 0]
click at [1296, 614] on link "2" at bounding box center [1300, 622] width 17 height 17
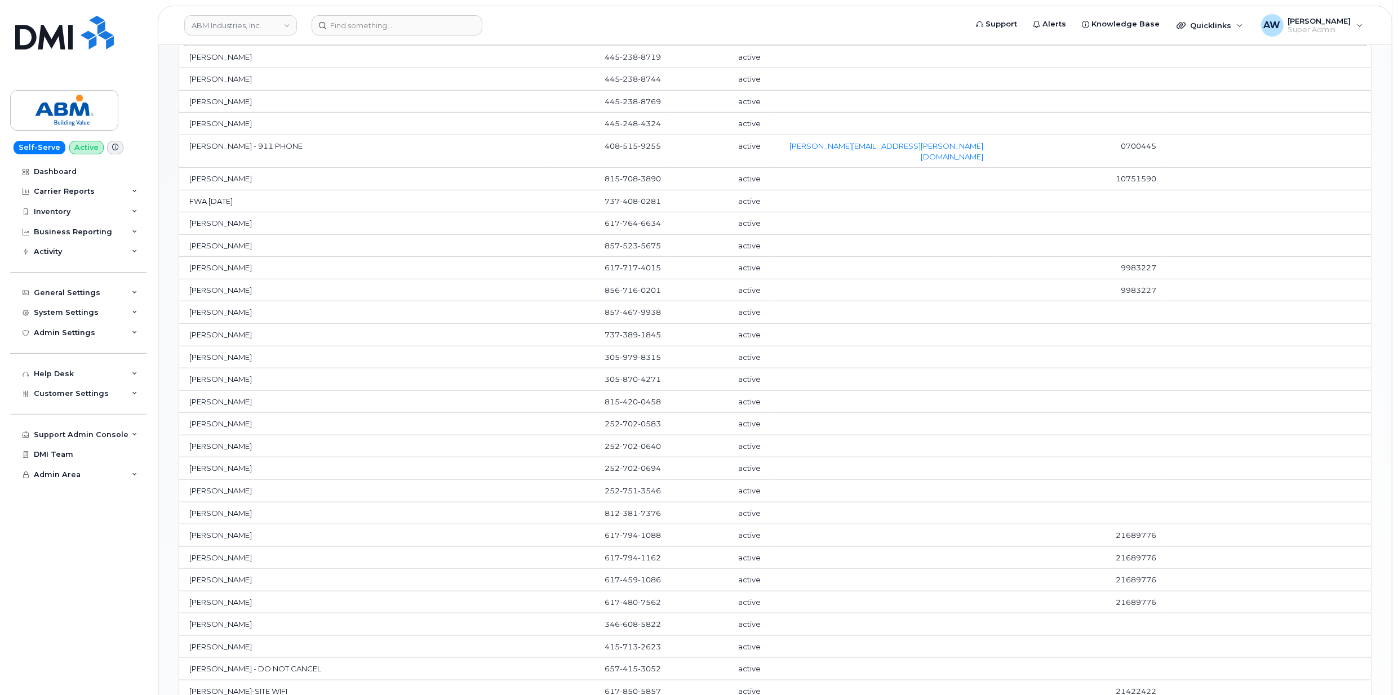
scroll to position [456, 0]
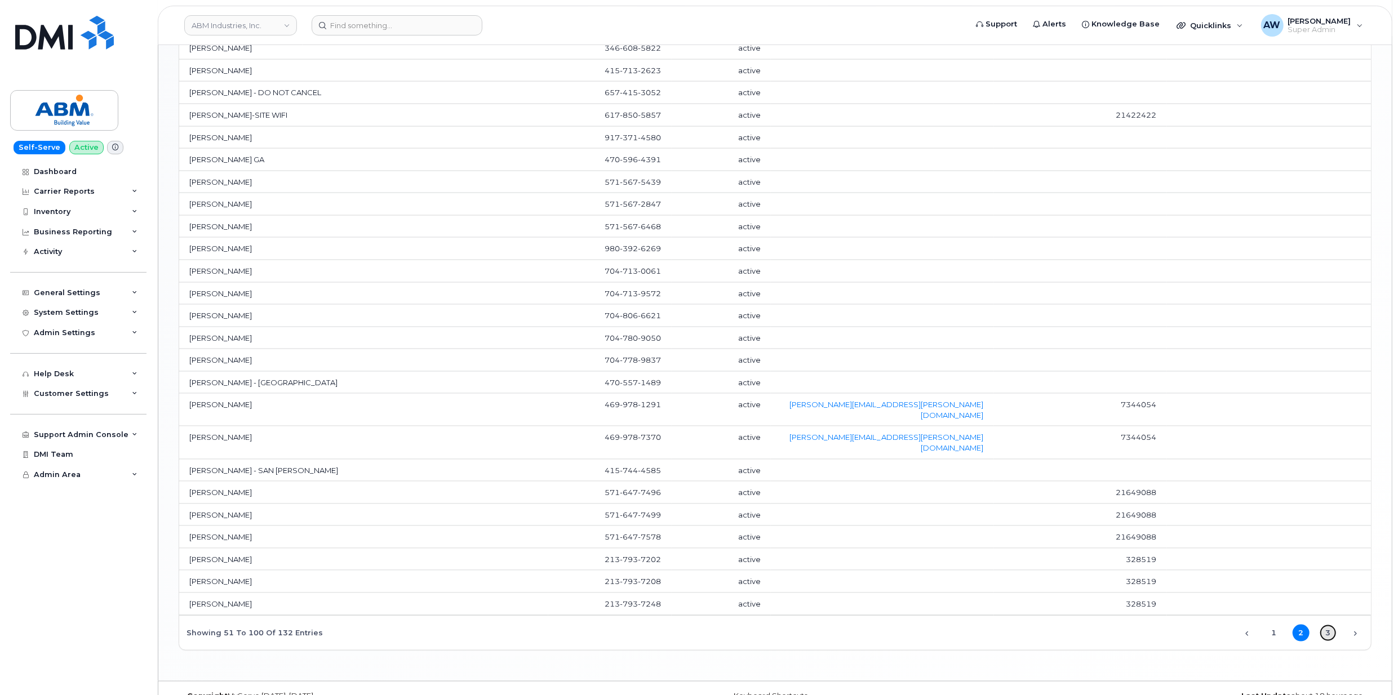
click at [1333, 625] on link "3" at bounding box center [1327, 633] width 17 height 17
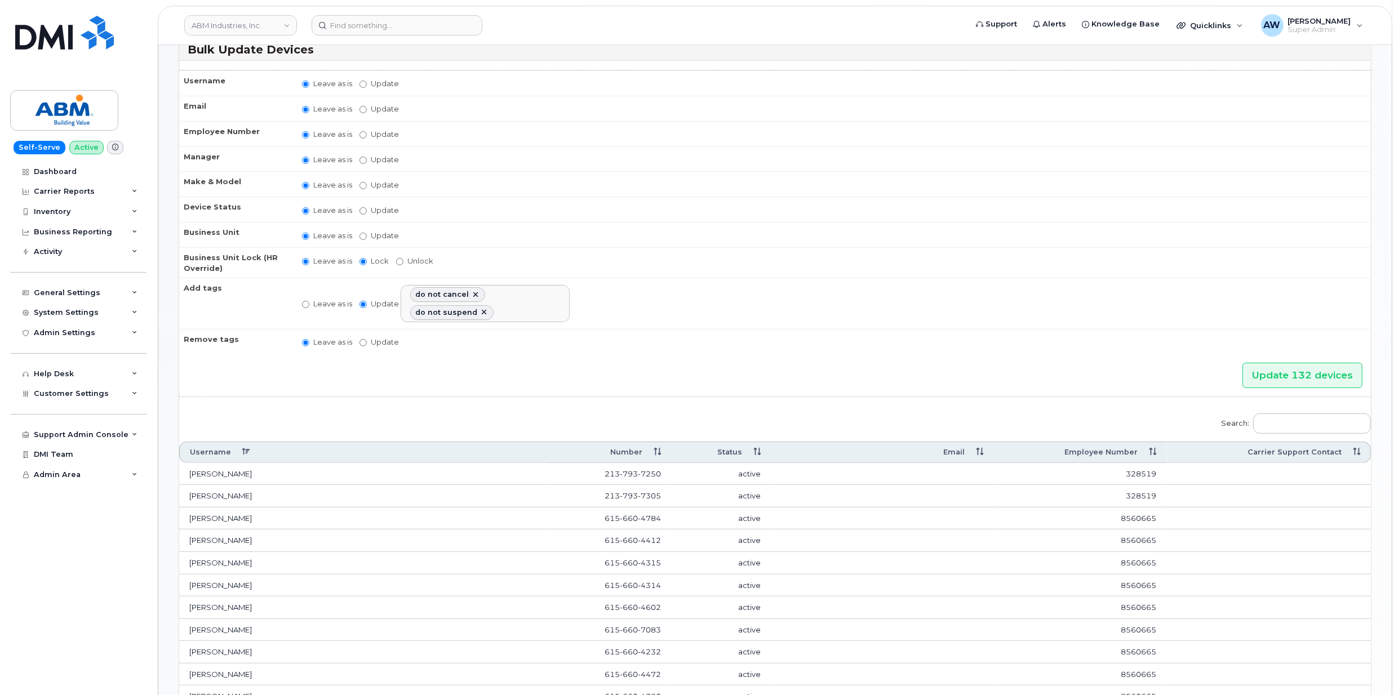
scroll to position [0, 0]
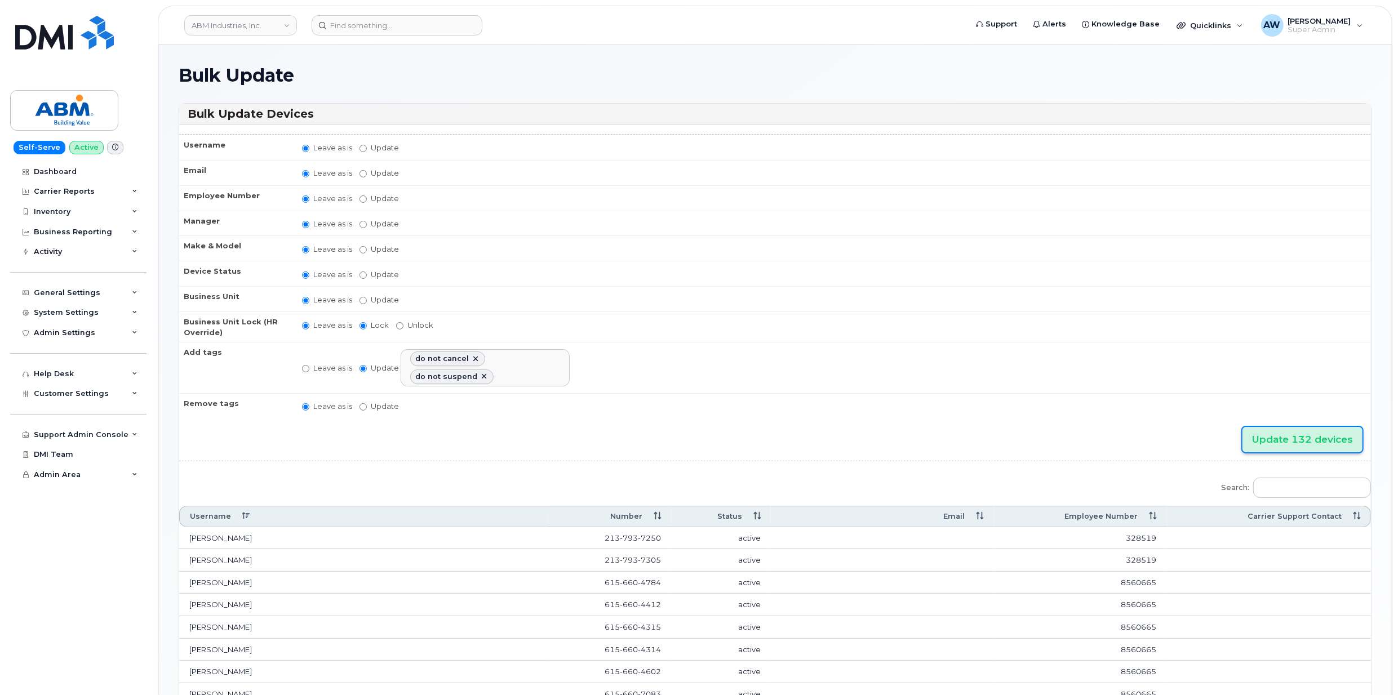
click at [1323, 442] on input "Update 132 devices" at bounding box center [1302, 439] width 120 height 25
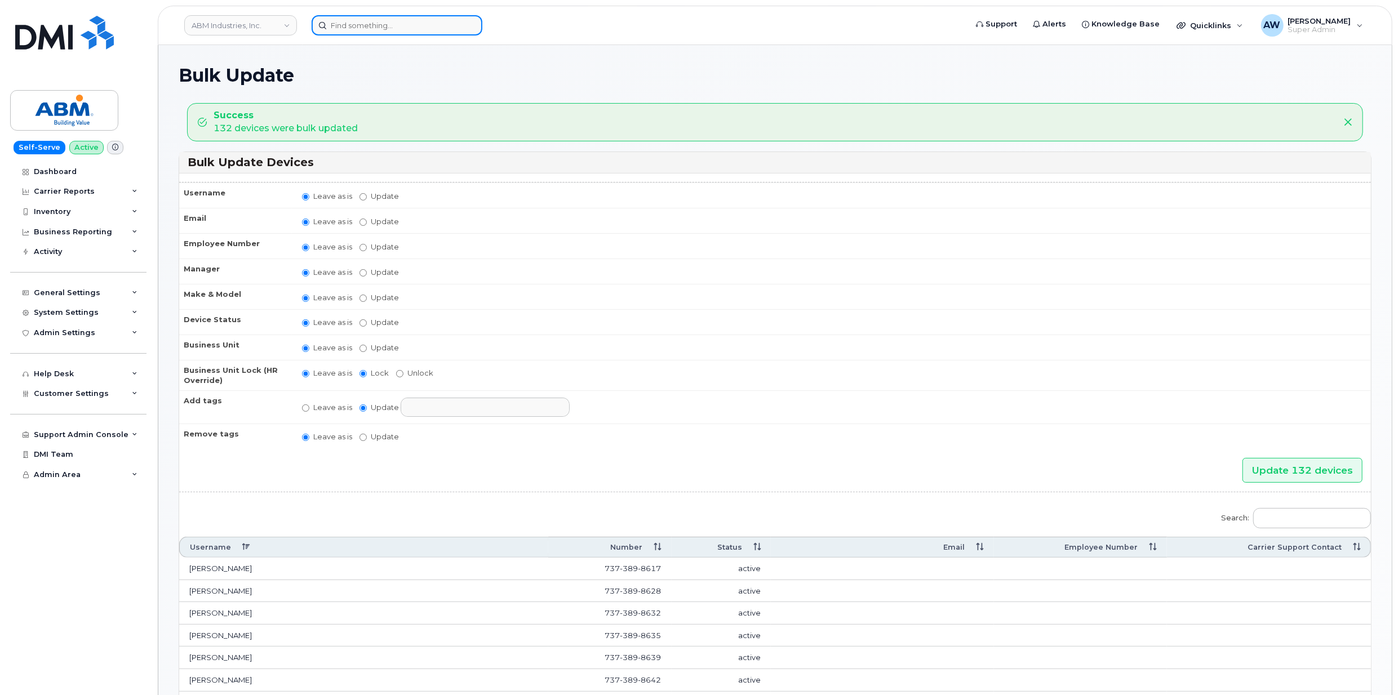
click at [438, 28] on input at bounding box center [397, 25] width 171 height 20
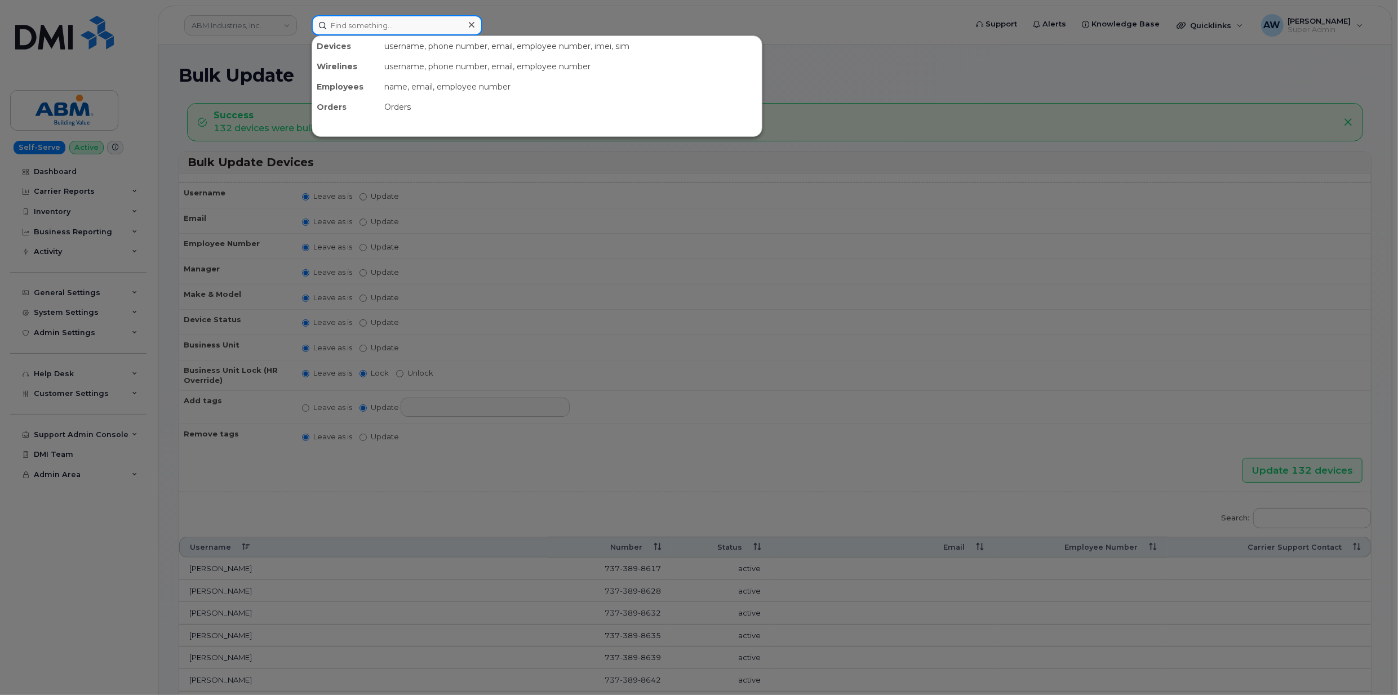
paste input "8154200416"
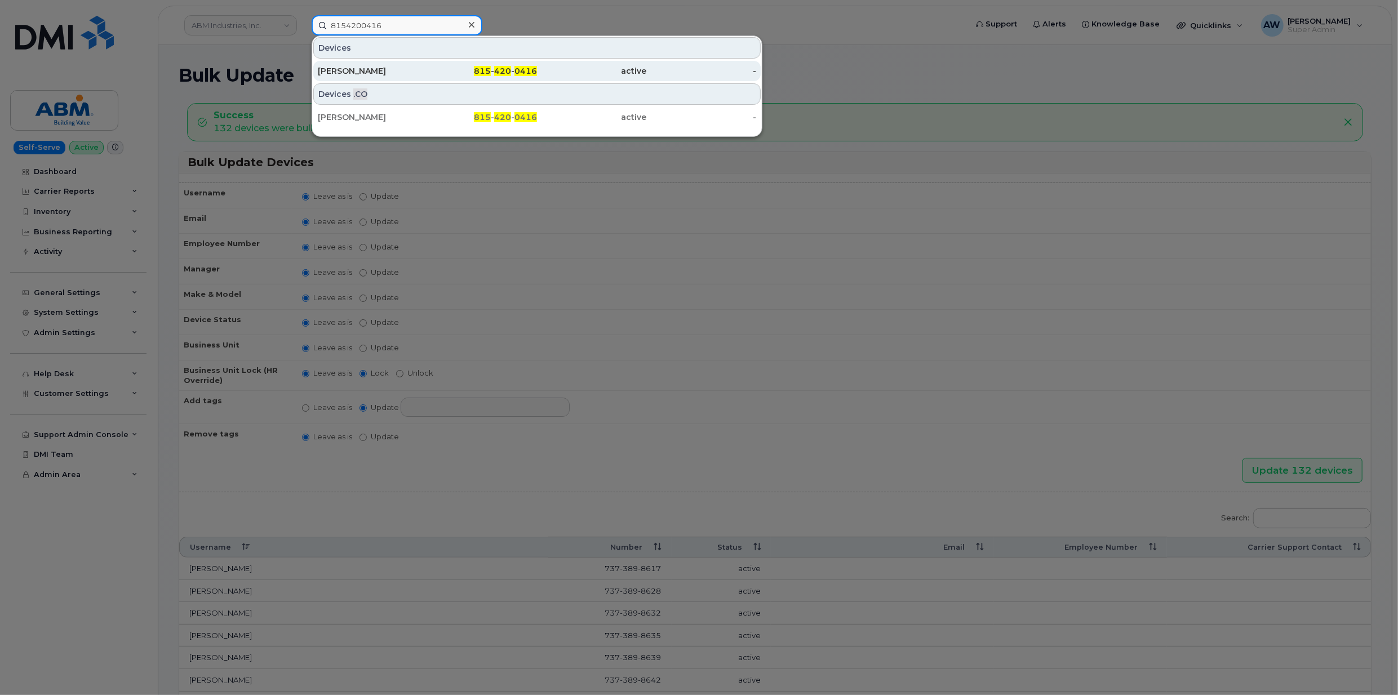
type input "8154200416"
click at [450, 71] on div "815 - 420 - 0416" at bounding box center [483, 70] width 110 height 11
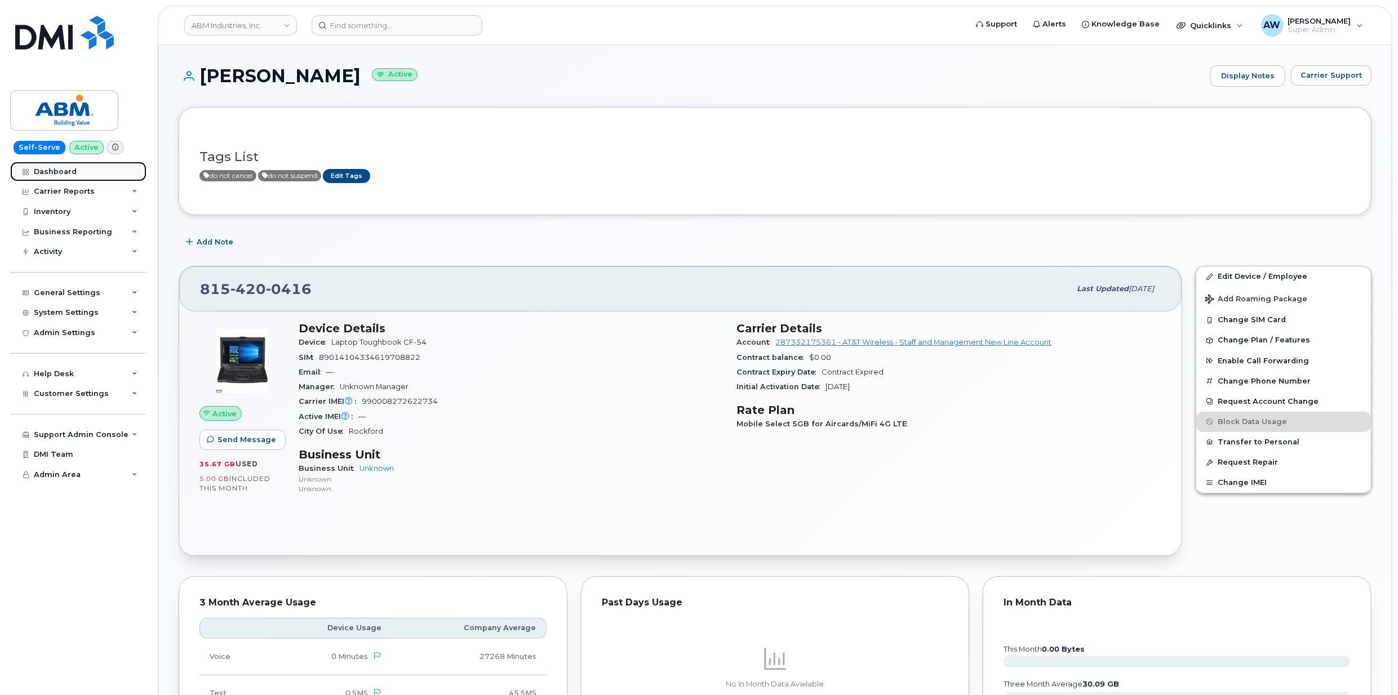
click at [104, 179] on link "Dashboard" at bounding box center [78, 172] width 136 height 20
